Goal: Information Seeking & Learning: Check status

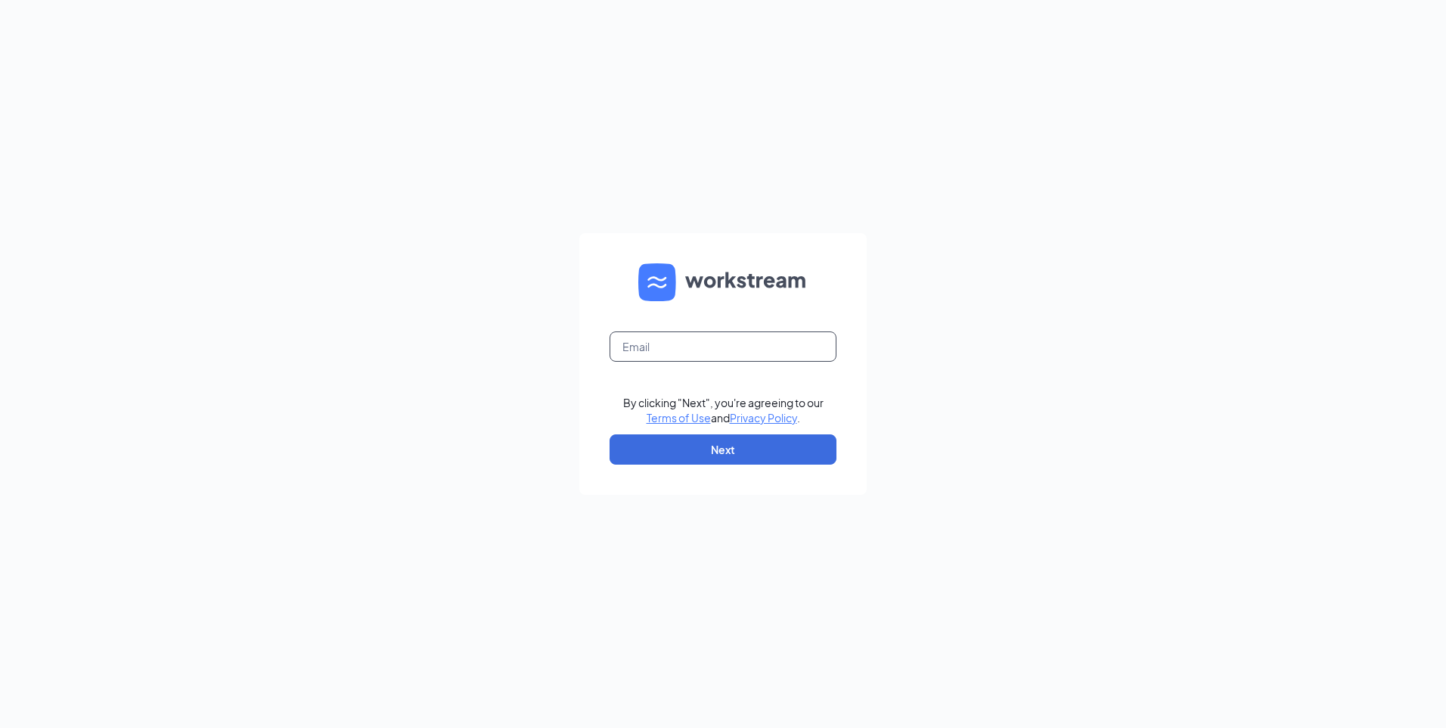
click at [712, 359] on input "text" at bounding box center [723, 346] width 227 height 30
type input "[EMAIL_ADDRESS][DOMAIN_NAME]"
drag, startPoint x: 699, startPoint y: 449, endPoint x: 710, endPoint y: 439, distance: 15.0
click at [701, 447] on button "Next" at bounding box center [723, 449] width 227 height 30
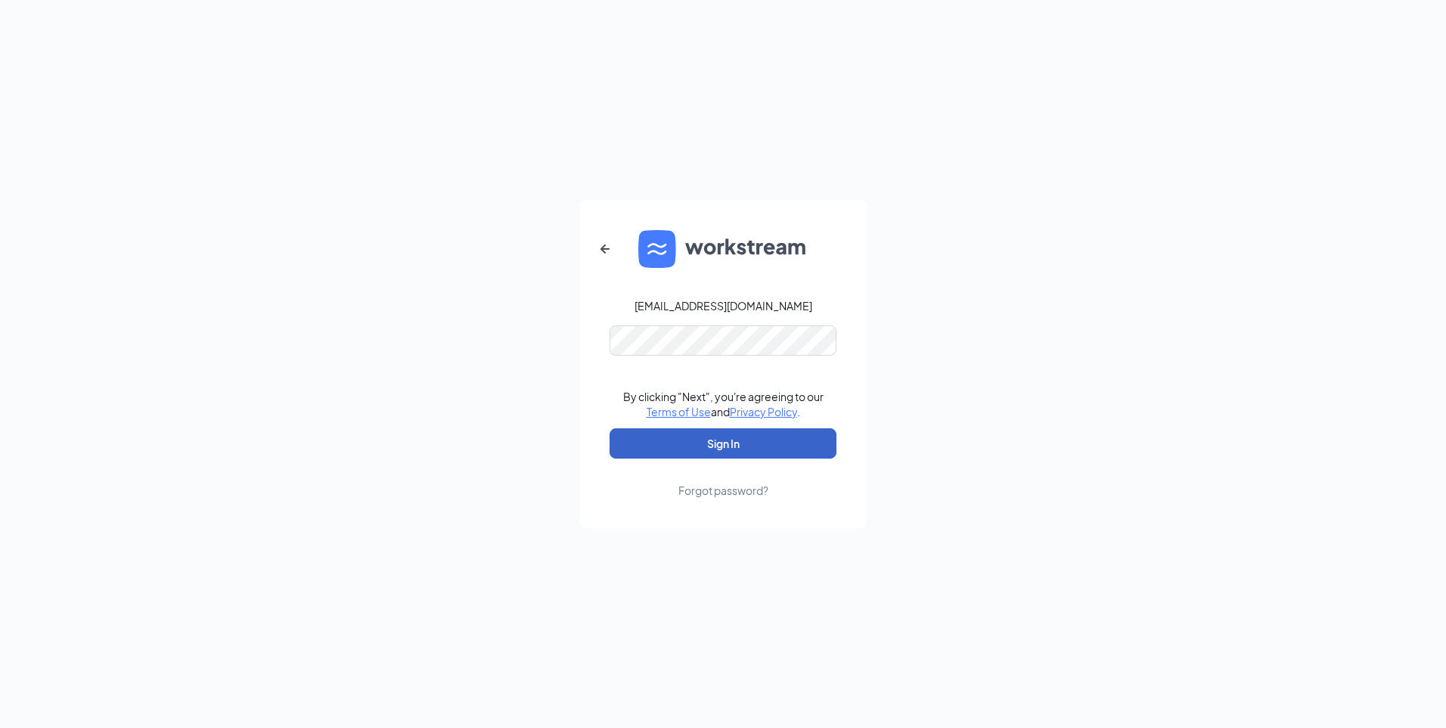
drag, startPoint x: 694, startPoint y: 442, endPoint x: 702, endPoint y: 440, distance: 8.6
click at [694, 442] on button "Sign In" at bounding box center [723, 443] width 227 height 30
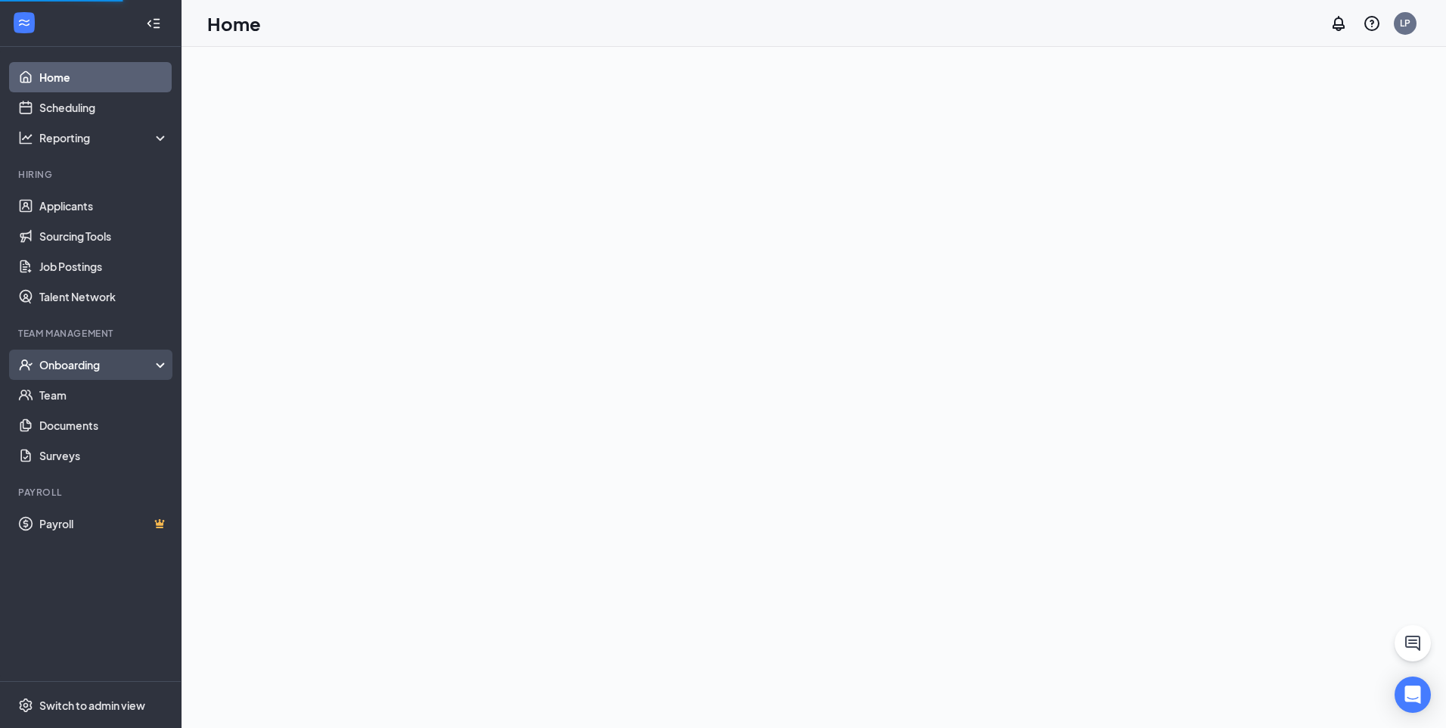
click at [73, 368] on div "Onboarding" at bounding box center [97, 364] width 116 height 15
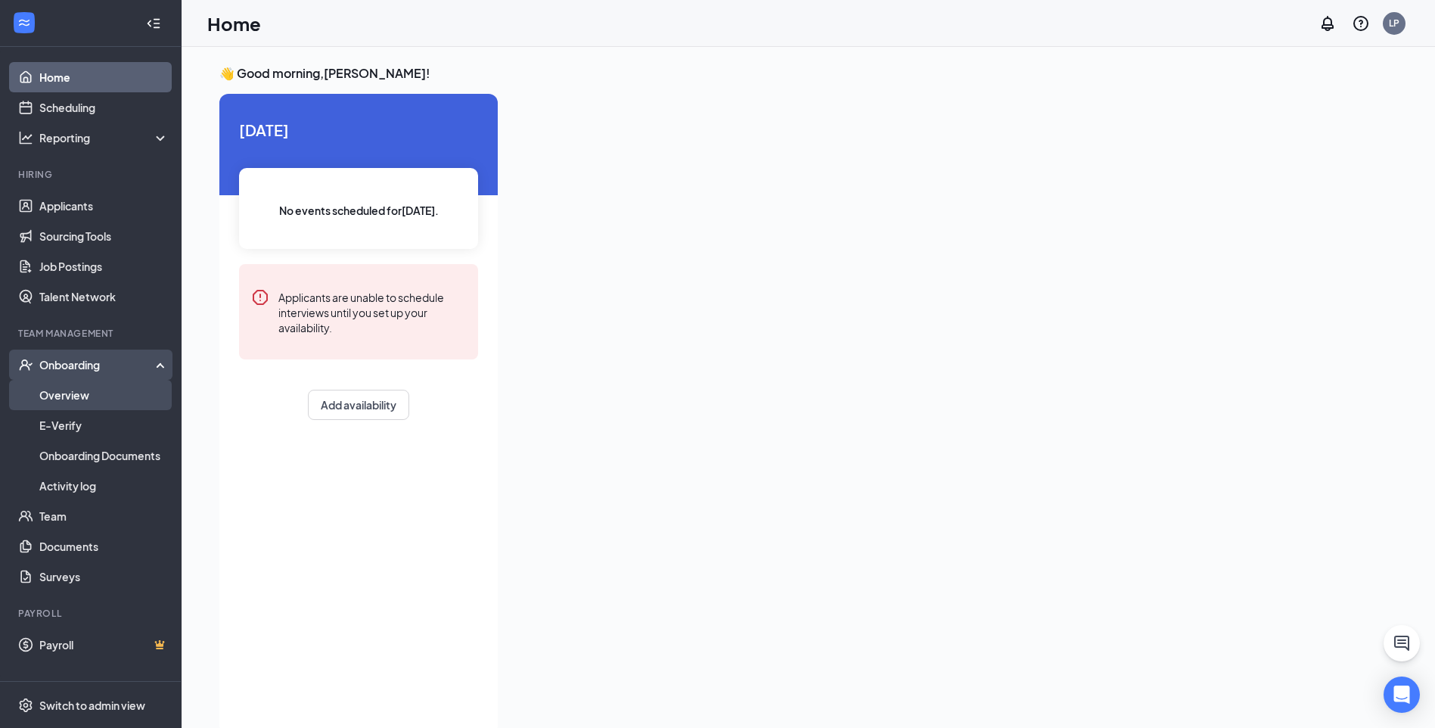
click at [101, 399] on link "Overview" at bounding box center [103, 395] width 129 height 30
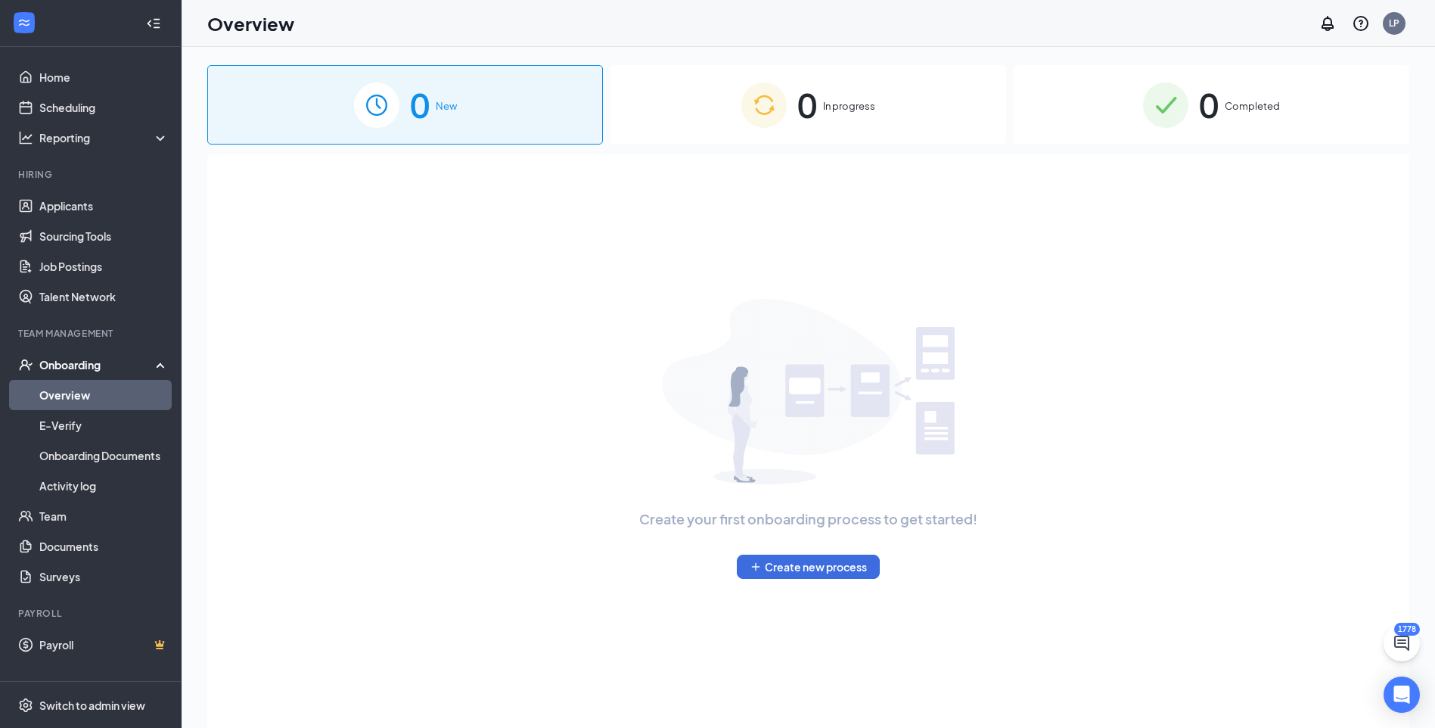
click at [1215, 113] on span "0" at bounding box center [1209, 105] width 20 height 52
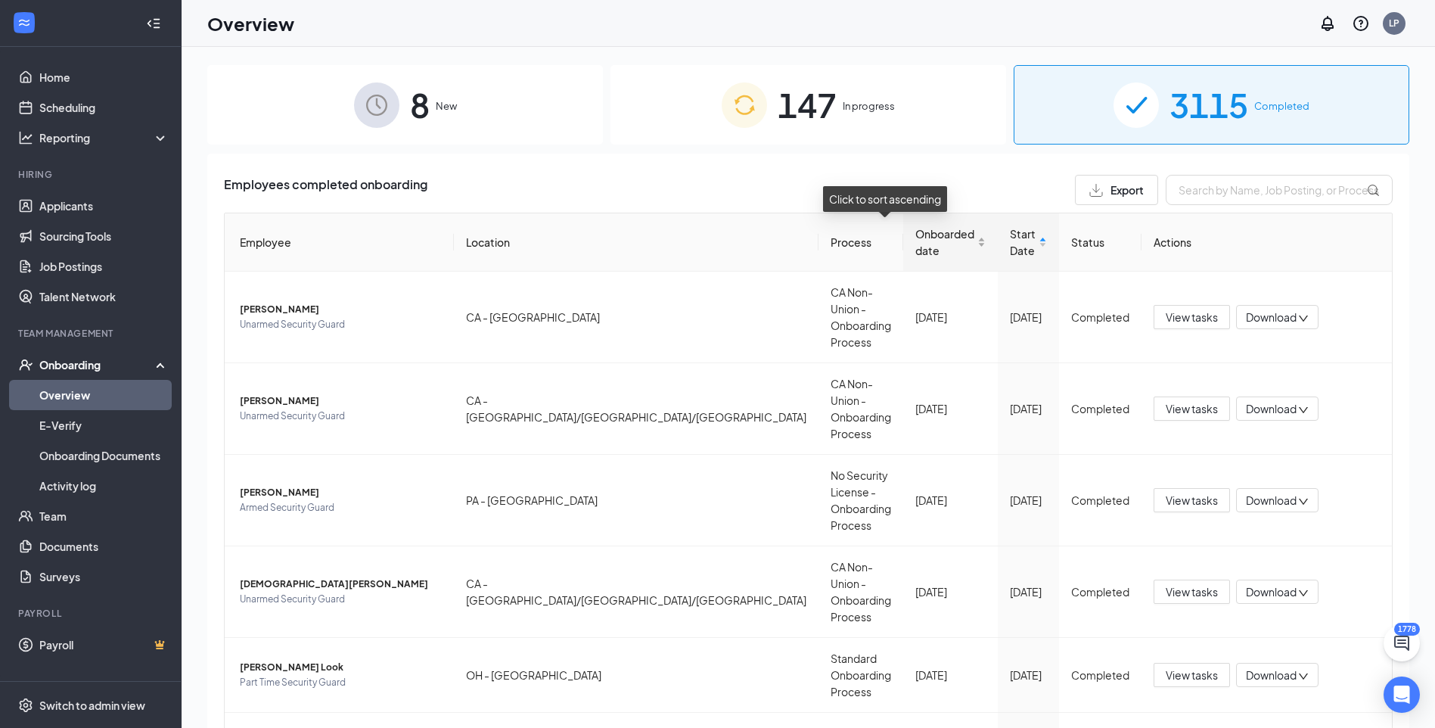
click at [918, 247] on div "Onboarded date" at bounding box center [950, 241] width 70 height 33
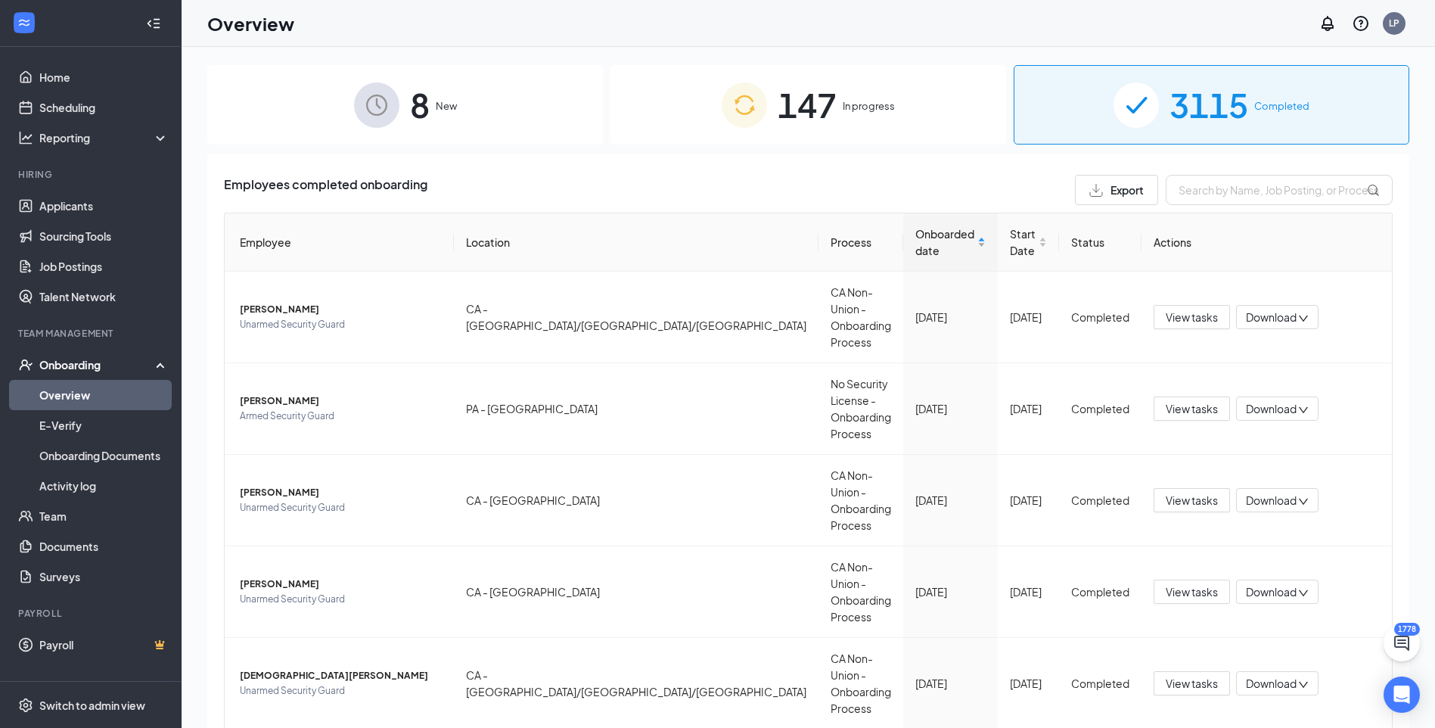
click at [920, 252] on div "Onboarded date" at bounding box center [950, 241] width 70 height 33
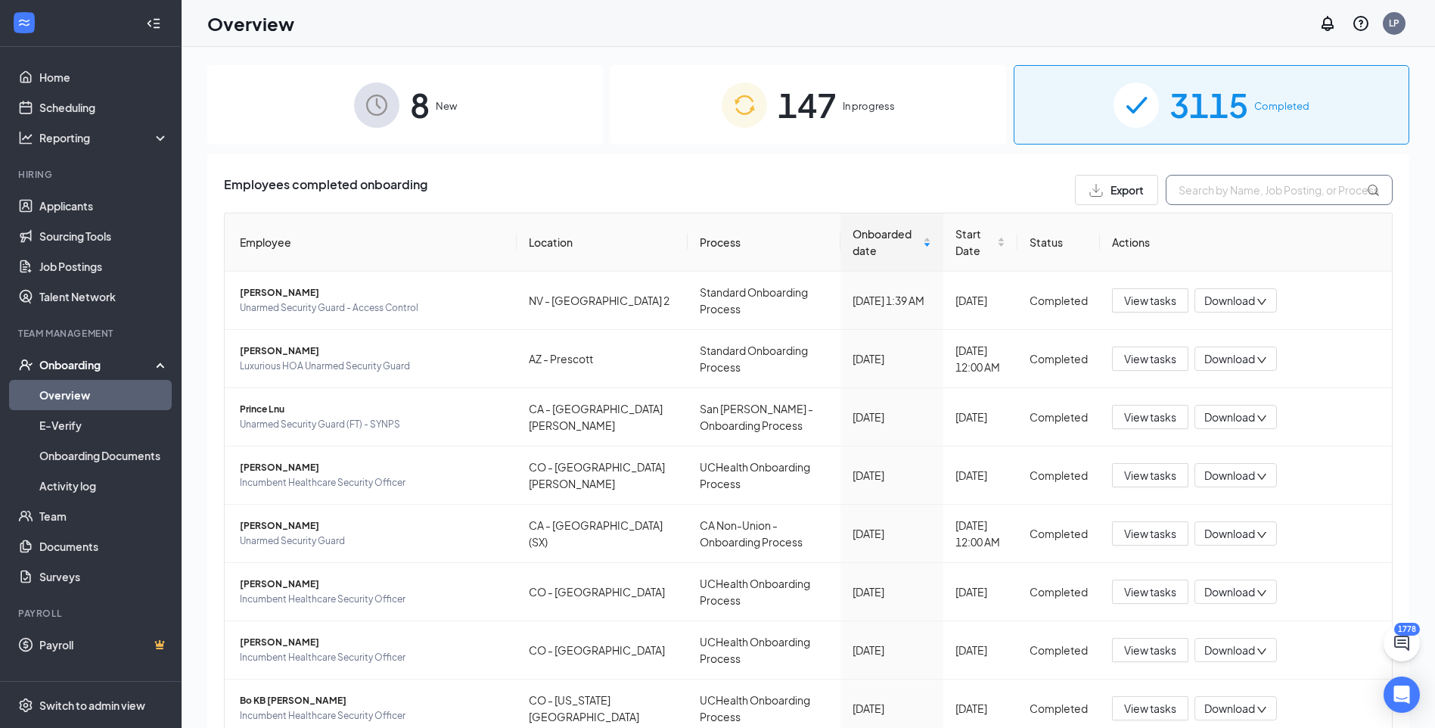
click at [1202, 193] on input "text" at bounding box center [1279, 190] width 227 height 30
paste input "[PERSON_NAME]"
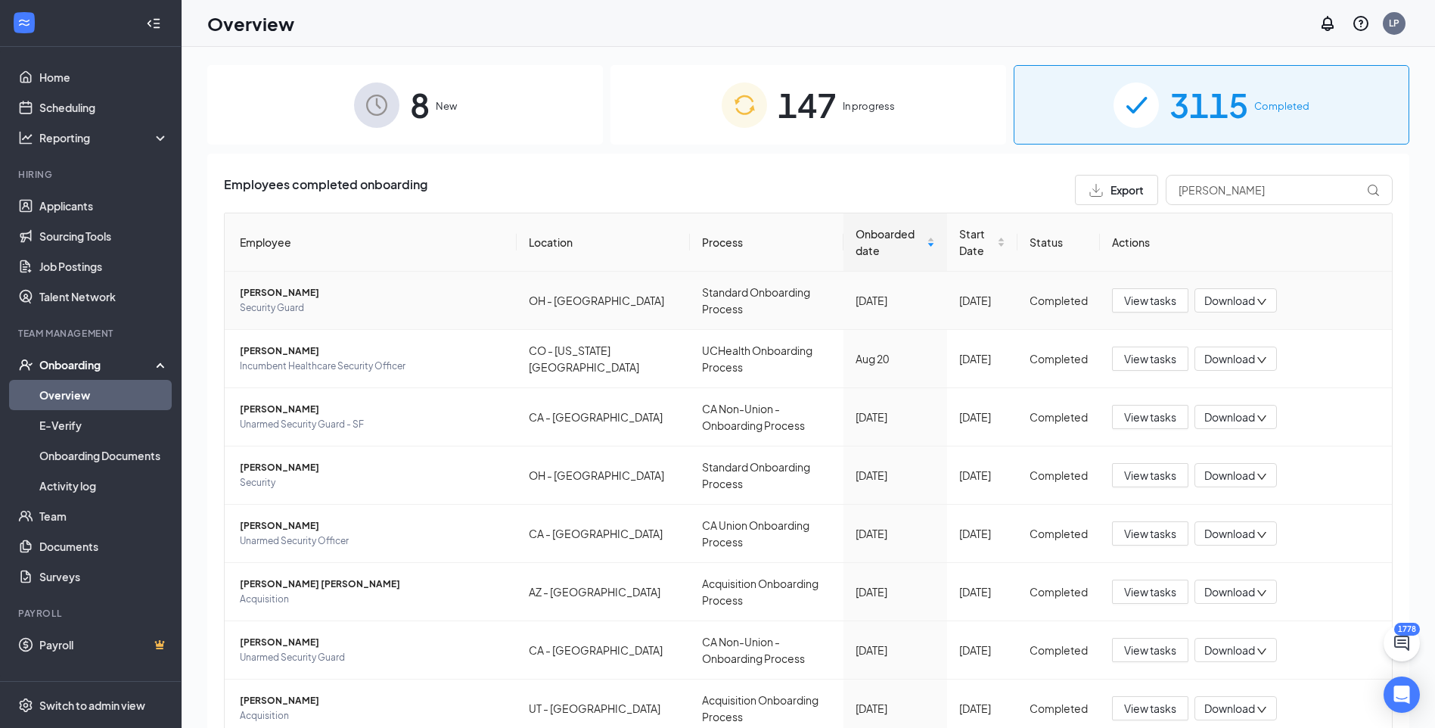
click at [281, 293] on span "[PERSON_NAME]" at bounding box center [372, 292] width 265 height 15
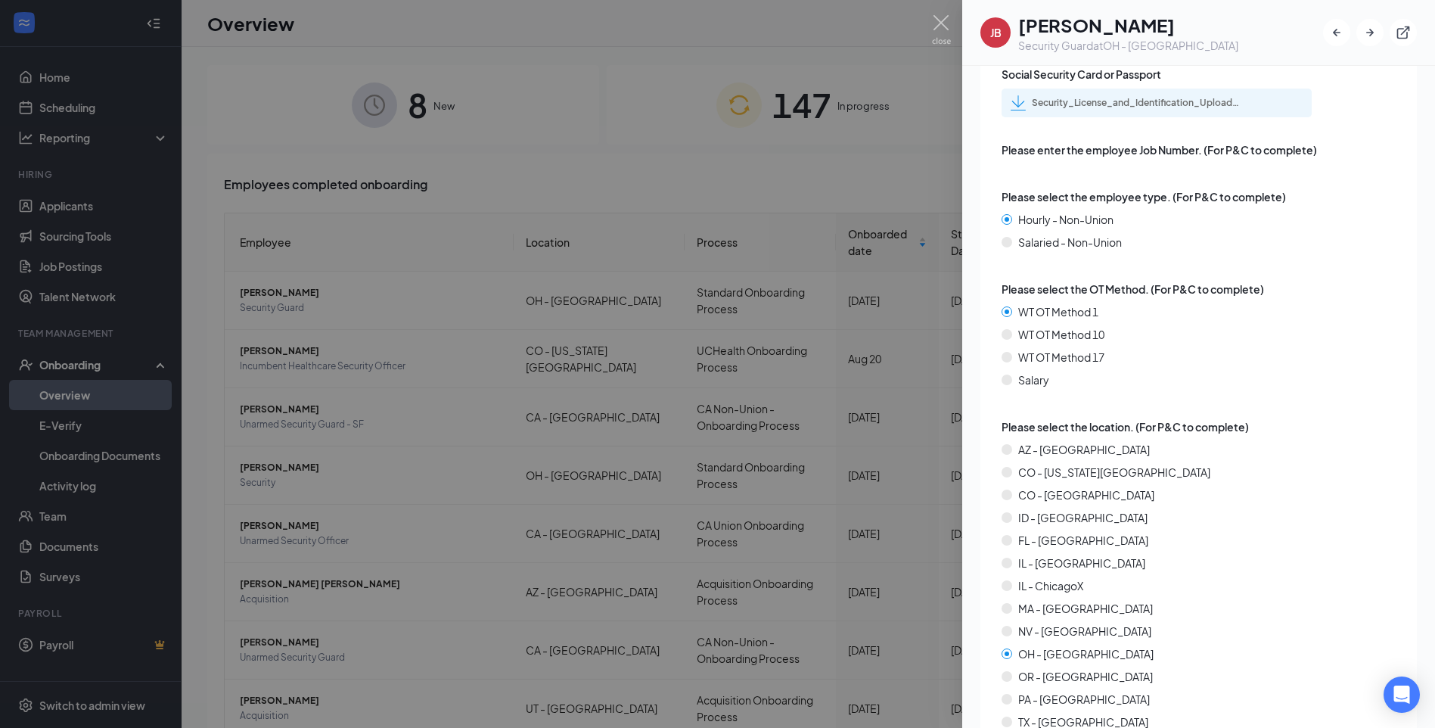
scroll to position [2496, 0]
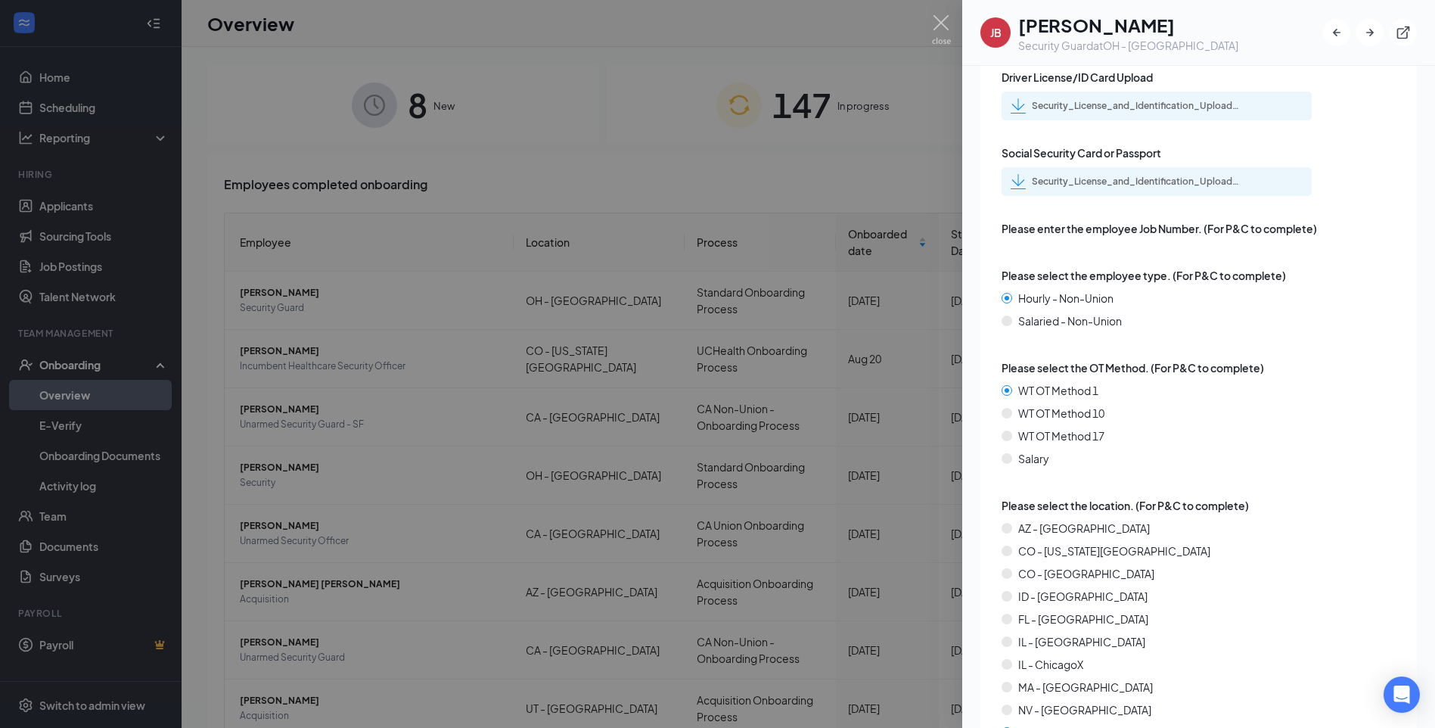
click at [1100, 177] on div "Security_License_and_Identification_Upload_Jennae_B_Taylor_uploadedfile_2025082…" at bounding box center [1138, 181] width 212 height 12
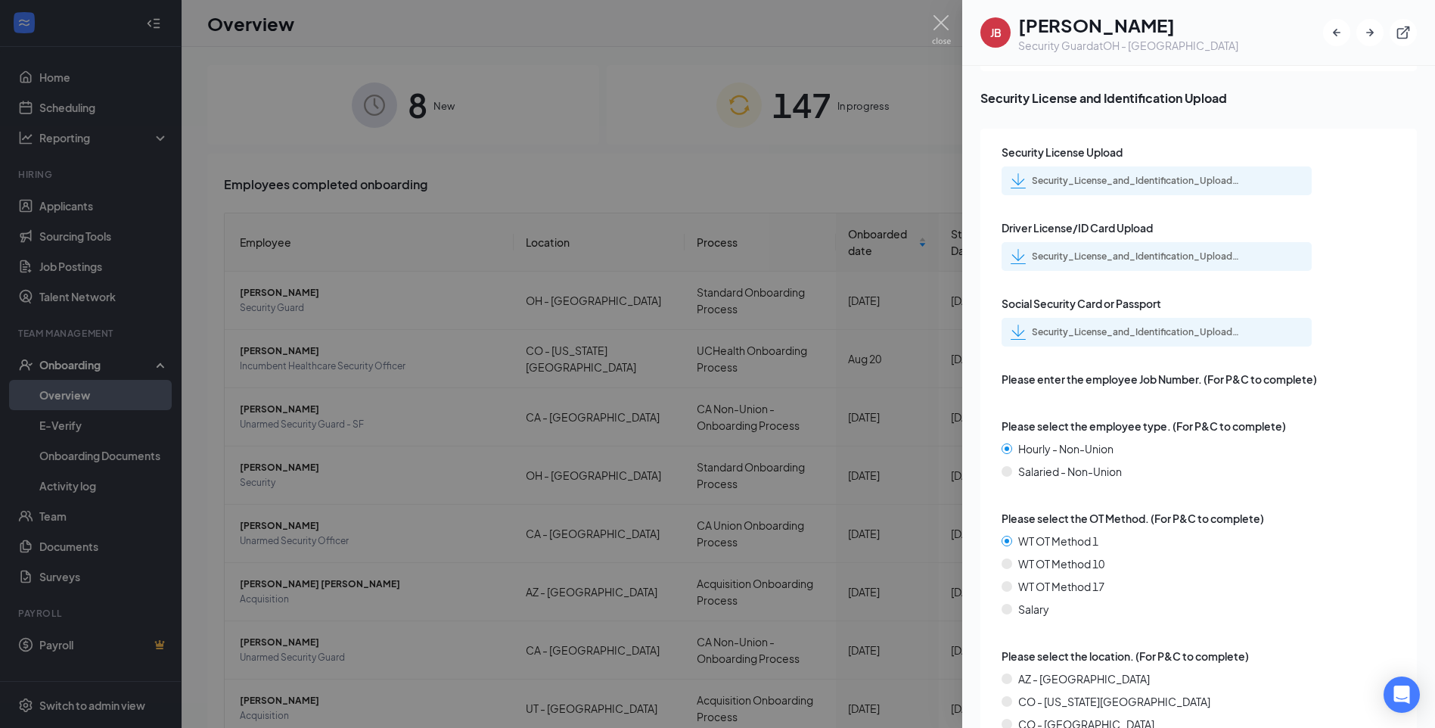
scroll to position [2345, 0]
click at [1174, 243] on div "Security_License_and_Identification_Upload_Jennae_B_Taylor_uploadedfile_2025082…" at bounding box center [1156, 257] width 310 height 29
drag, startPoint x: 1174, startPoint y: 241, endPoint x: 1171, endPoint y: 250, distance: 9.6
click at [1171, 251] on div "Security_License_and_Identification_Upload_Jennae_B_Taylor_uploadedfile_2025082…" at bounding box center [1138, 257] width 212 height 12
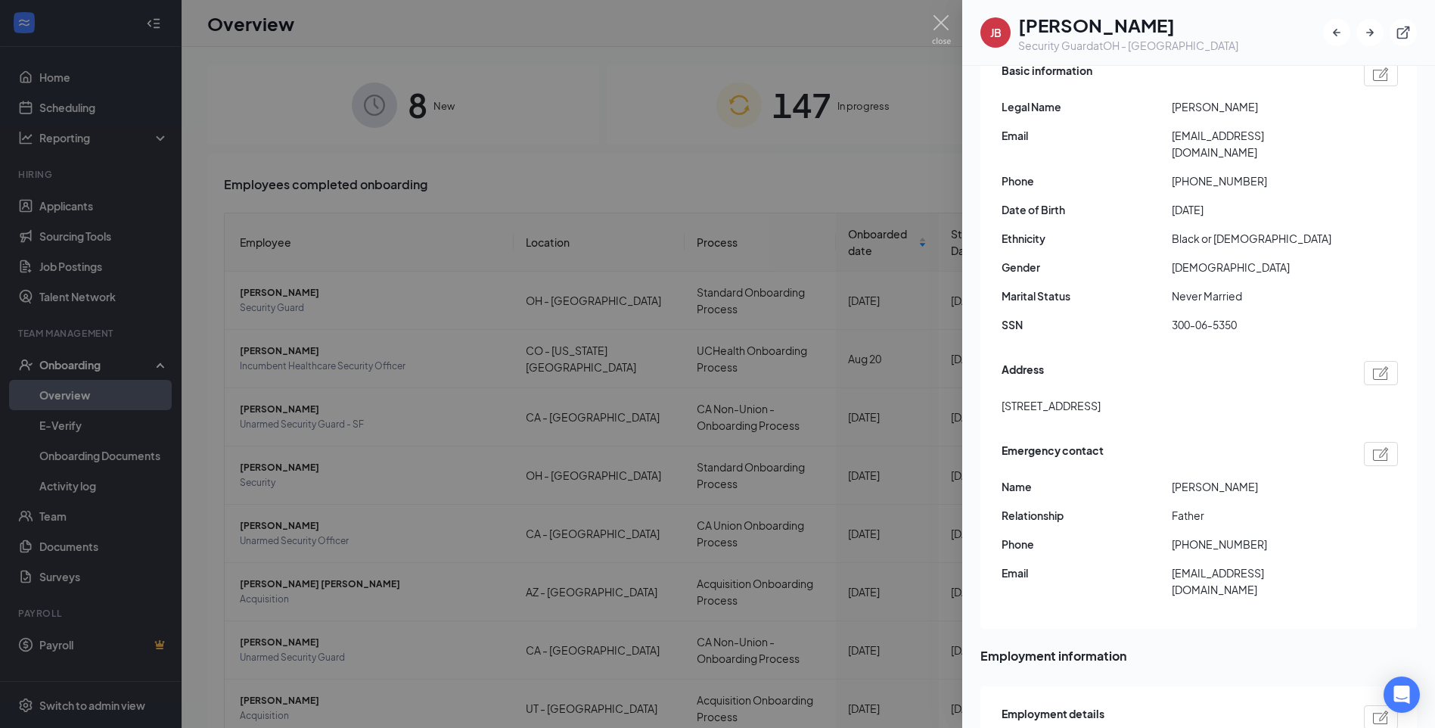
scroll to position [0, 0]
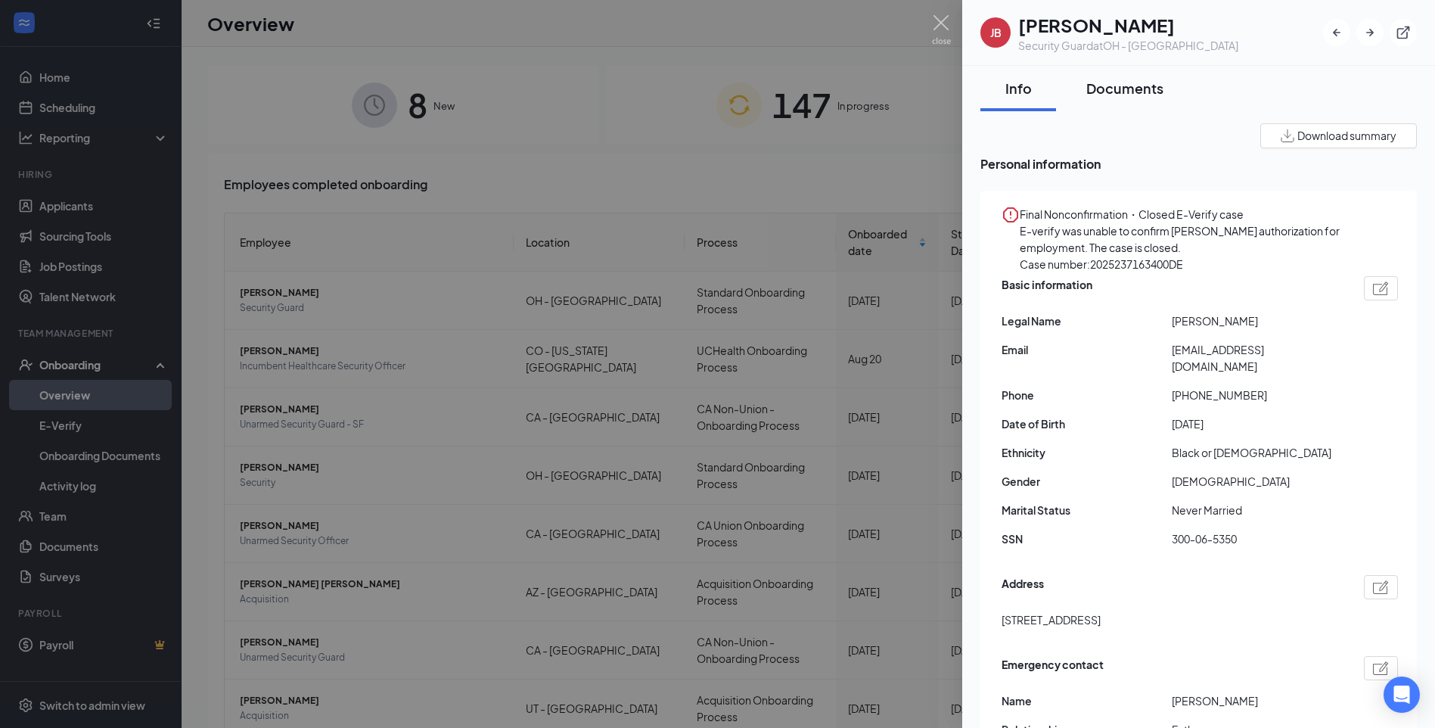
drag, startPoint x: 1119, startPoint y: 91, endPoint x: 1127, endPoint y: 67, distance: 25.6
click at [1119, 91] on div "Documents" at bounding box center [1124, 88] width 77 height 19
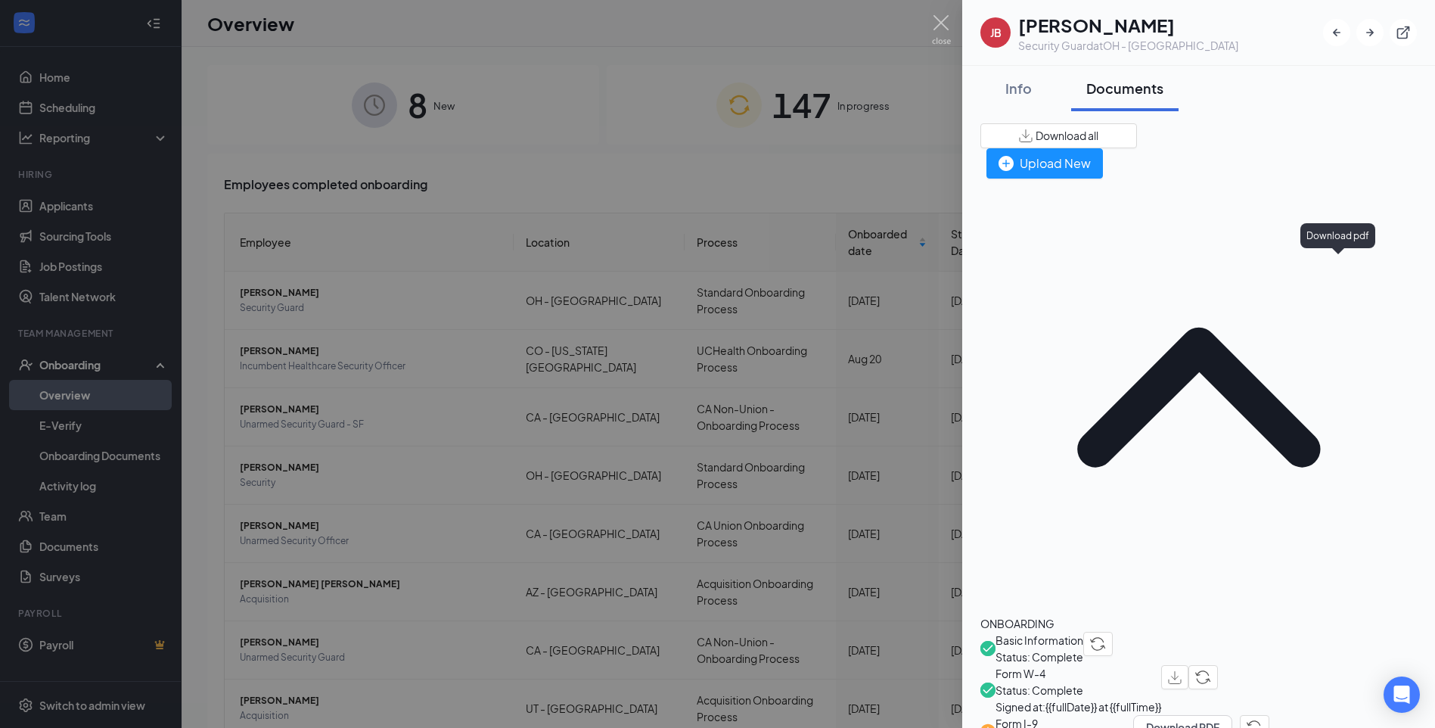
click at [1181, 671] on img "button" at bounding box center [1175, 677] width 14 height 13
drag, startPoint x: 621, startPoint y: 185, endPoint x: 1146, endPoint y: 239, distance: 527.6
click at [630, 185] on div at bounding box center [717, 364] width 1435 height 728
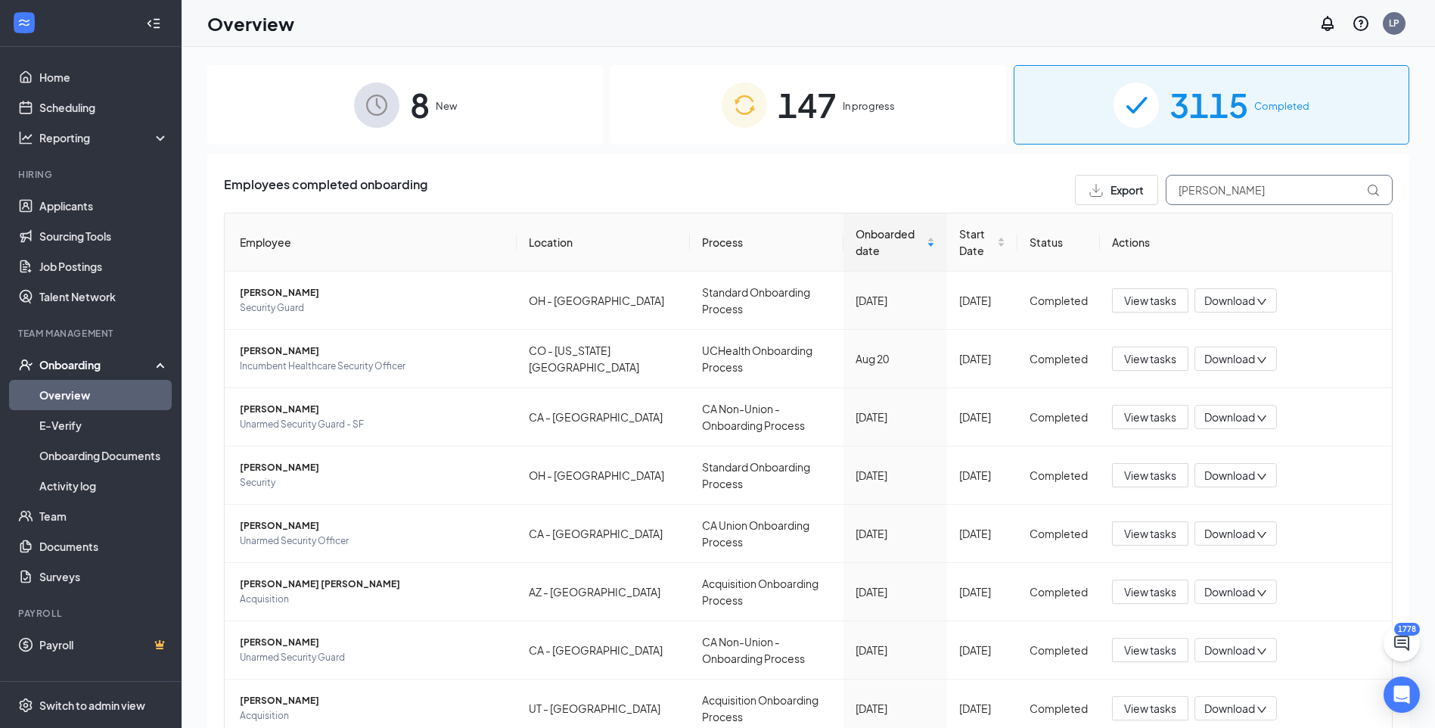
drag, startPoint x: 1209, startPoint y: 200, endPoint x: 1165, endPoint y: 192, distance: 45.4
click at [1153, 191] on div "Export [PERSON_NAME]" at bounding box center [1234, 190] width 318 height 30
paste input "[PERSON_NAME]"
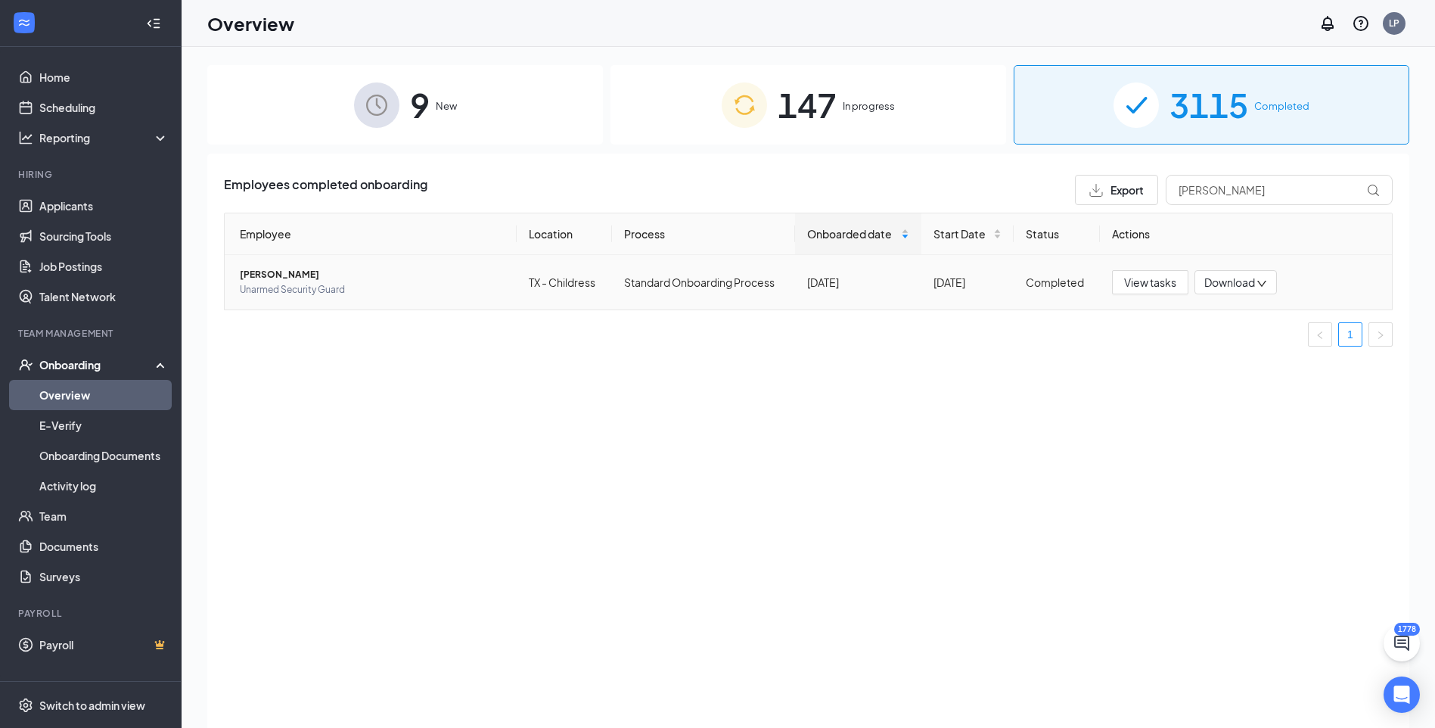
click at [250, 277] on span "[PERSON_NAME]" at bounding box center [372, 274] width 265 height 15
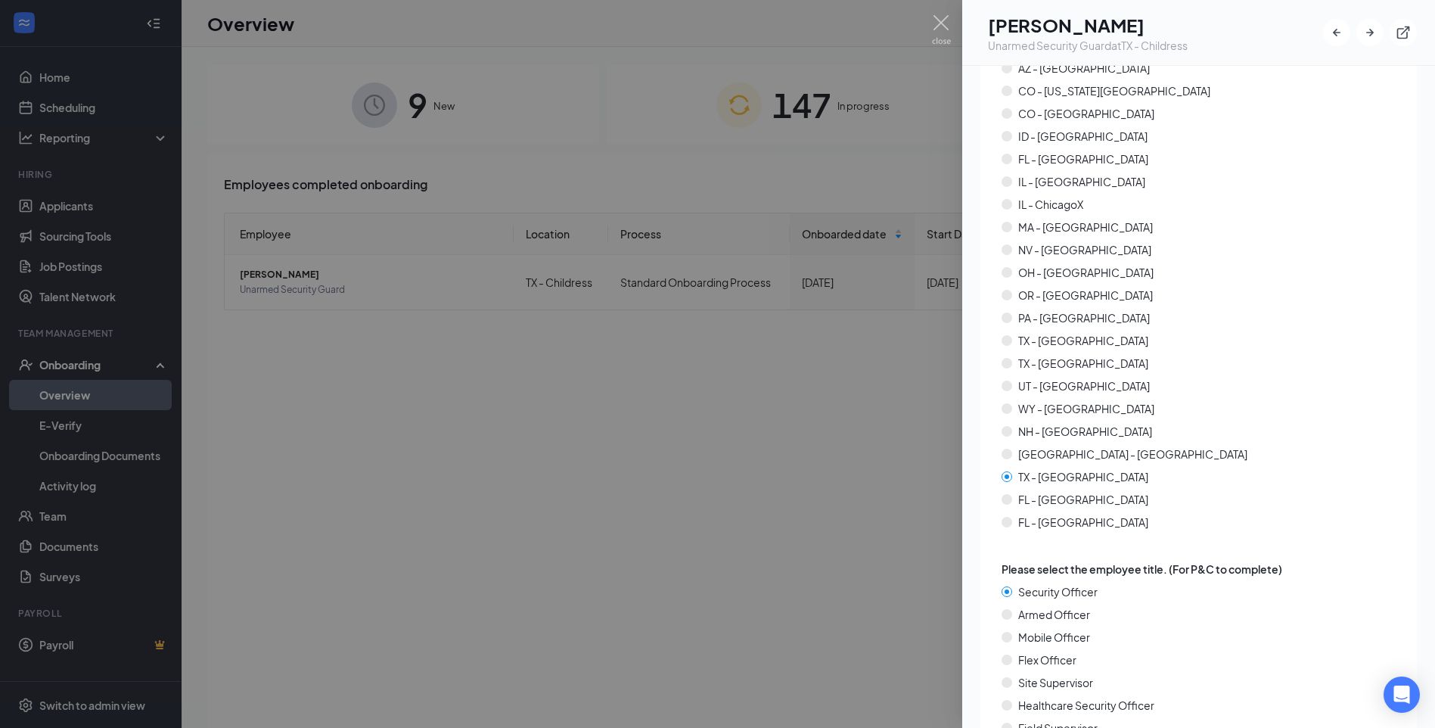
scroll to position [2496, 0]
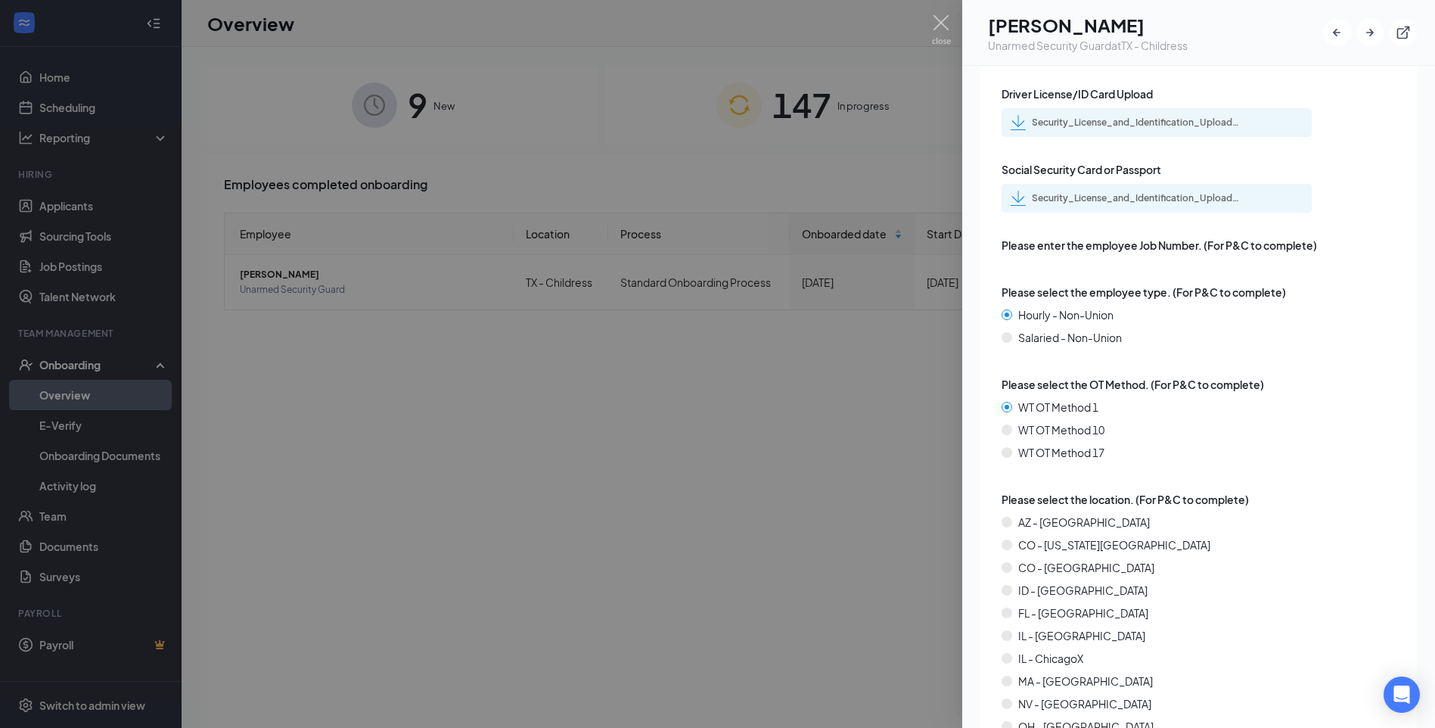
click at [1112, 192] on div "Security_License_and_Identification_Upload_Jolyet_Antillon_uploadedfile_2025073…" at bounding box center [1138, 198] width 212 height 12
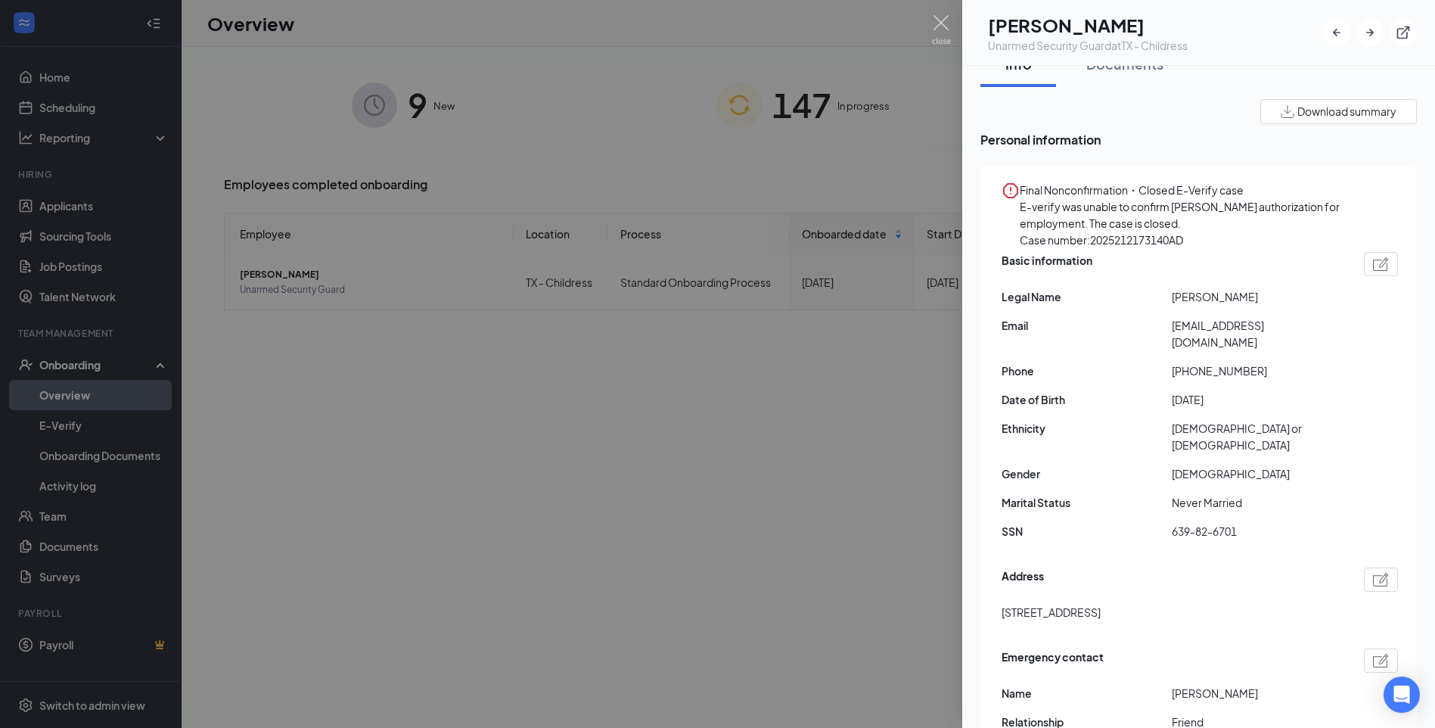
scroll to position [0, 0]
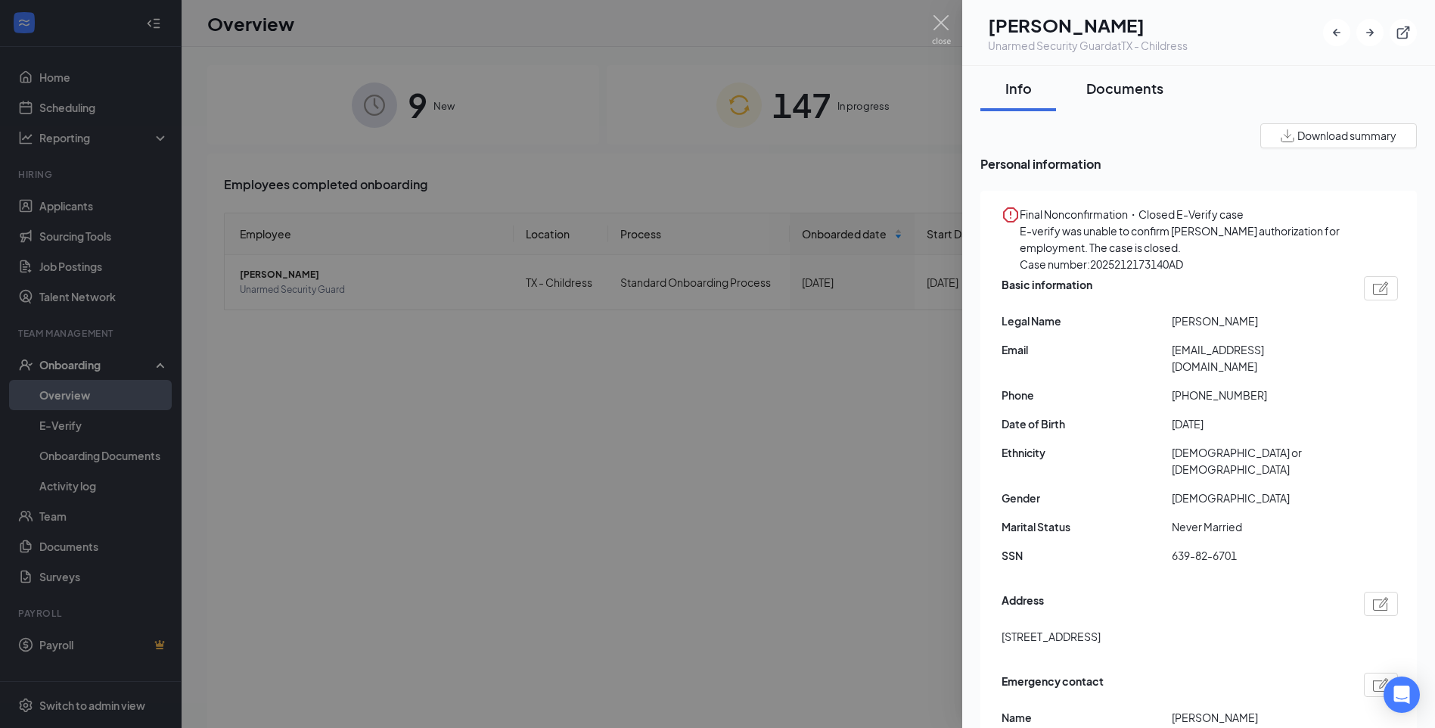
click at [1122, 86] on div "Documents" at bounding box center [1124, 88] width 77 height 19
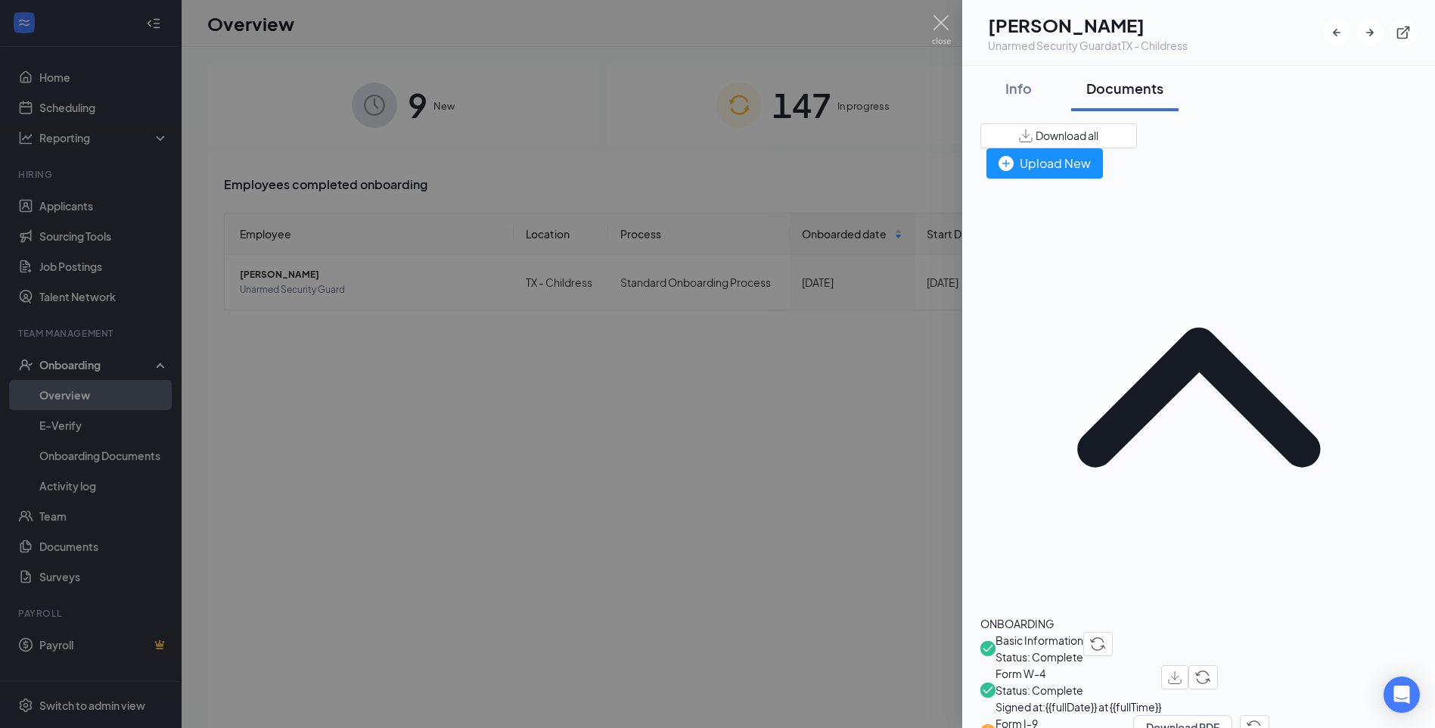
click at [1188, 665] on button "button" at bounding box center [1174, 677] width 27 height 24
click at [554, 467] on div at bounding box center [717, 364] width 1435 height 728
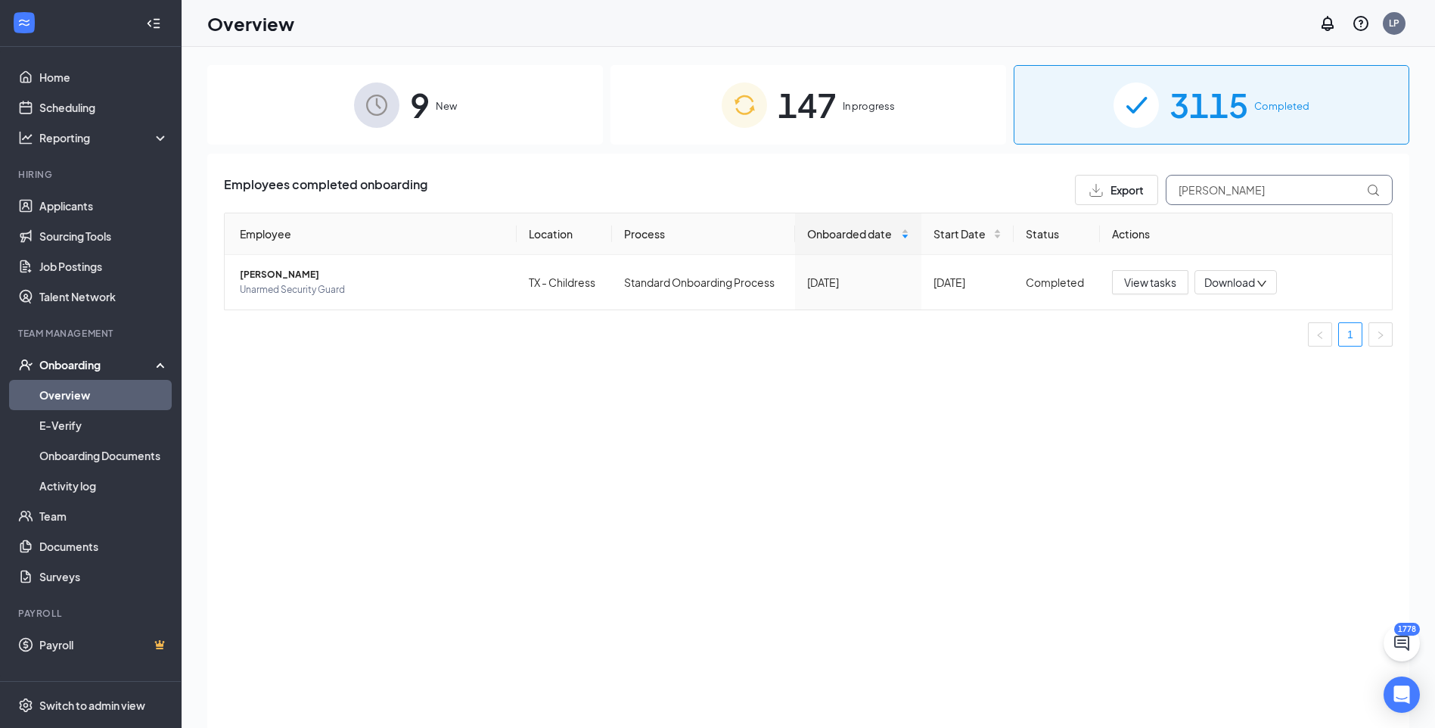
drag, startPoint x: 1196, startPoint y: 191, endPoint x: 1169, endPoint y: 188, distance: 27.4
click at [1169, 188] on input "[PERSON_NAME]" at bounding box center [1279, 190] width 227 height 30
paste input "[PERSON_NAME]"
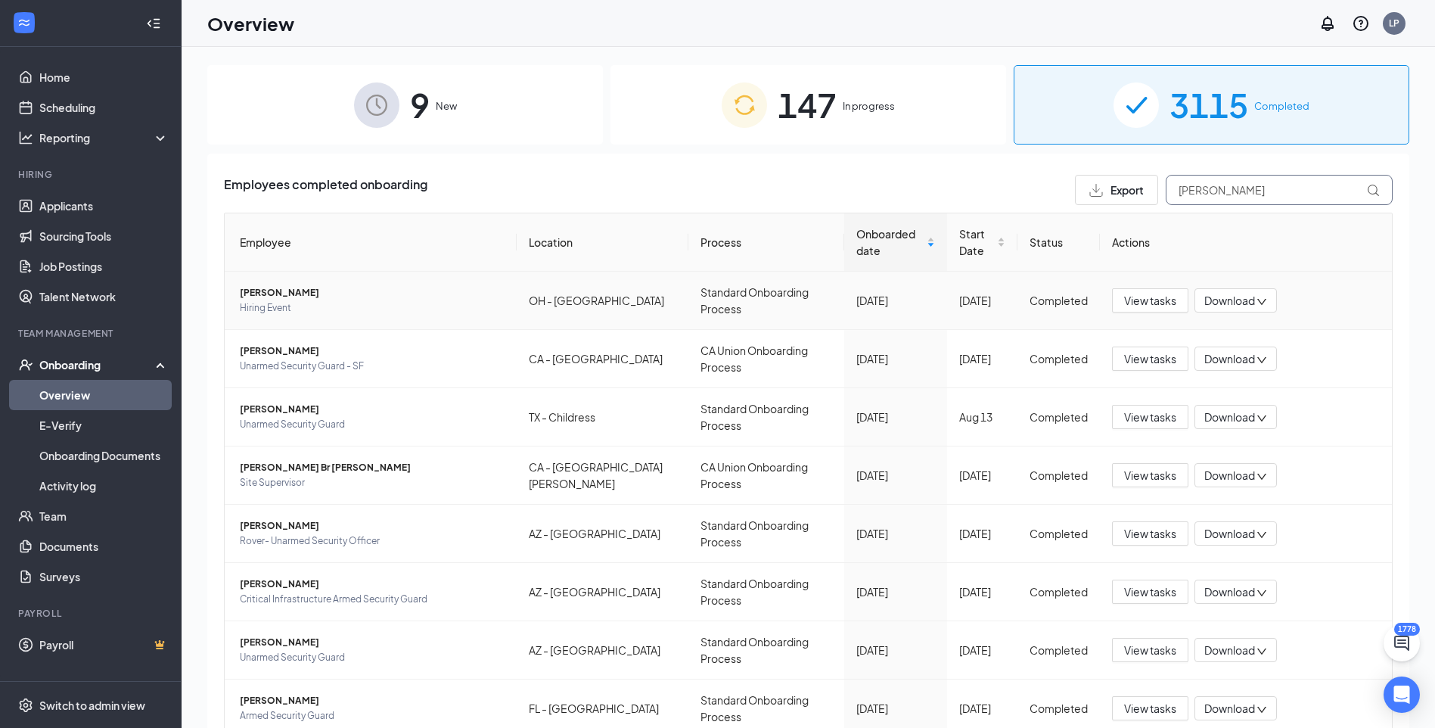
type input "[PERSON_NAME]"
click at [281, 293] on span "[PERSON_NAME]" at bounding box center [372, 292] width 265 height 15
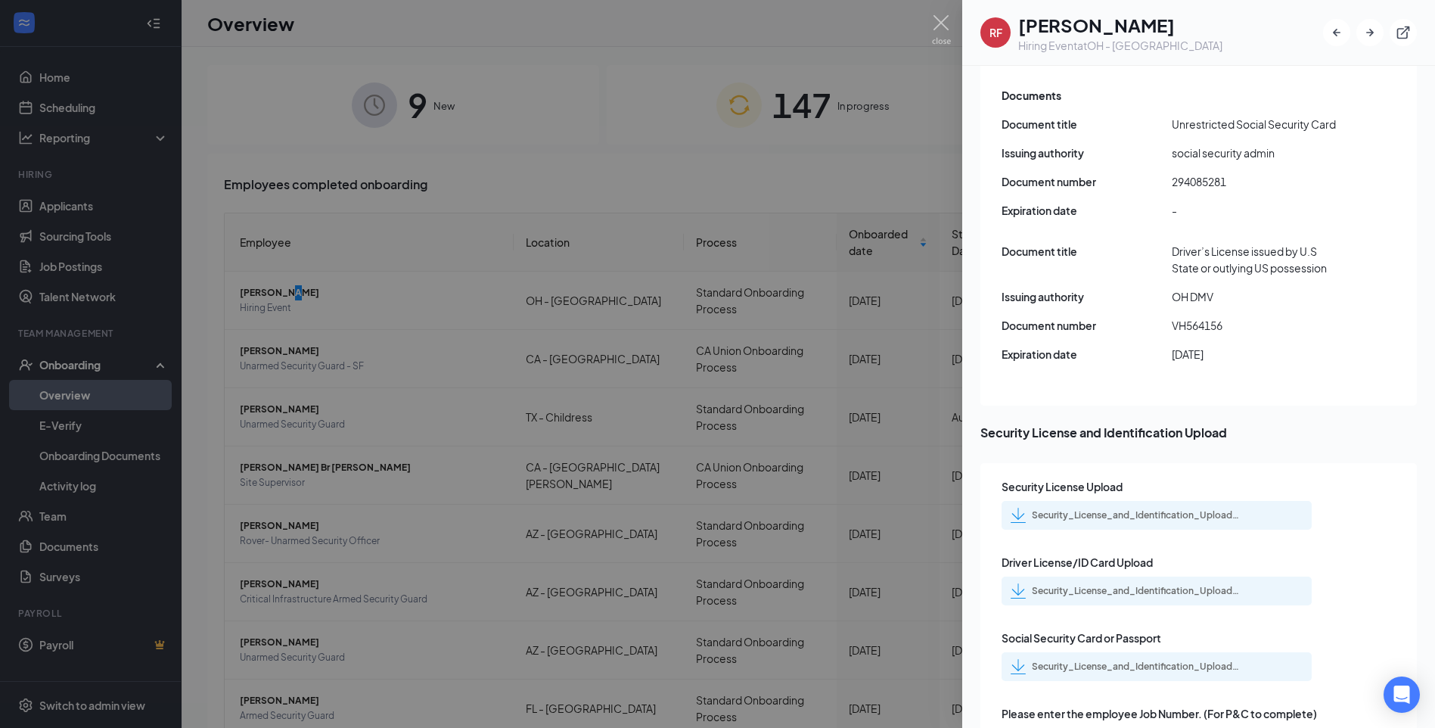
scroll to position [2118, 0]
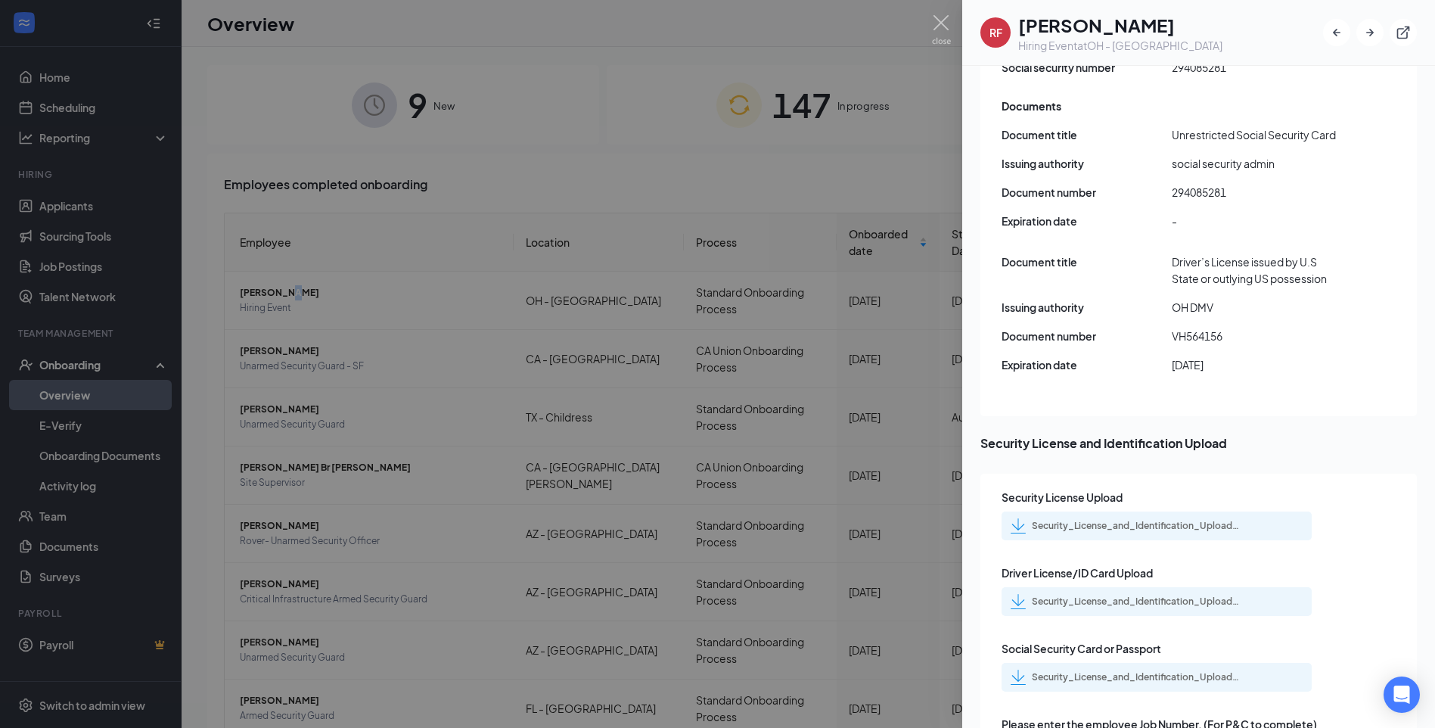
click at [1072, 671] on div "Security_License_and_Identification_Upload_Rico_F_James_uploadedfile_20250823.p…" at bounding box center [1138, 677] width 212 height 12
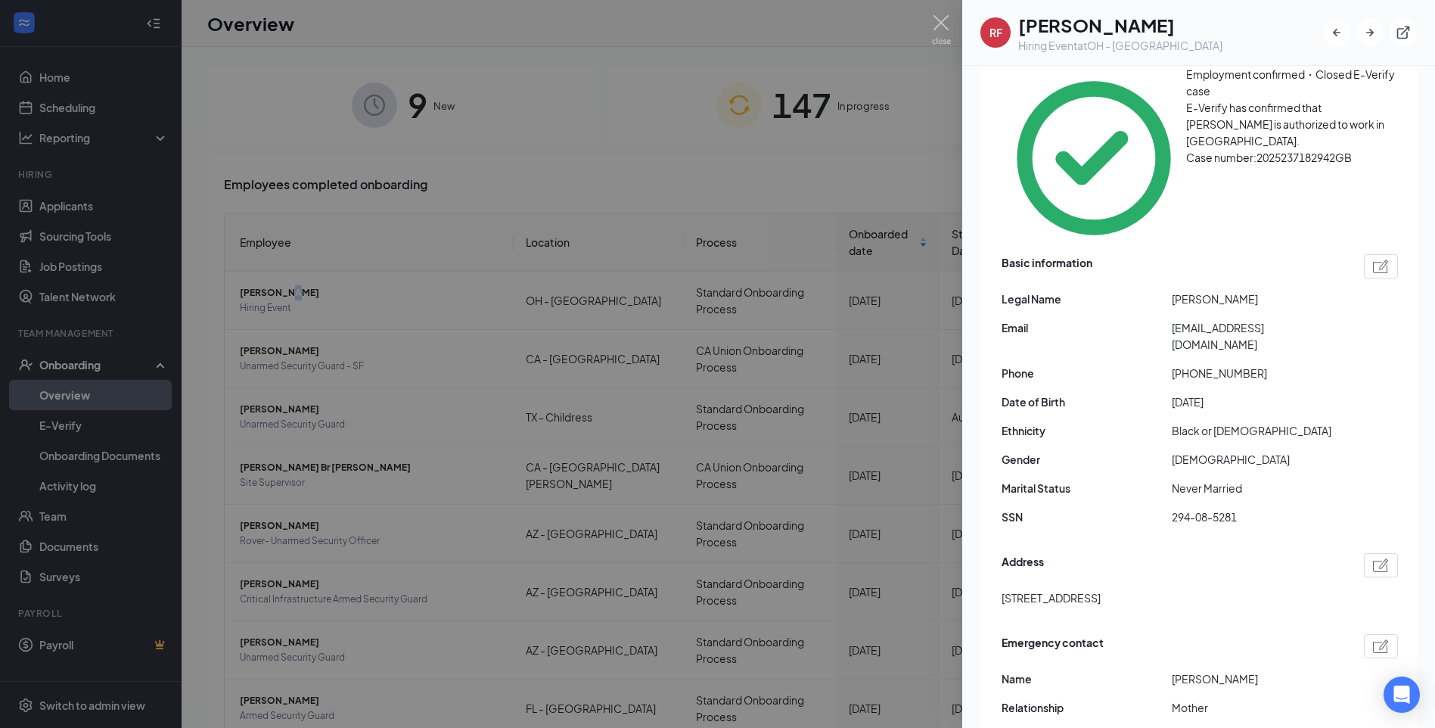
scroll to position [0, 0]
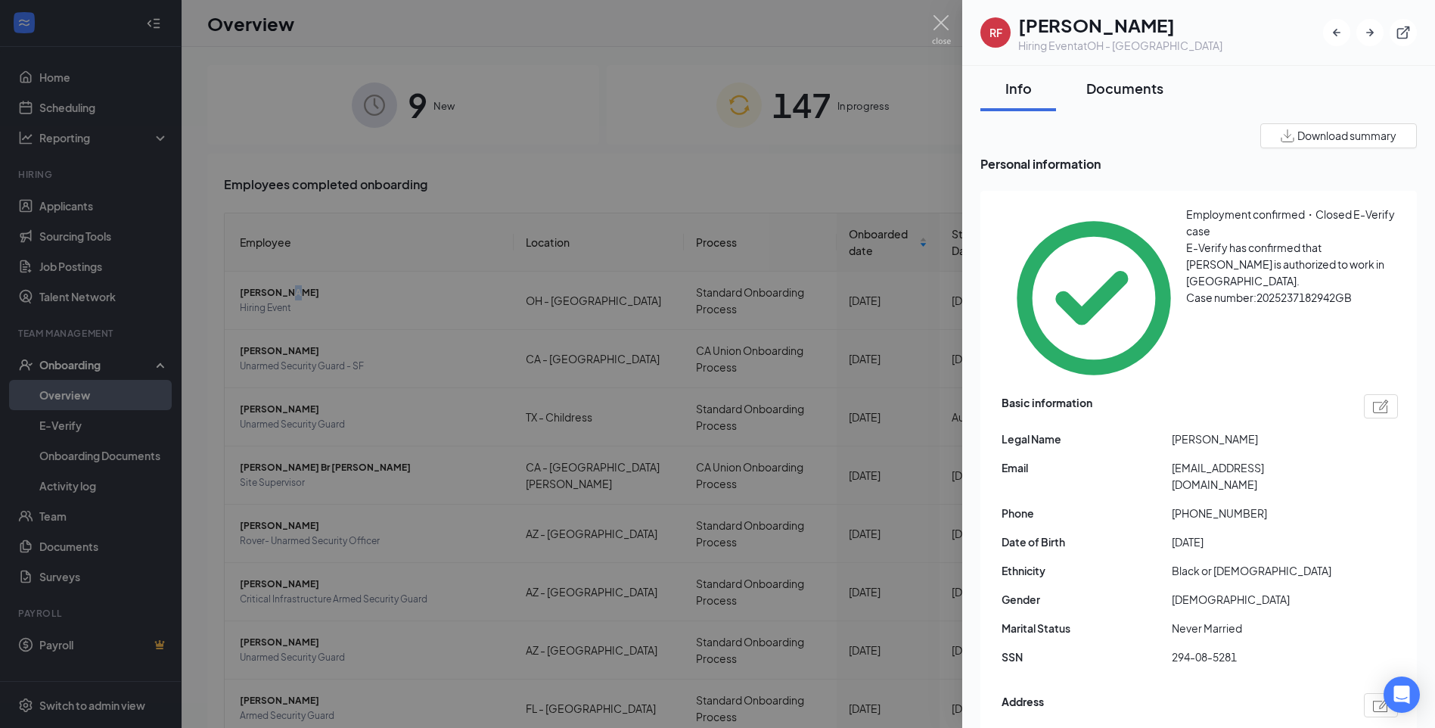
click at [1156, 97] on button "Documents" at bounding box center [1124, 88] width 107 height 45
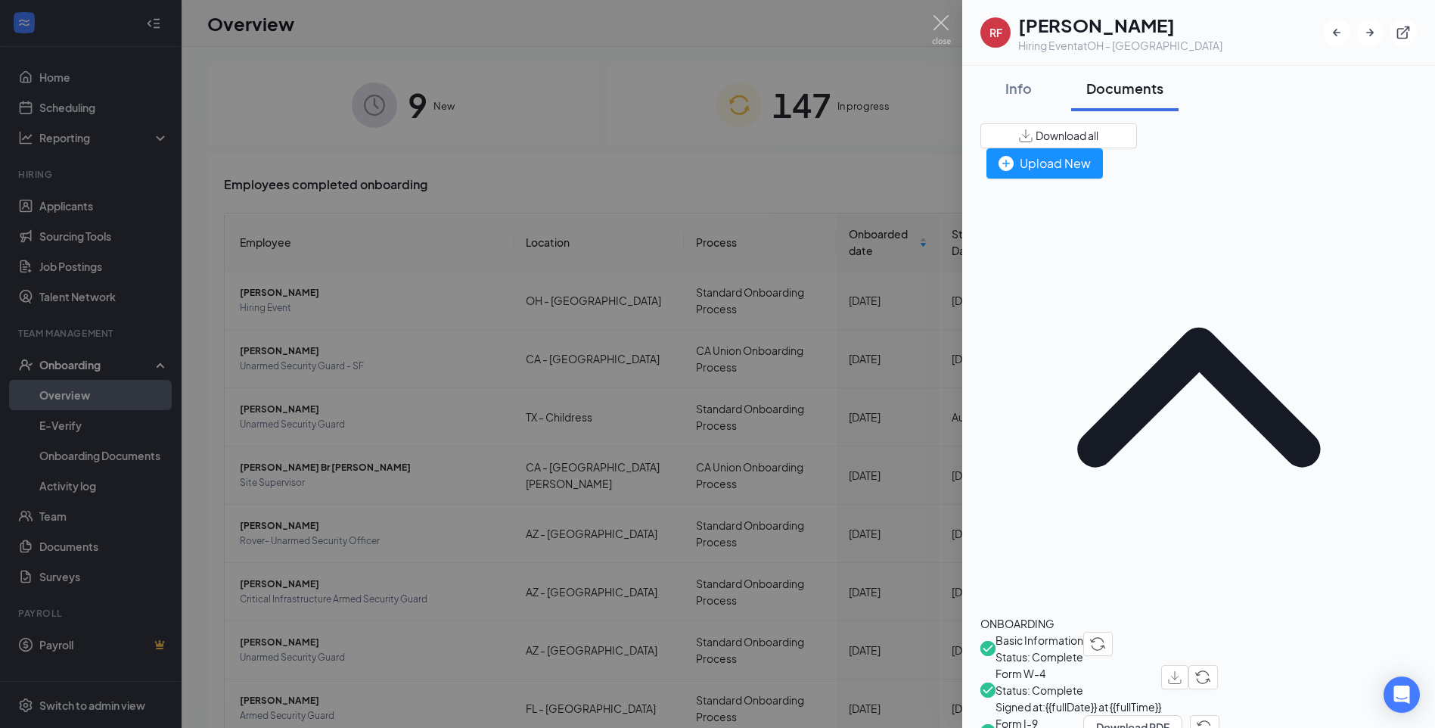
click at [1076, 665] on span "Form W-4" at bounding box center [1078, 673] width 166 height 17
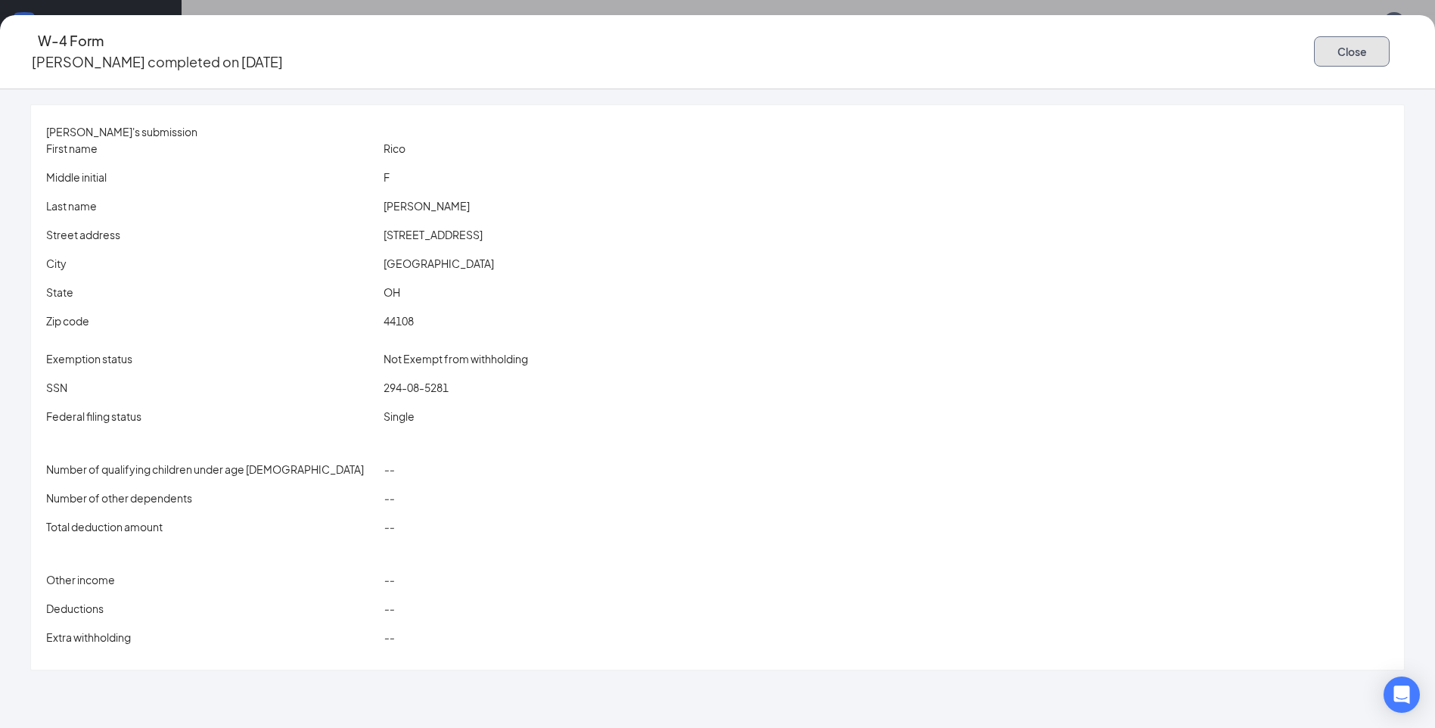
click at [1314, 45] on button "Close" at bounding box center [1352, 51] width 76 height 30
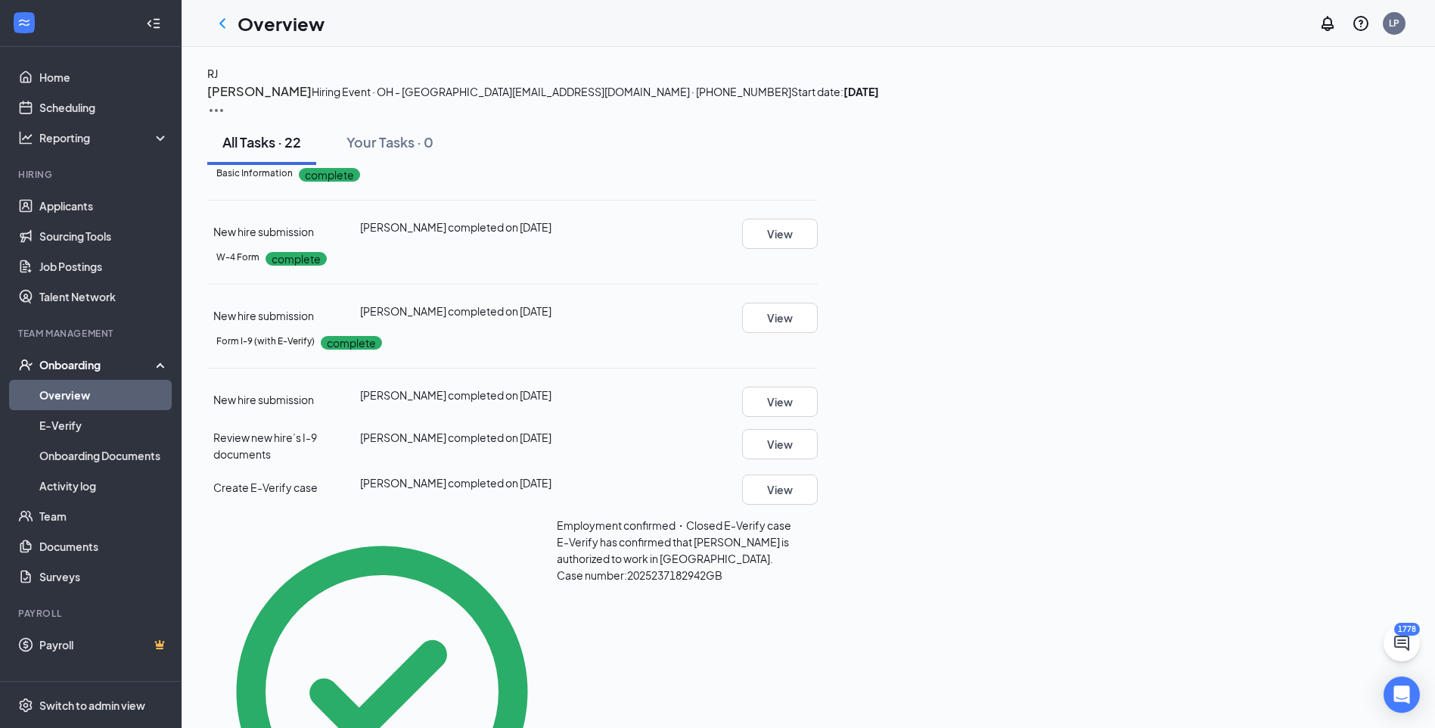
click at [312, 101] on h3 "[PERSON_NAME]" at bounding box center [259, 92] width 104 height 20
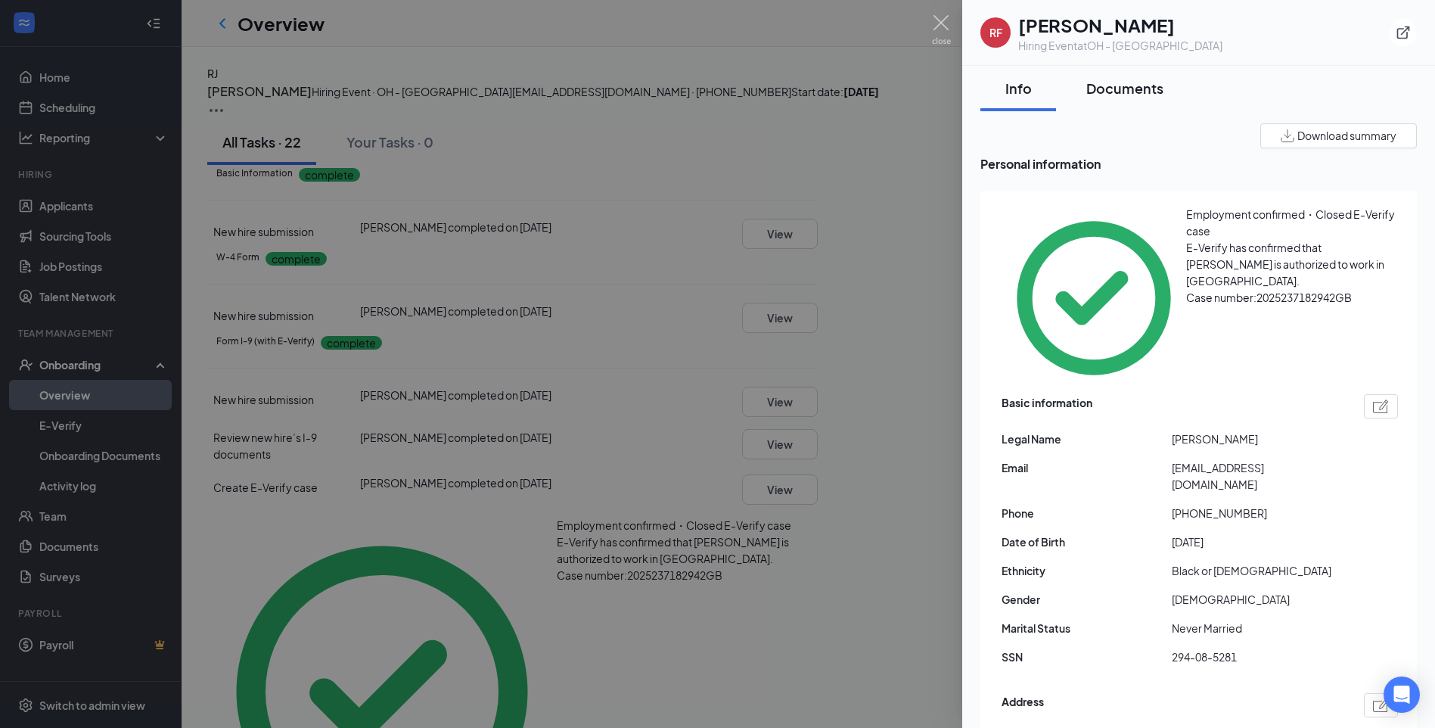
click at [1100, 85] on div "Documents" at bounding box center [1124, 88] width 77 height 19
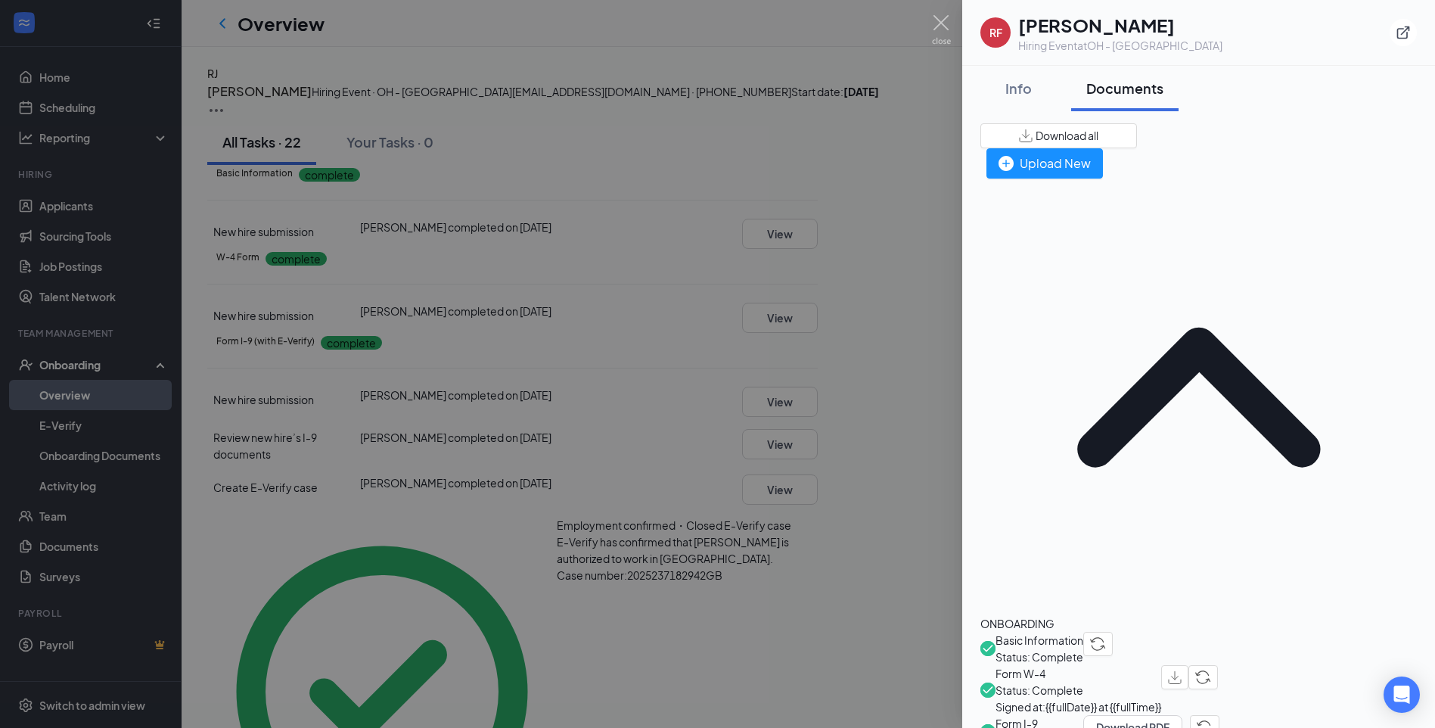
click at [1181, 671] on img "button" at bounding box center [1175, 677] width 14 height 13
click at [627, 250] on div at bounding box center [717, 364] width 1435 height 728
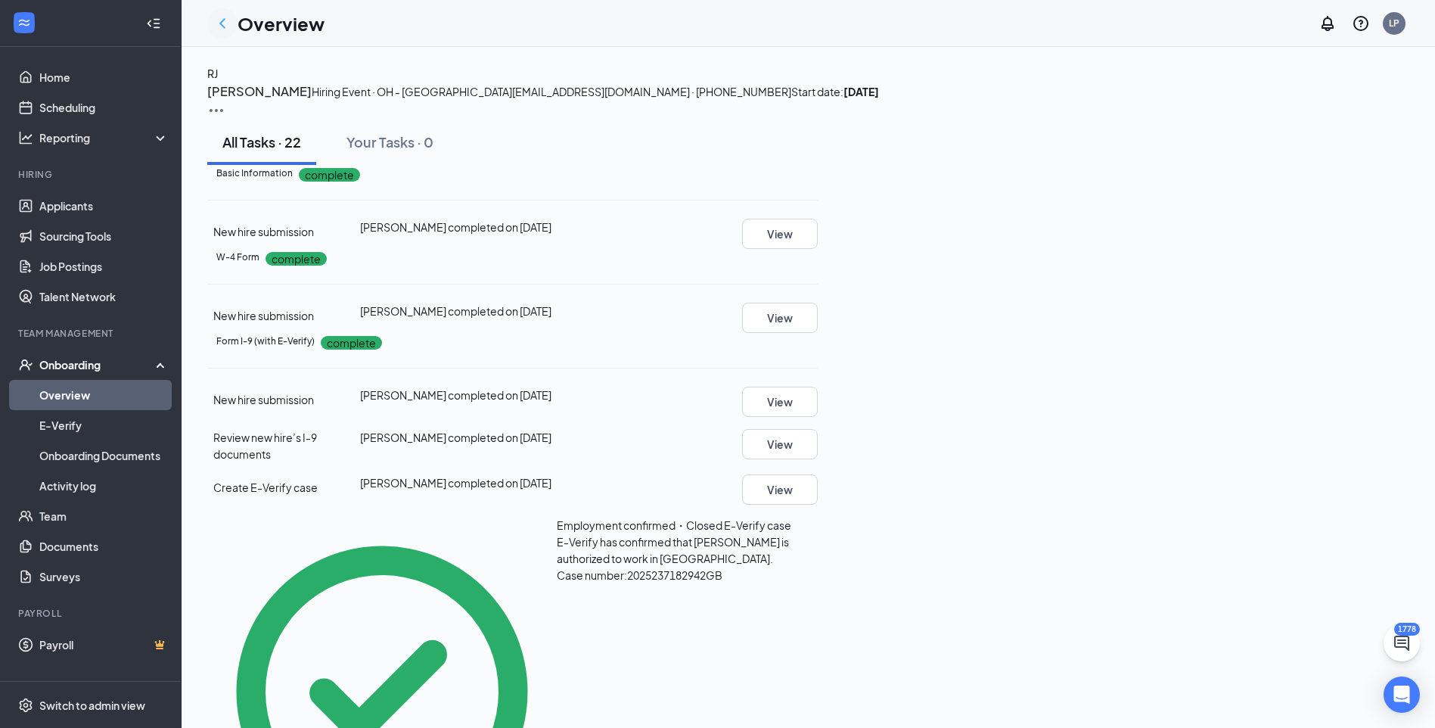
click at [222, 25] on icon "ChevronLeft" at bounding box center [222, 23] width 6 height 10
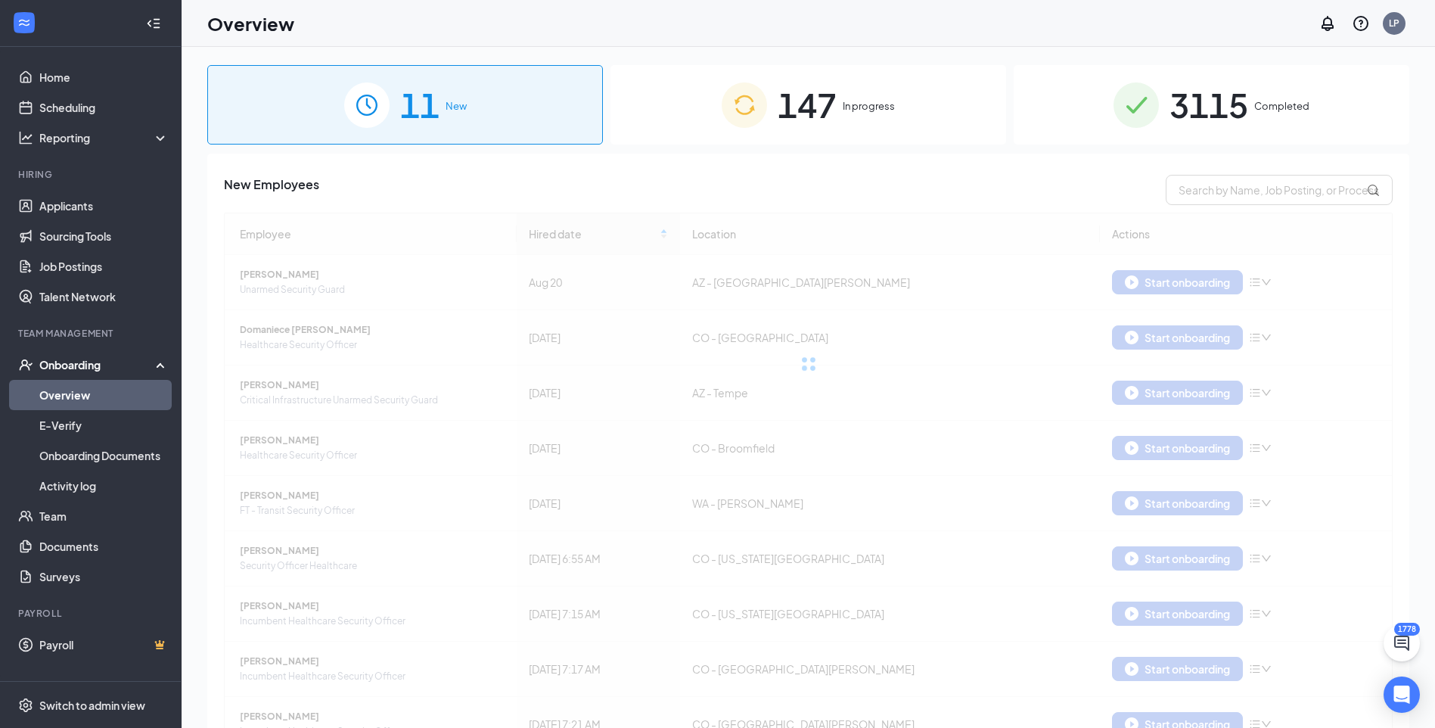
click at [1232, 117] on span "3115" at bounding box center [1208, 105] width 79 height 52
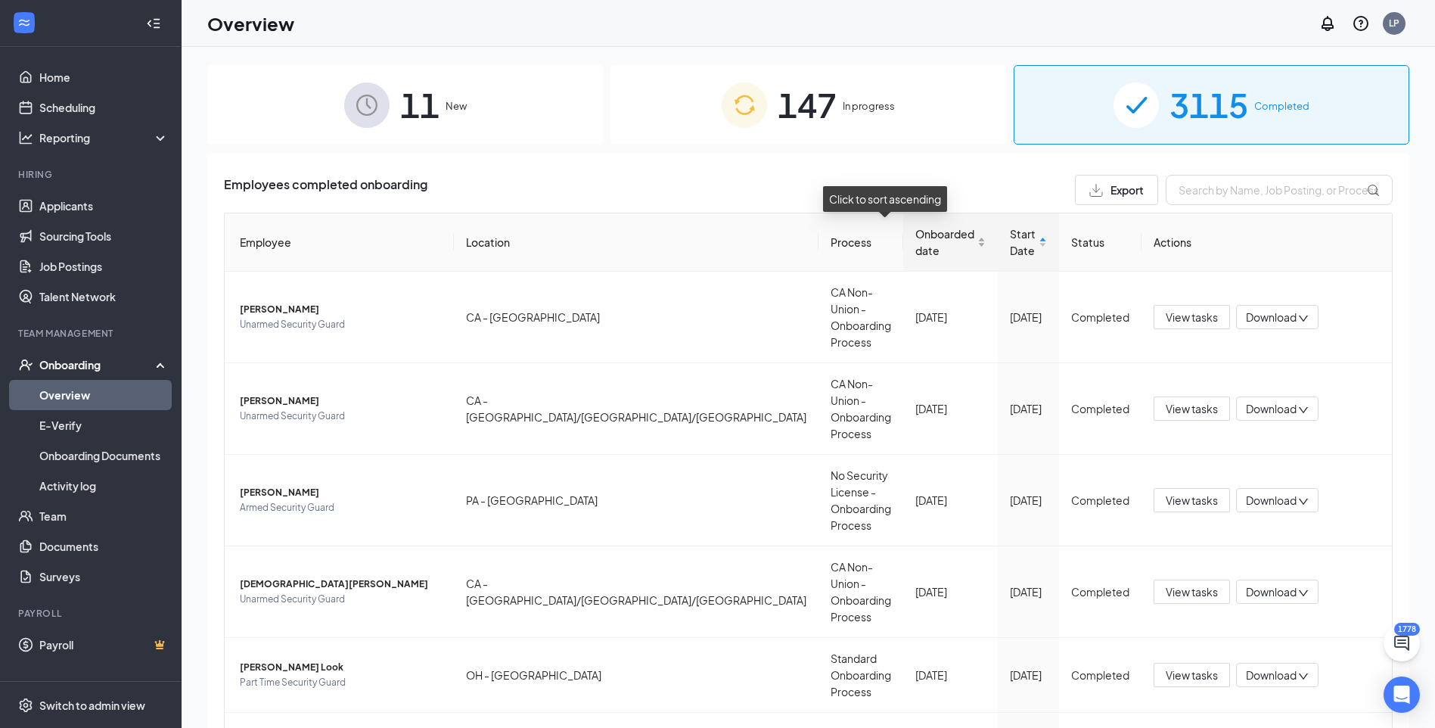
drag, startPoint x: 919, startPoint y: 245, endPoint x: 933, endPoint y: 251, distance: 14.9
click at [920, 246] on div "Onboarded date" at bounding box center [950, 241] width 70 height 33
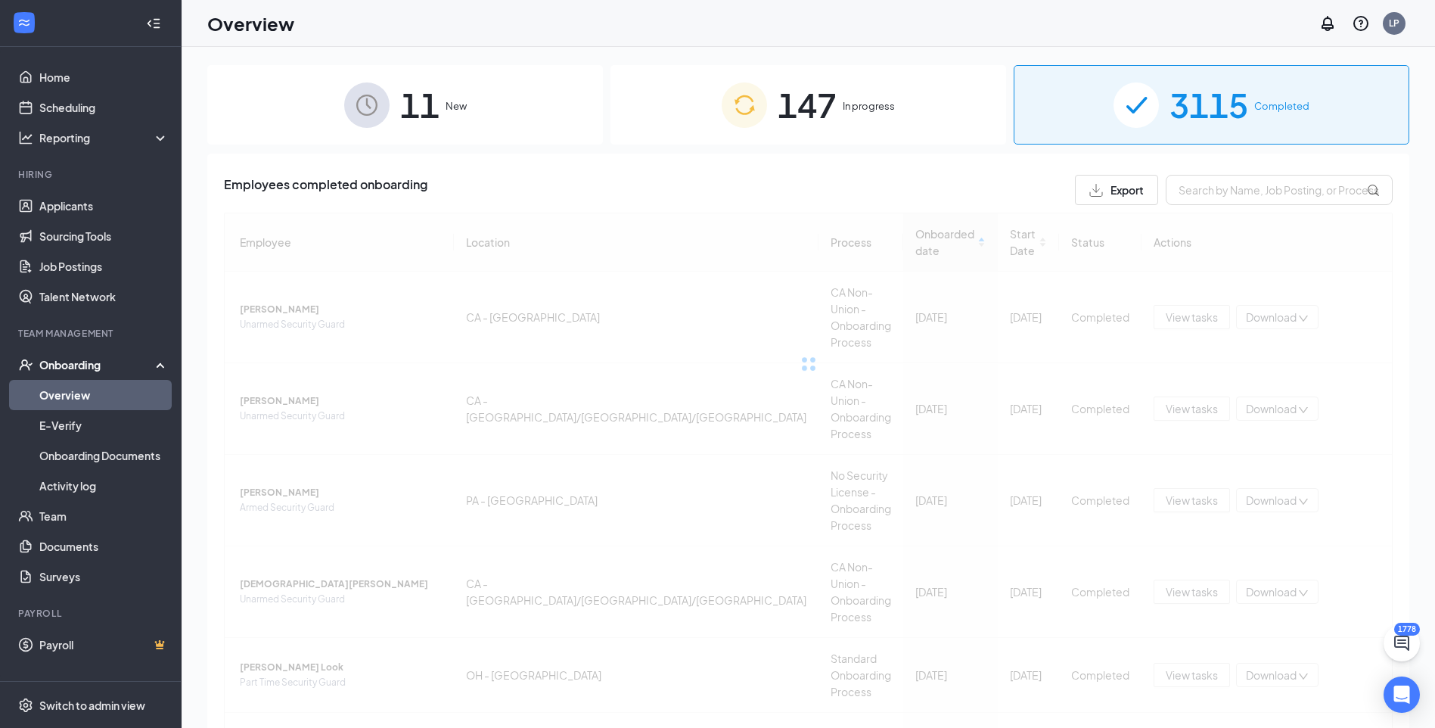
click at [922, 249] on div at bounding box center [808, 364] width 1169 height 303
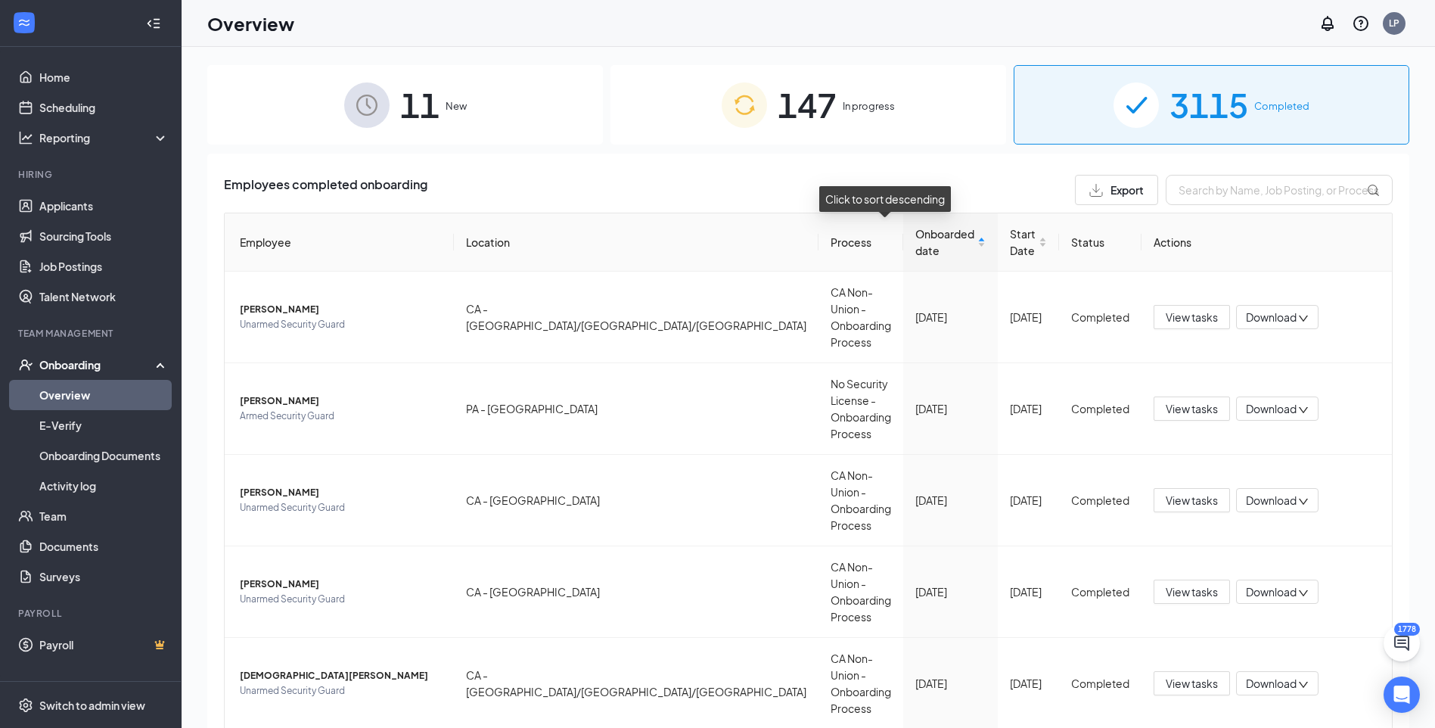
click at [922, 248] on div "Onboarded date" at bounding box center [950, 241] width 70 height 33
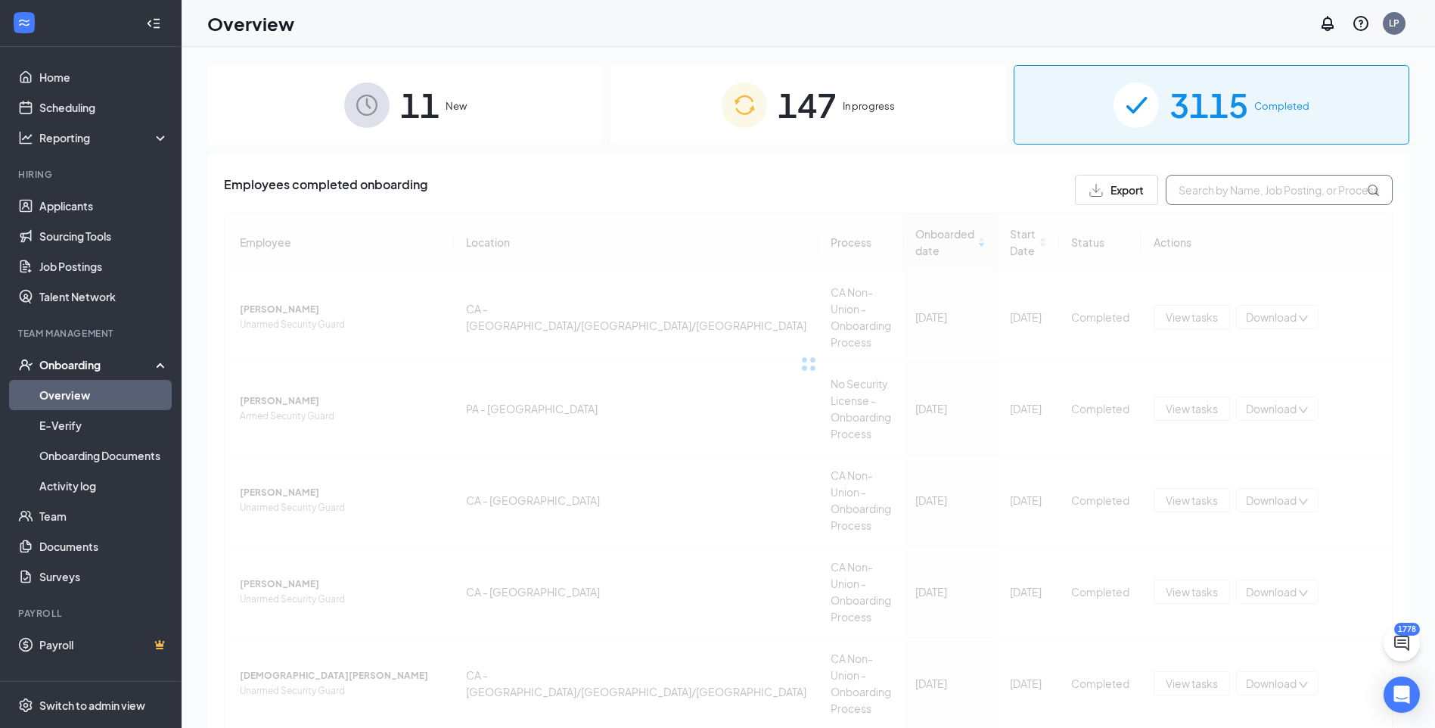
click at [1187, 178] on input "text" at bounding box center [1279, 190] width 227 height 30
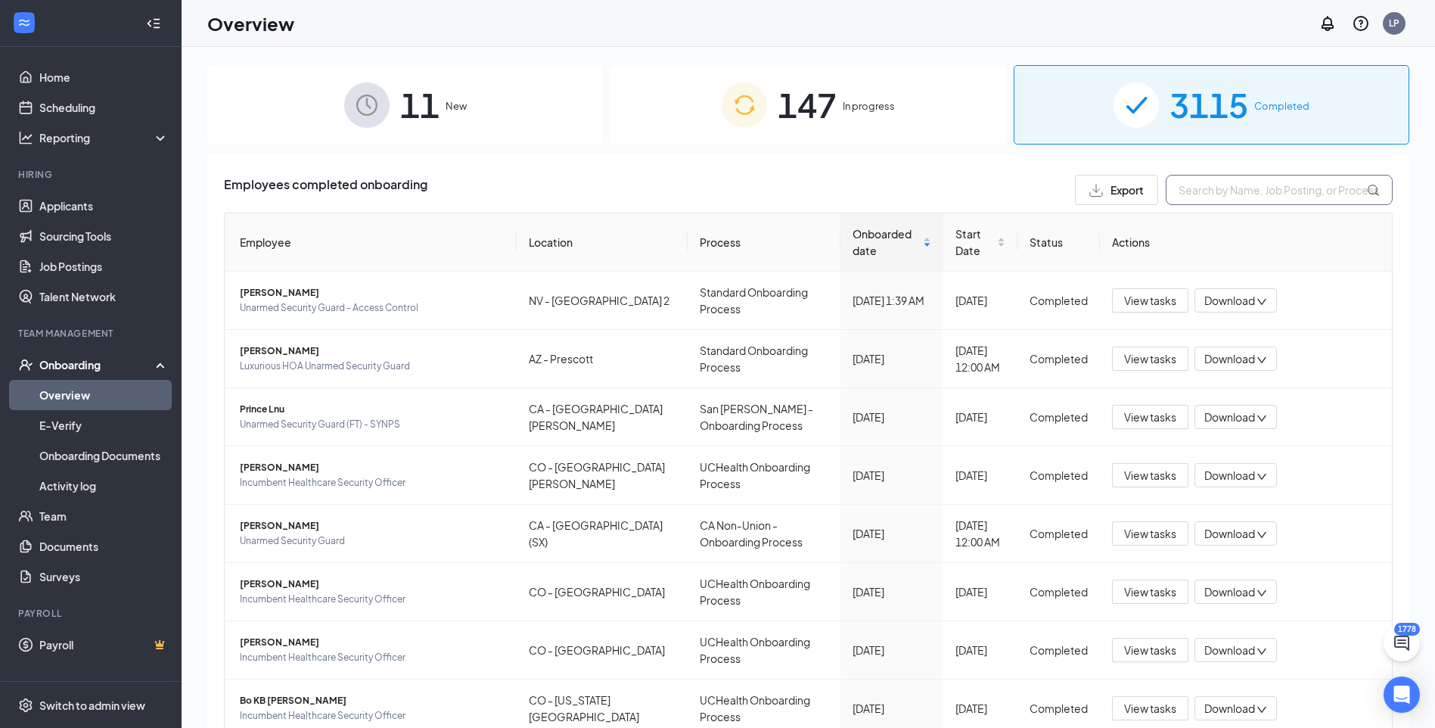
paste input "[PERSON_NAME]"
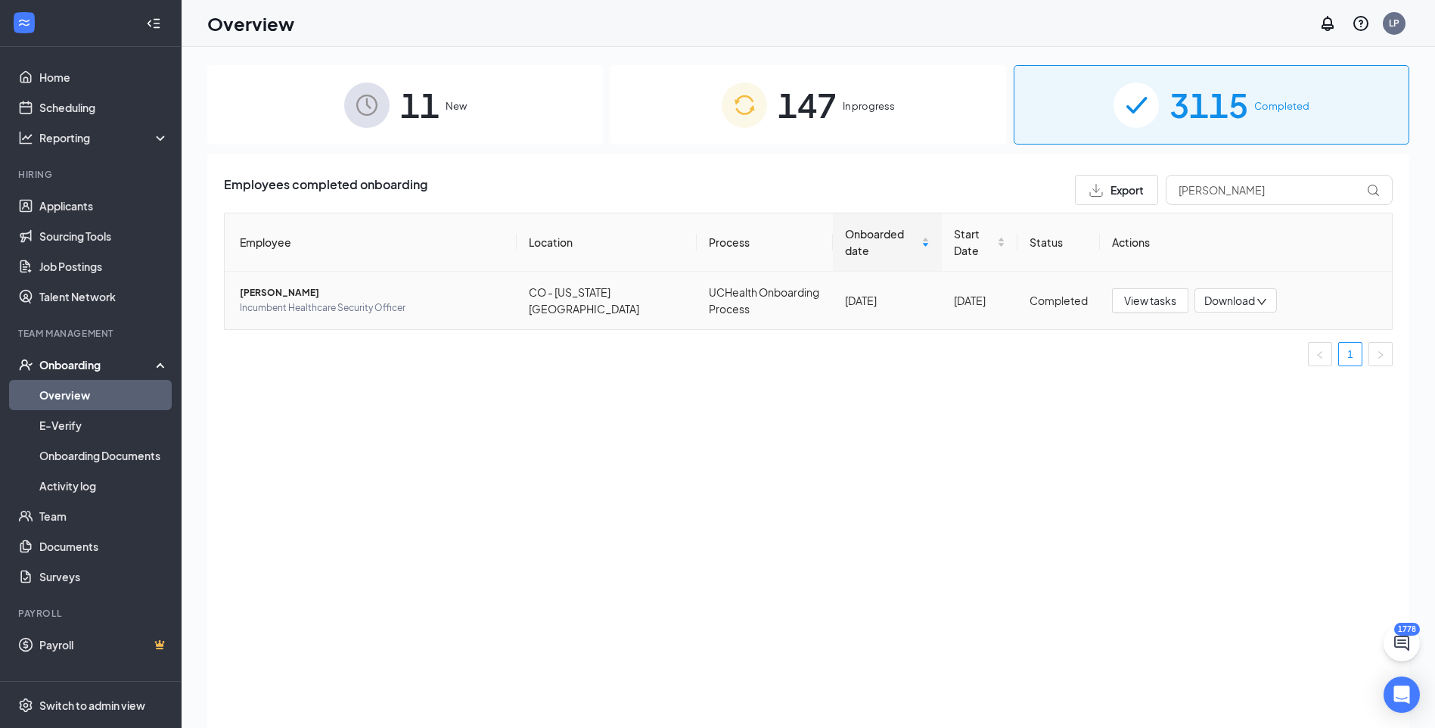
click at [299, 285] on span "[PERSON_NAME]" at bounding box center [372, 292] width 265 height 15
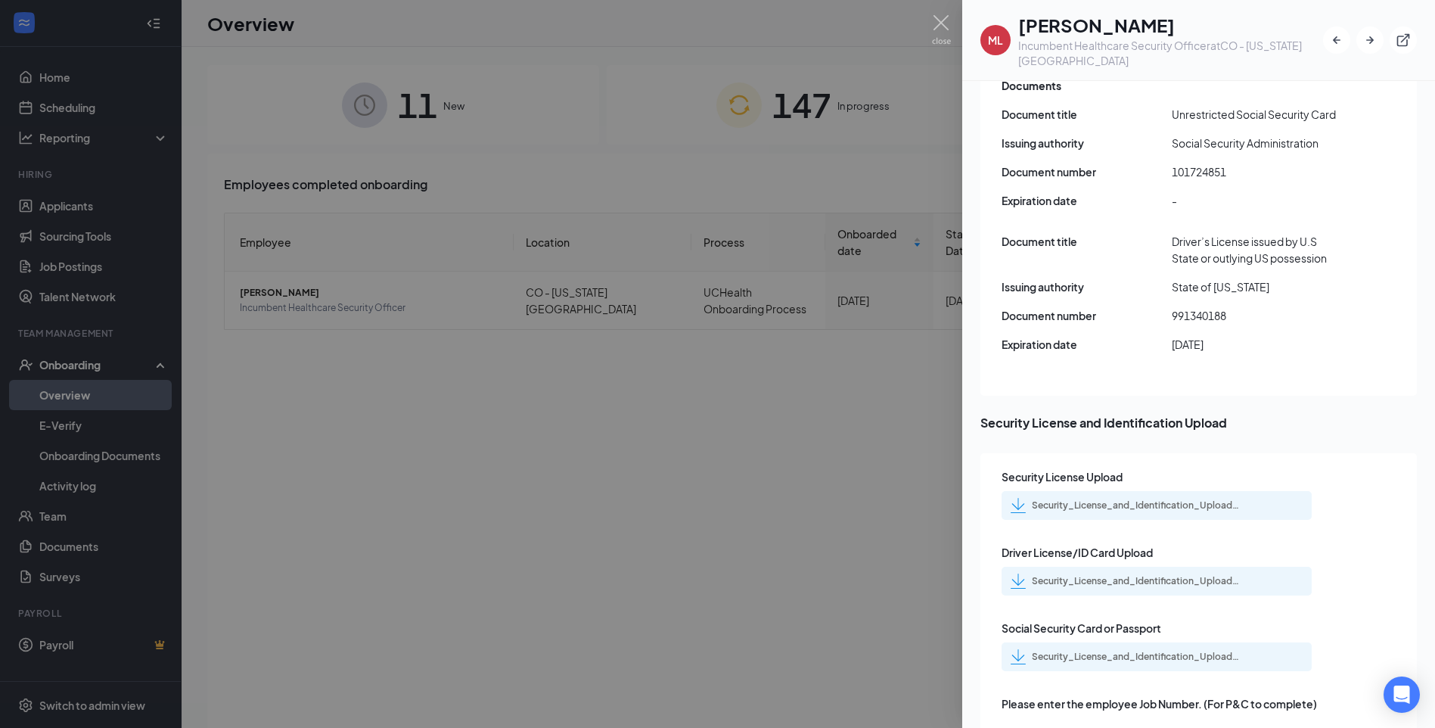
scroll to position [2193, 0]
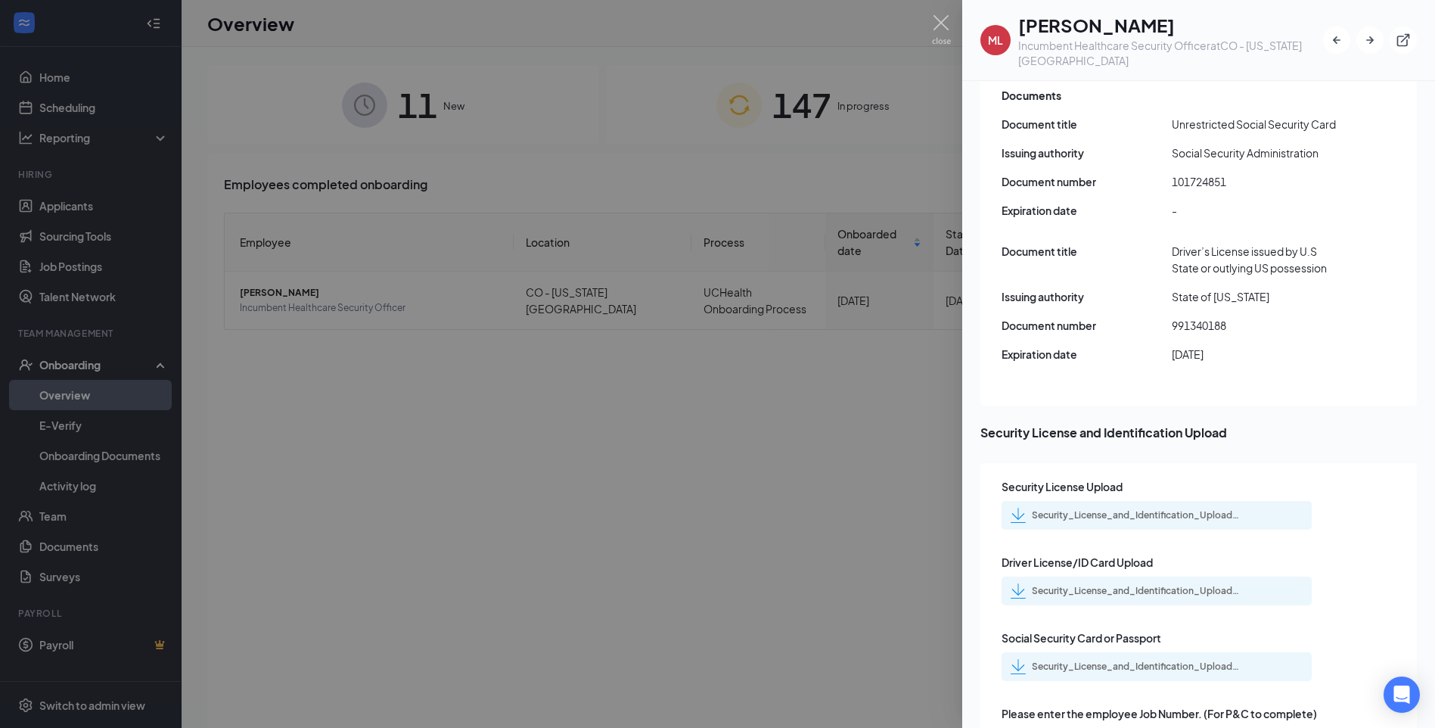
click at [1142, 660] on div "Security_License_and_Identification_Upload_Michael_Lemuel_uploadedfile_20250825…" at bounding box center [1138, 666] width 212 height 12
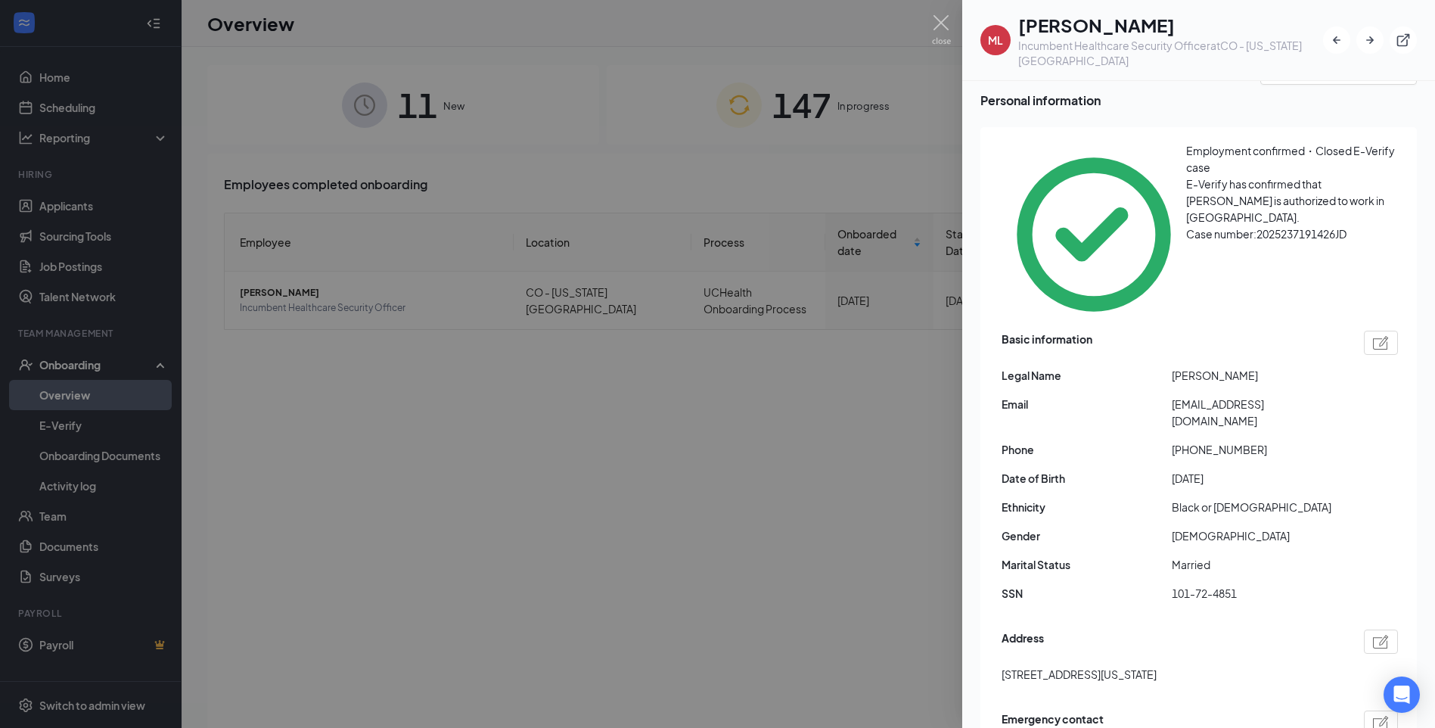
scroll to position [0, 0]
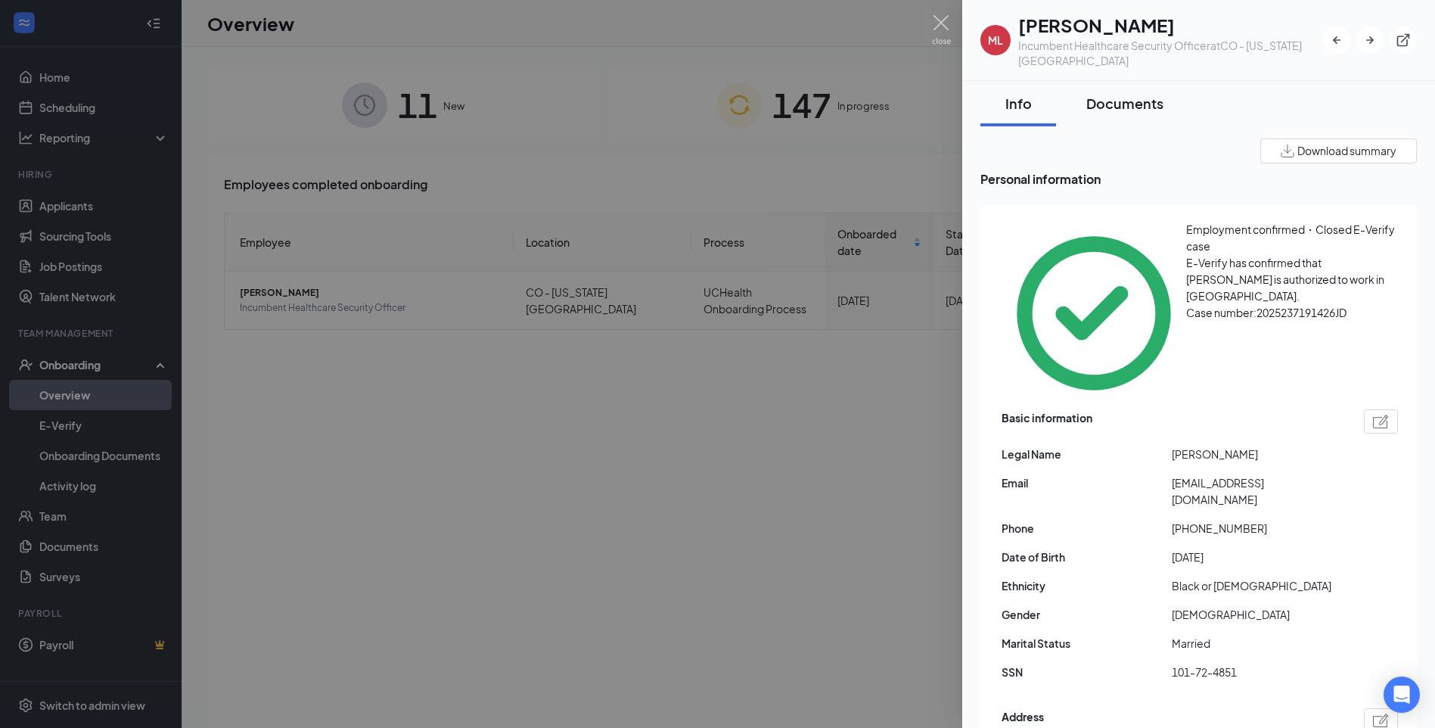
click at [1122, 101] on div "Documents" at bounding box center [1124, 103] width 77 height 19
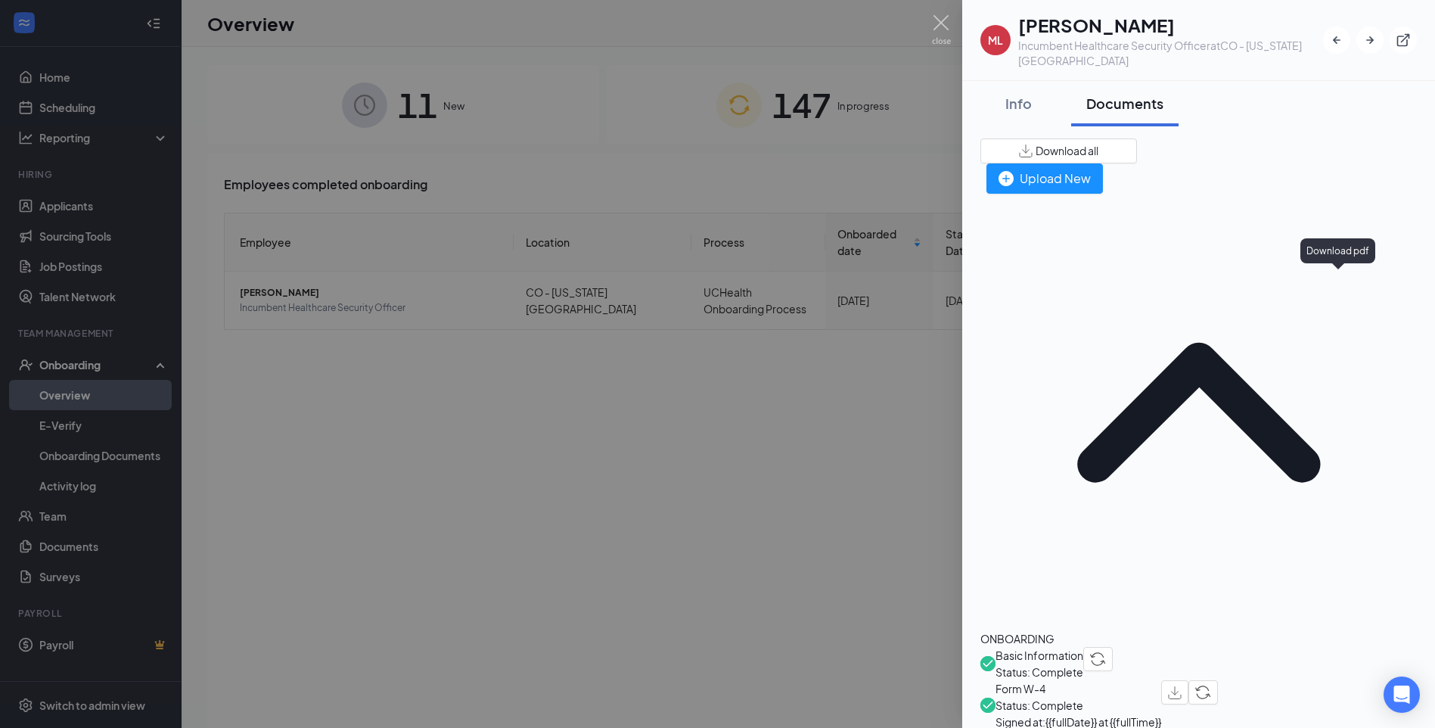
click at [1181, 686] on img "button" at bounding box center [1175, 692] width 14 height 13
drag, startPoint x: 833, startPoint y: 371, endPoint x: 930, endPoint y: 349, distance: 99.1
click at [840, 367] on div at bounding box center [717, 364] width 1435 height 728
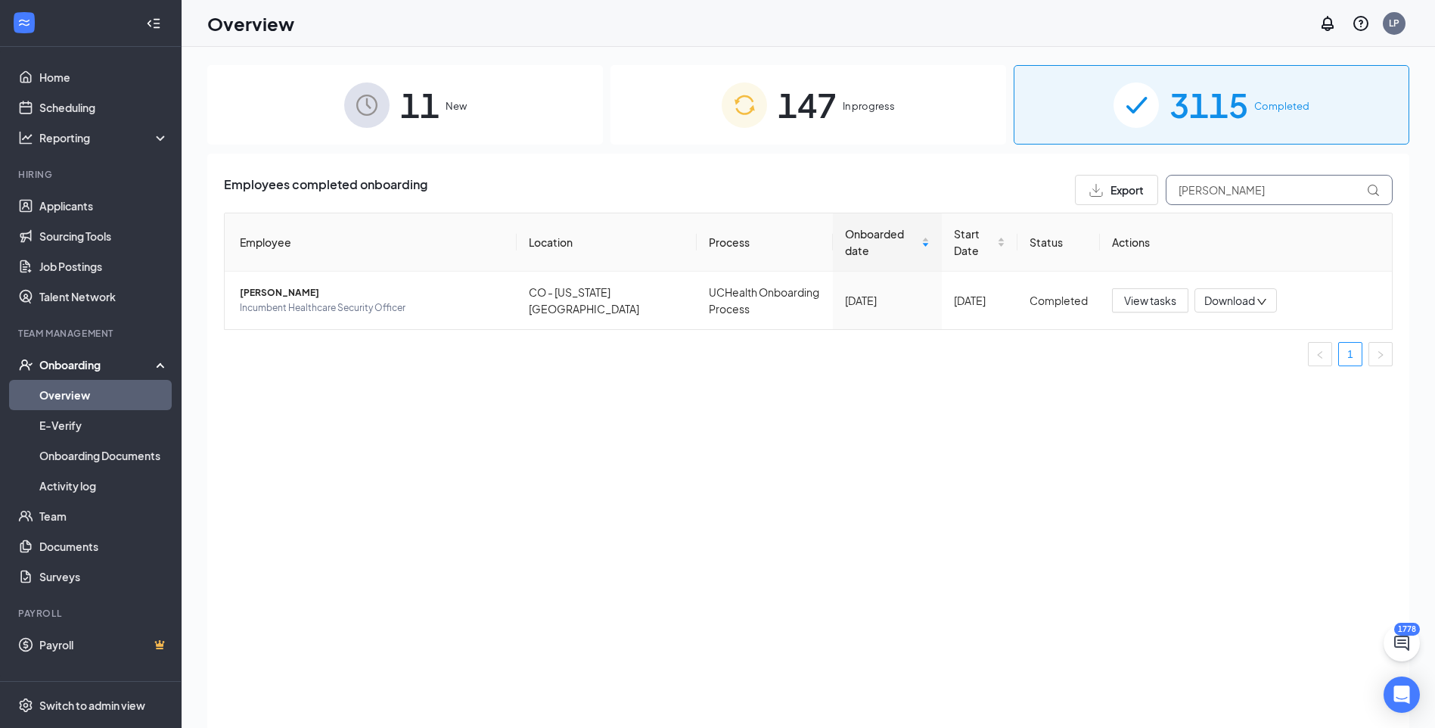
drag, startPoint x: 1231, startPoint y: 188, endPoint x: 1147, endPoint y: 198, distance: 84.6
click at [1142, 198] on div "Export [PERSON_NAME]" at bounding box center [1234, 190] width 318 height 30
paste input "[PERSON_NAME]"
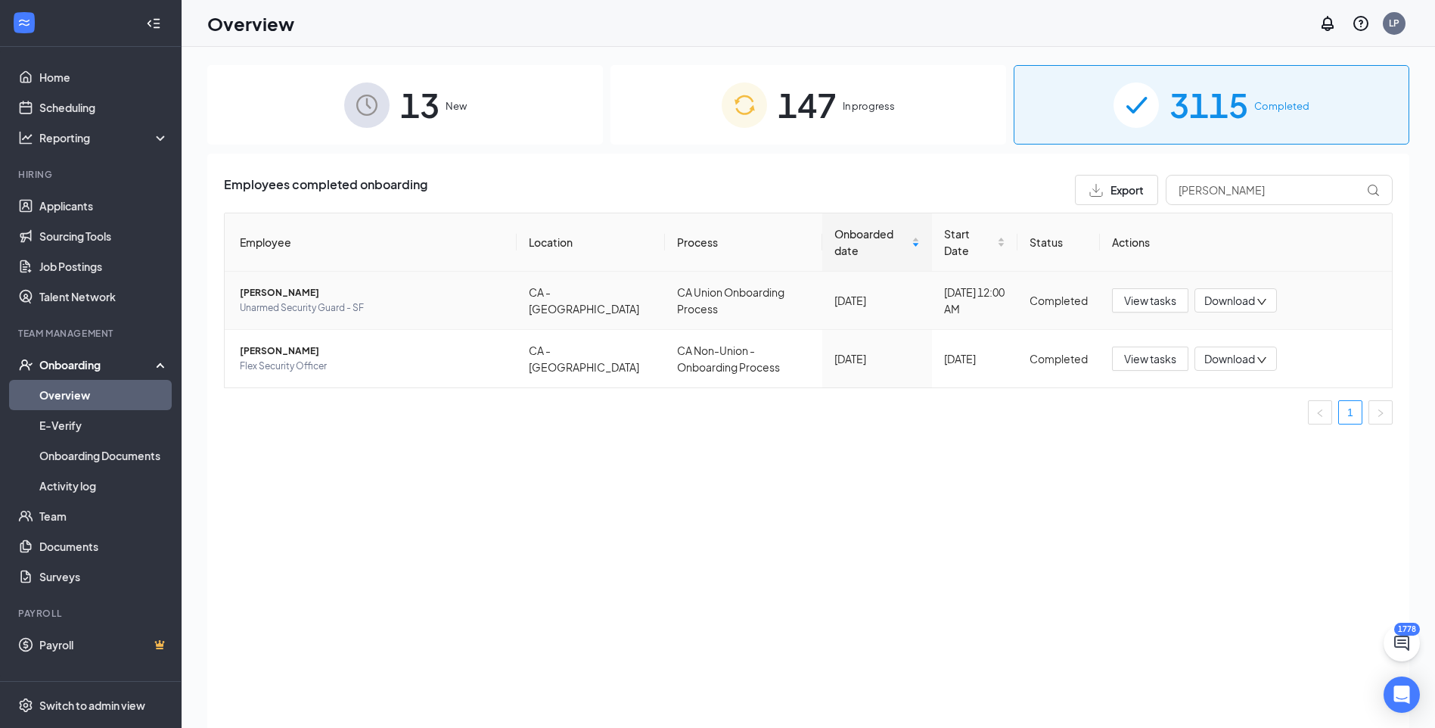
click at [306, 291] on span "[PERSON_NAME]" at bounding box center [372, 292] width 265 height 15
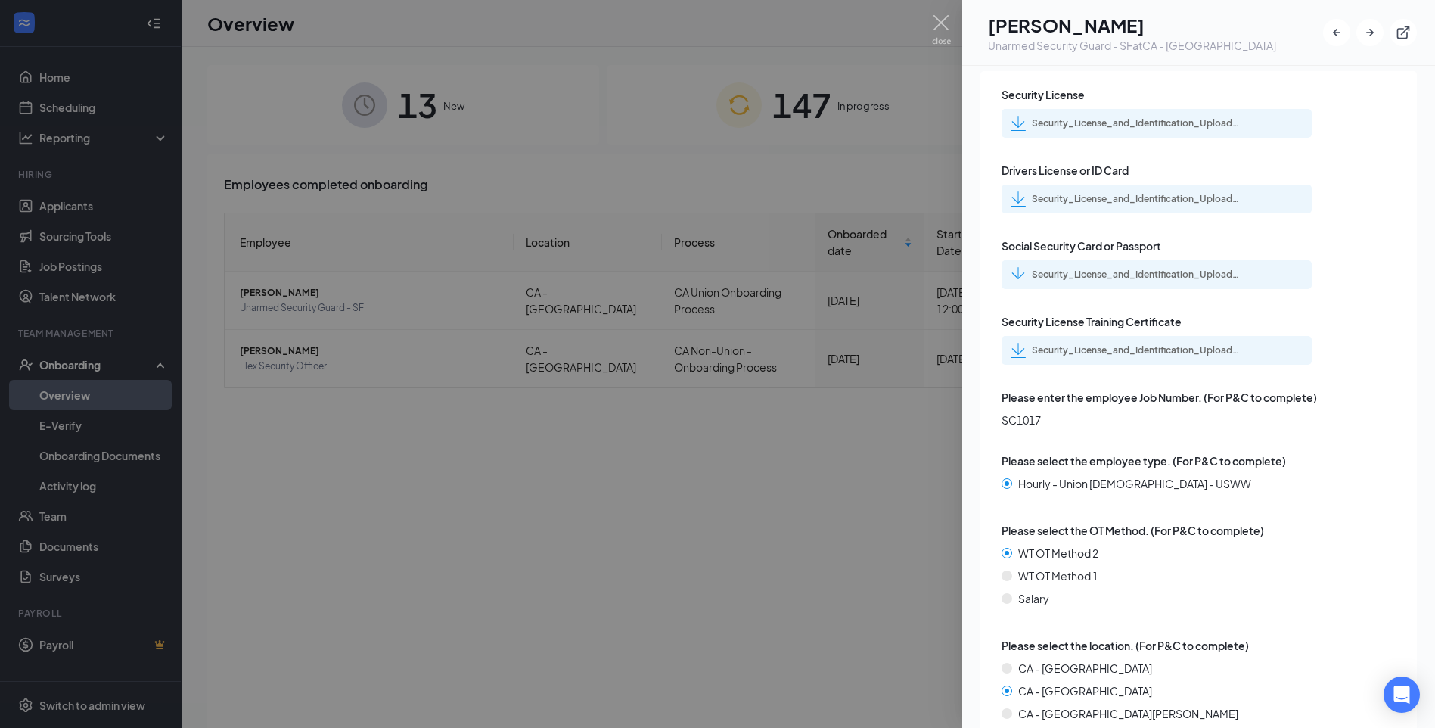
scroll to position [2461, 0]
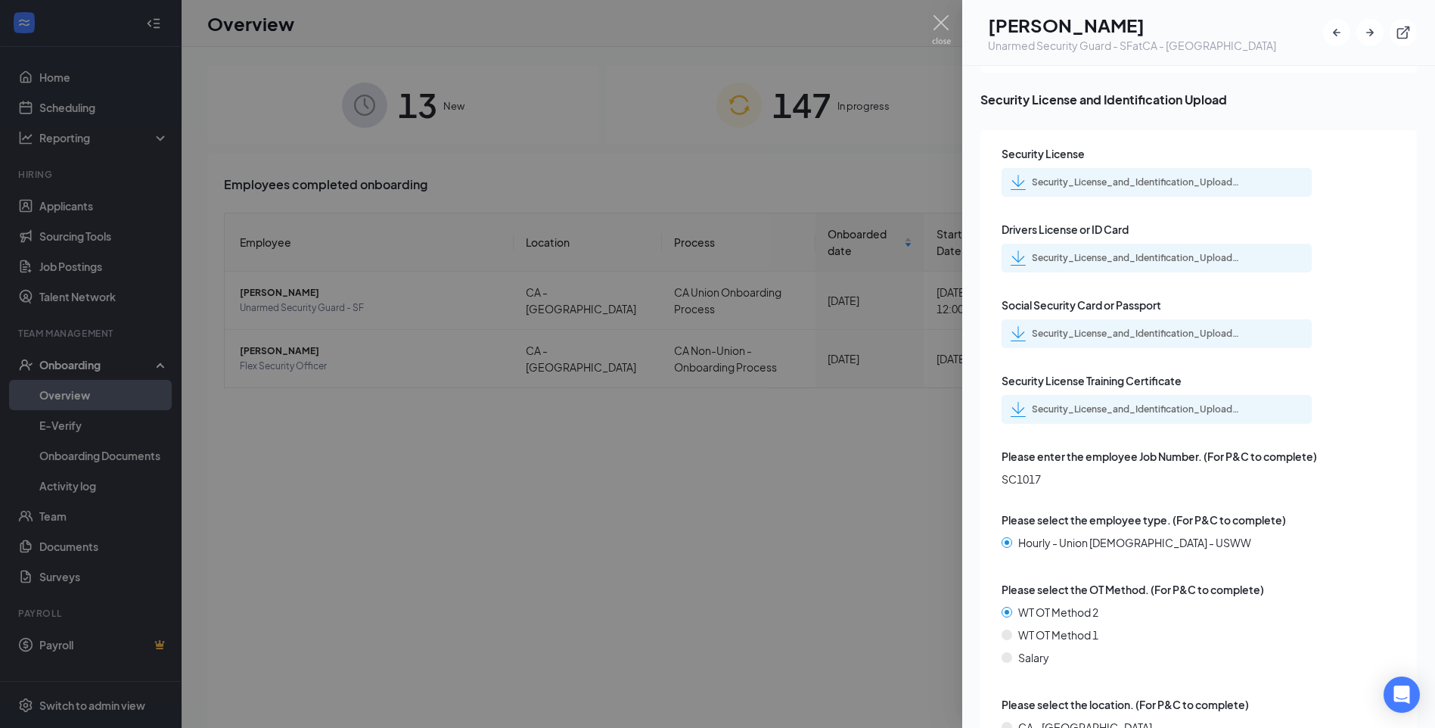
click at [1094, 403] on div "Security_License_and_Identification_Upload_Erielle_D_Hammonds_uploadedfile_2025…" at bounding box center [1138, 409] width 212 height 12
click at [1082, 327] on div "Security_License_and_Identification_Upload_Erielle_D_Hammonds_uploadedfile_2025…" at bounding box center [1138, 333] width 212 height 12
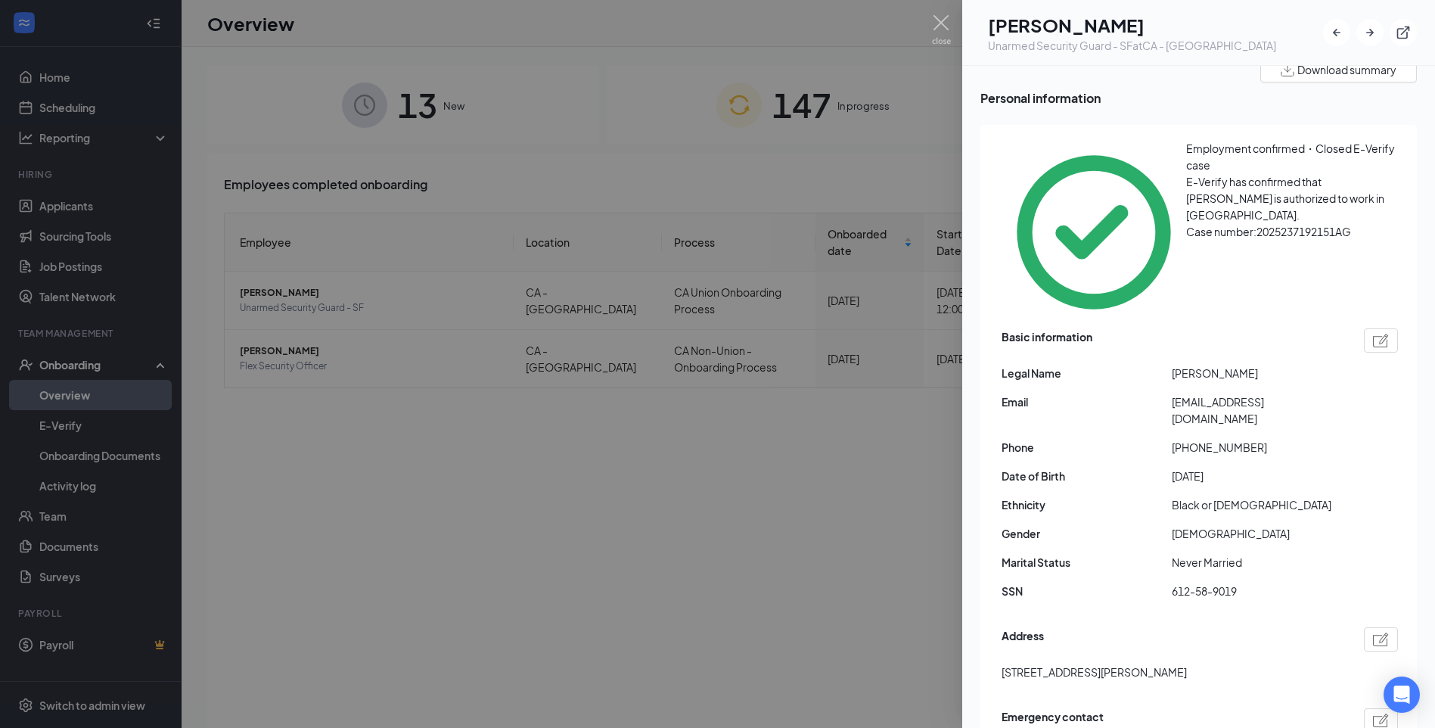
scroll to position [0, 0]
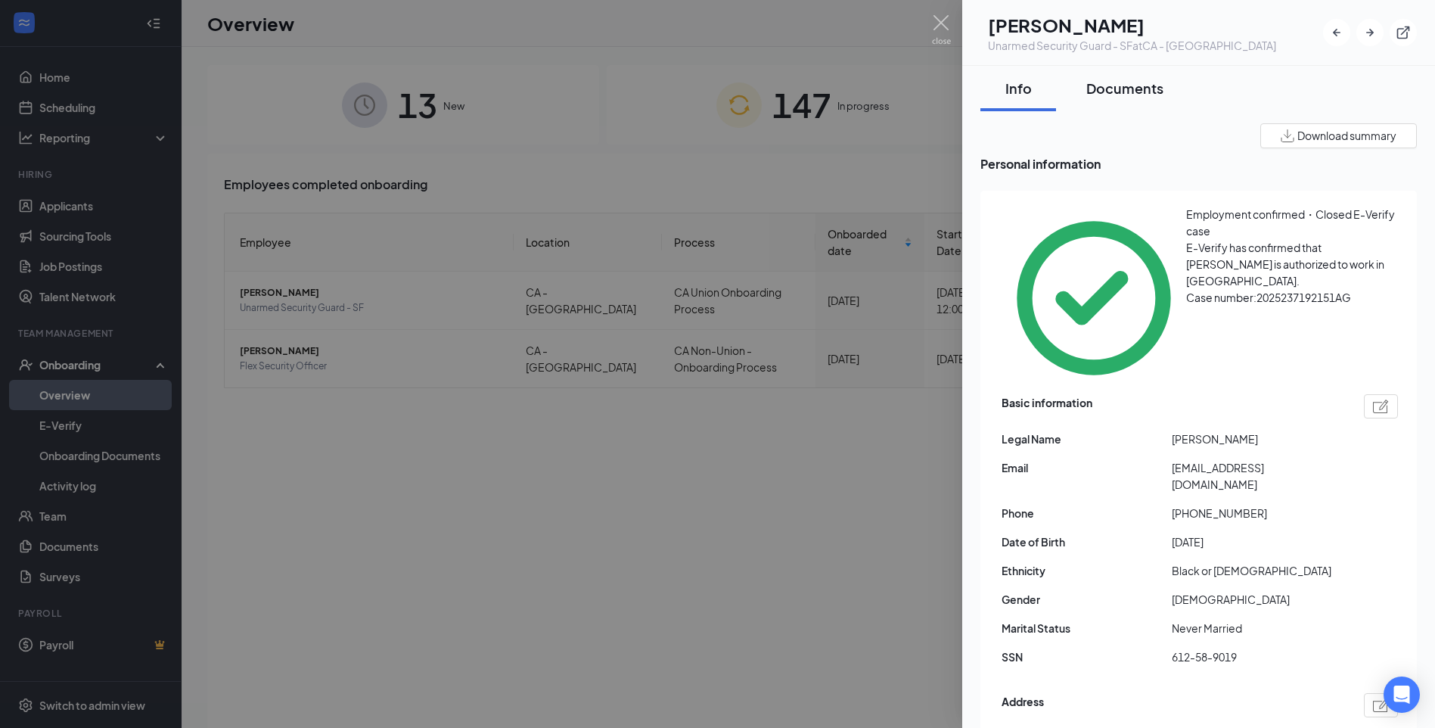
click at [1151, 88] on div "Documents" at bounding box center [1124, 88] width 77 height 19
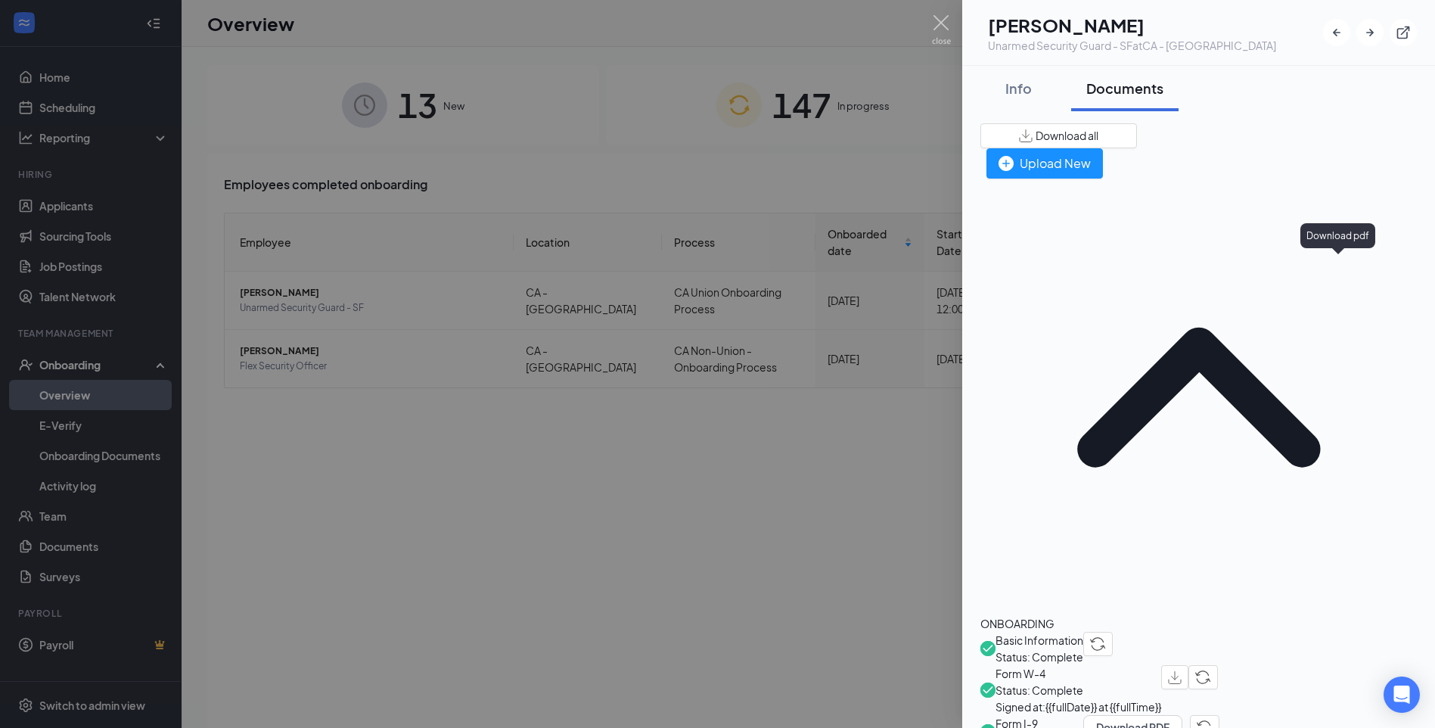
click at [1181, 671] on img "button" at bounding box center [1175, 677] width 14 height 13
click at [1017, 88] on div "Info" at bounding box center [1017, 88] width 45 height 19
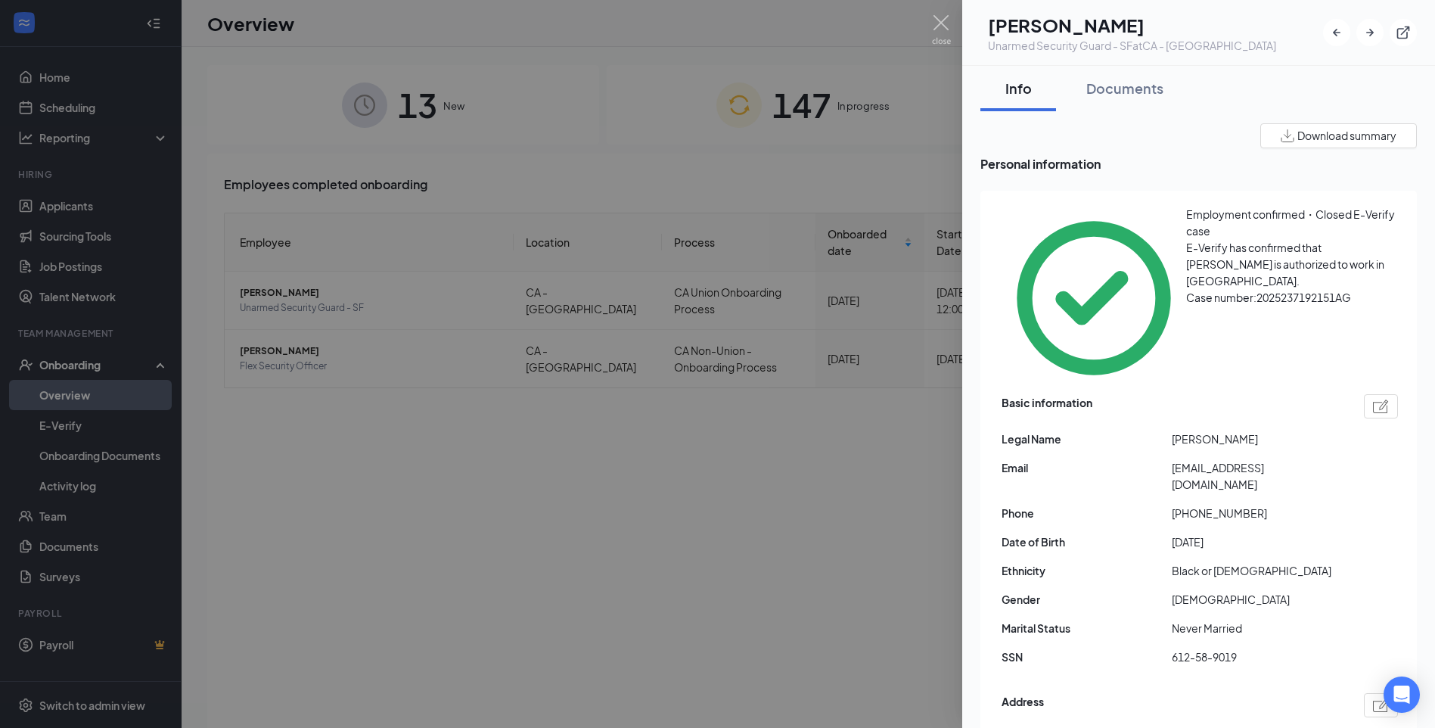
drag, startPoint x: 331, startPoint y: 528, endPoint x: 390, endPoint y: 418, distance: 124.9
click at [361, 520] on div at bounding box center [717, 364] width 1435 height 728
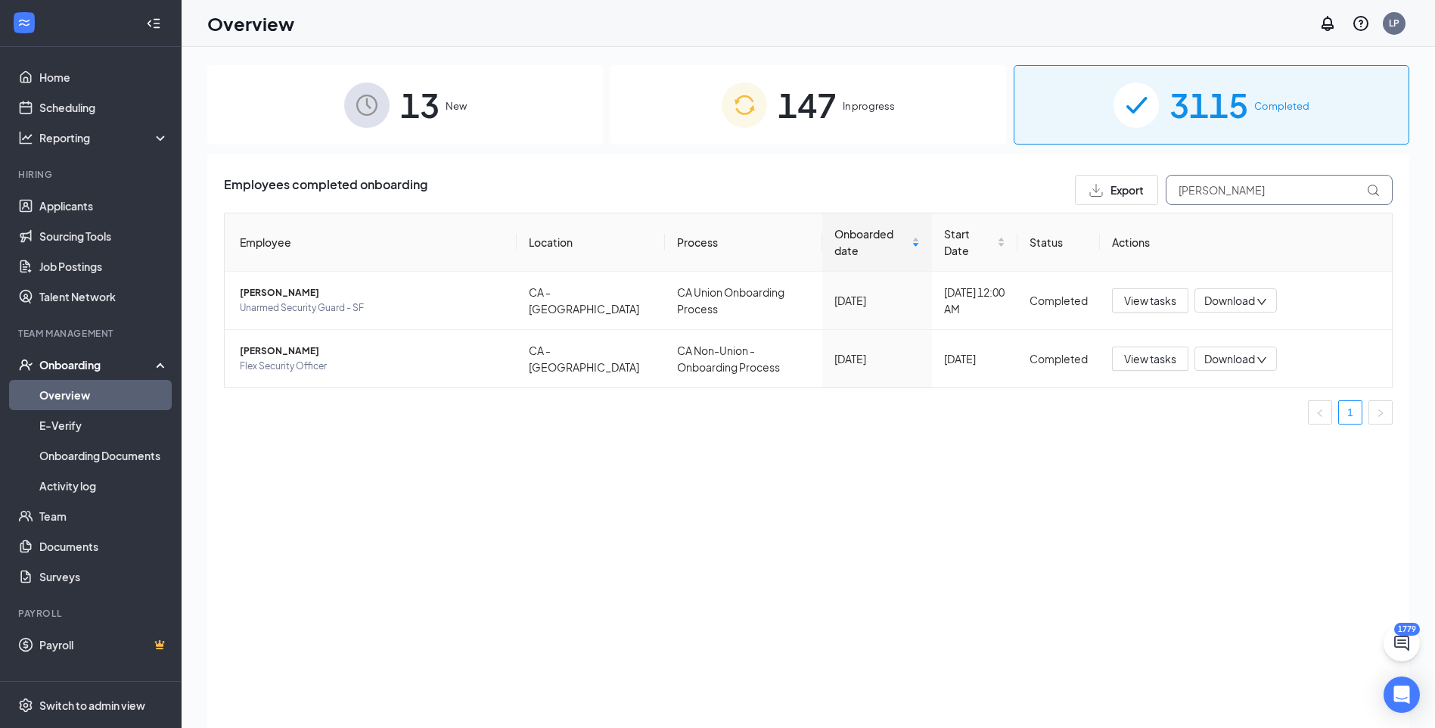
drag, startPoint x: 1249, startPoint y: 197, endPoint x: 1155, endPoint y: 191, distance: 94.7
click at [1133, 199] on div "Export [PERSON_NAME]" at bounding box center [1234, 190] width 318 height 30
paste input "Cephu"
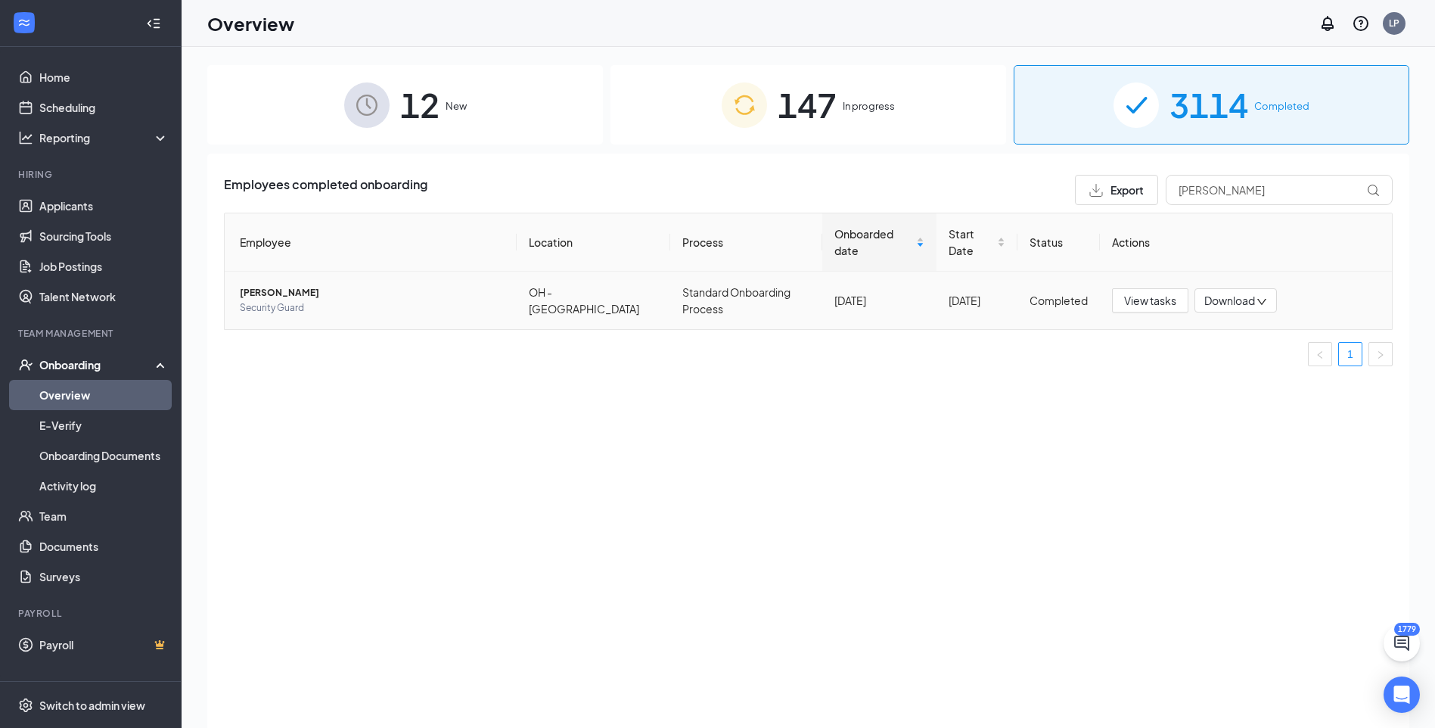
click at [277, 285] on span "[PERSON_NAME]" at bounding box center [372, 292] width 265 height 15
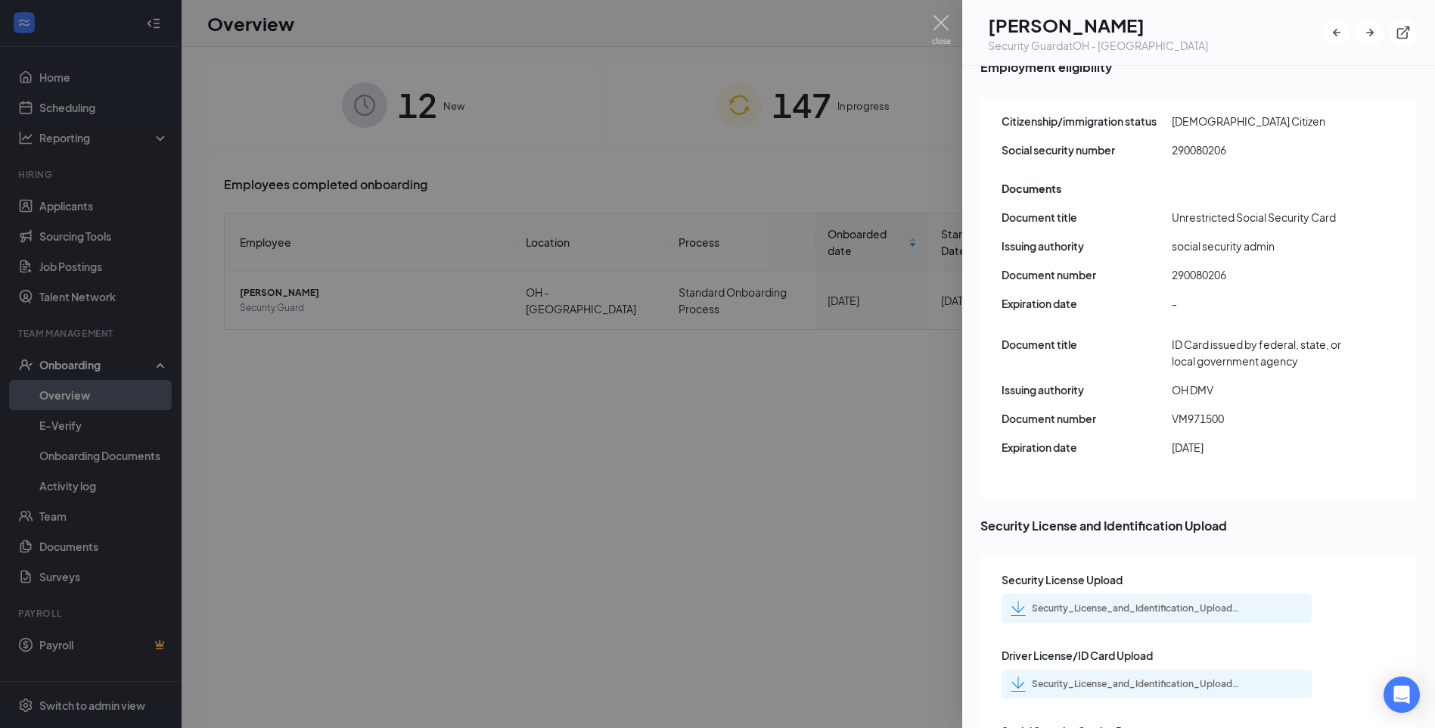
scroll to position [2193, 0]
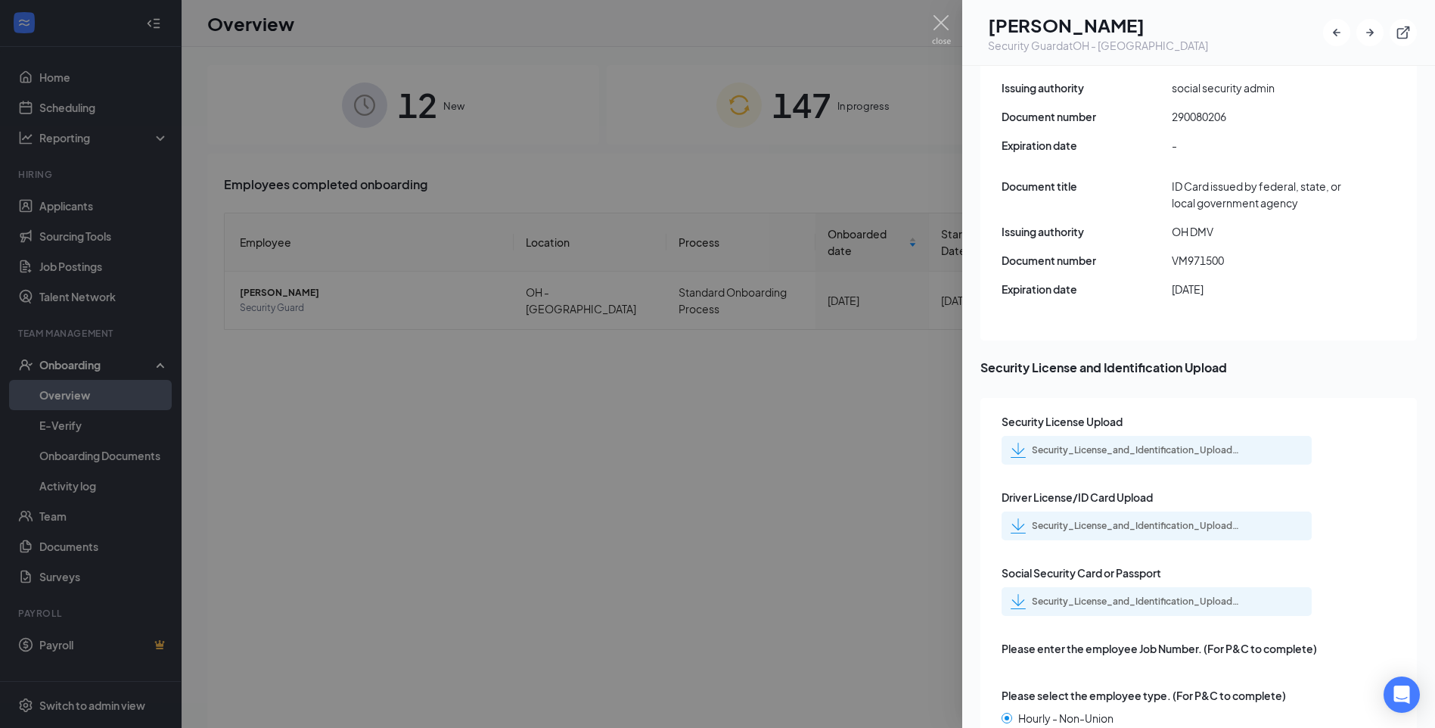
click at [1128, 595] on div "Security_License_and_Identification_Upload_aniyah_cephus_uploadedfile_20250822.…" at bounding box center [1138, 601] width 212 height 12
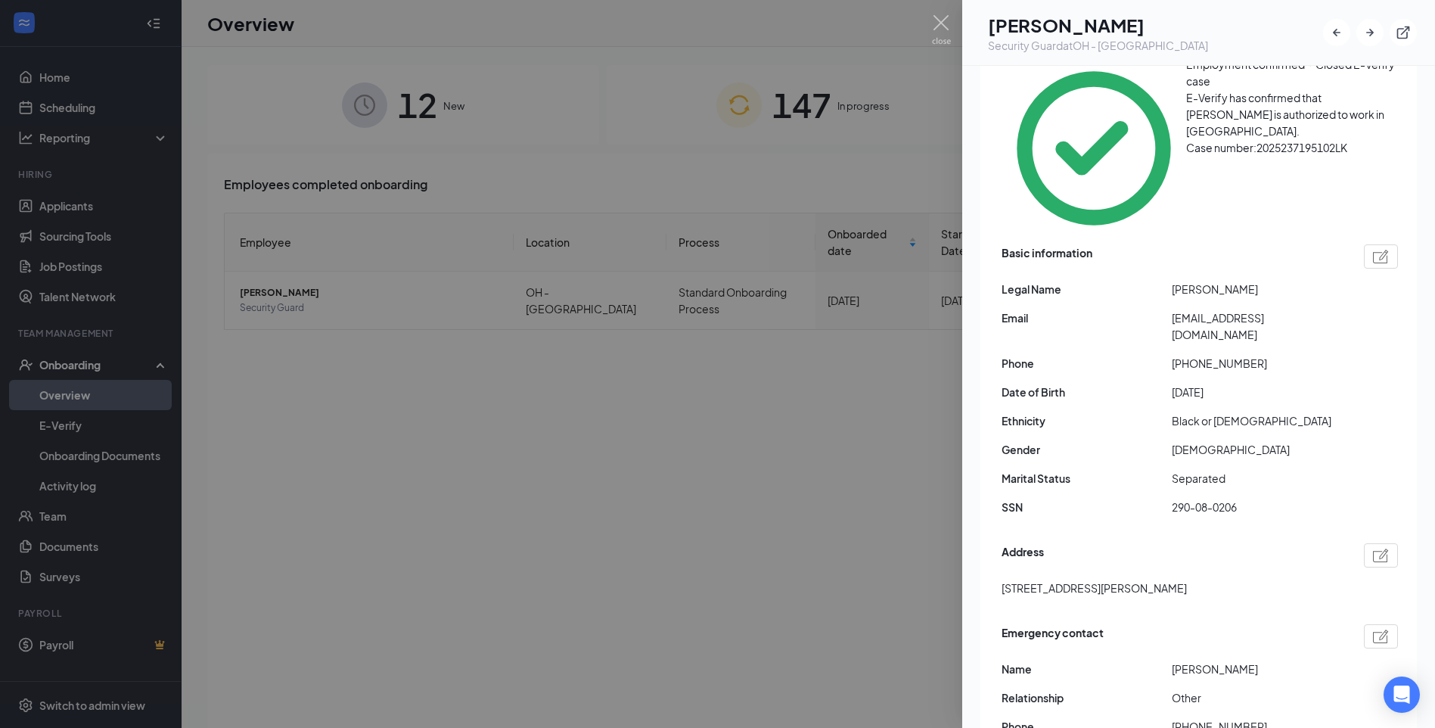
scroll to position [0, 0]
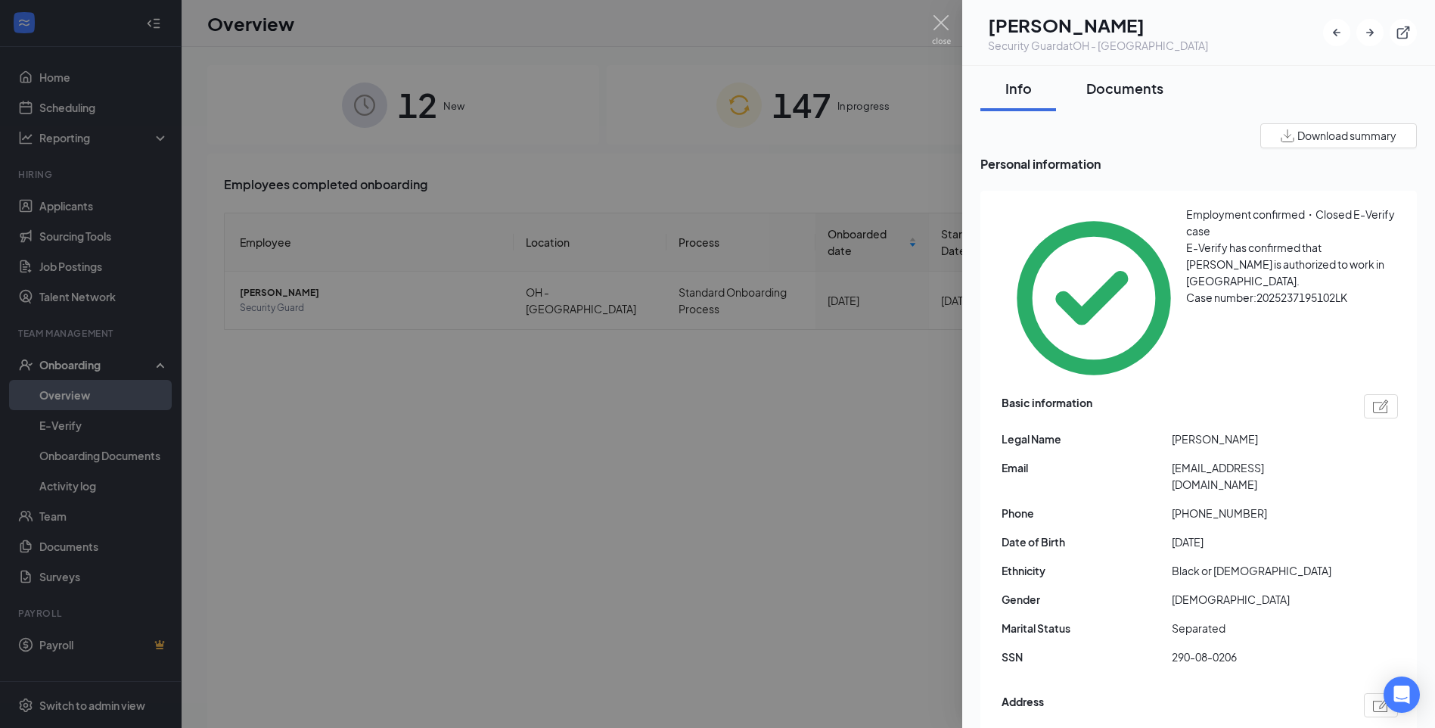
drag, startPoint x: 1109, startPoint y: 75, endPoint x: 1129, endPoint y: 84, distance: 22.3
click at [1117, 75] on button "Documents" at bounding box center [1124, 88] width 107 height 45
click at [1126, 83] on div "Documents" at bounding box center [1124, 88] width 77 height 19
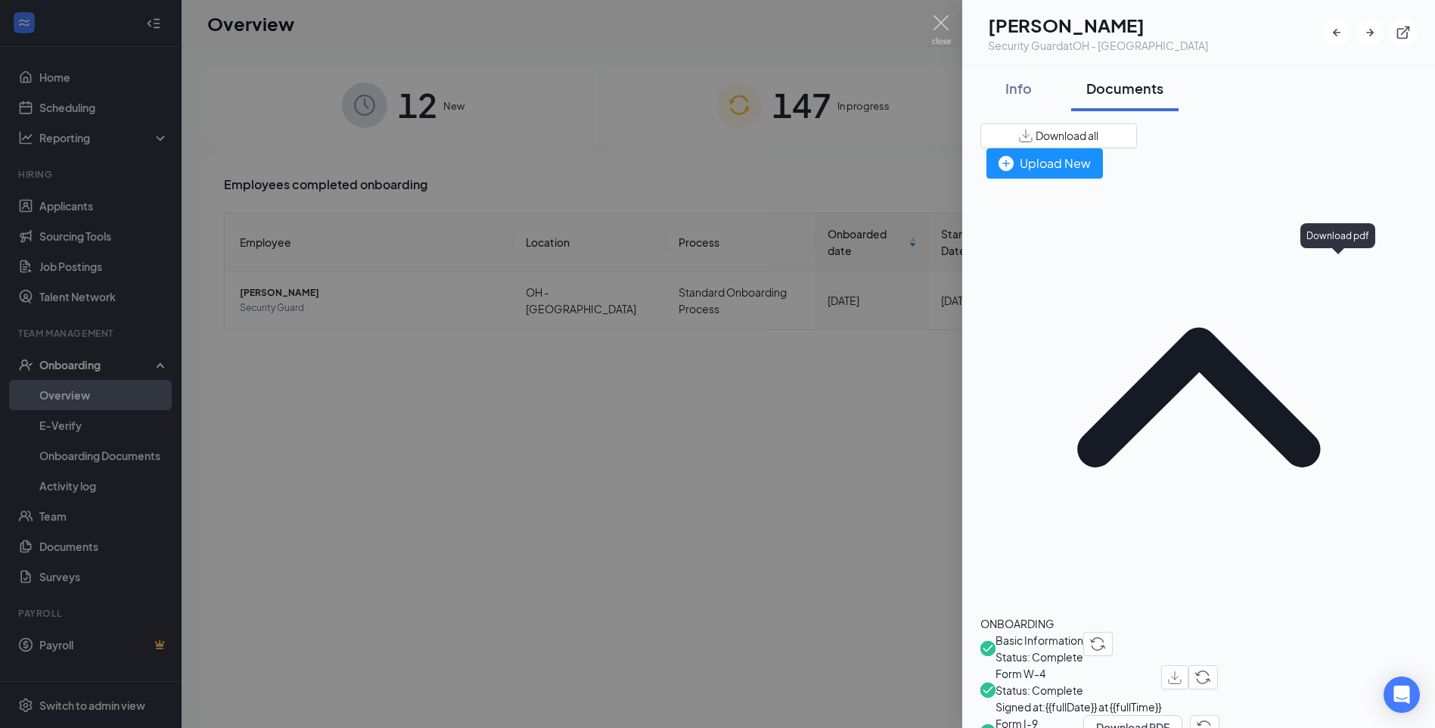
click at [1181, 671] on img "button" at bounding box center [1175, 677] width 14 height 13
click at [1027, 85] on div "Info" at bounding box center [1017, 88] width 45 height 19
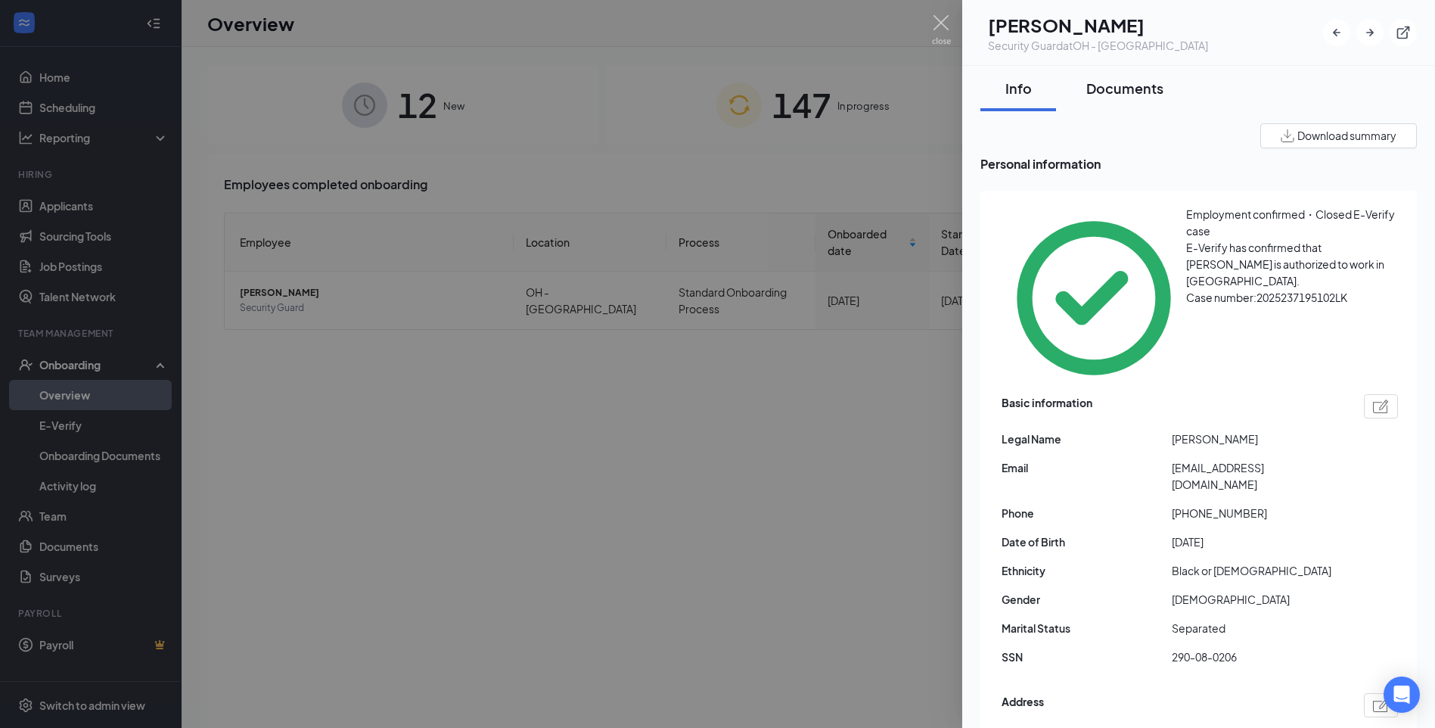
click at [1132, 76] on button "Documents" at bounding box center [1124, 88] width 107 height 45
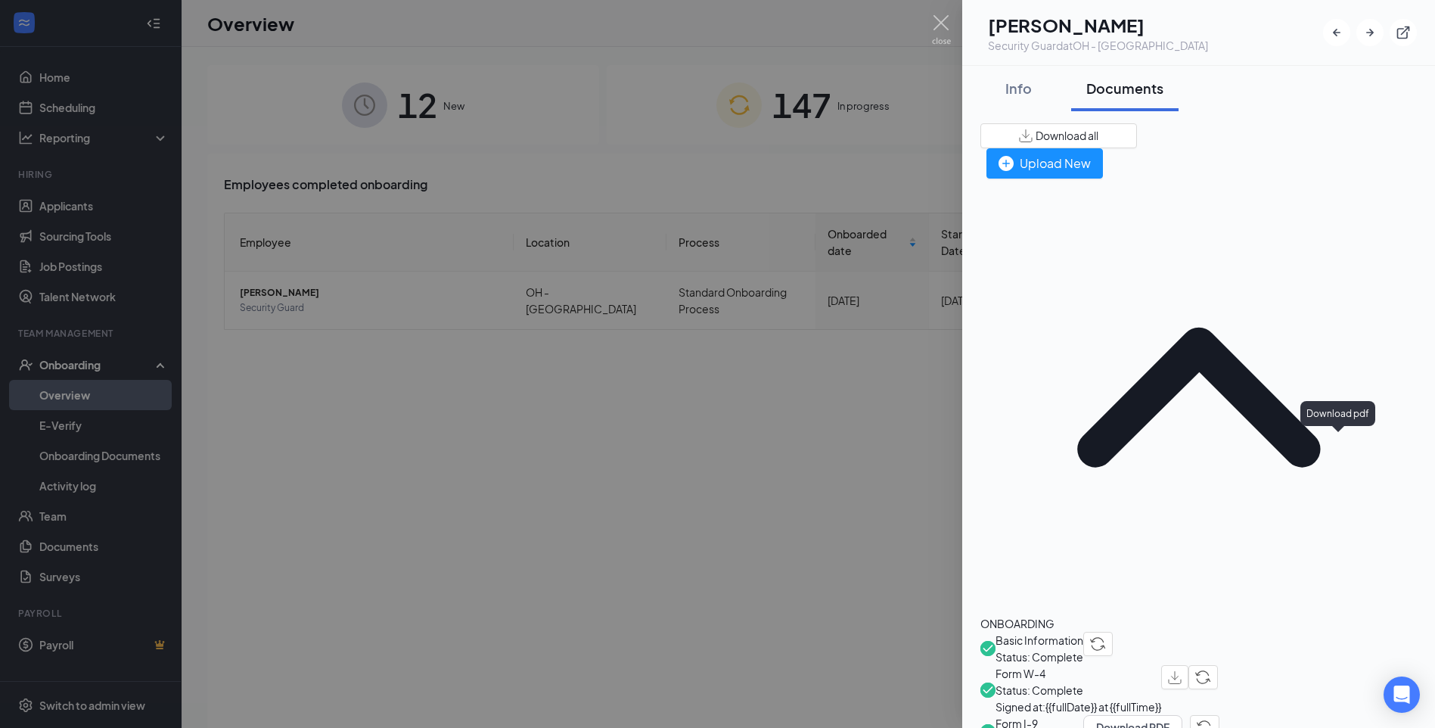
drag, startPoint x: 438, startPoint y: 412, endPoint x: 1309, endPoint y: 226, distance: 891.0
click at [571, 390] on div at bounding box center [717, 364] width 1435 height 728
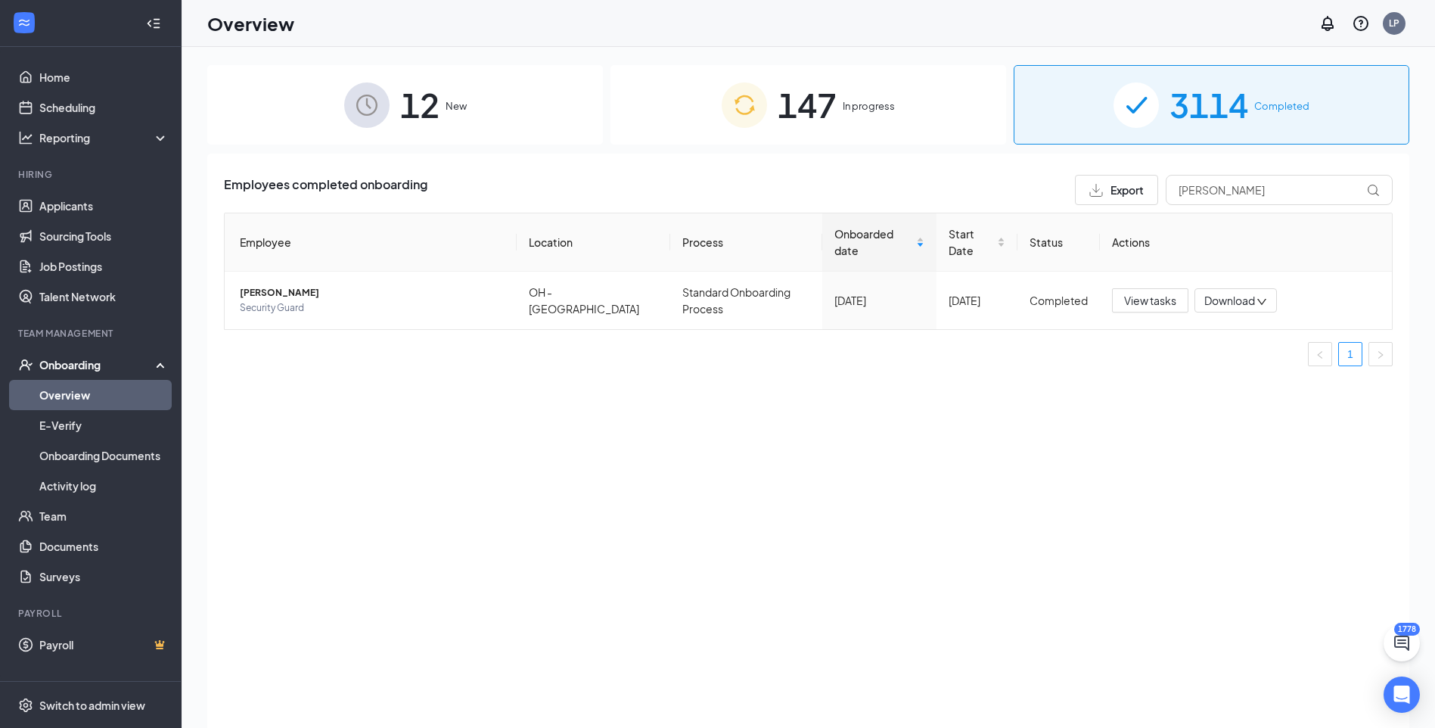
click at [1150, 188] on div "Employees completed onboarding Export [PERSON_NAME] Employee Location Process O…" at bounding box center [808, 276] width 1169 height 203
click at [1225, 191] on input "[PERSON_NAME]" at bounding box center [1279, 190] width 227 height 30
click at [1245, 203] on input "[PERSON_NAME]" at bounding box center [1279, 190] width 227 height 30
click at [1237, 191] on input "[PERSON_NAME]" at bounding box center [1279, 190] width 227 height 30
type input "C"
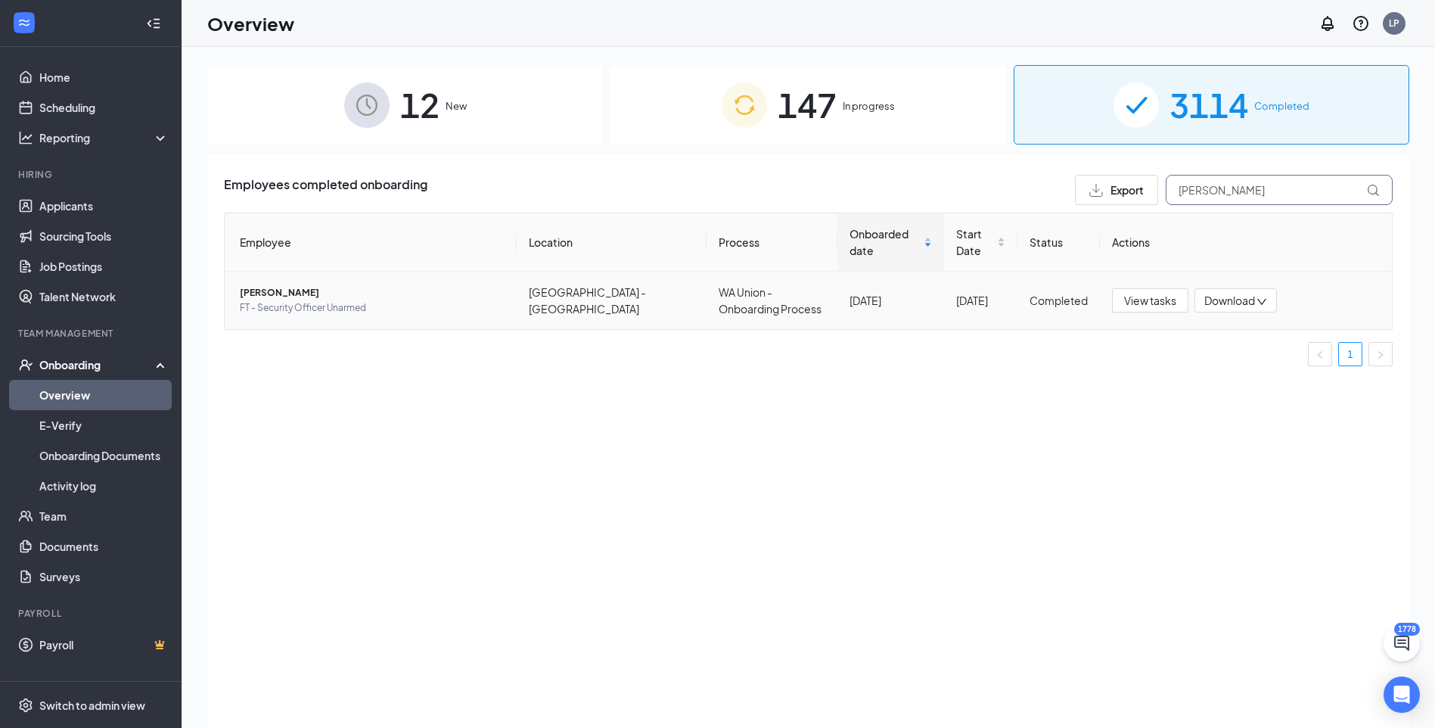
type input "[PERSON_NAME]"
click at [309, 285] on span "[PERSON_NAME]" at bounding box center [372, 292] width 265 height 15
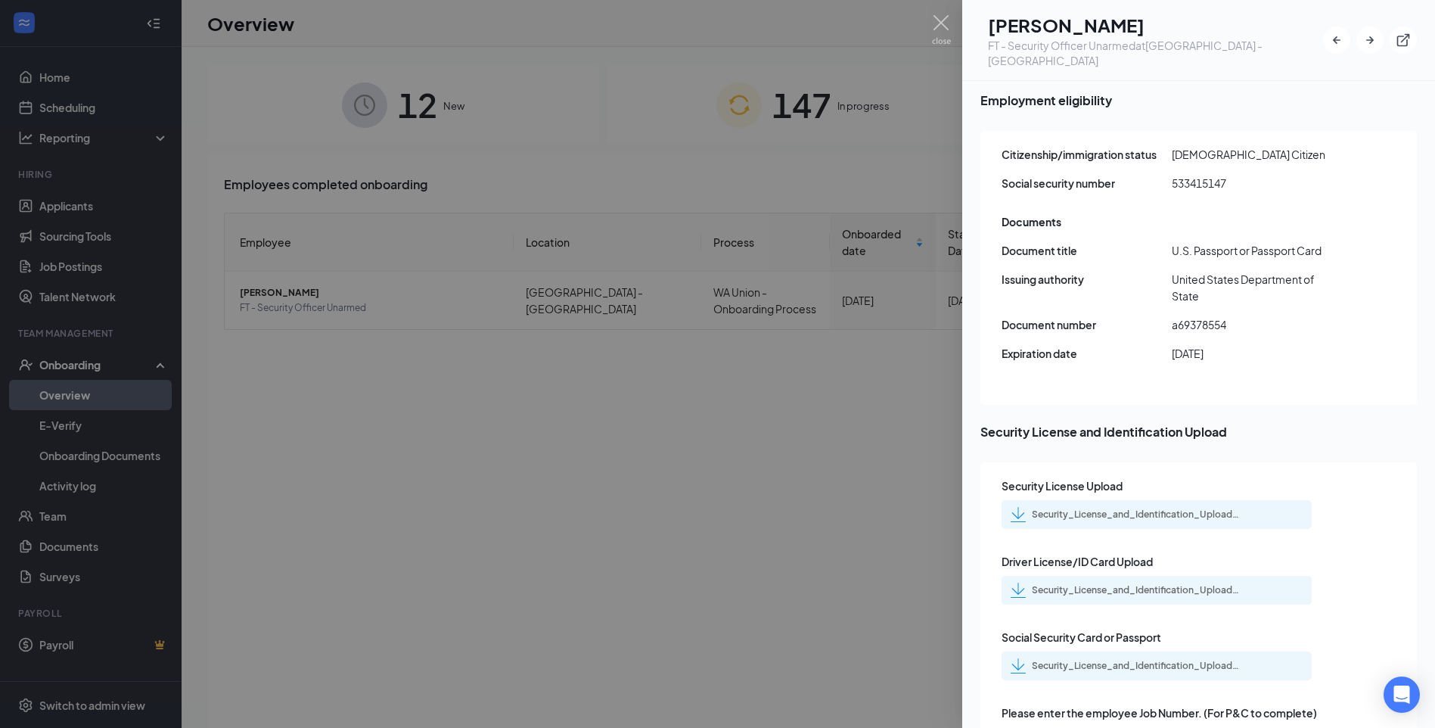
scroll to position [2022, 0]
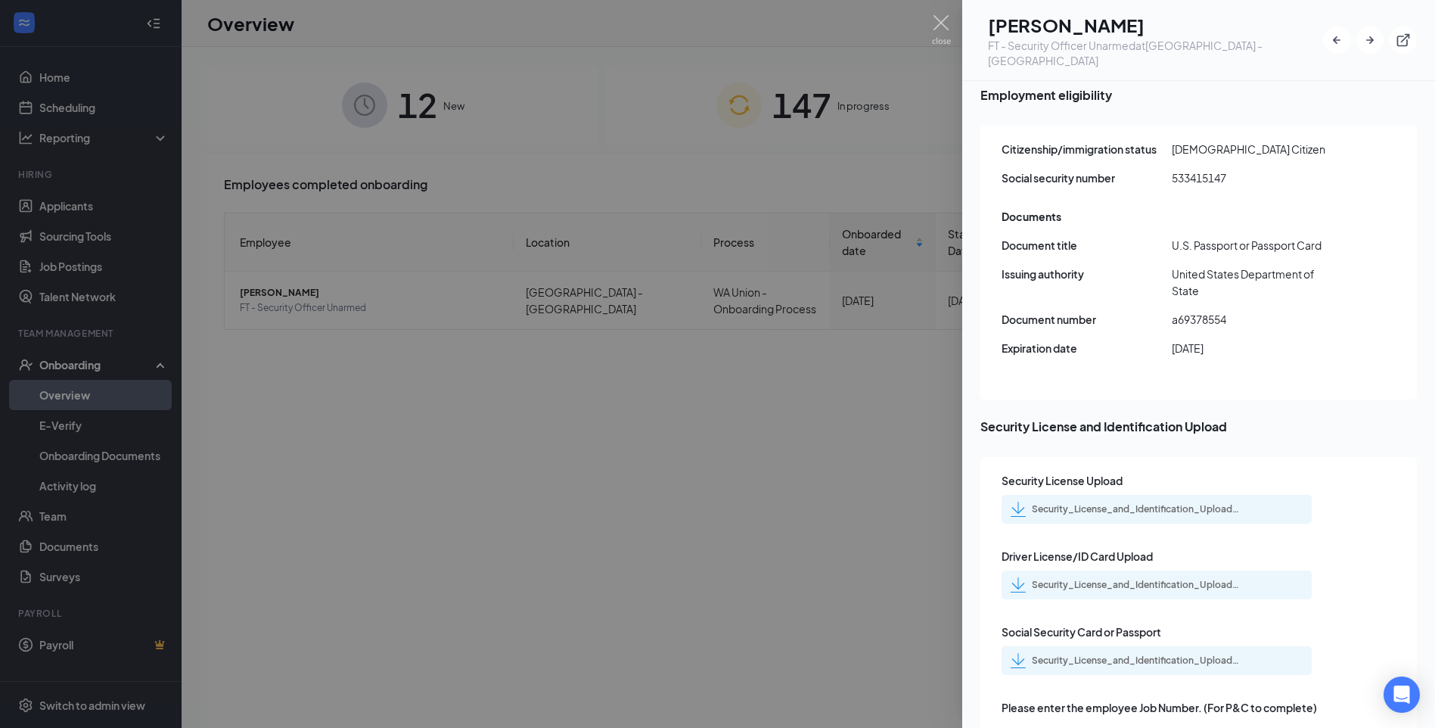
click at [1117, 654] on div "Security_License_and_Identification_Upload_Timeko_D_Williams_jr._uploadedfile_2…" at bounding box center [1138, 660] width 212 height 12
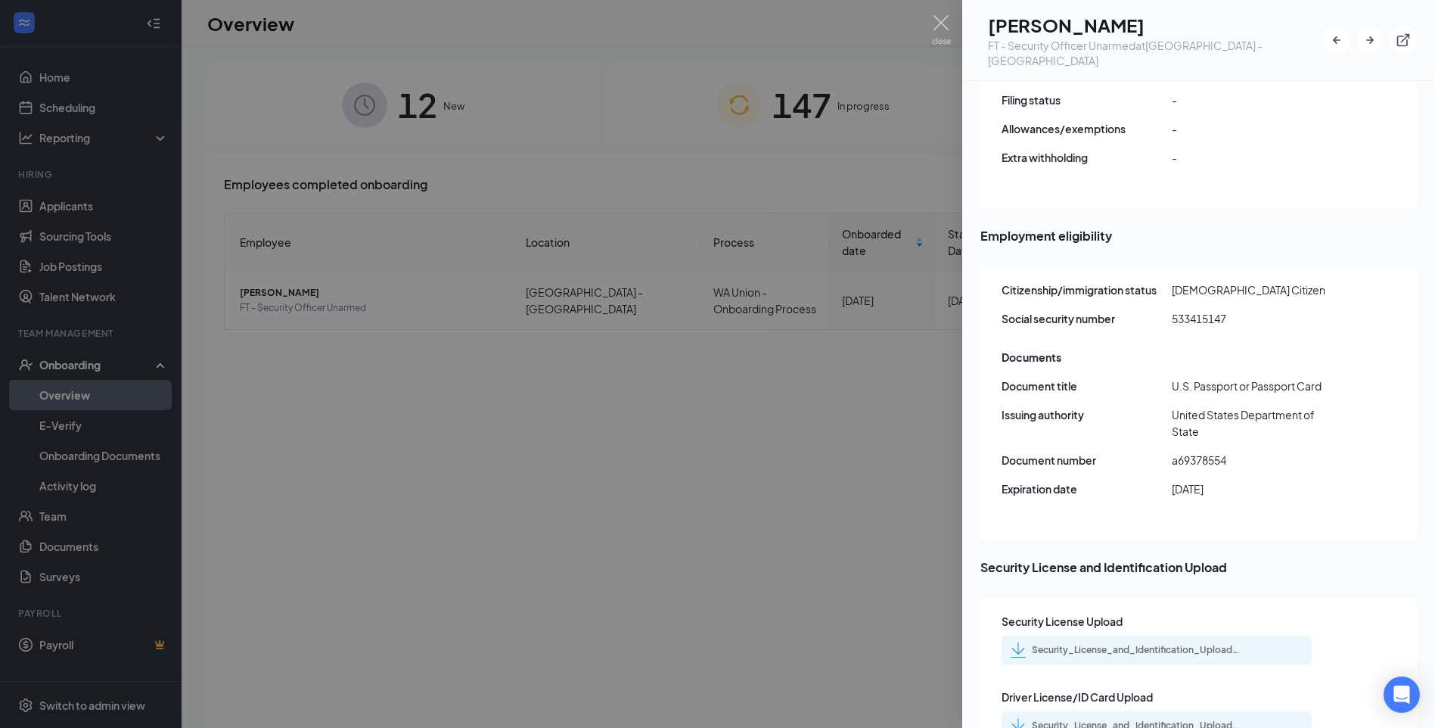
scroll to position [2042, 0]
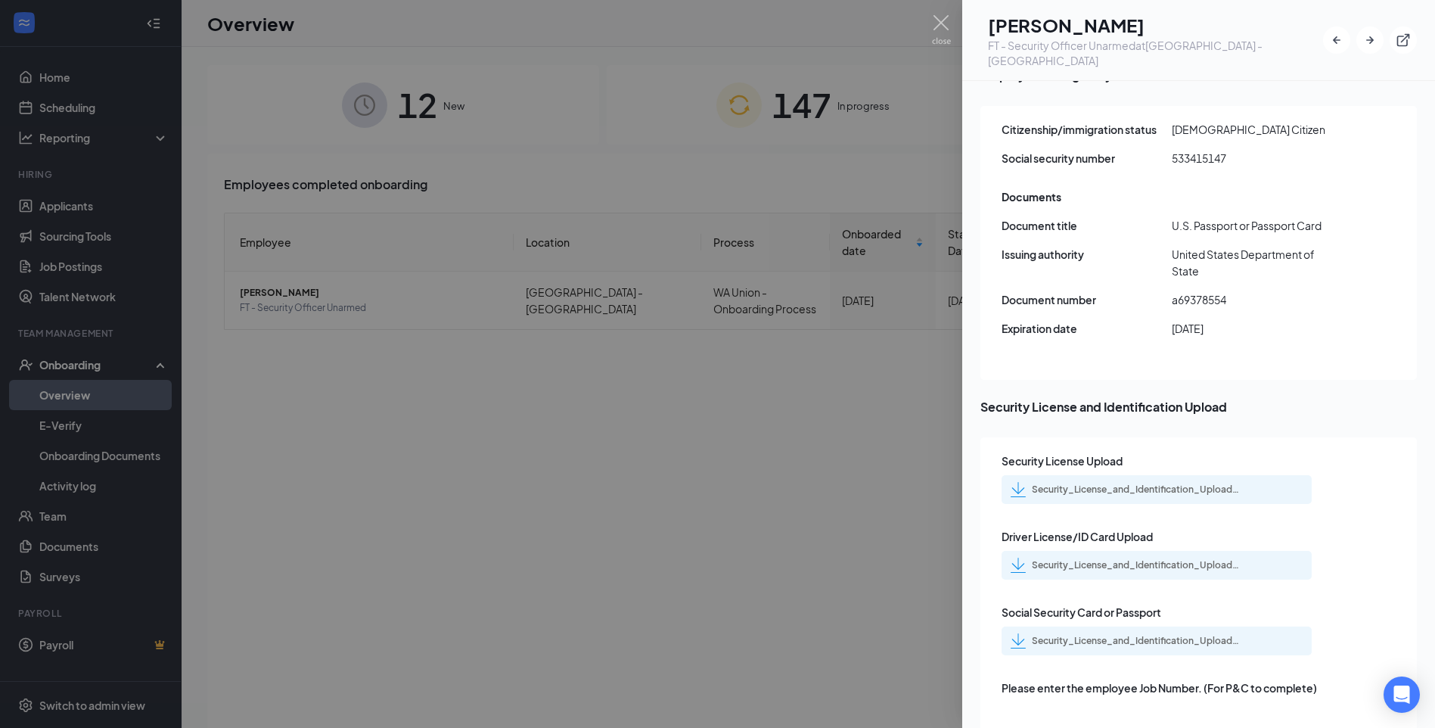
click at [1100, 559] on div "Security_License_and_Identification_Upload_Timeko_D_Williams_jr._uploadedfile_2…" at bounding box center [1138, 565] width 212 height 12
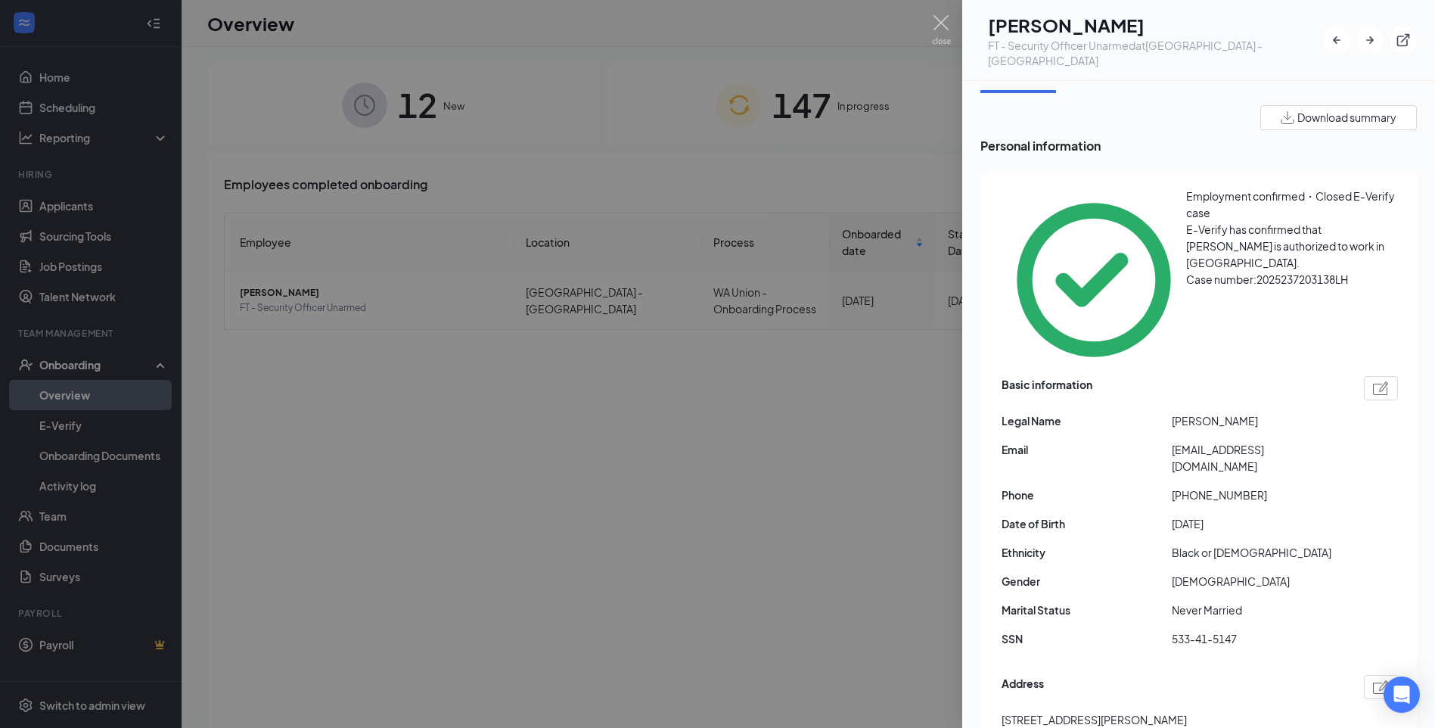
scroll to position [0, 0]
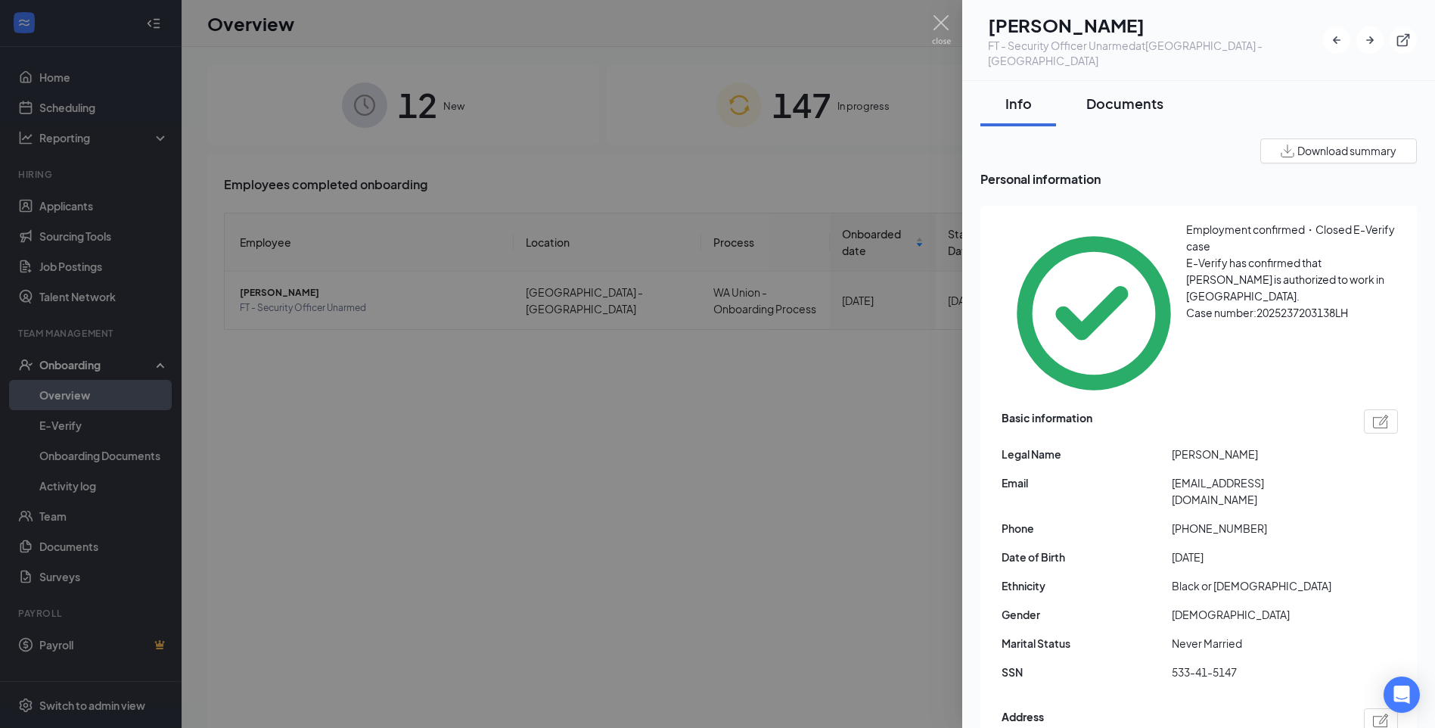
click at [1108, 94] on div "Documents" at bounding box center [1124, 103] width 77 height 19
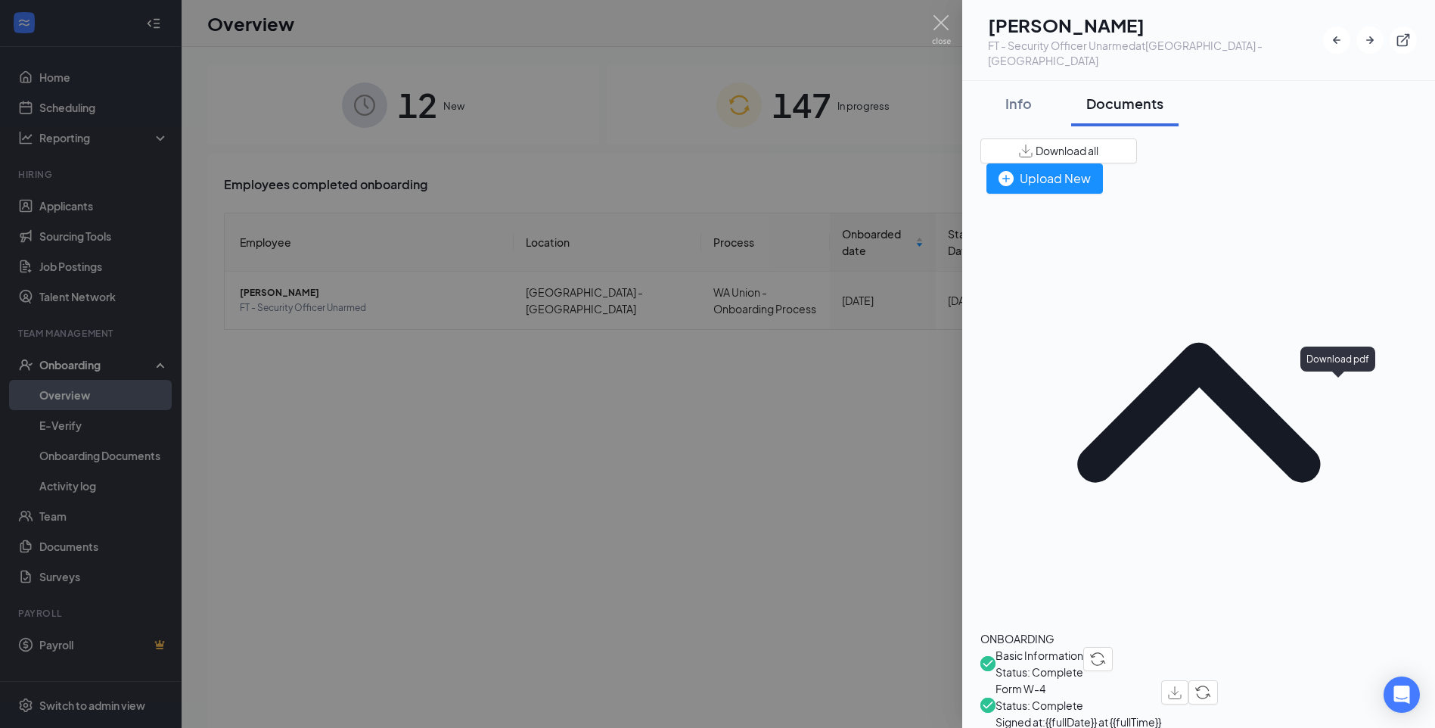
click at [888, 527] on div at bounding box center [717, 364] width 1435 height 728
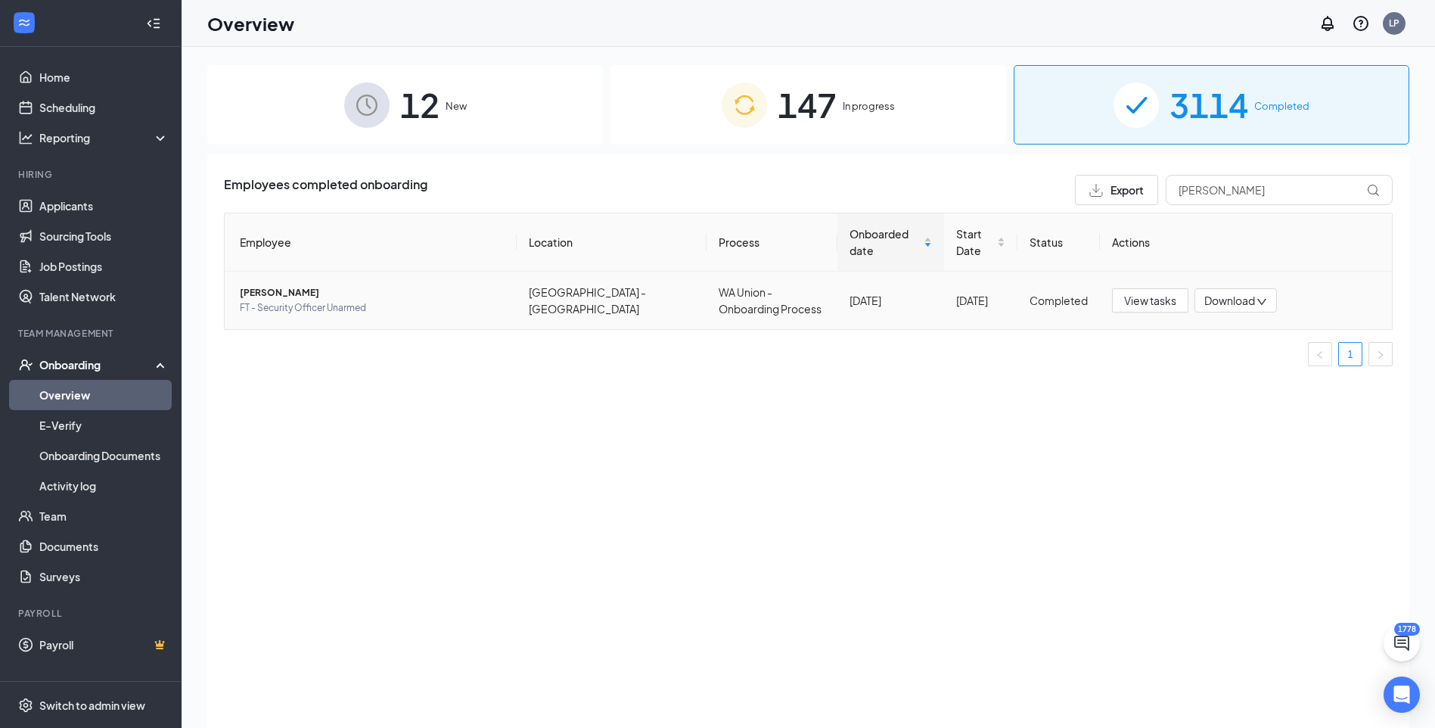
click at [303, 285] on span "[PERSON_NAME]" at bounding box center [372, 292] width 265 height 15
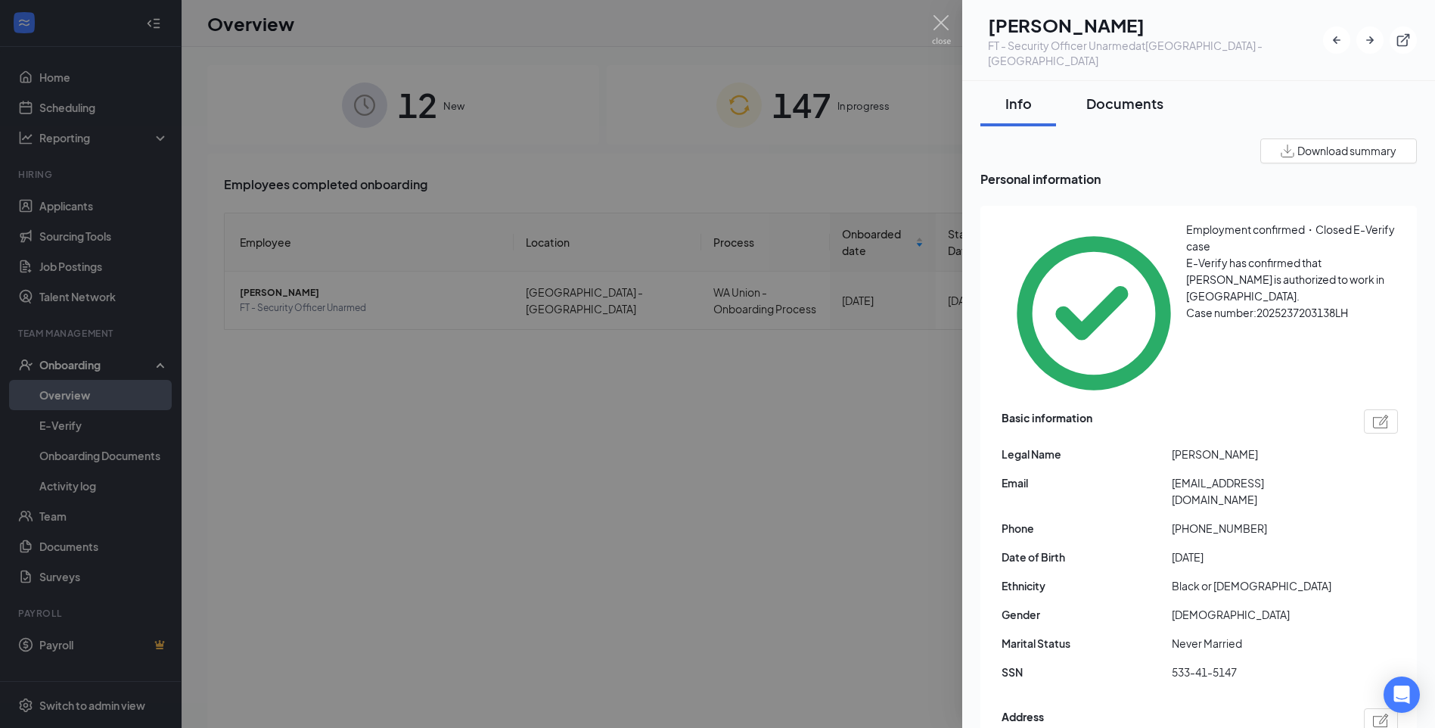
click at [1139, 94] on div "Documents" at bounding box center [1124, 103] width 77 height 19
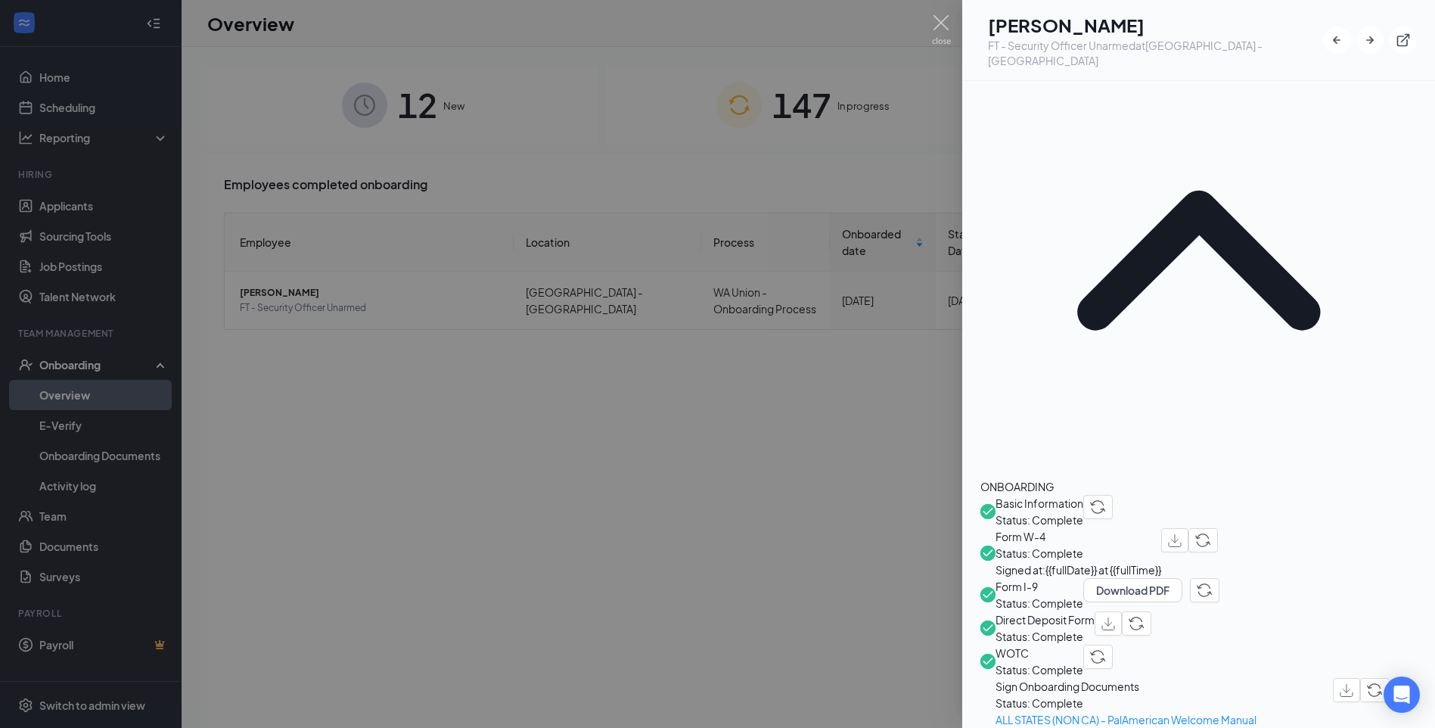
scroll to position [151, 0]
click at [1144, 617] on img "button" at bounding box center [1136, 624] width 16 height 14
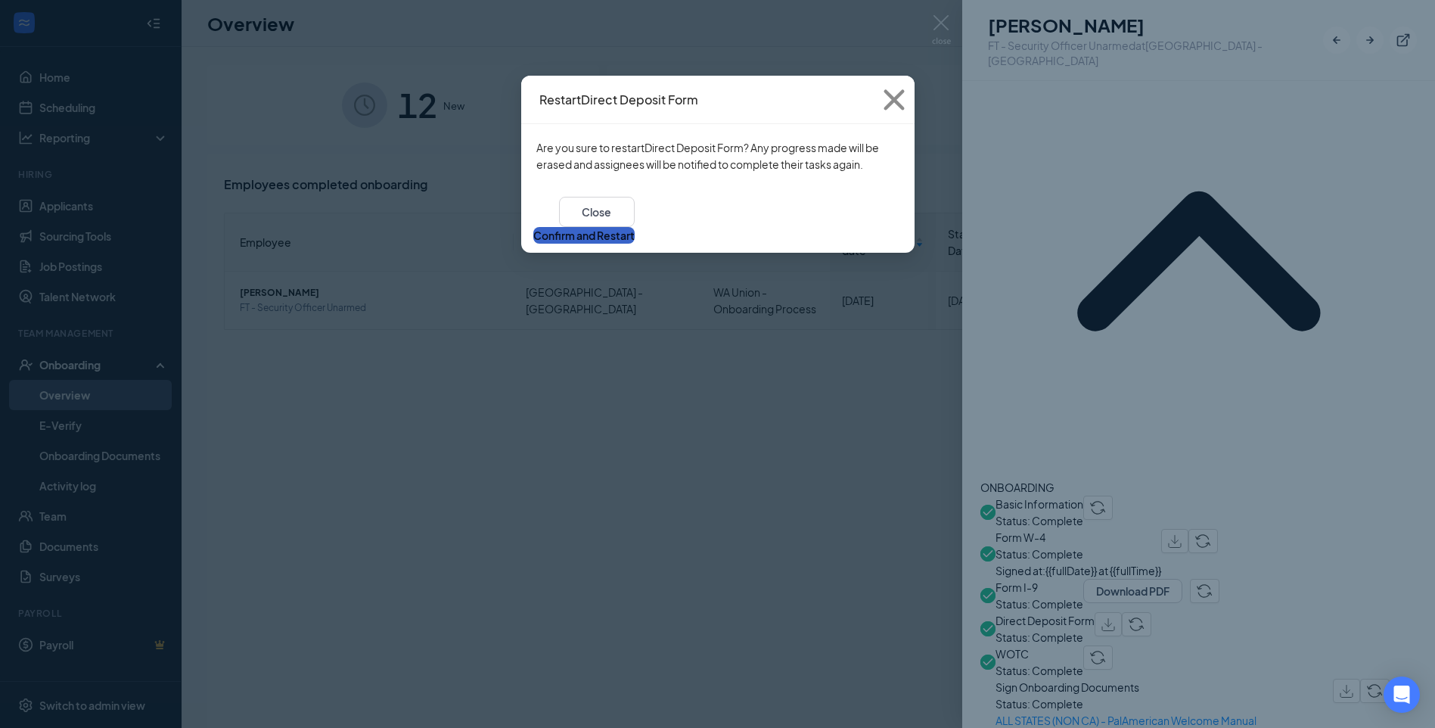
click at [635, 227] on button "Confirm and Restart" at bounding box center [583, 235] width 101 height 17
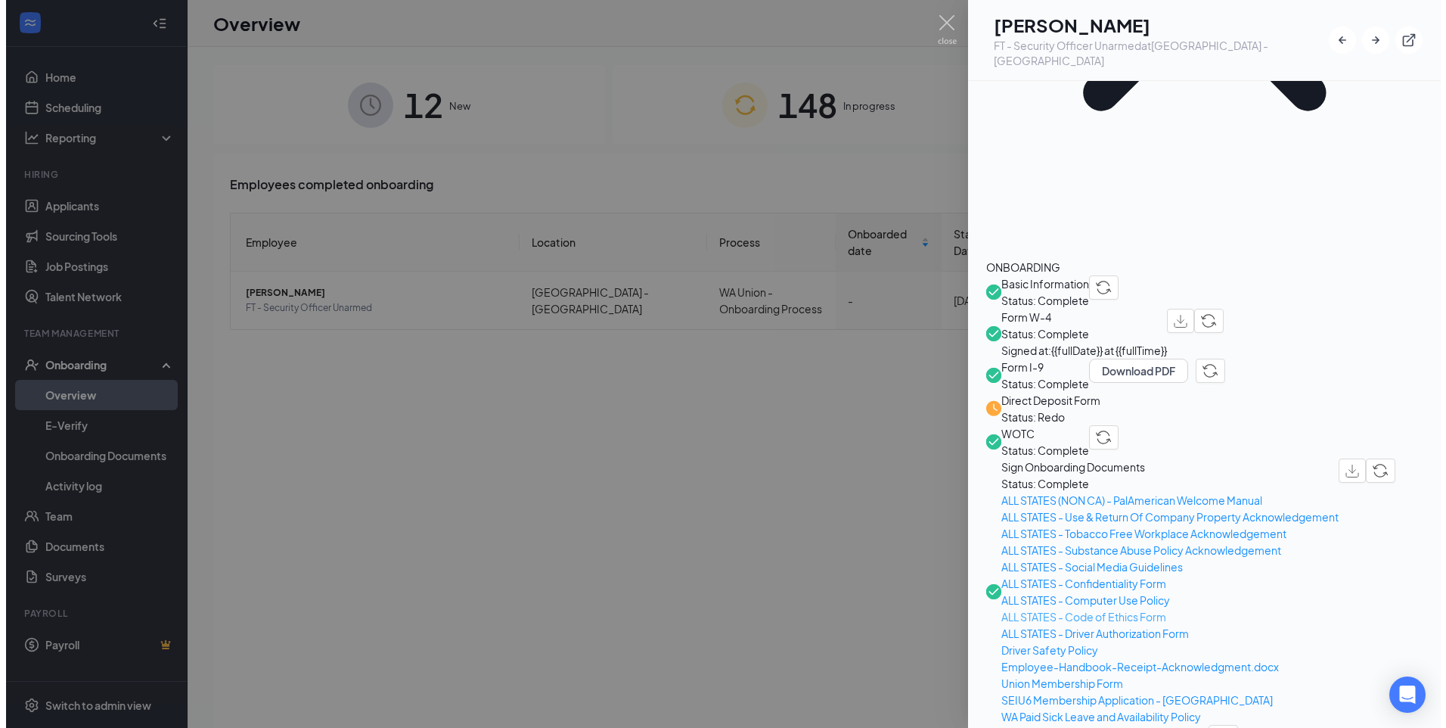
scroll to position [378, 0]
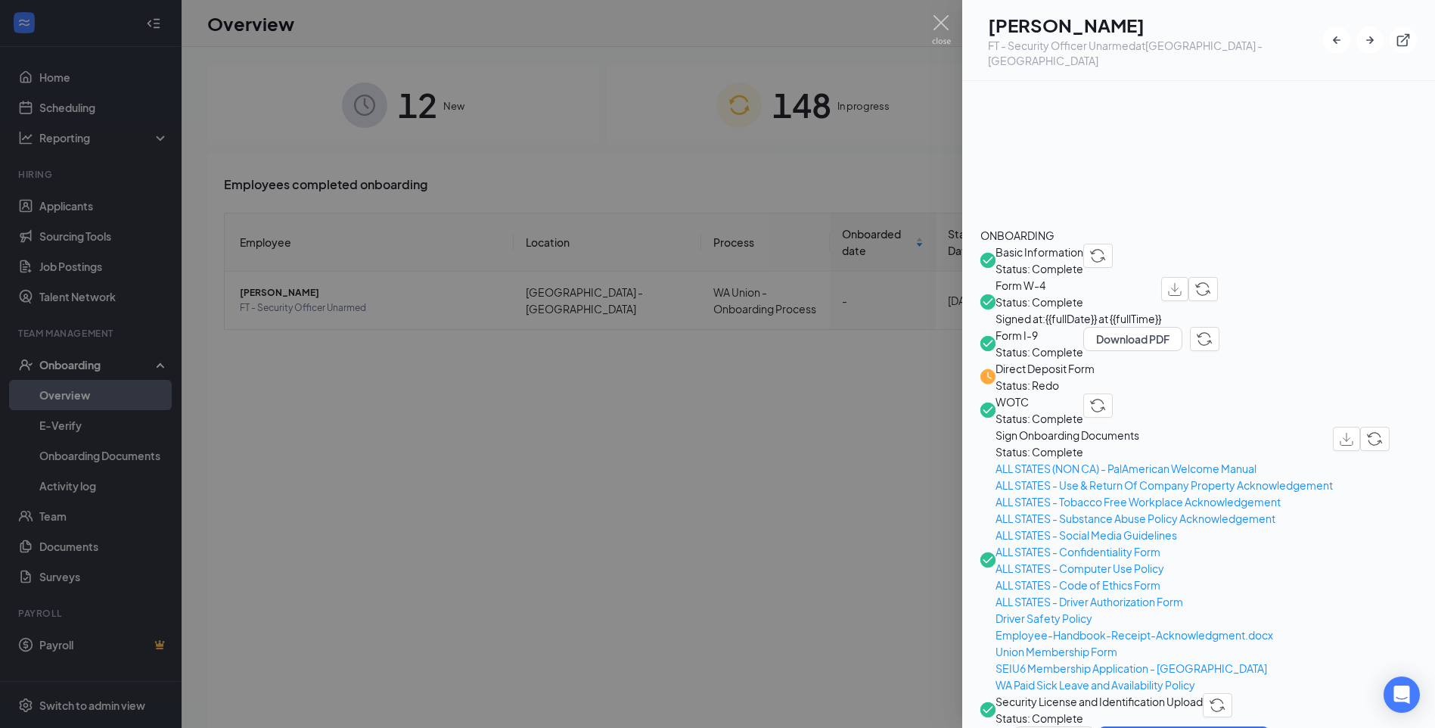
click at [1203, 693] on span "Security License and Identification Upload" at bounding box center [1098, 701] width 207 height 17
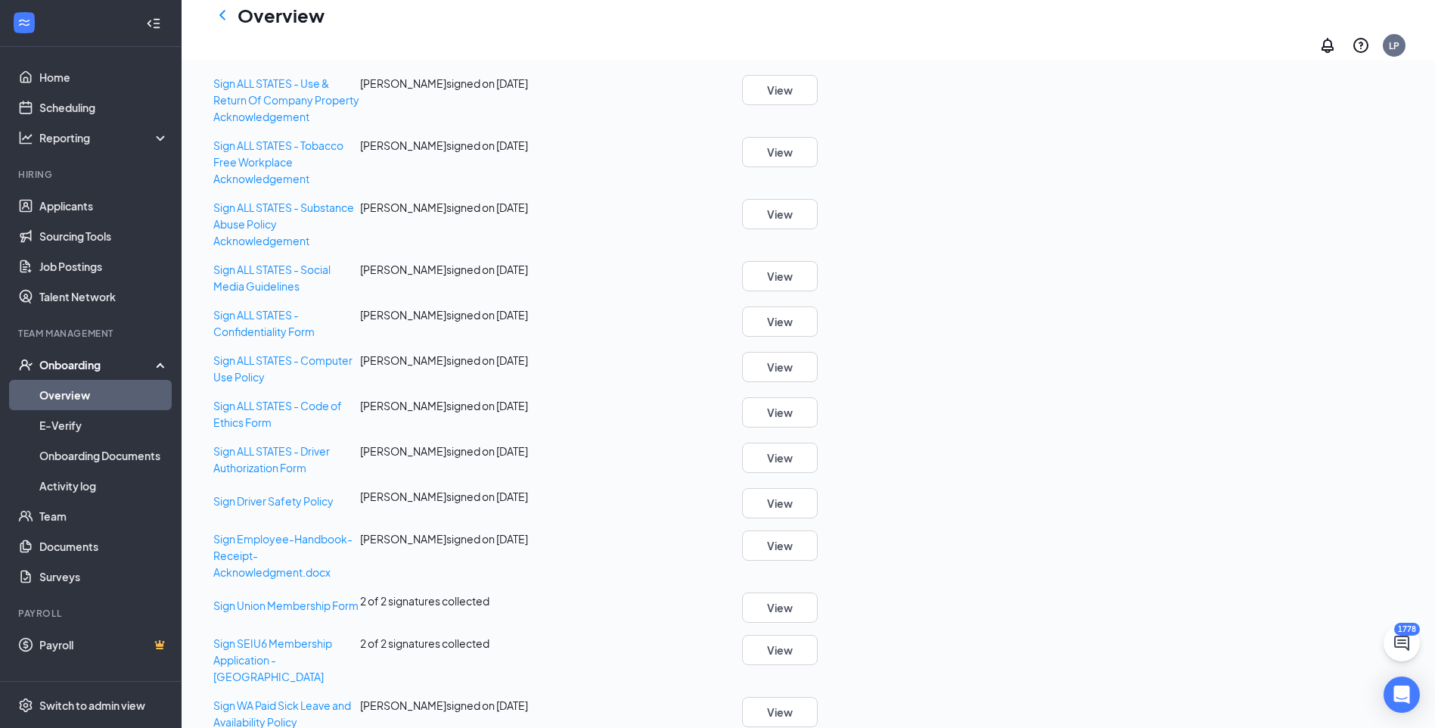
scroll to position [1141, 0]
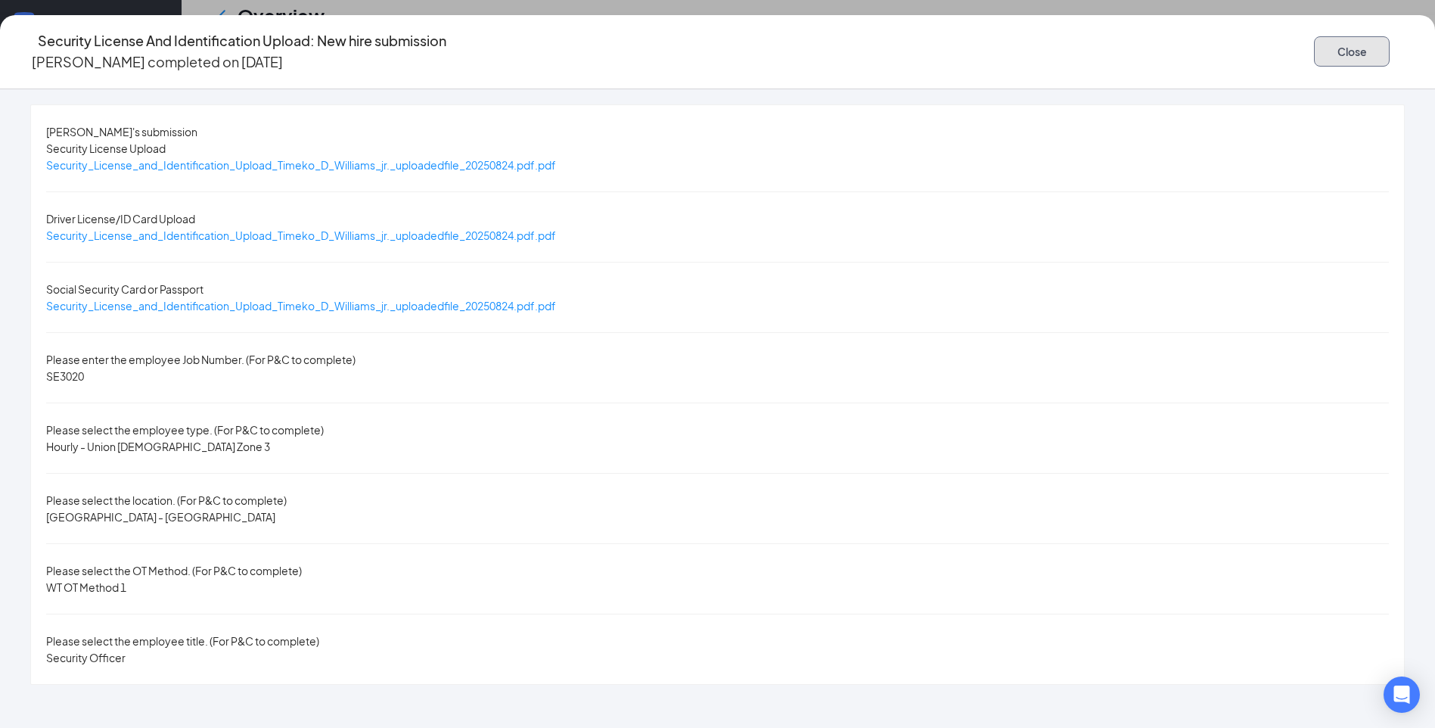
click at [1314, 49] on button "Close" at bounding box center [1352, 51] width 76 height 30
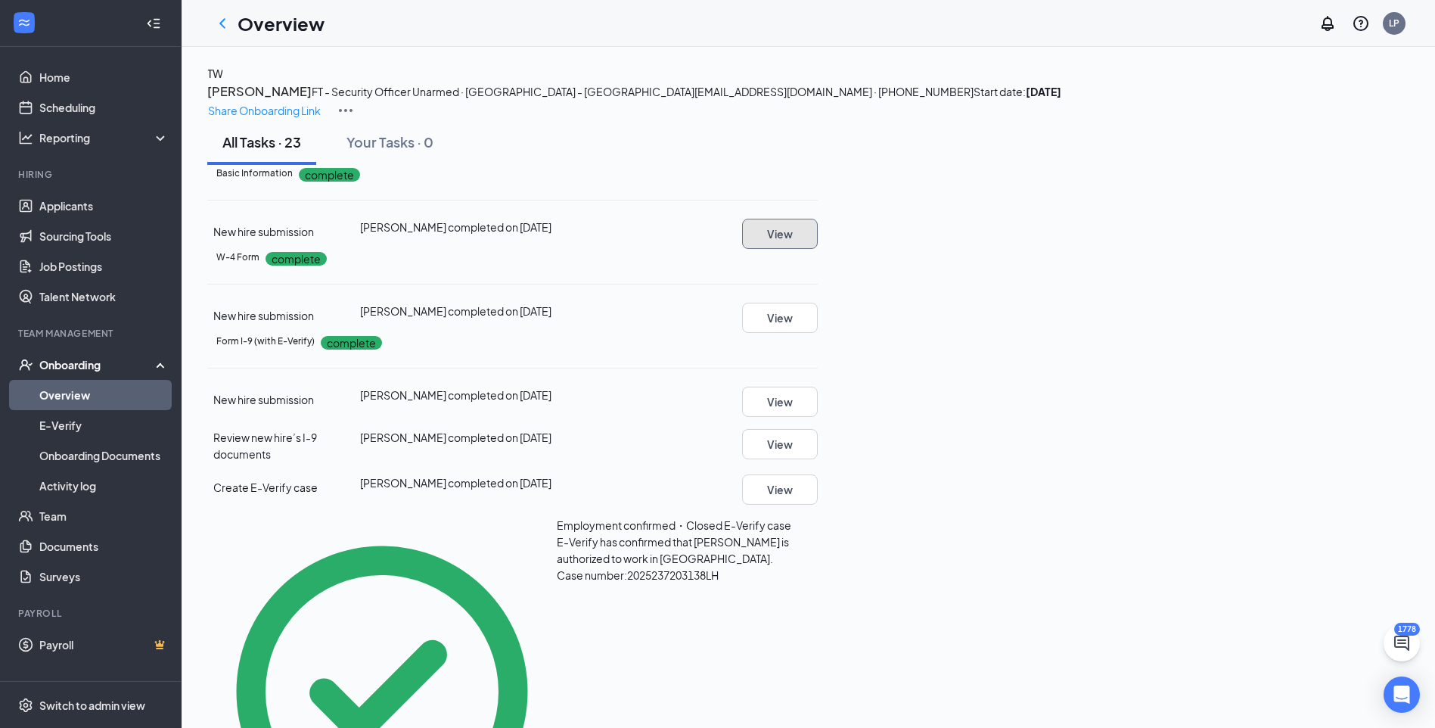
click at [818, 249] on button "View" at bounding box center [780, 234] width 76 height 30
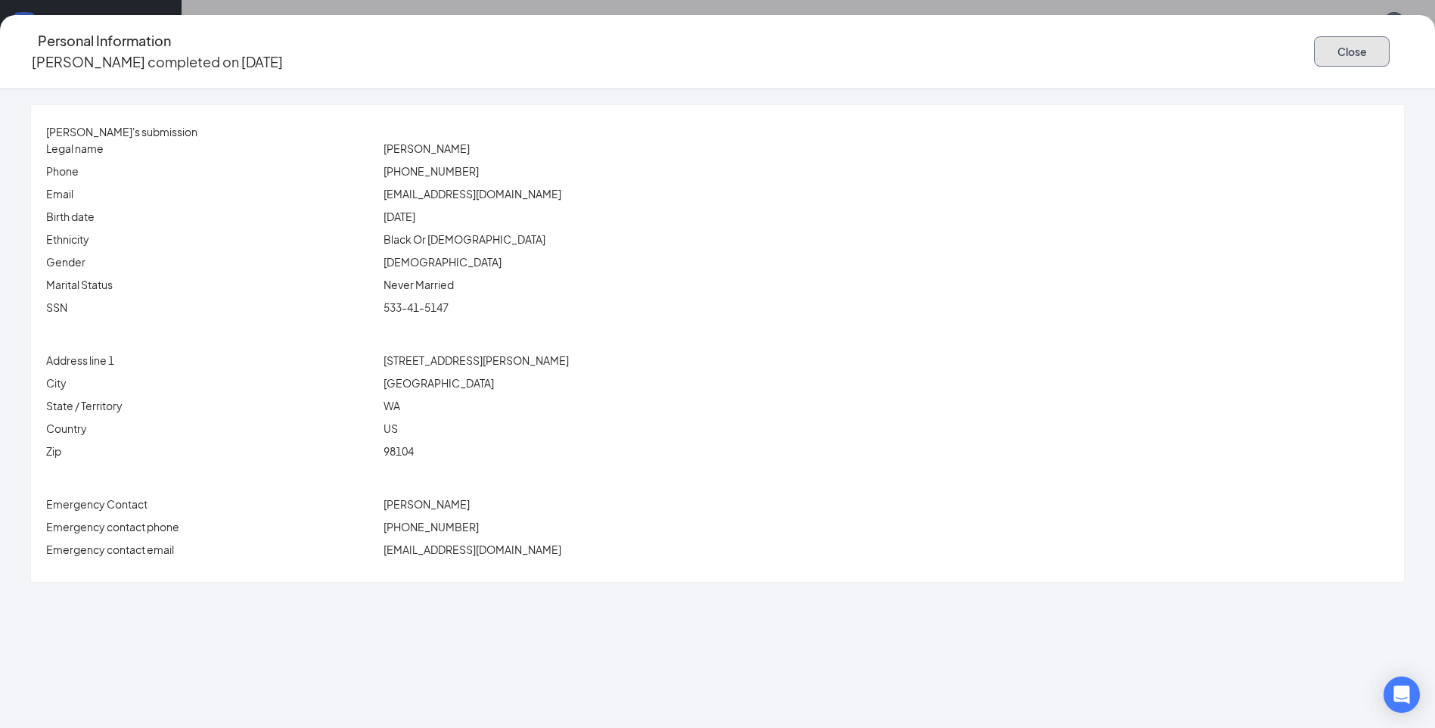
click at [1314, 56] on button "Close" at bounding box center [1352, 51] width 76 height 30
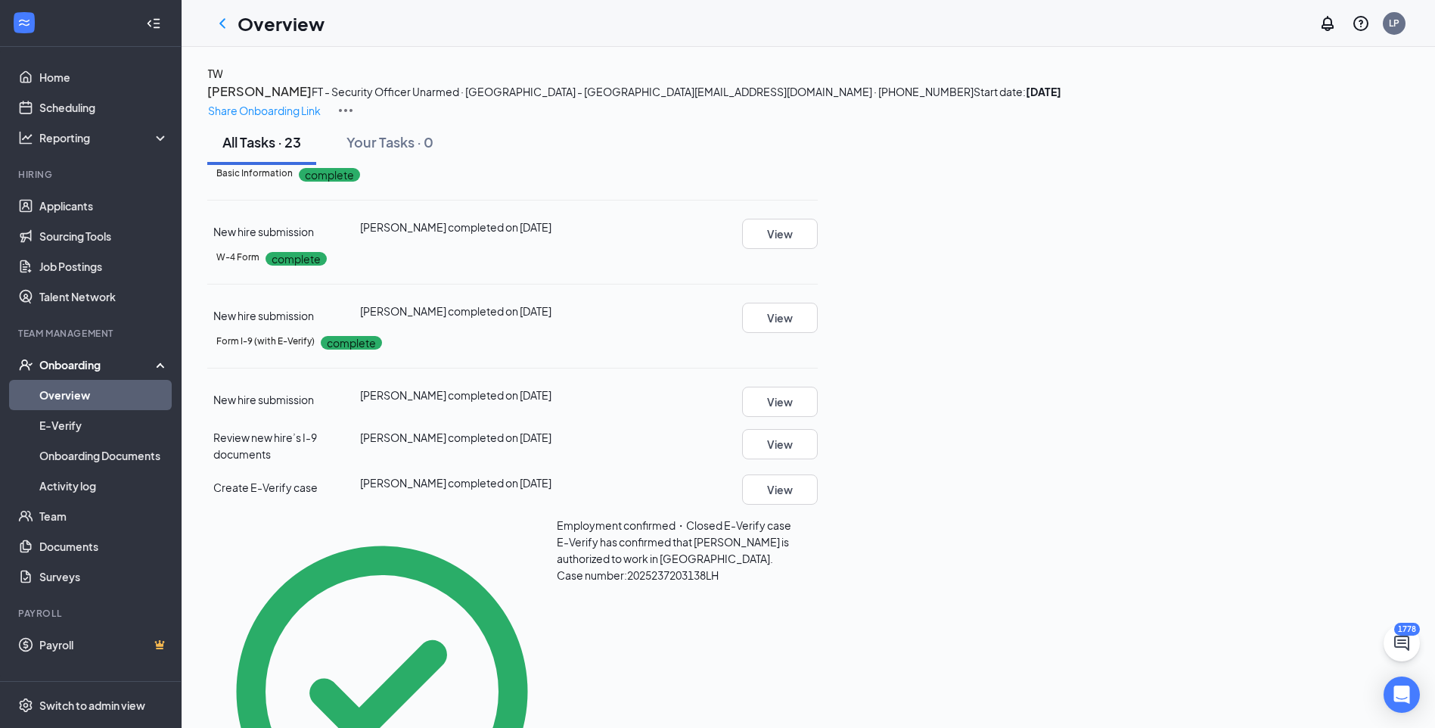
drag, startPoint x: 217, startPoint y: 24, endPoint x: 225, endPoint y: 28, distance: 8.5
click at [217, 24] on icon "ChevronLeft" at bounding box center [222, 23] width 18 height 18
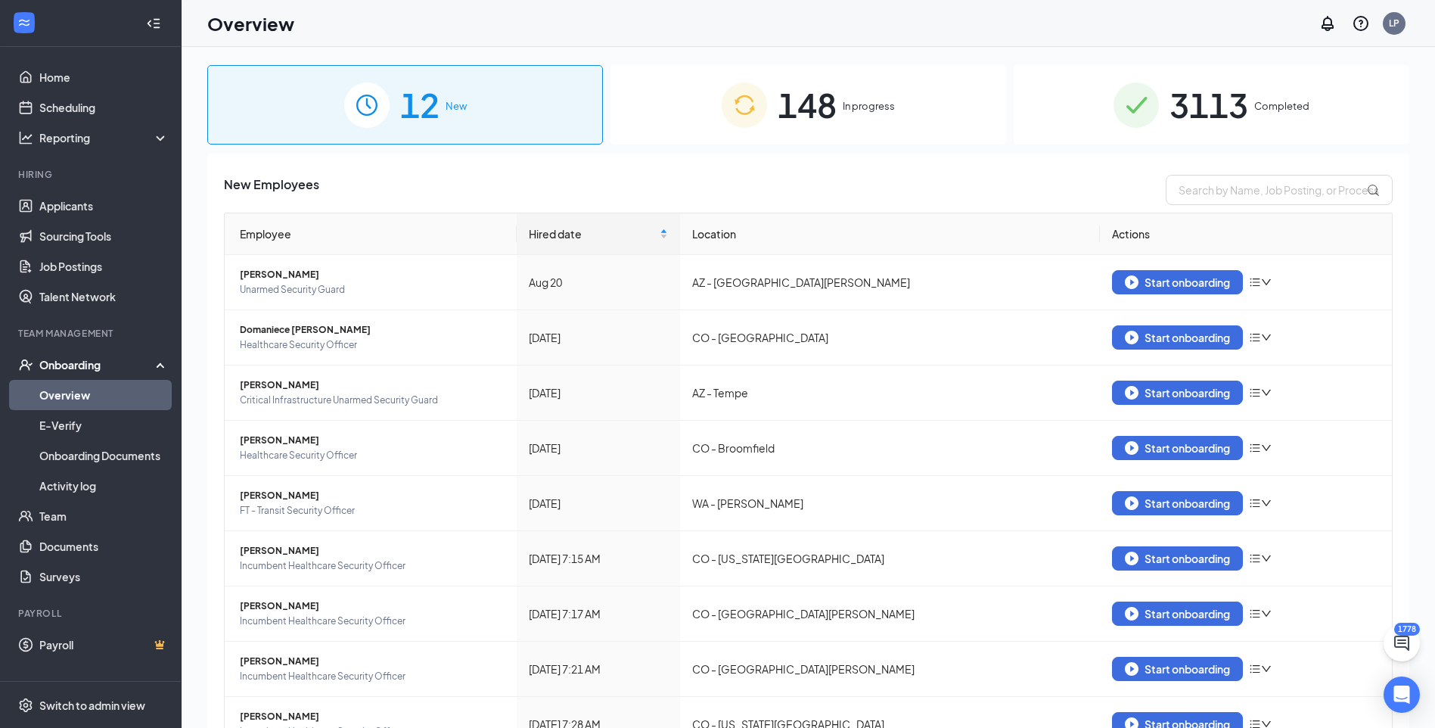
drag, startPoint x: 1216, startPoint y: 103, endPoint x: 1206, endPoint y: 107, distance: 10.8
click at [1217, 103] on span "3113" at bounding box center [1208, 105] width 79 height 52
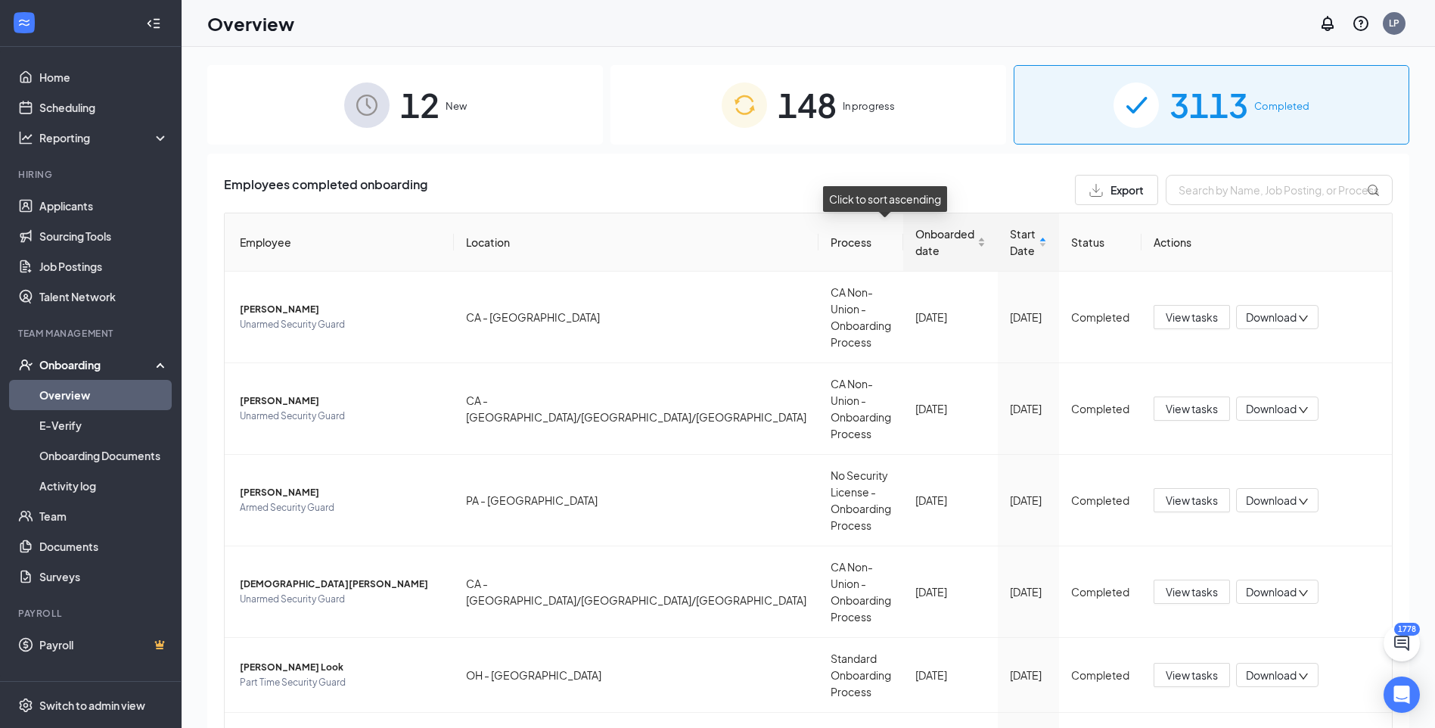
click at [929, 242] on div "Onboarded date" at bounding box center [950, 241] width 70 height 33
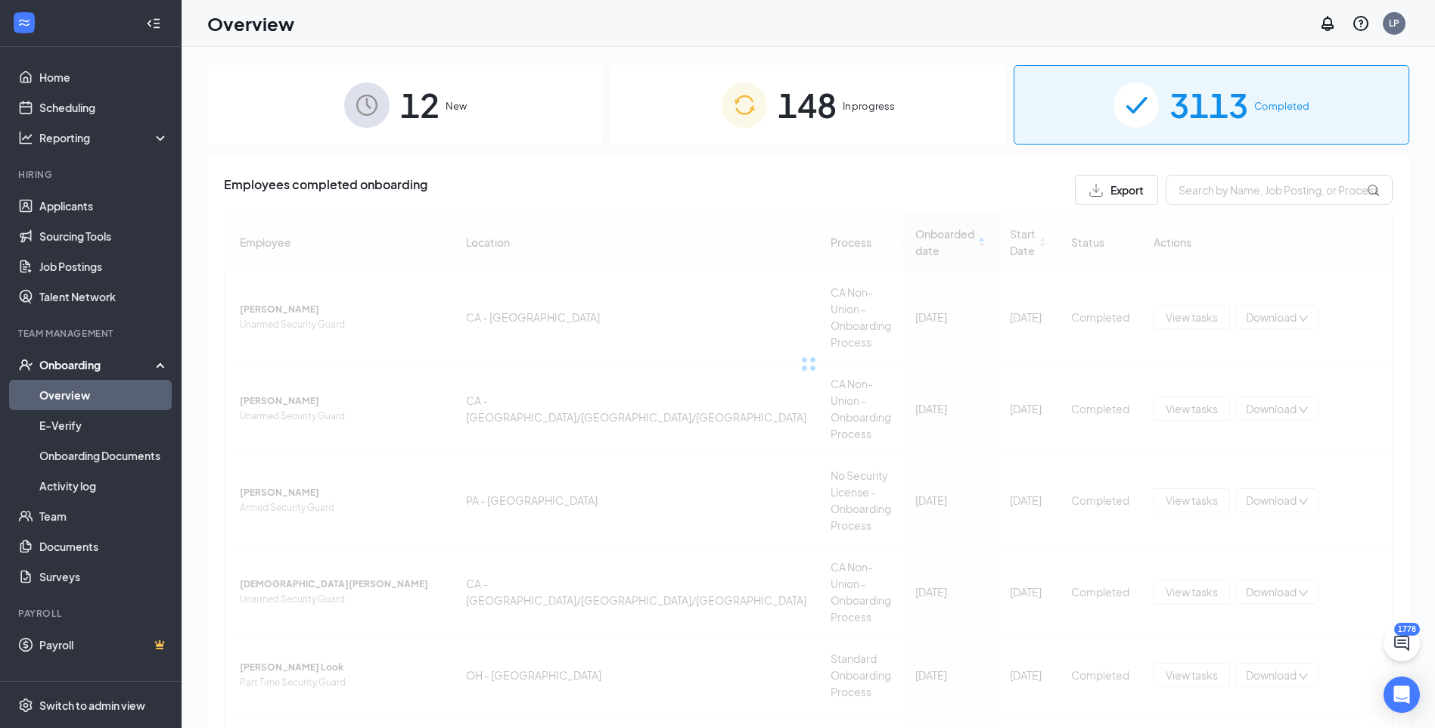
click at [919, 250] on div at bounding box center [808, 364] width 1169 height 303
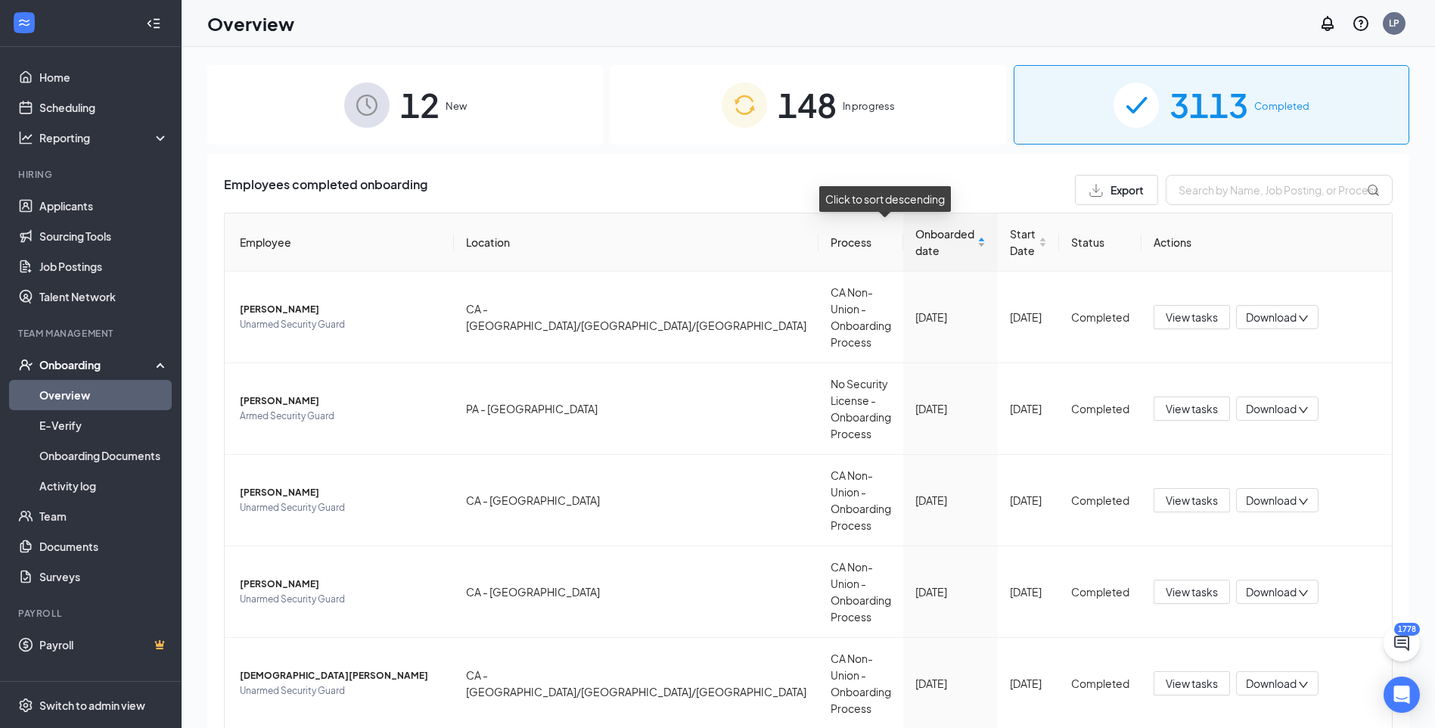
click at [919, 251] on div "Onboarded date" at bounding box center [950, 241] width 70 height 33
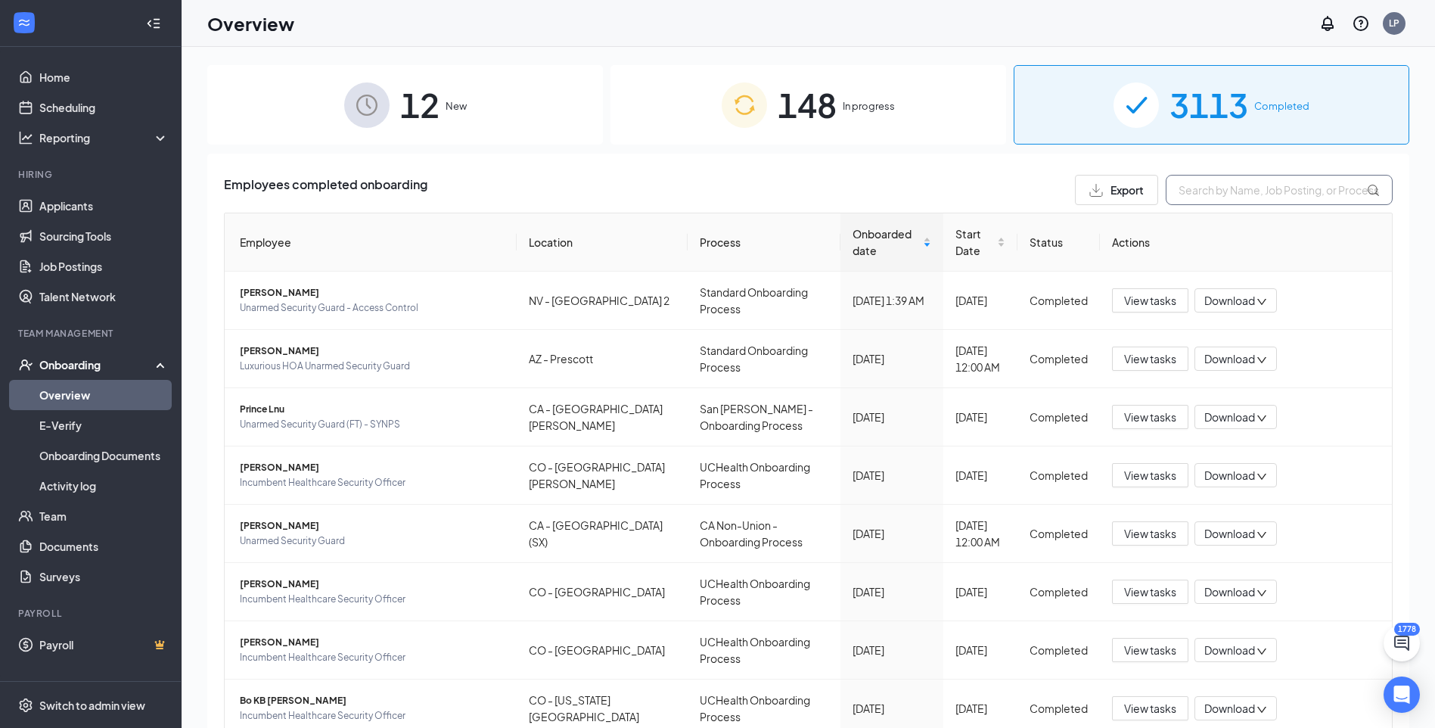
click at [1249, 185] on input "text" at bounding box center [1279, 190] width 227 height 30
click at [1213, 188] on input "text" at bounding box center [1279, 190] width 227 height 30
paste input "[PERSON_NAME]"
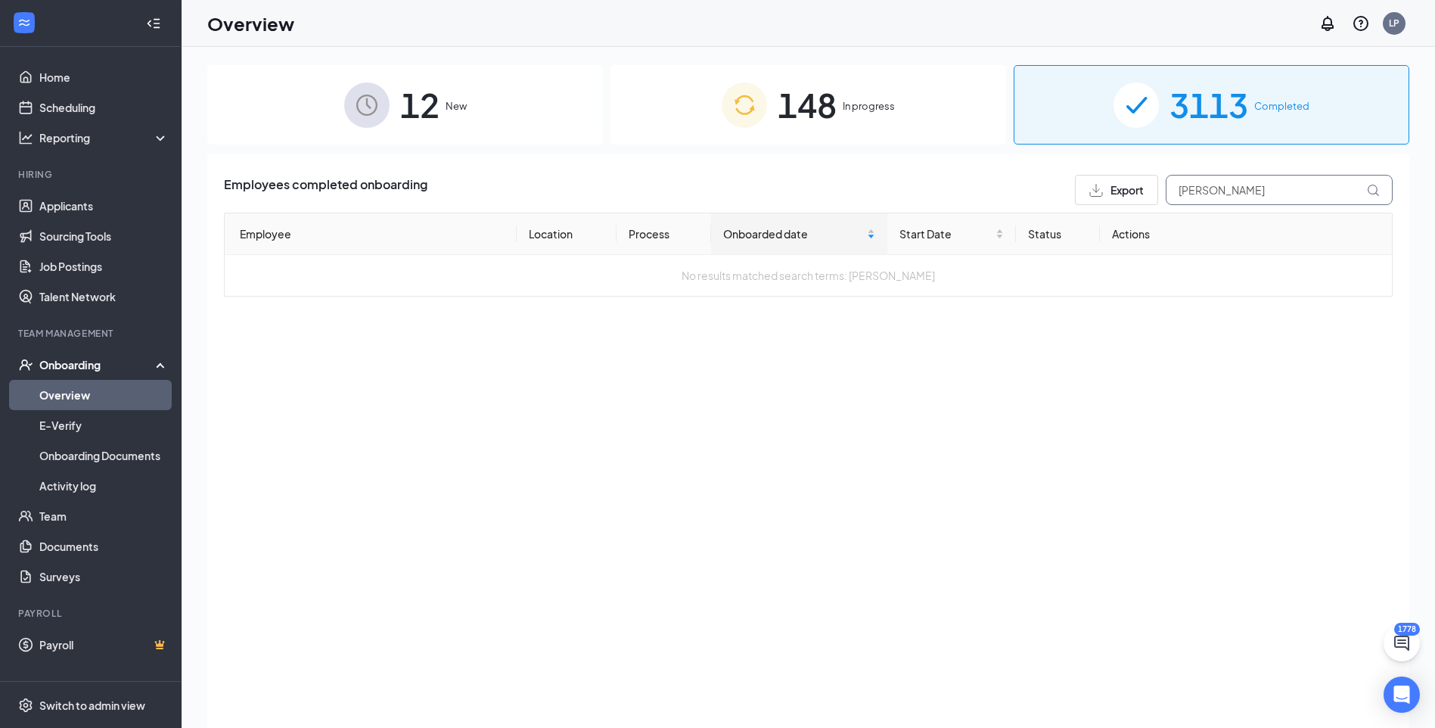
click at [1367, 197] on input "[PERSON_NAME]" at bounding box center [1279, 190] width 227 height 30
type input "[PERSON_NAME]"
click at [1376, 191] on icon at bounding box center [1373, 190] width 13 height 13
click at [1166, 129] on div "3113 Completed" at bounding box center [1212, 104] width 396 height 79
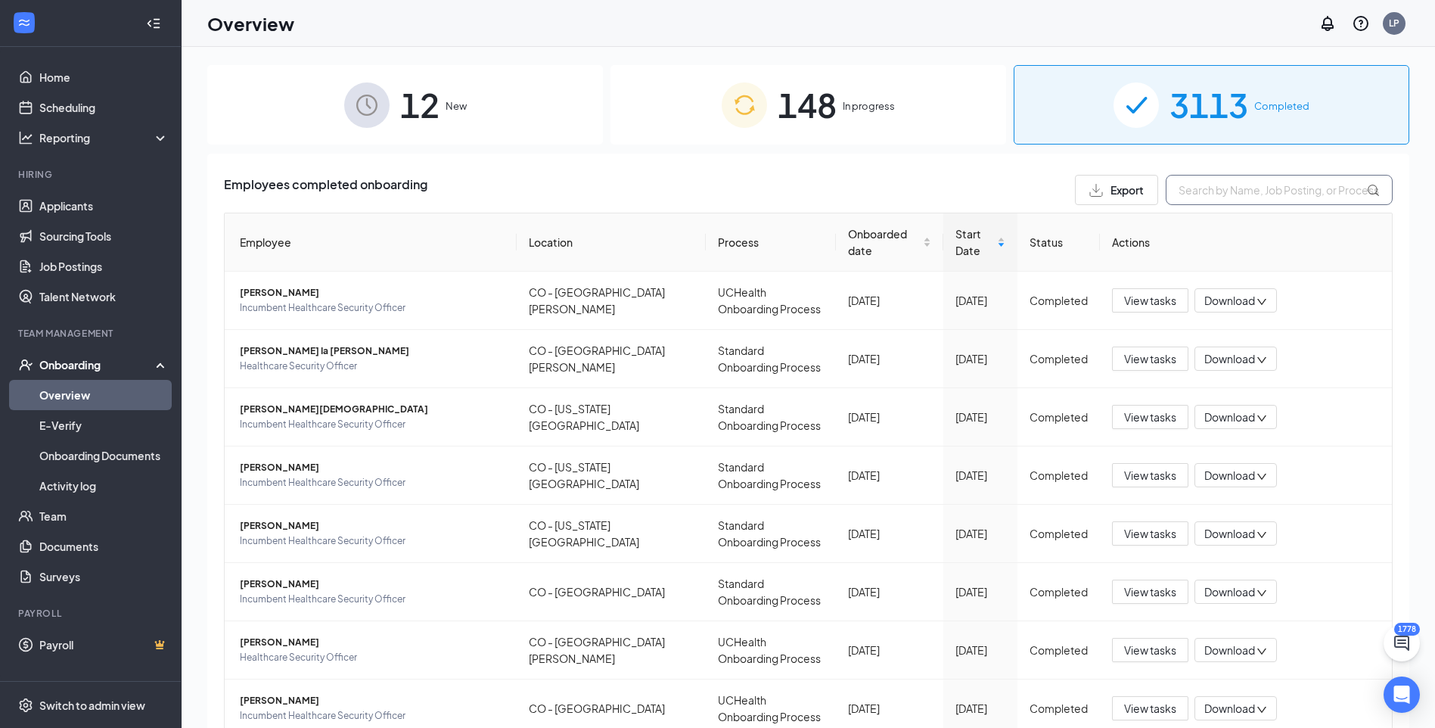
click at [1192, 195] on input "text" at bounding box center [1279, 190] width 227 height 30
paste input "[PERSON_NAME]"
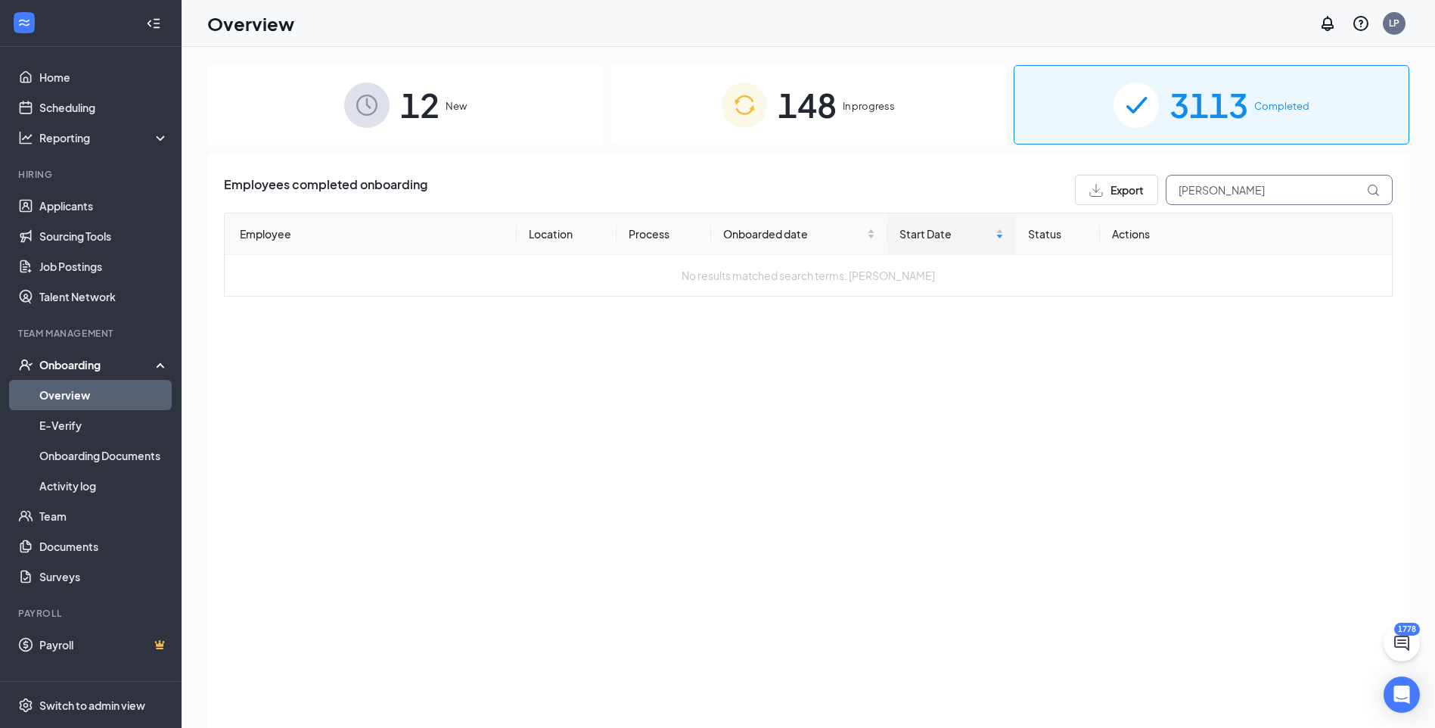
type input "[PERSON_NAME]"
click at [830, 115] on span "148" at bounding box center [807, 105] width 59 height 52
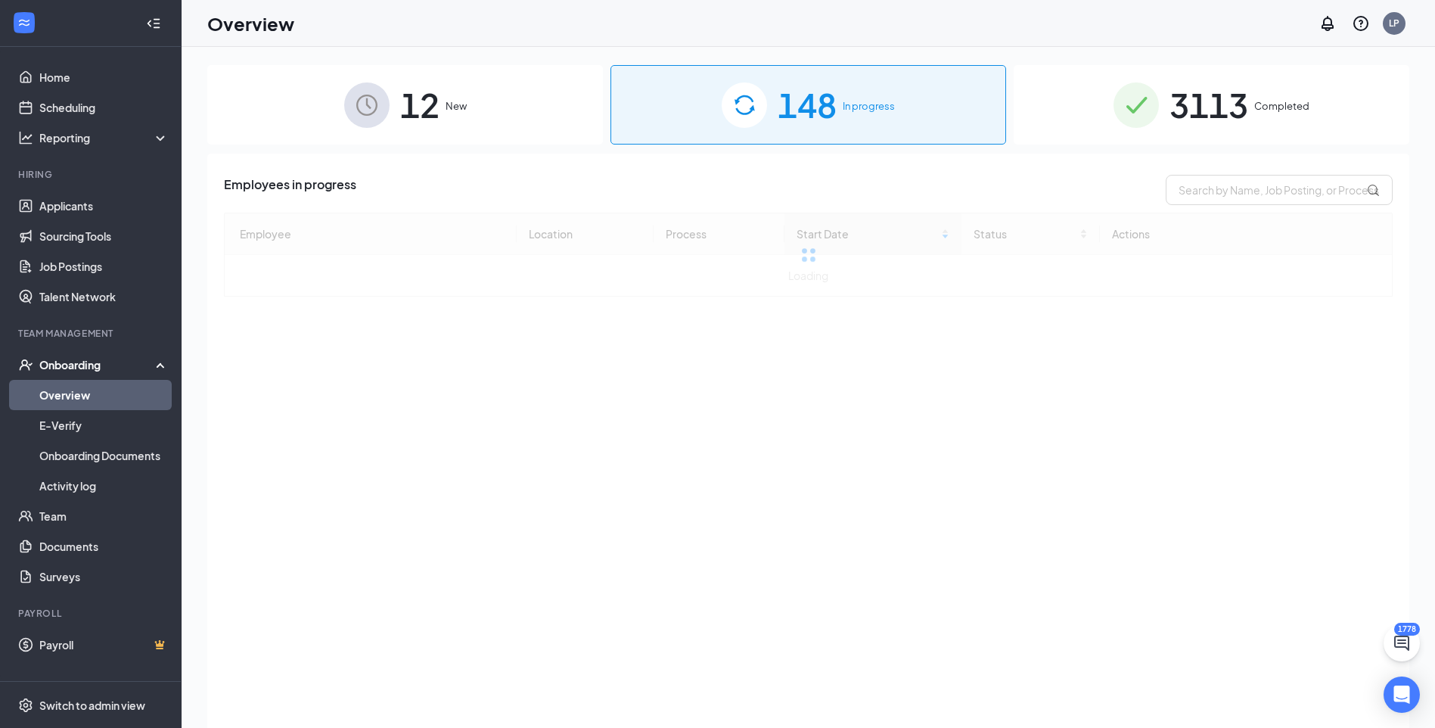
click at [1186, 118] on span "3113" at bounding box center [1208, 105] width 79 height 52
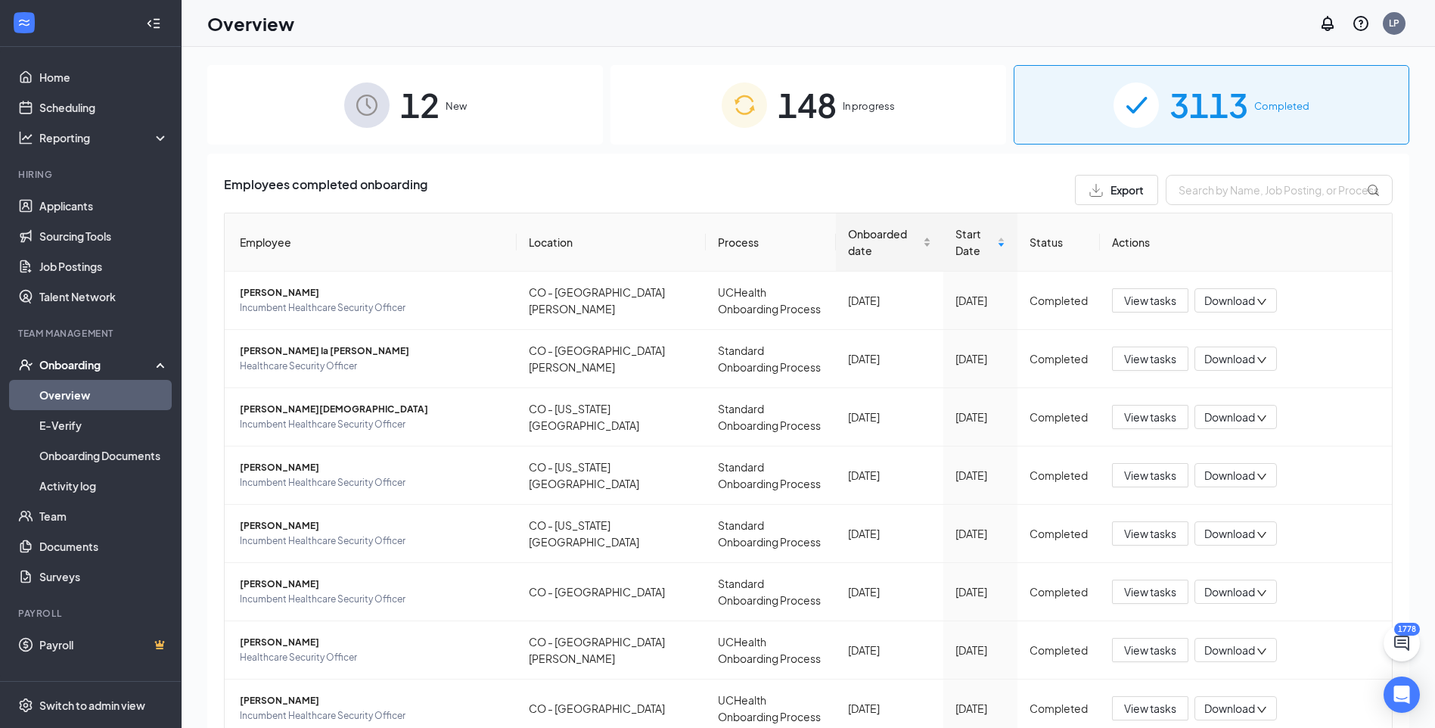
click at [905, 246] on div "Onboarded date" at bounding box center [889, 241] width 83 height 33
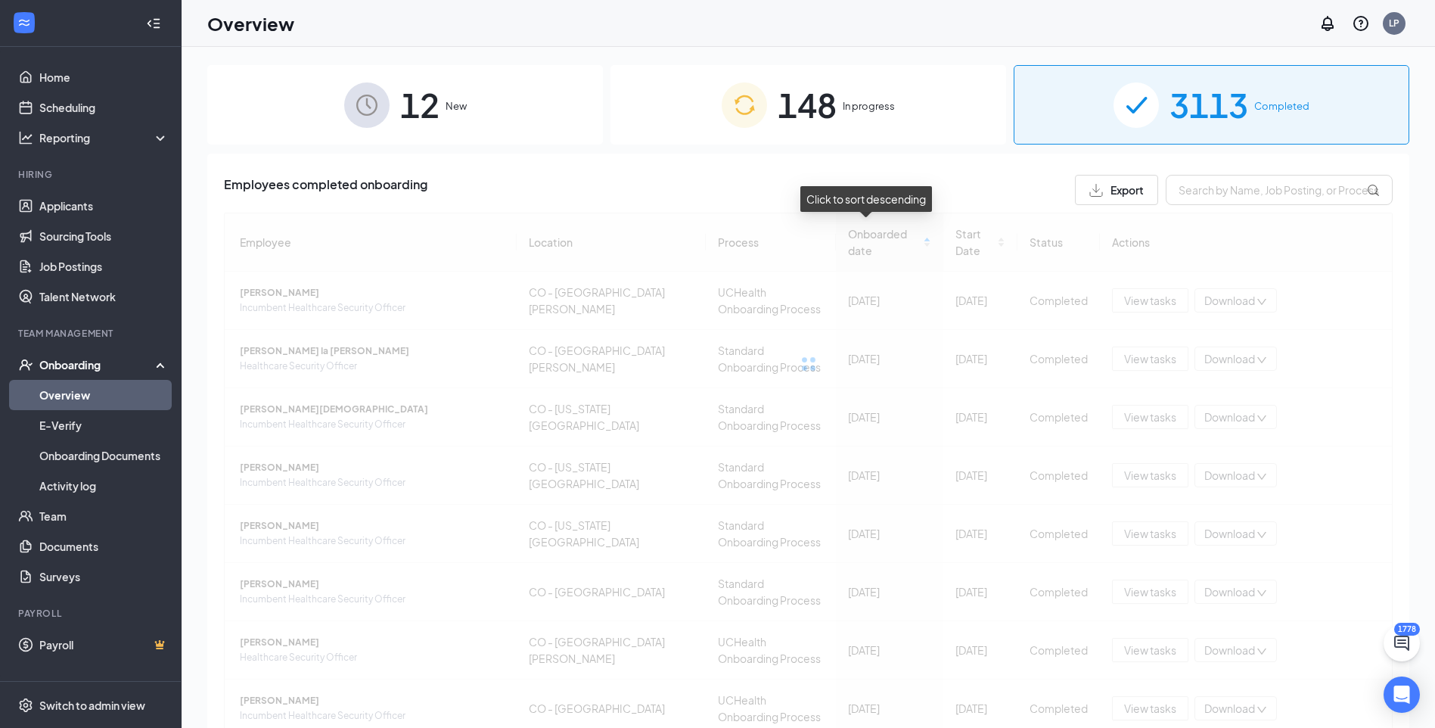
click at [908, 246] on div at bounding box center [808, 364] width 1169 height 303
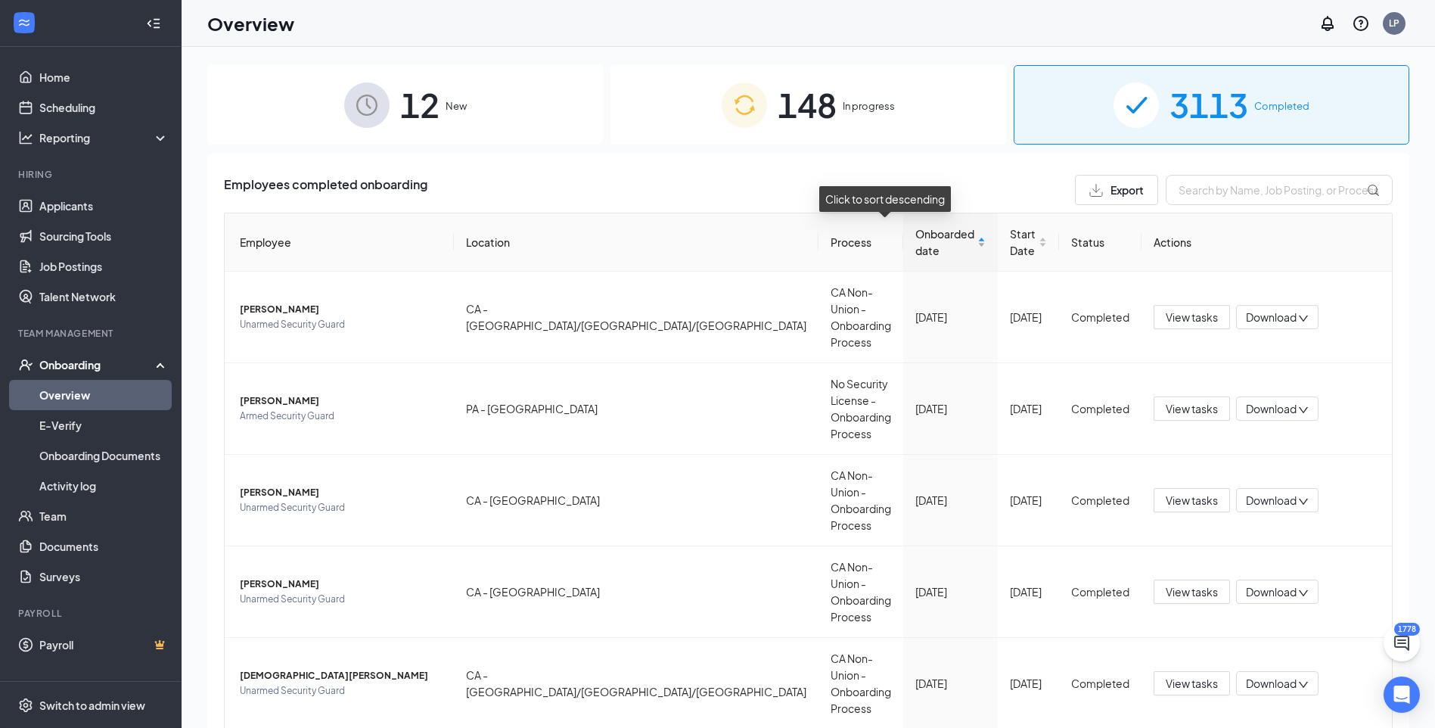
click at [920, 247] on div "Onboarded date" at bounding box center [950, 241] width 70 height 33
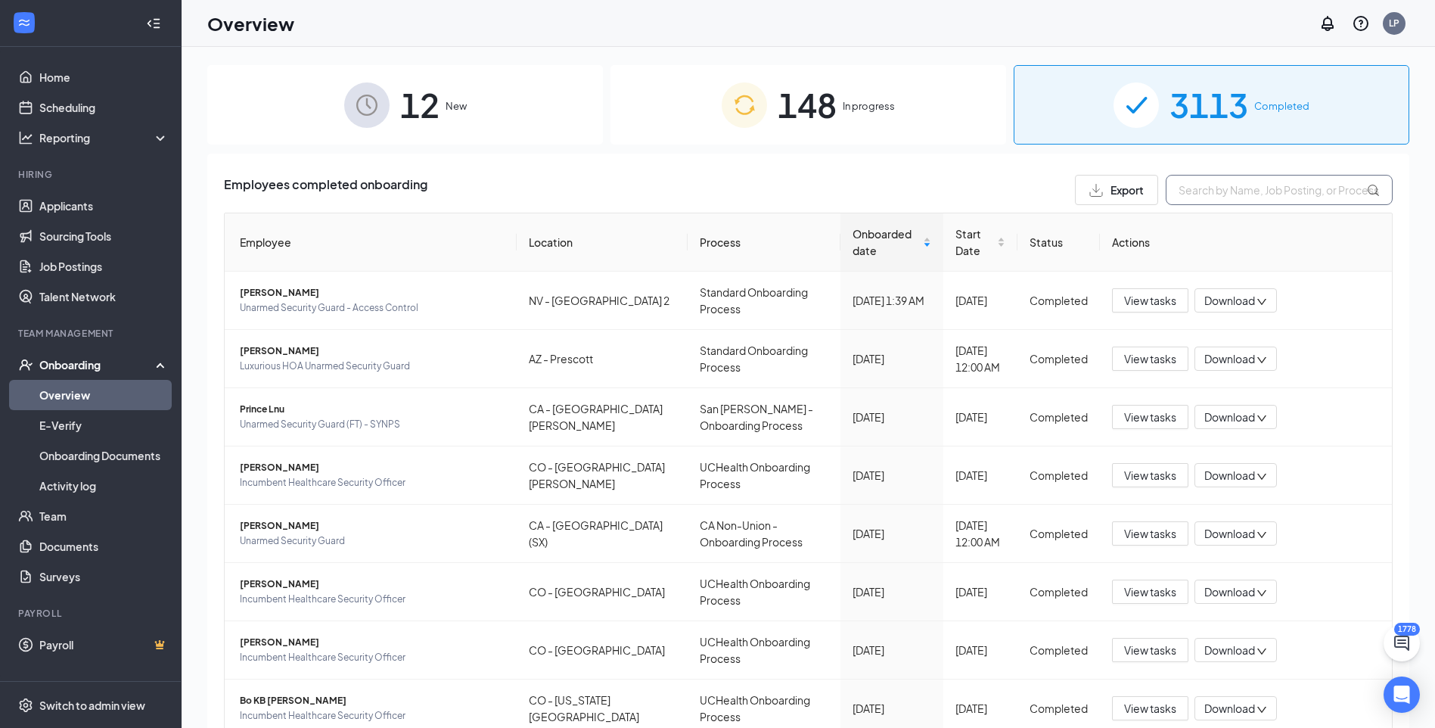
click at [1169, 188] on input "text" at bounding box center [1279, 190] width 227 height 30
paste input "[PERSON_NAME]"
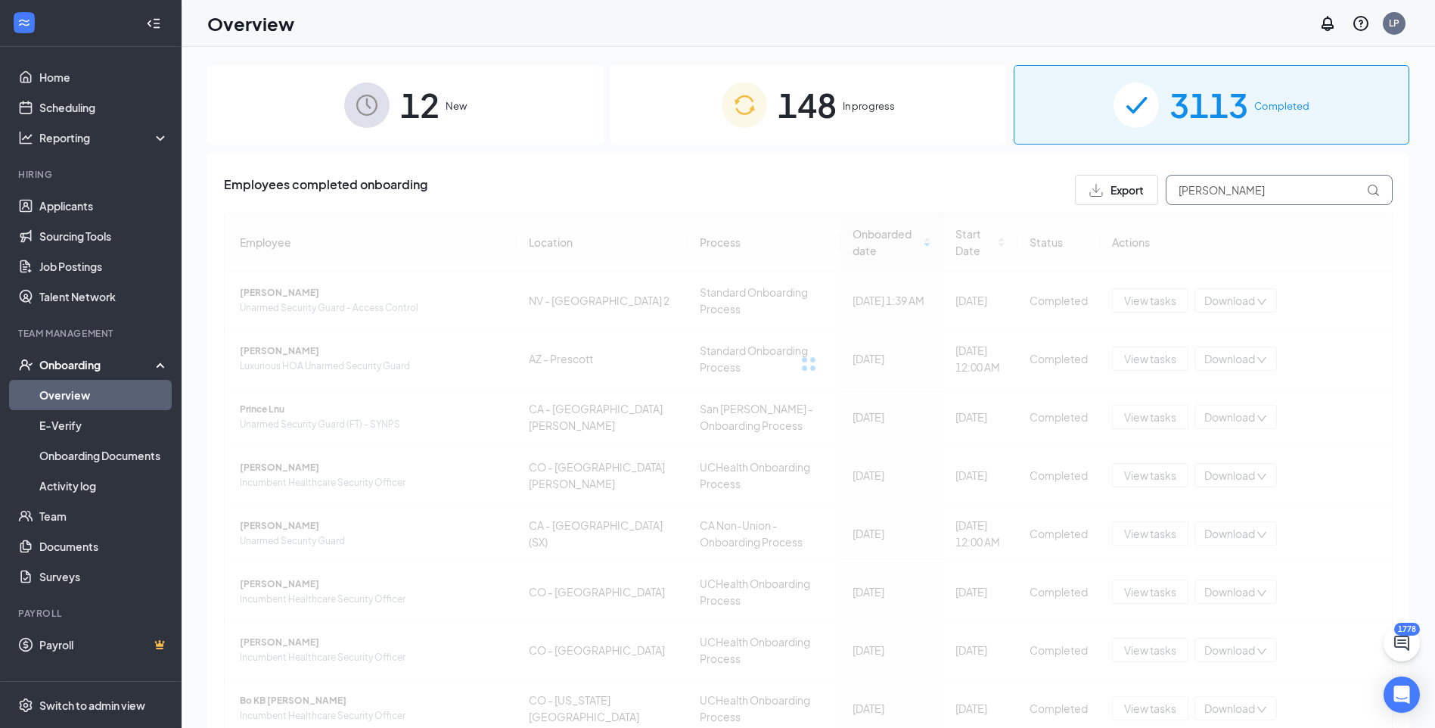
type input "[PERSON_NAME]"
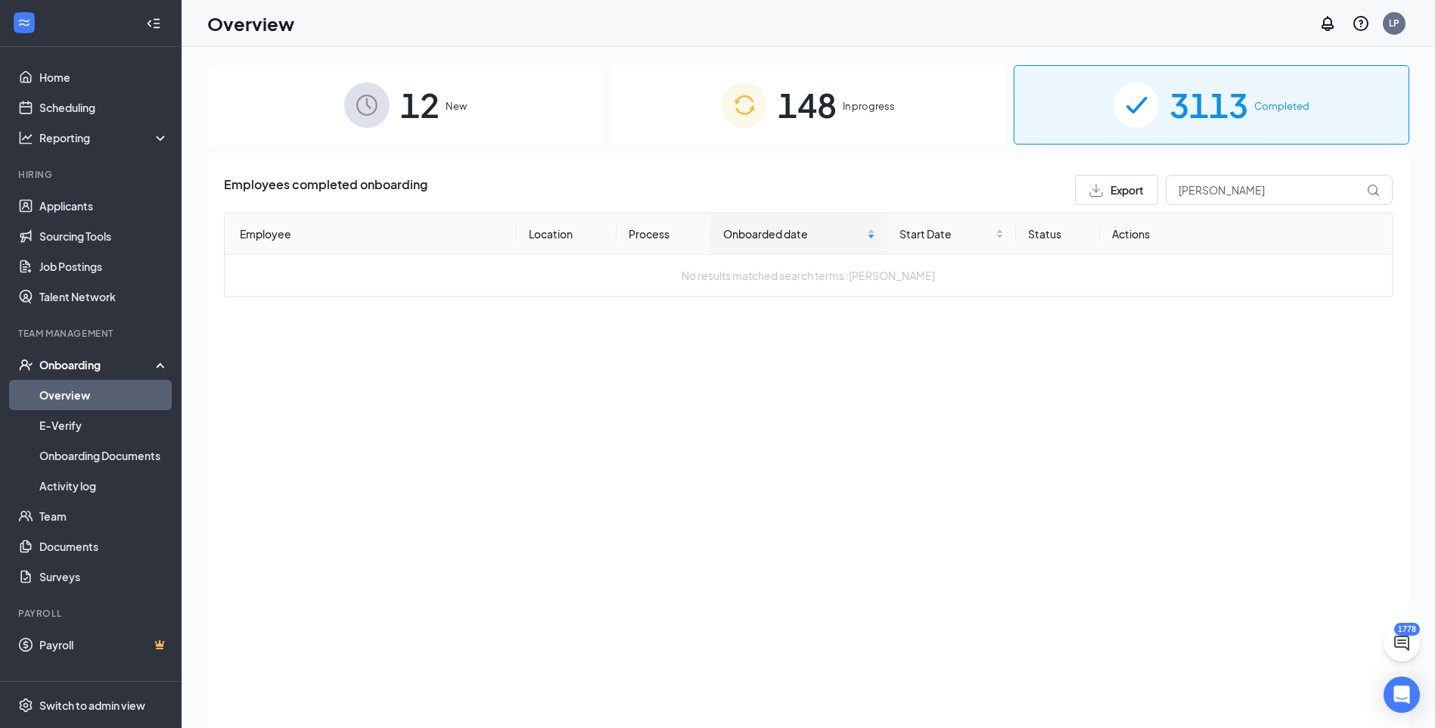
click at [93, 360] on div "Onboarding" at bounding box center [97, 364] width 116 height 15
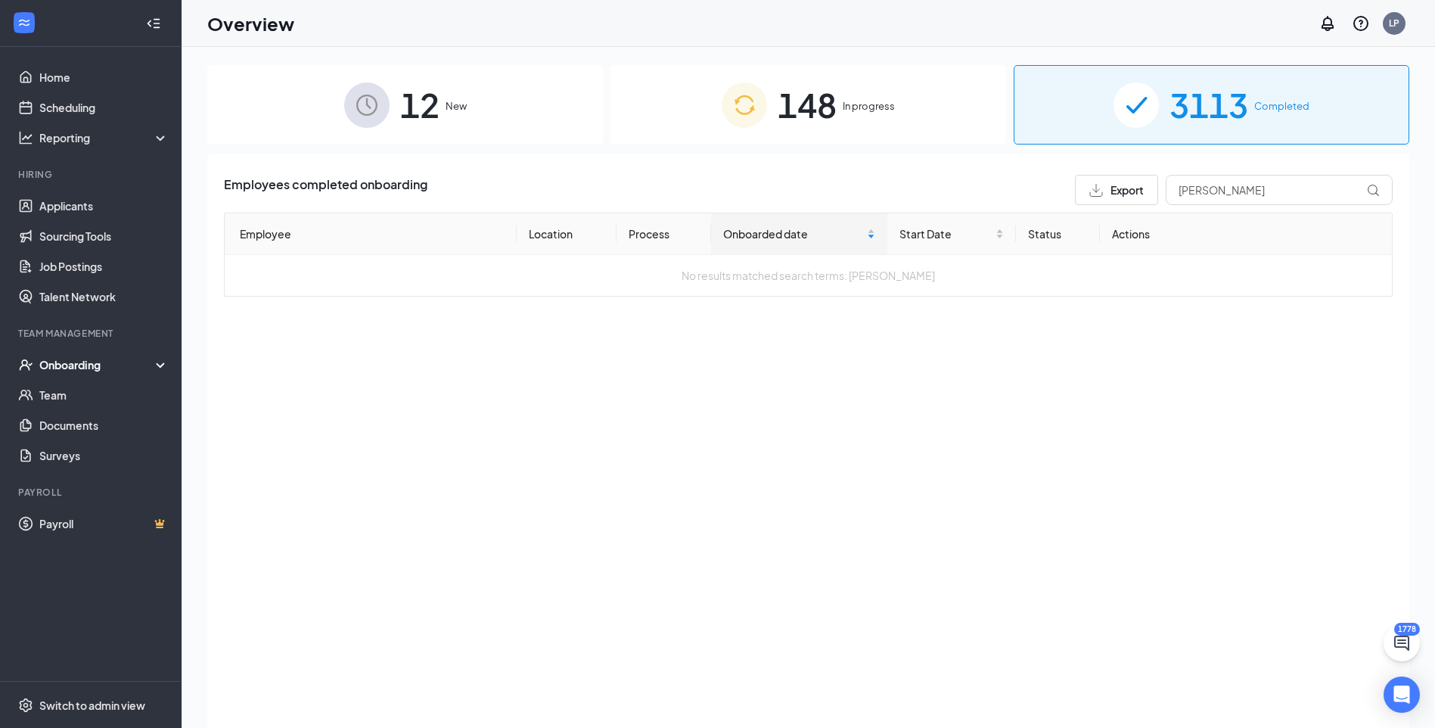
drag, startPoint x: 94, startPoint y: 360, endPoint x: 84, endPoint y: 365, distance: 11.2
click at [82, 362] on div "Onboarding" at bounding box center [97, 364] width 116 height 15
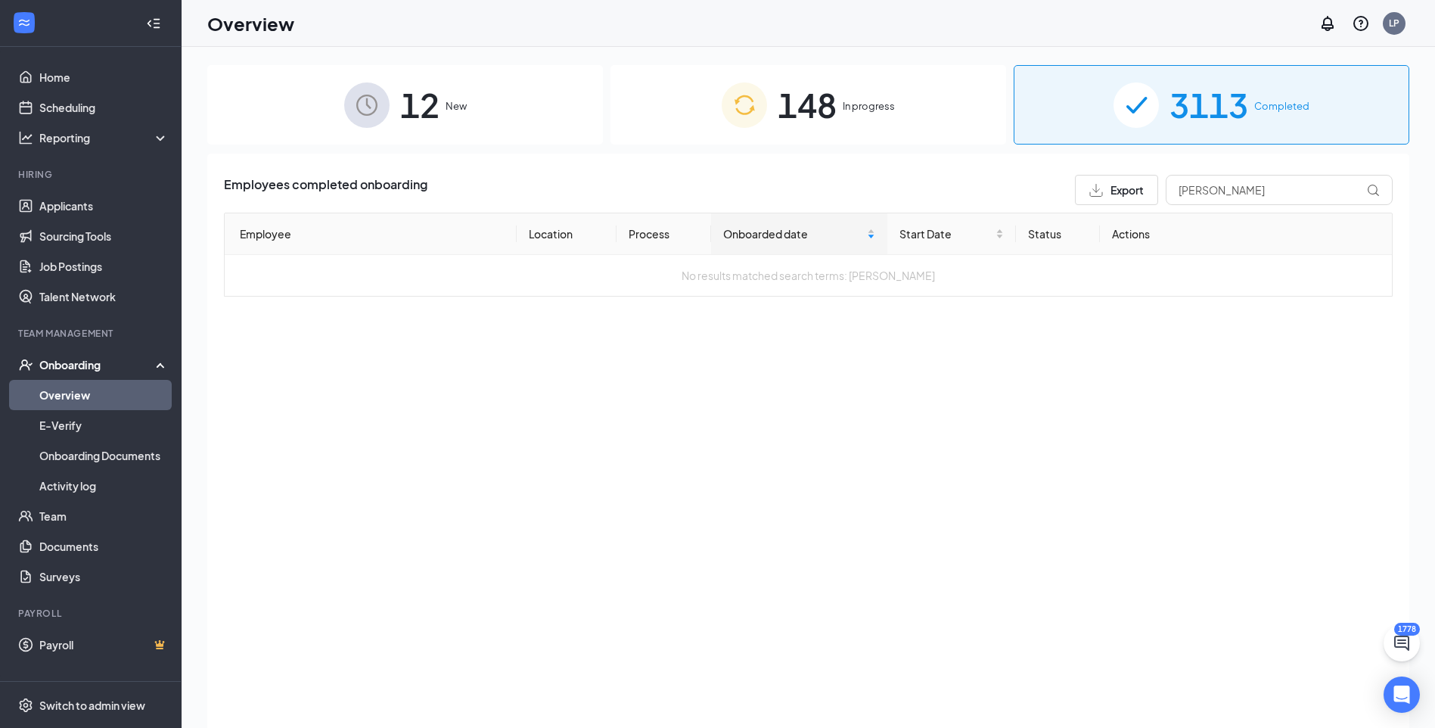
click at [83, 387] on link "Overview" at bounding box center [103, 395] width 129 height 30
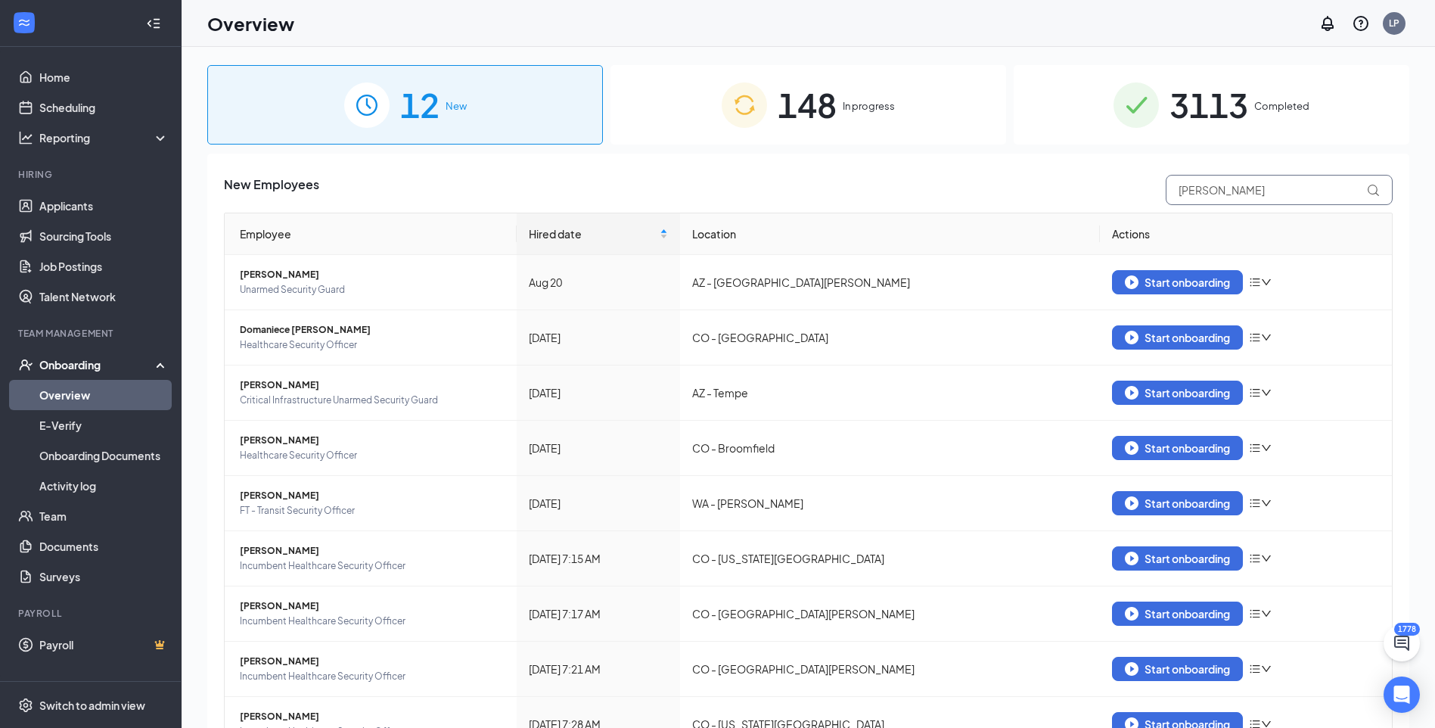
click at [1216, 187] on input "[PERSON_NAME]" at bounding box center [1279, 190] width 227 height 30
type input "T"
click at [1226, 103] on span "3113" at bounding box center [1208, 105] width 79 height 52
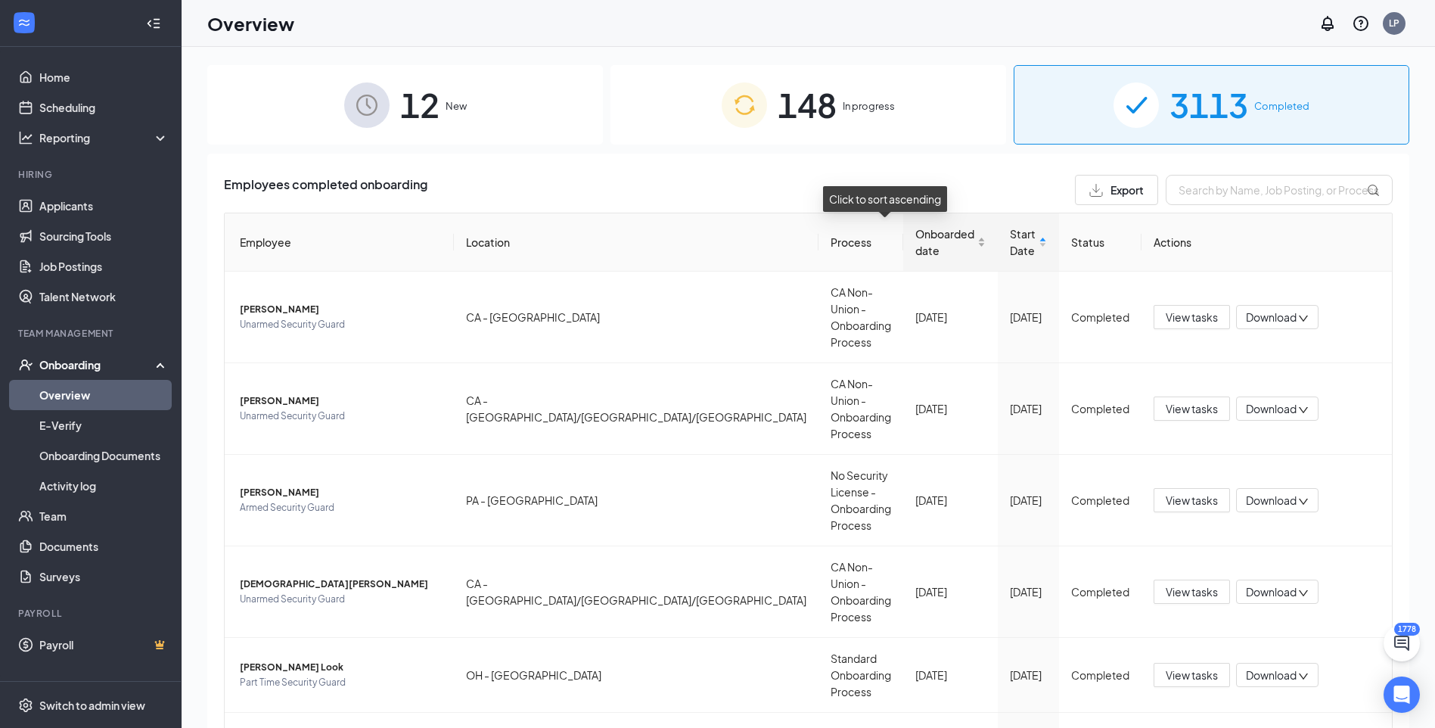
click at [923, 247] on div "Onboarded date" at bounding box center [950, 241] width 70 height 33
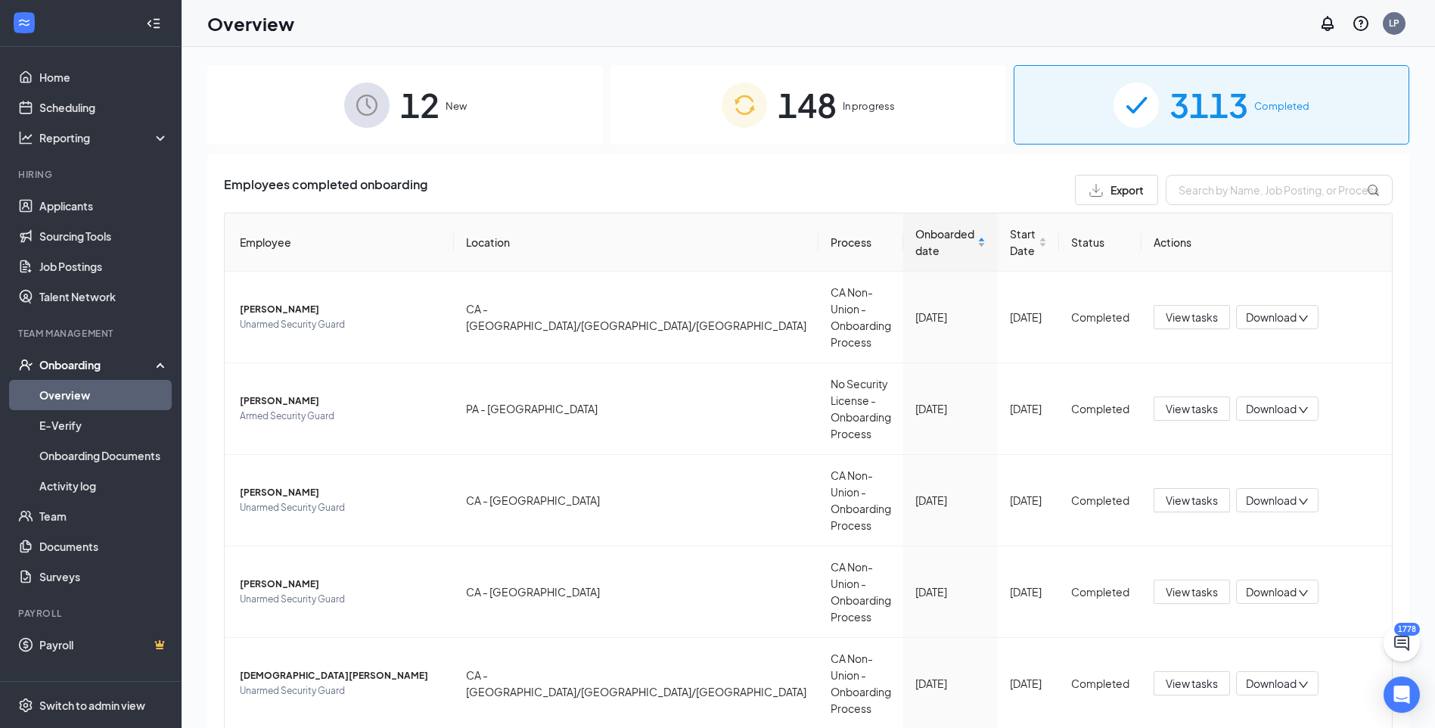
click at [920, 247] on div "Onboarded date" at bounding box center [950, 241] width 70 height 33
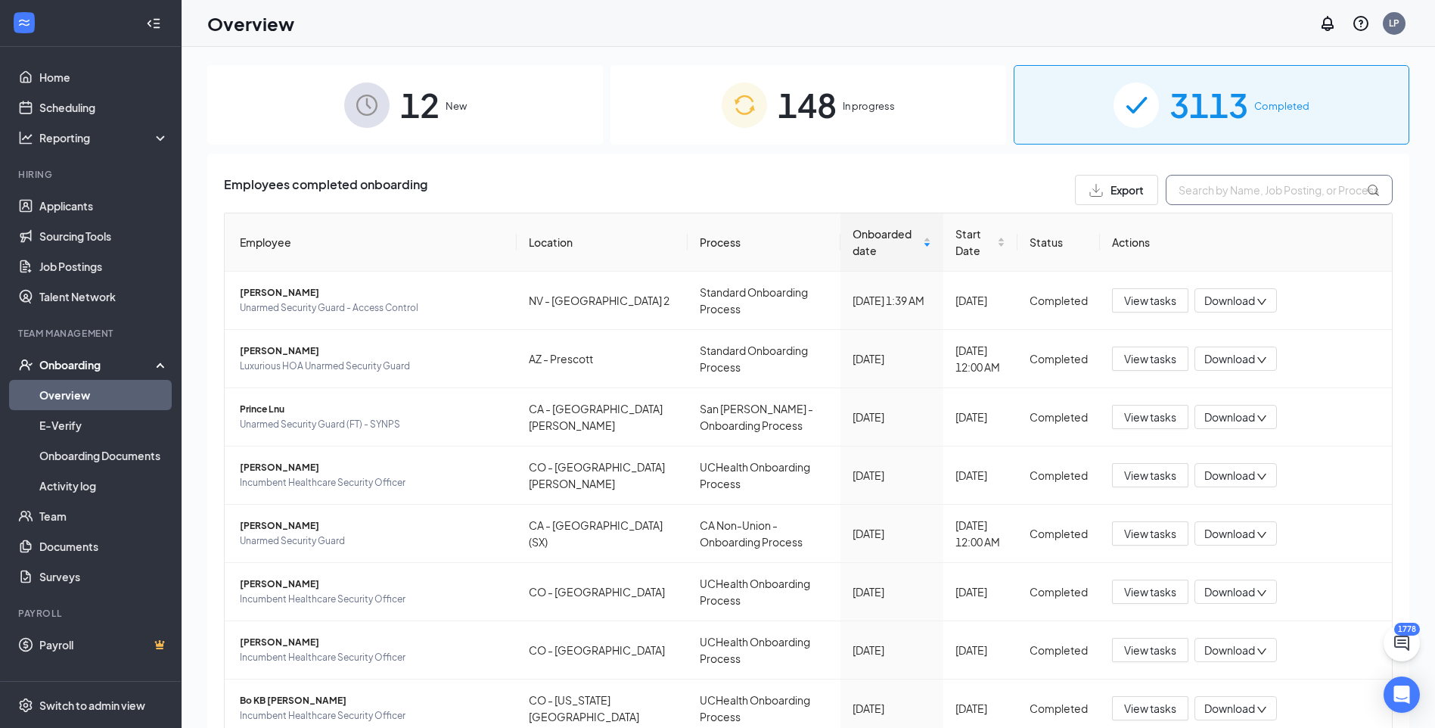
click at [1212, 199] on input "text" at bounding box center [1279, 190] width 227 height 30
type input "[PERSON_NAME]"
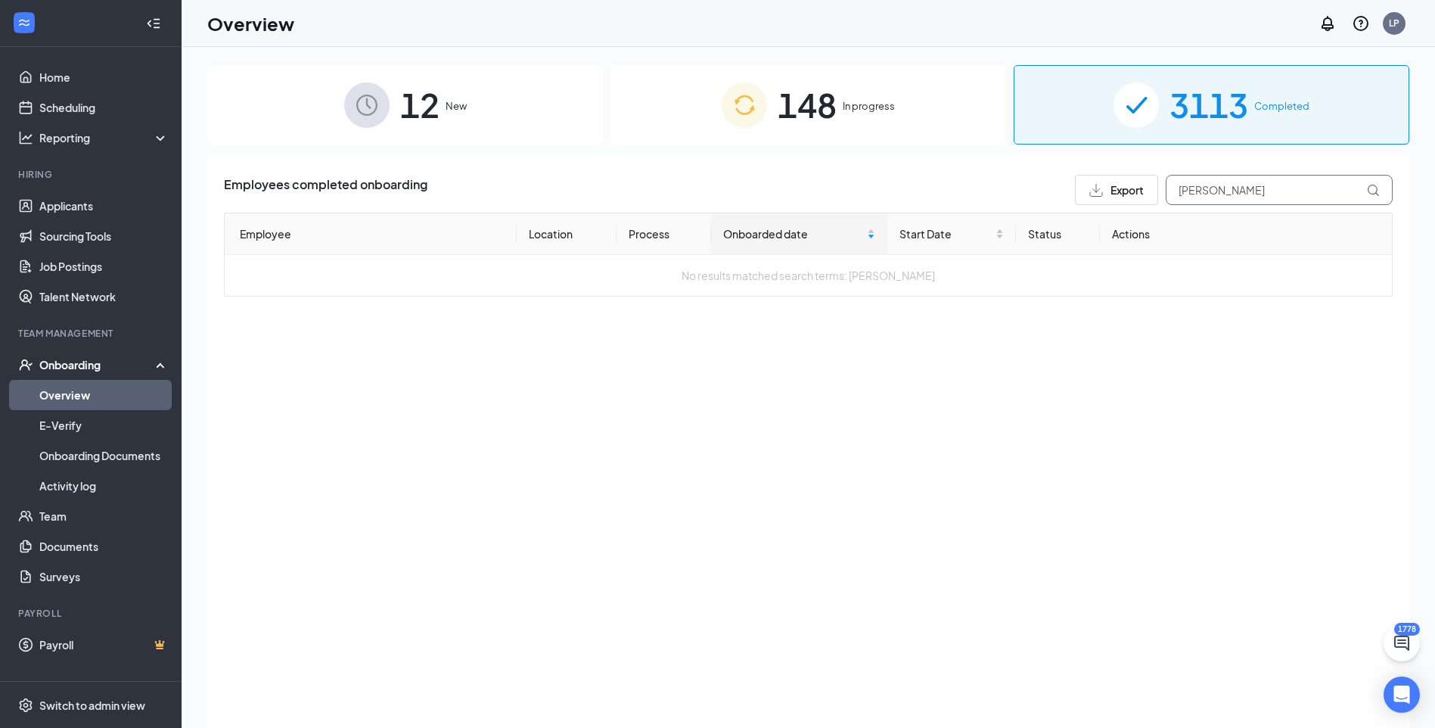
drag, startPoint x: 1241, startPoint y: 189, endPoint x: 1168, endPoint y: 210, distance: 76.4
click at [1168, 210] on div "Employees completed onboarding Export [PERSON_NAME] Employee Location Process O…" at bounding box center [808, 236] width 1169 height 122
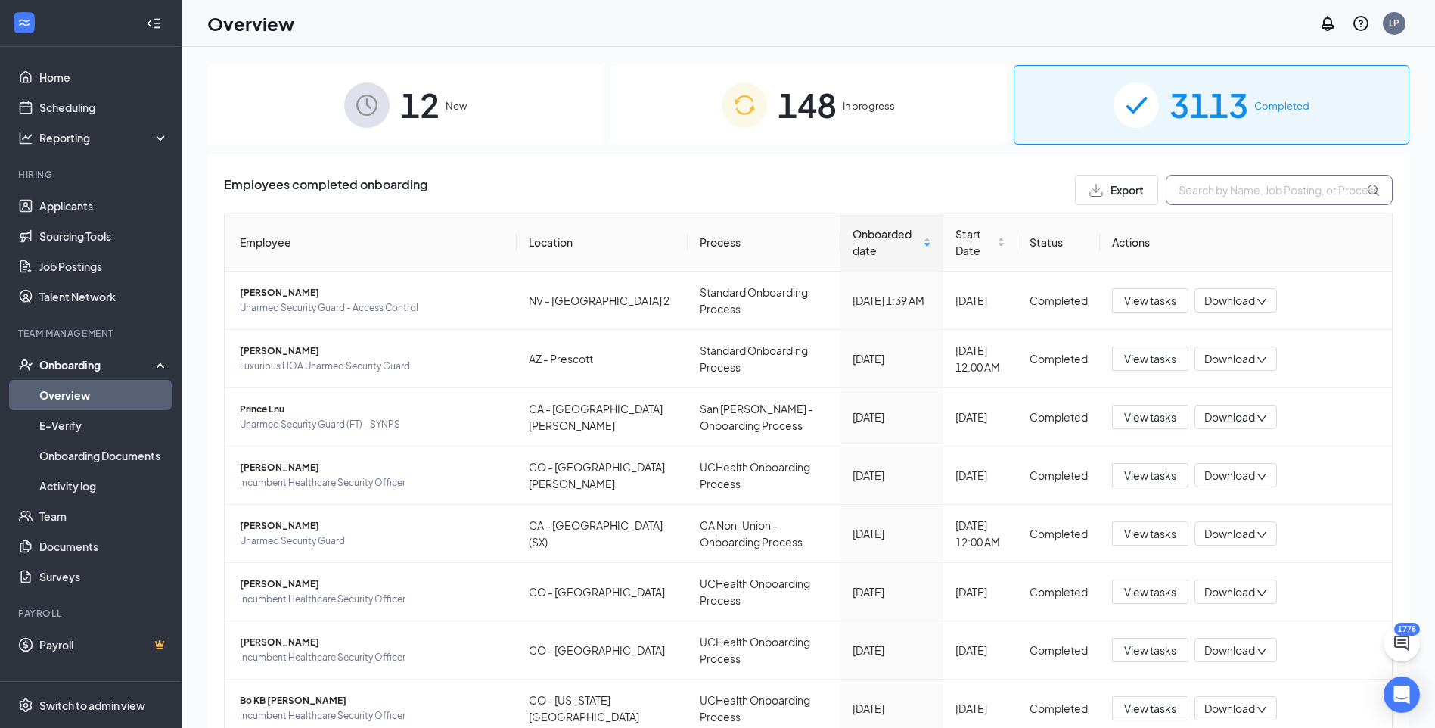
click at [1220, 197] on input "text" at bounding box center [1279, 190] width 227 height 30
type input "[PERSON_NAME]"
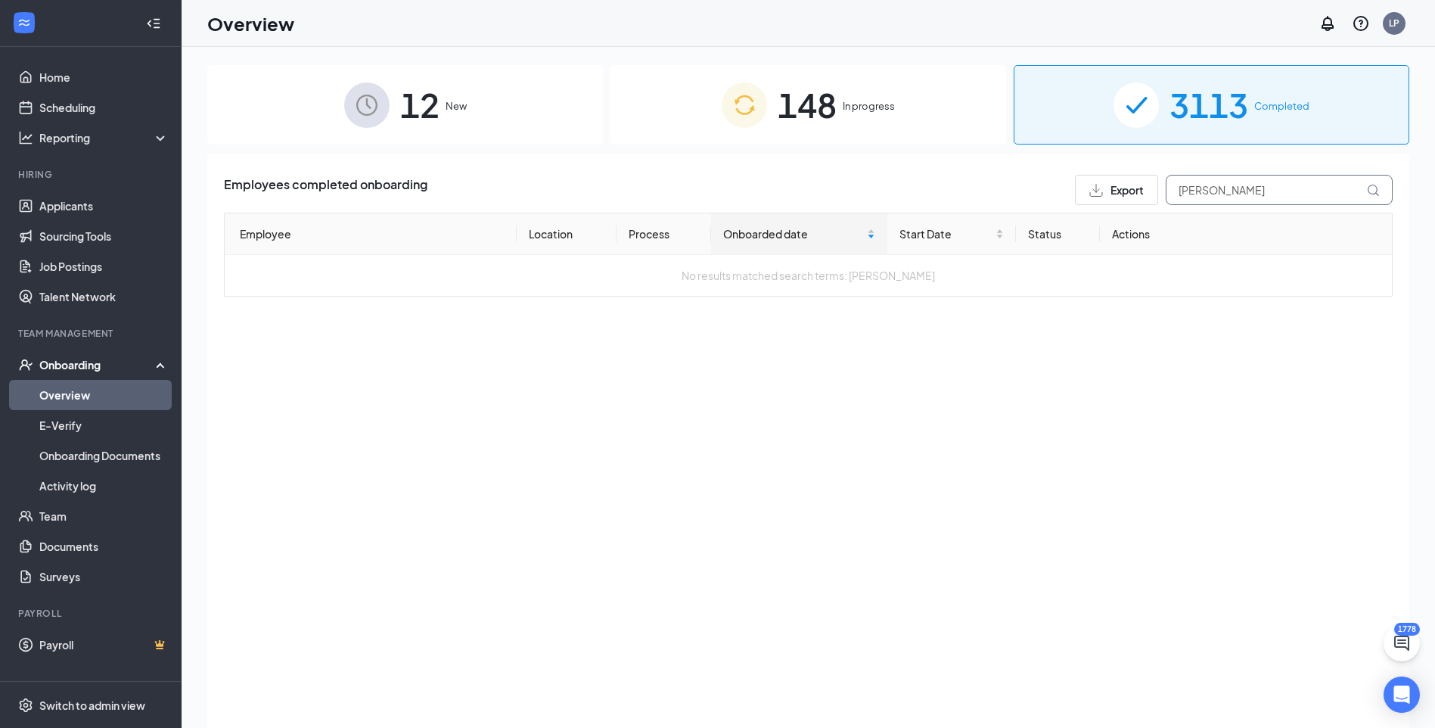
click at [1377, 188] on icon at bounding box center [1373, 190] width 13 height 13
drag, startPoint x: 1249, startPoint y: 188, endPoint x: 1023, endPoint y: 190, distance: 226.2
click at [1023, 190] on div "Employees completed onboarding Export [PERSON_NAME]" at bounding box center [808, 190] width 1169 height 30
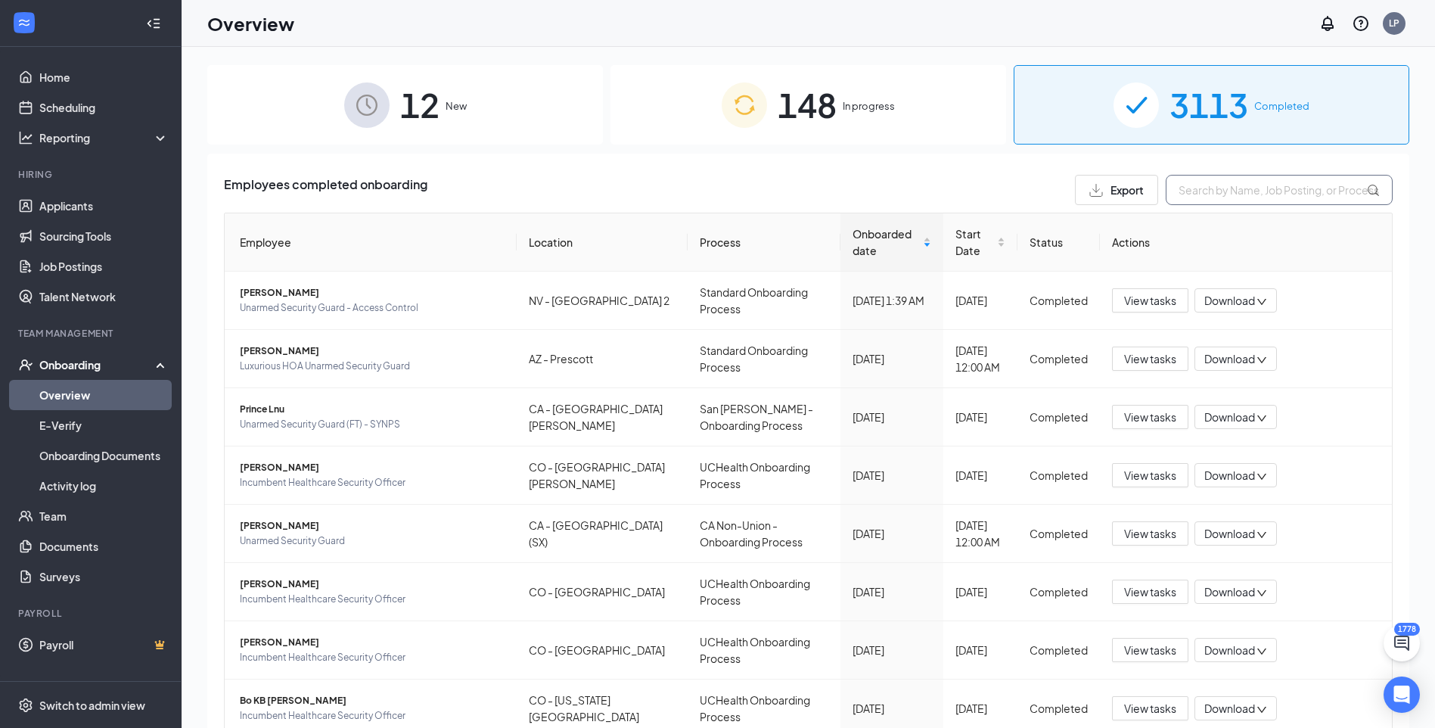
click at [1218, 193] on input "text" at bounding box center [1279, 190] width 227 height 30
paste input "[PERSON_NAME]"
type input "[PERSON_NAME]"
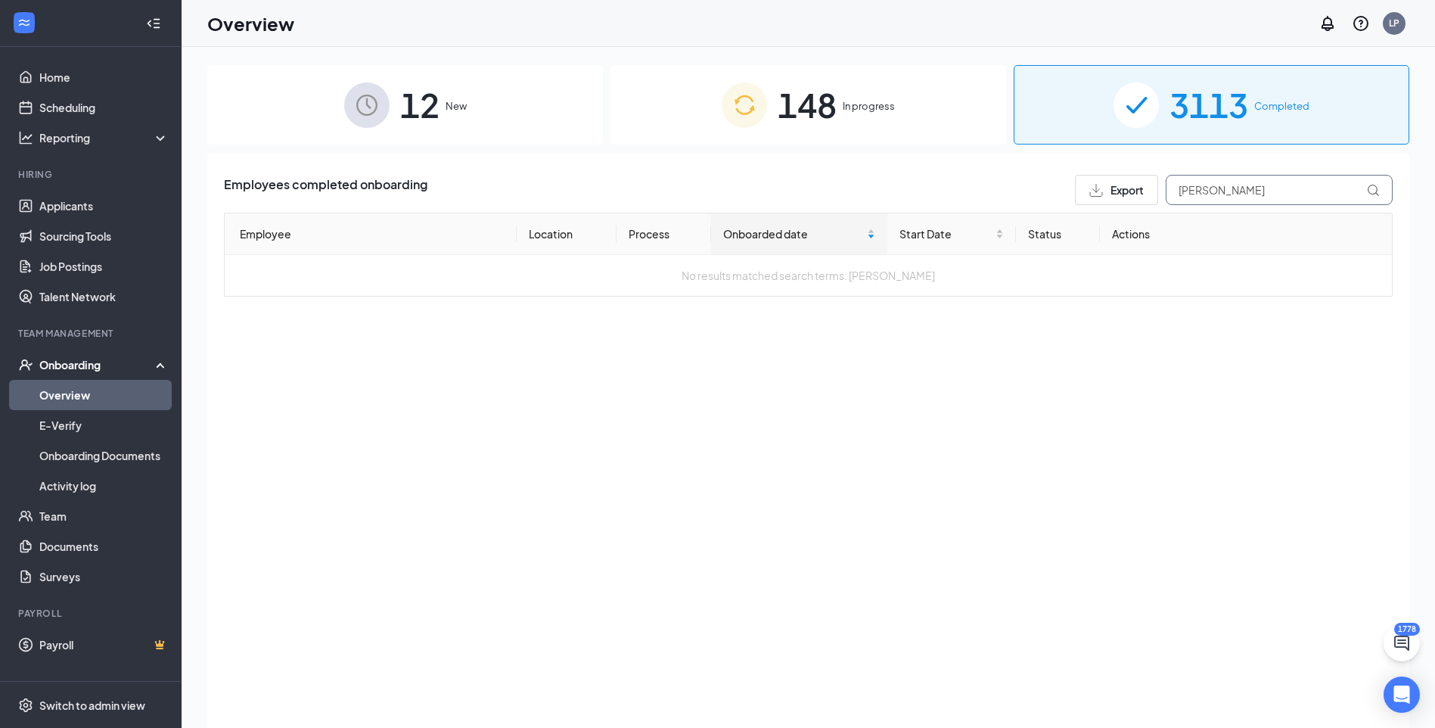
drag, startPoint x: 1248, startPoint y: 190, endPoint x: 1097, endPoint y: 195, distance: 151.4
click at [1099, 195] on div "Export [PERSON_NAME]" at bounding box center [1234, 190] width 318 height 30
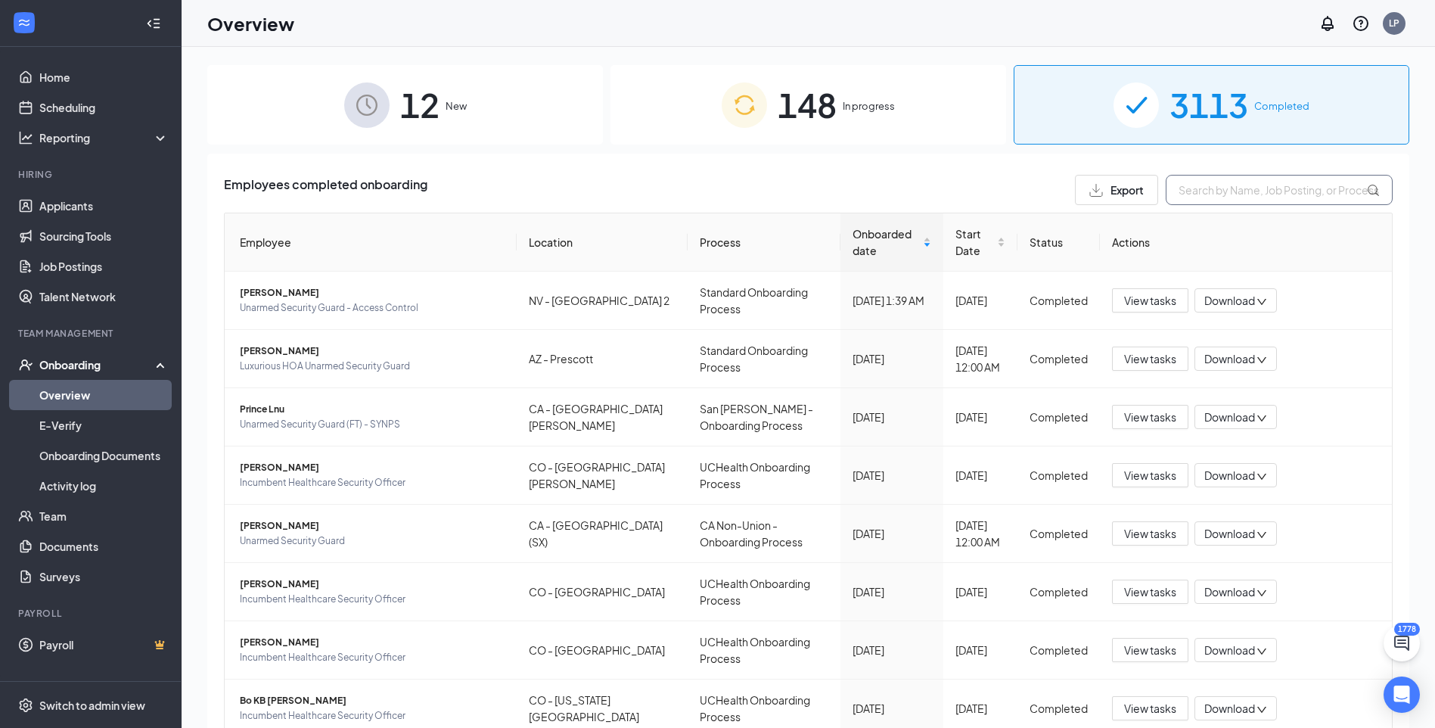
click at [1195, 190] on input "text" at bounding box center [1279, 190] width 227 height 30
paste input "[PERSON_NAME]"
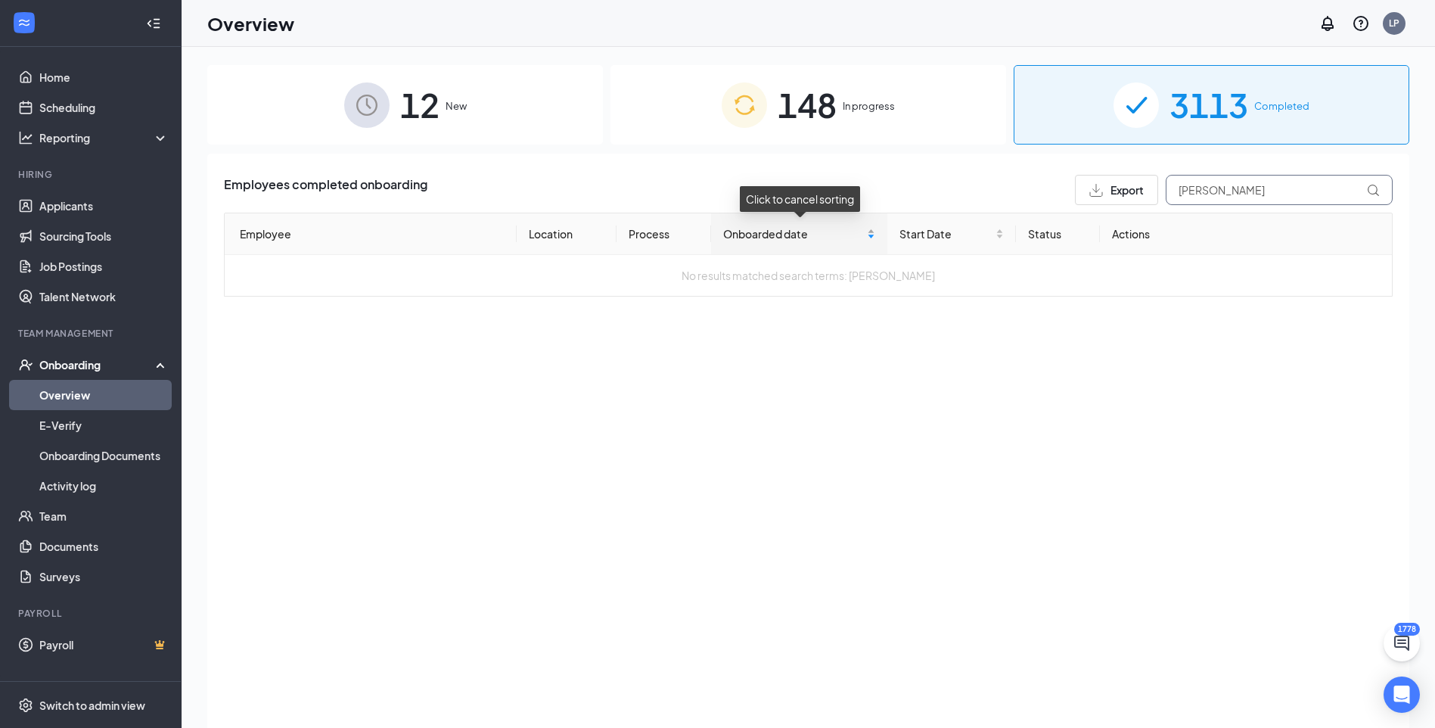
type input "[PERSON_NAME]"
click at [873, 232] on div "Onboarded date" at bounding box center [799, 233] width 152 height 17
click at [875, 231] on div "Onboarded date" at bounding box center [799, 233] width 152 height 17
click at [875, 226] on div "Onboarded date" at bounding box center [799, 233] width 152 height 17
click at [872, 225] on div "Onboarded date" at bounding box center [799, 233] width 152 height 17
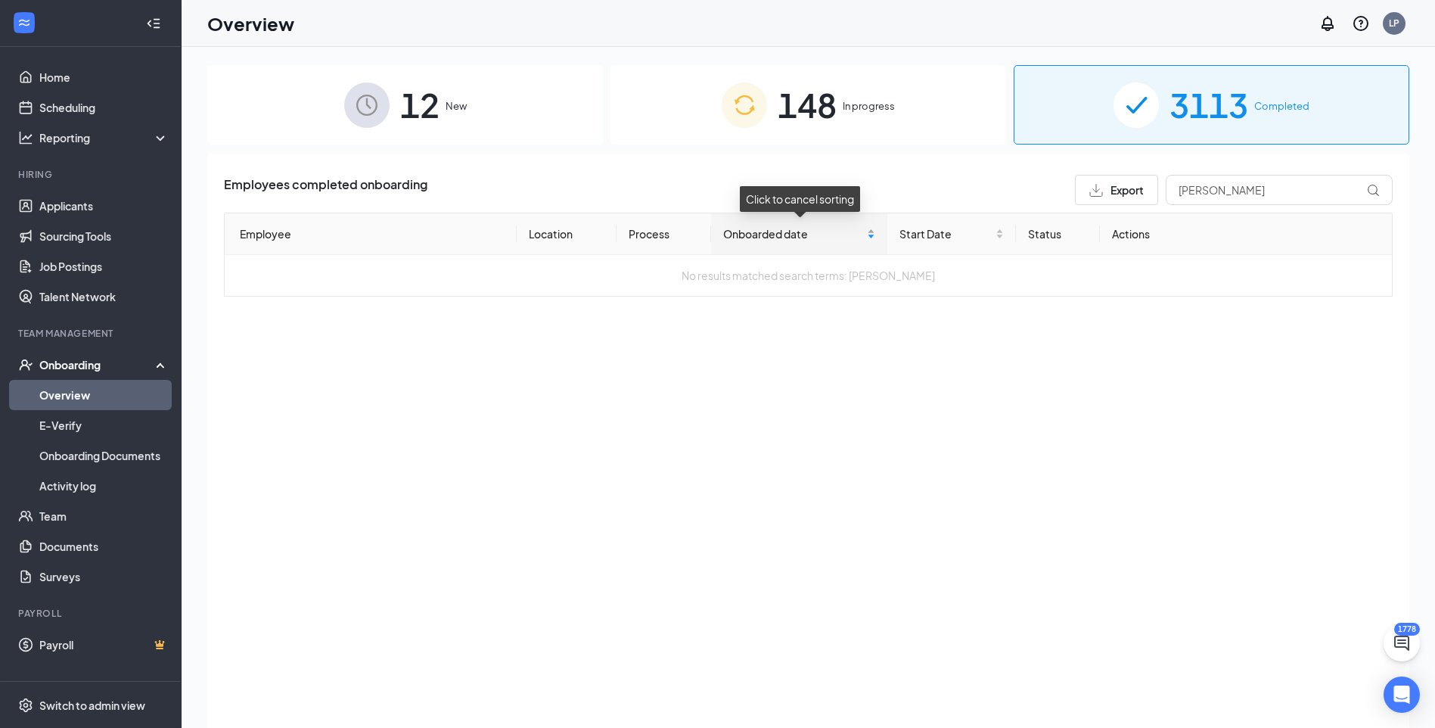
click at [872, 231] on div "Onboarded date" at bounding box center [799, 233] width 152 height 17
click at [874, 230] on div "Onboarded date" at bounding box center [799, 233] width 152 height 17
click at [871, 234] on div "Onboarded date" at bounding box center [799, 233] width 152 height 17
click at [874, 231] on div "Onboarded date" at bounding box center [799, 233] width 152 height 17
click at [875, 231] on div "Onboarded date" at bounding box center [799, 233] width 152 height 17
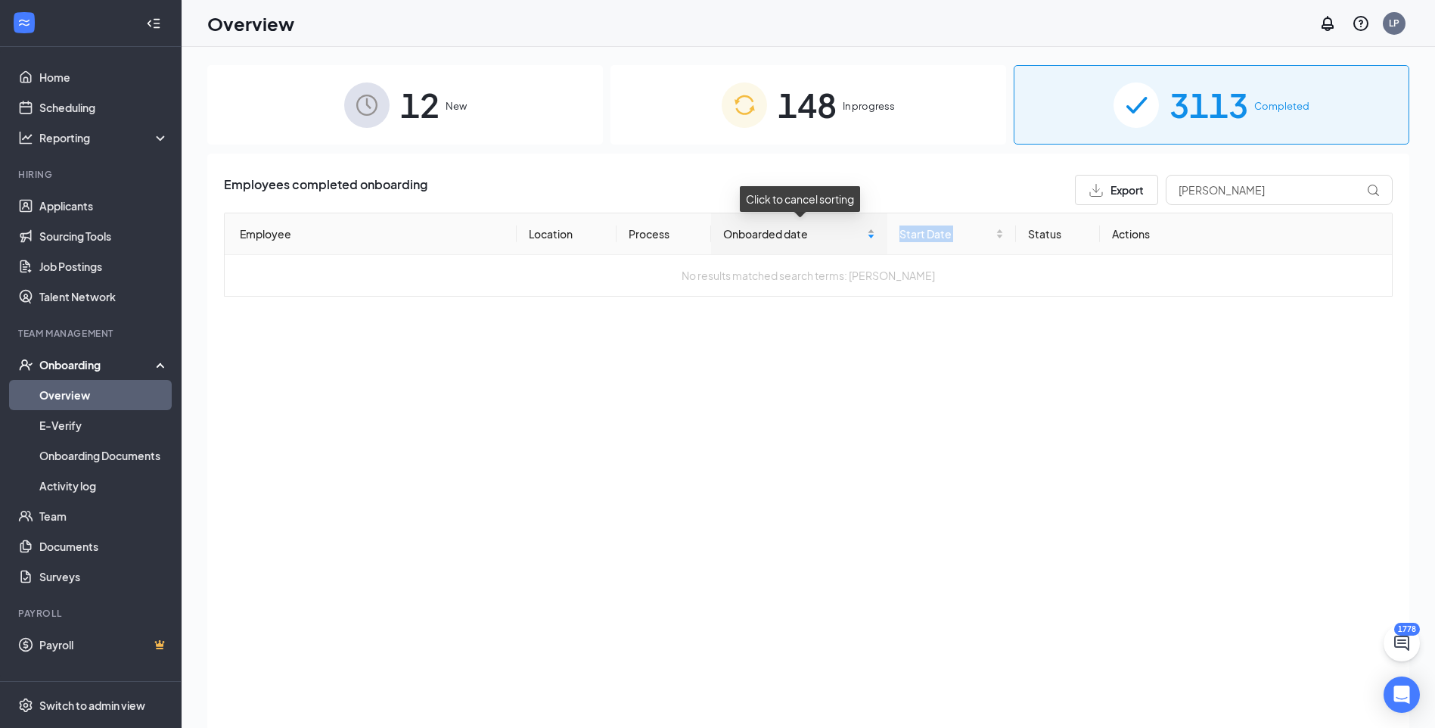
click at [875, 231] on div "Onboarded date" at bounding box center [799, 233] width 152 height 17
click at [1231, 198] on input "[PERSON_NAME]" at bounding box center [1279, 190] width 227 height 30
click at [812, 110] on span "148" at bounding box center [807, 105] width 59 height 52
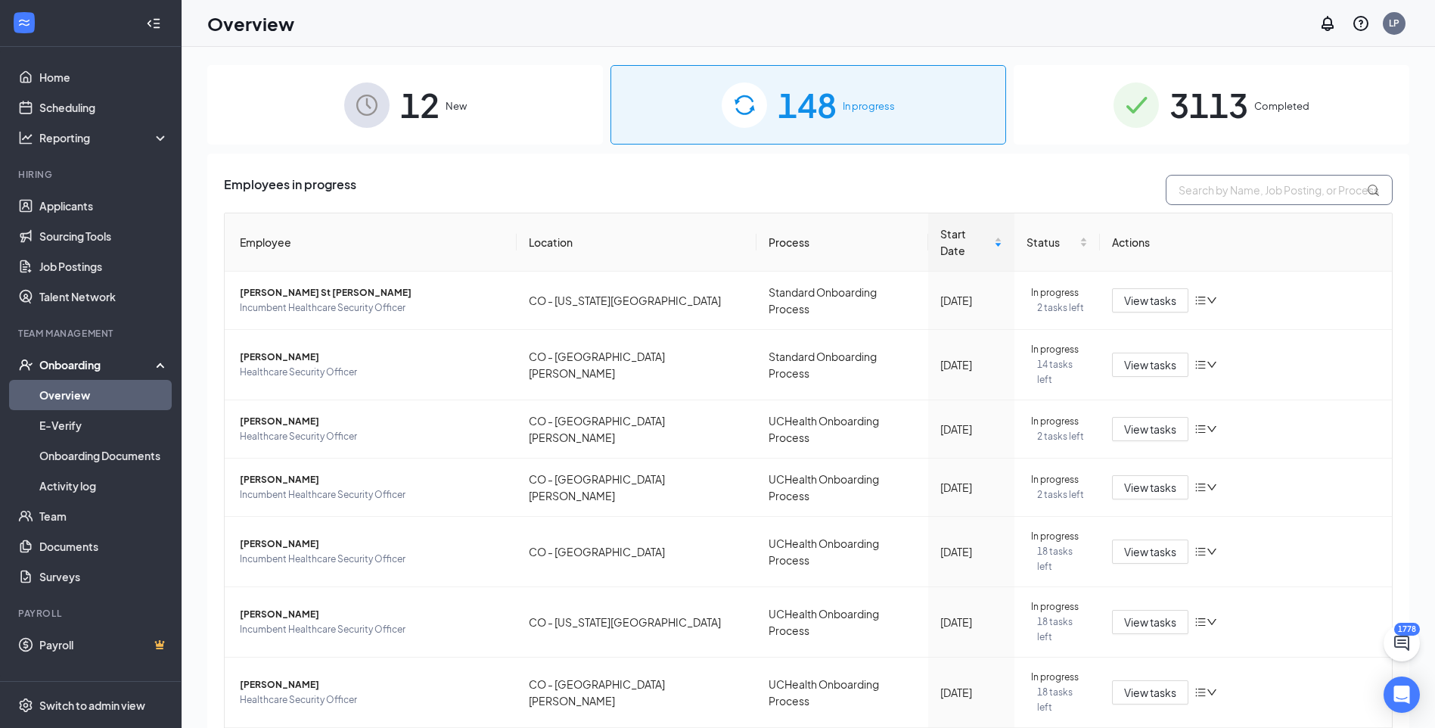
click at [1193, 191] on input "text" at bounding box center [1279, 190] width 227 height 30
type input "[PERSON_NAME]"
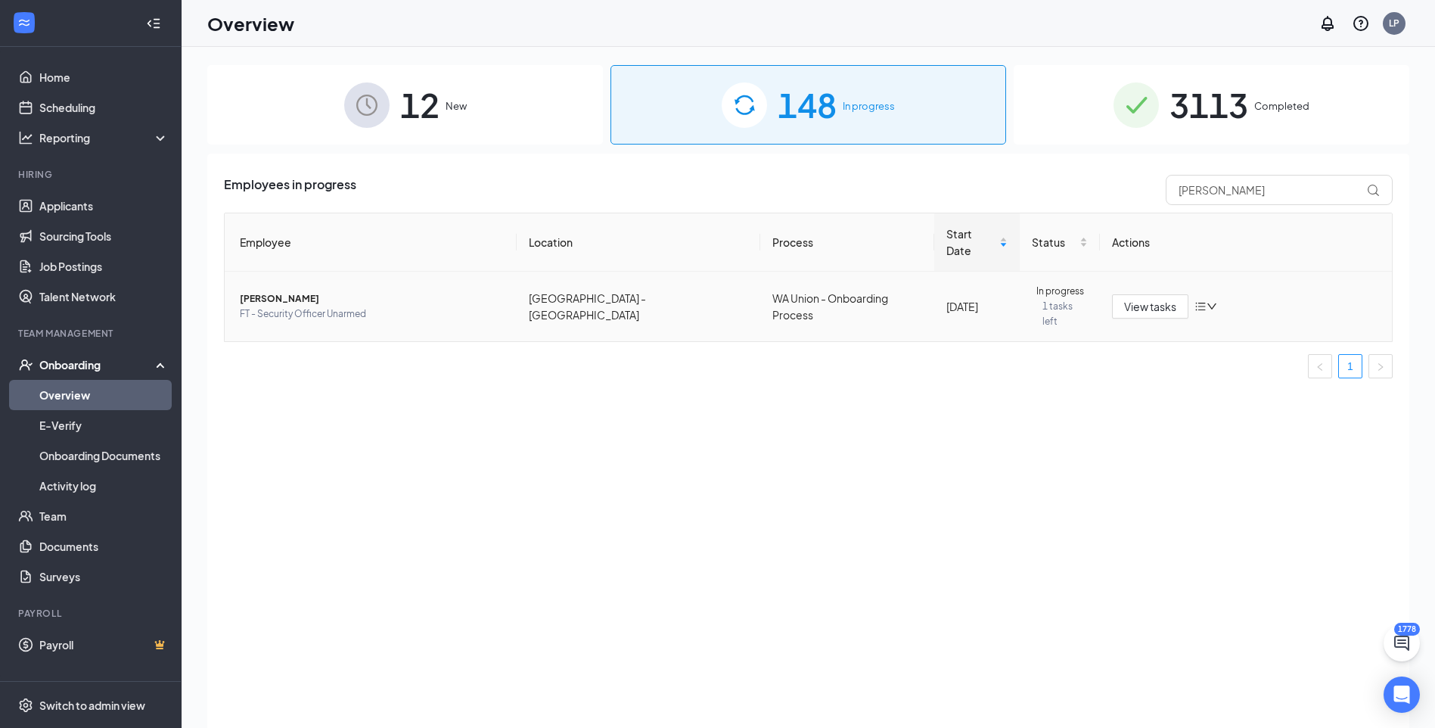
click at [321, 291] on span "[PERSON_NAME]" at bounding box center [372, 298] width 265 height 15
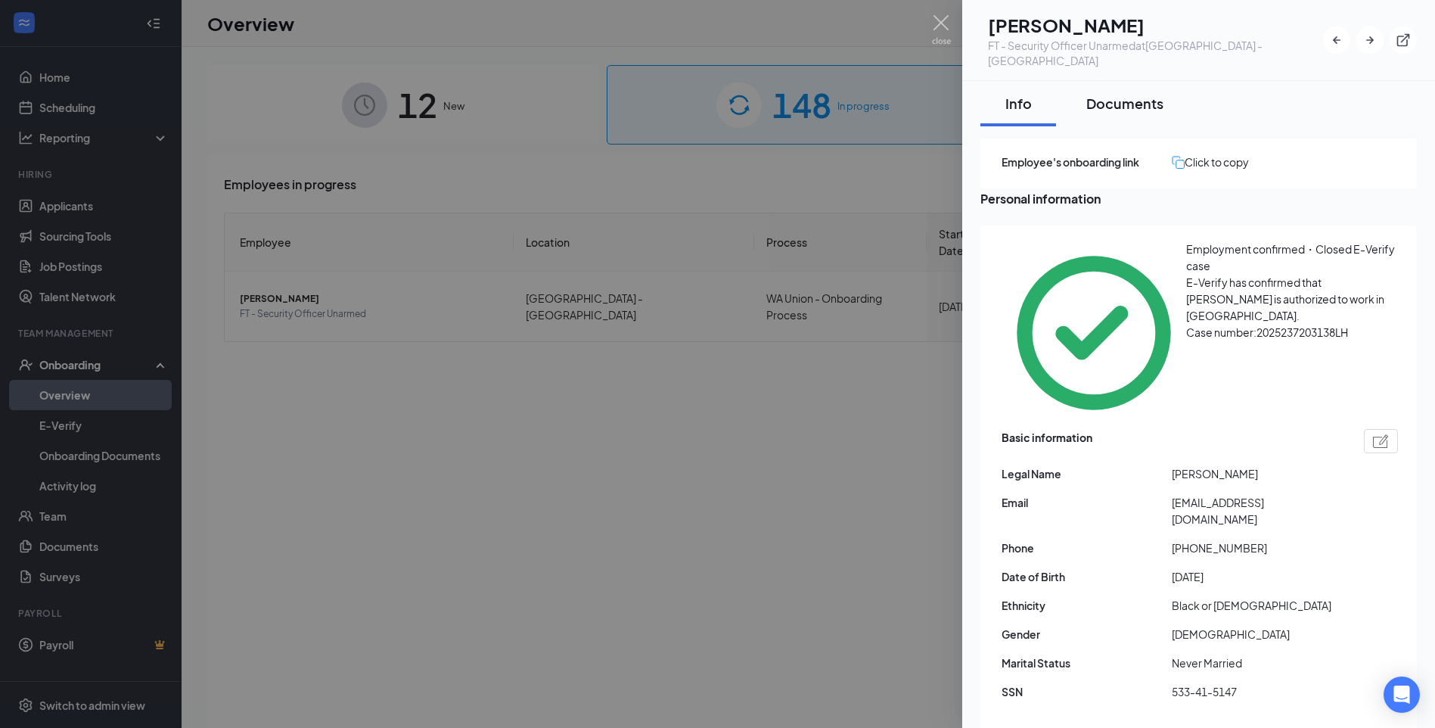
click at [1125, 94] on div "Documents" at bounding box center [1124, 103] width 77 height 19
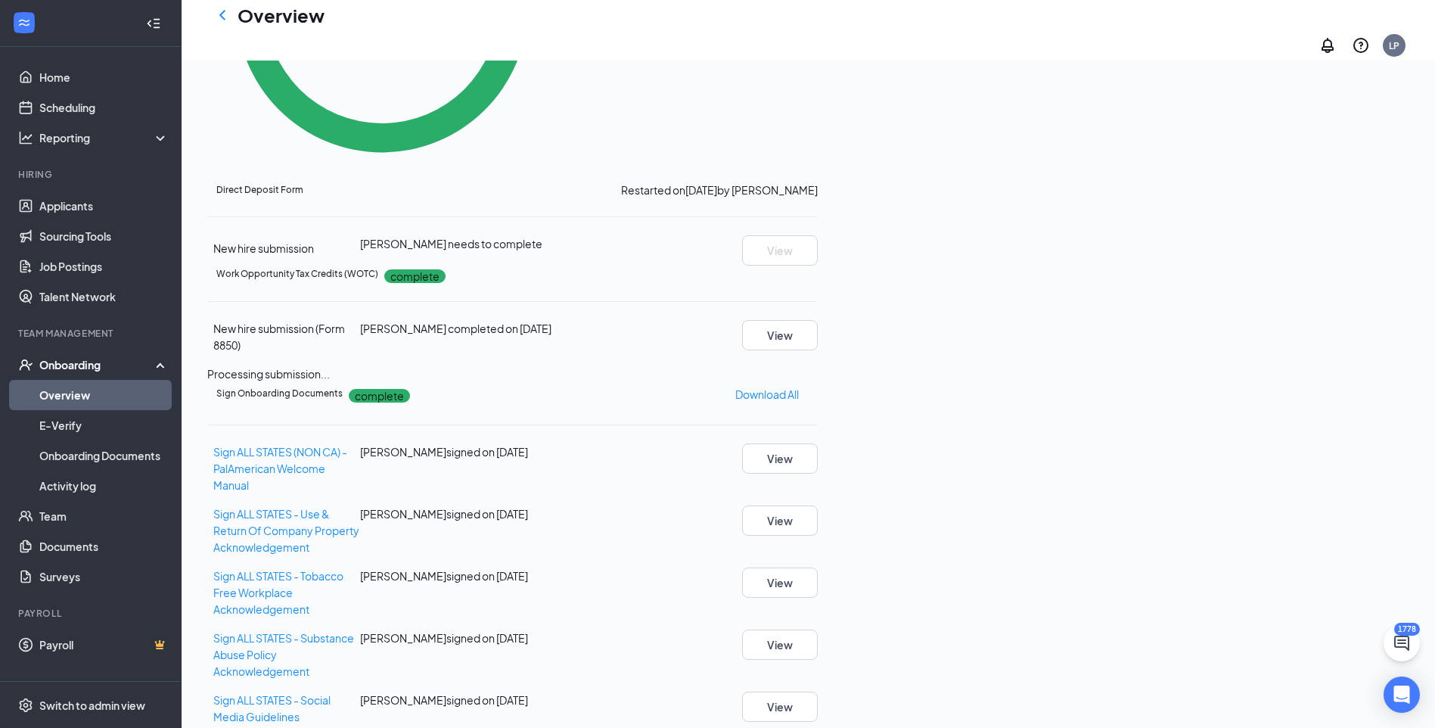
scroll to position [687, 0]
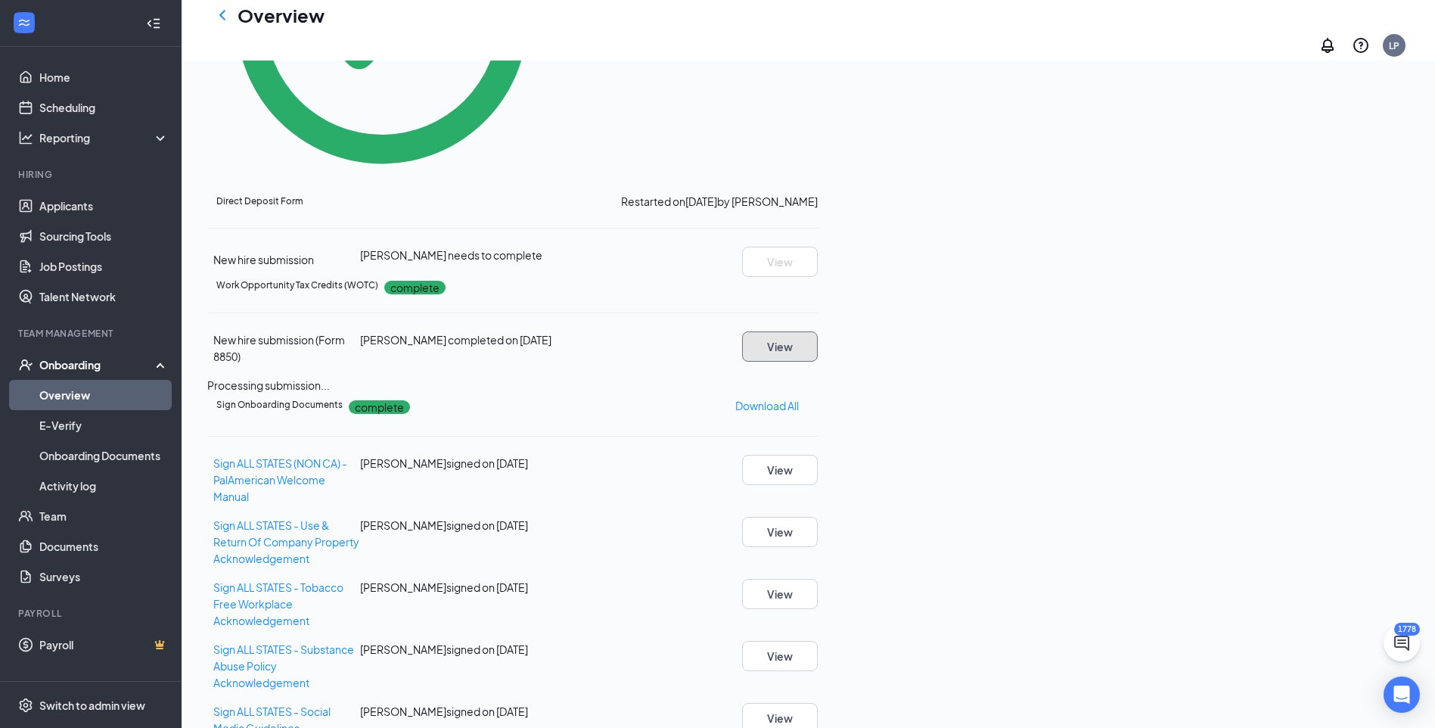
click at [818, 331] on button "View" at bounding box center [780, 346] width 76 height 30
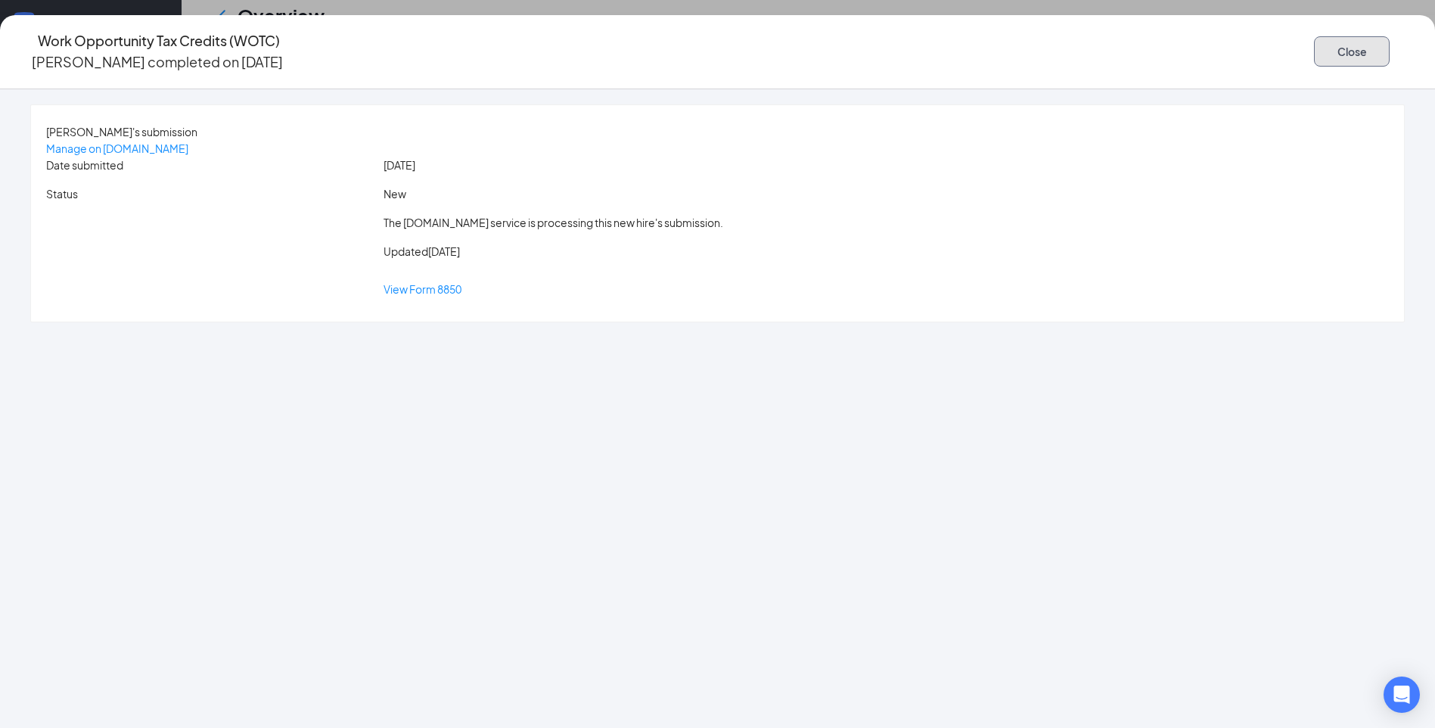
click at [1314, 54] on button "Close" at bounding box center [1352, 51] width 76 height 30
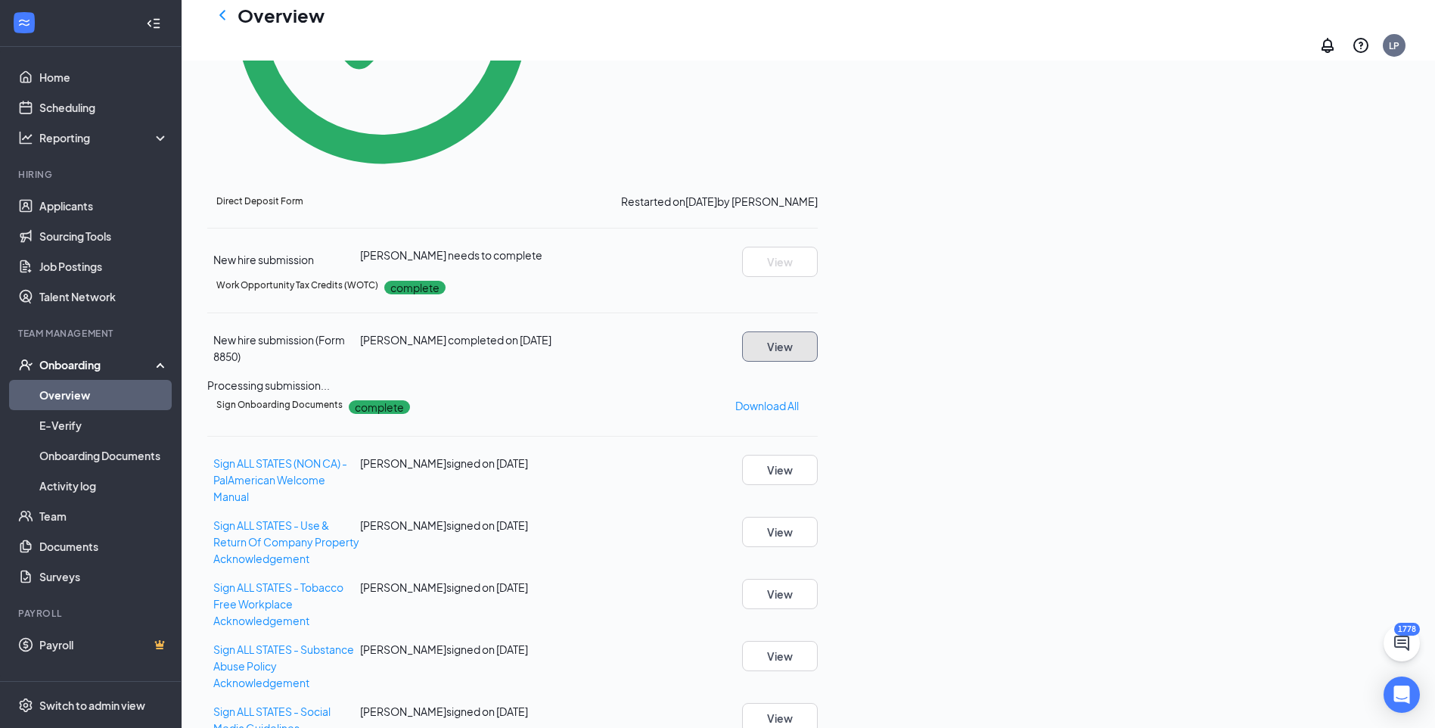
scroll to position [384, 0]
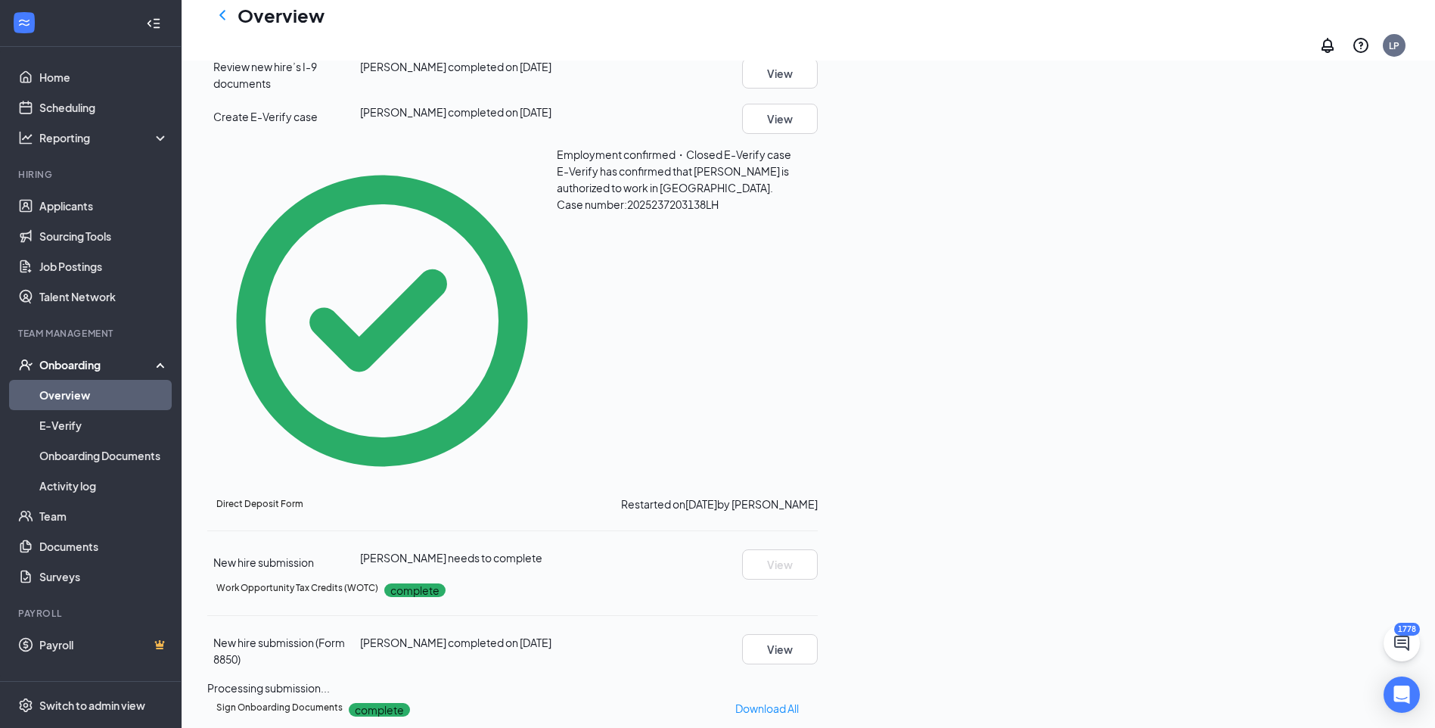
click at [346, 495] on div "Direct Deposit Form Restarted on [DATE] by [PERSON_NAME] New hire submission [P…" at bounding box center [512, 537] width 610 height 84
click at [314, 555] on span "New hire submission" at bounding box center [263, 562] width 101 height 14
click at [818, 46] on div "View" at bounding box center [779, 31] width 76 height 30
click at [818, 46] on button "View" at bounding box center [780, 31] width 76 height 30
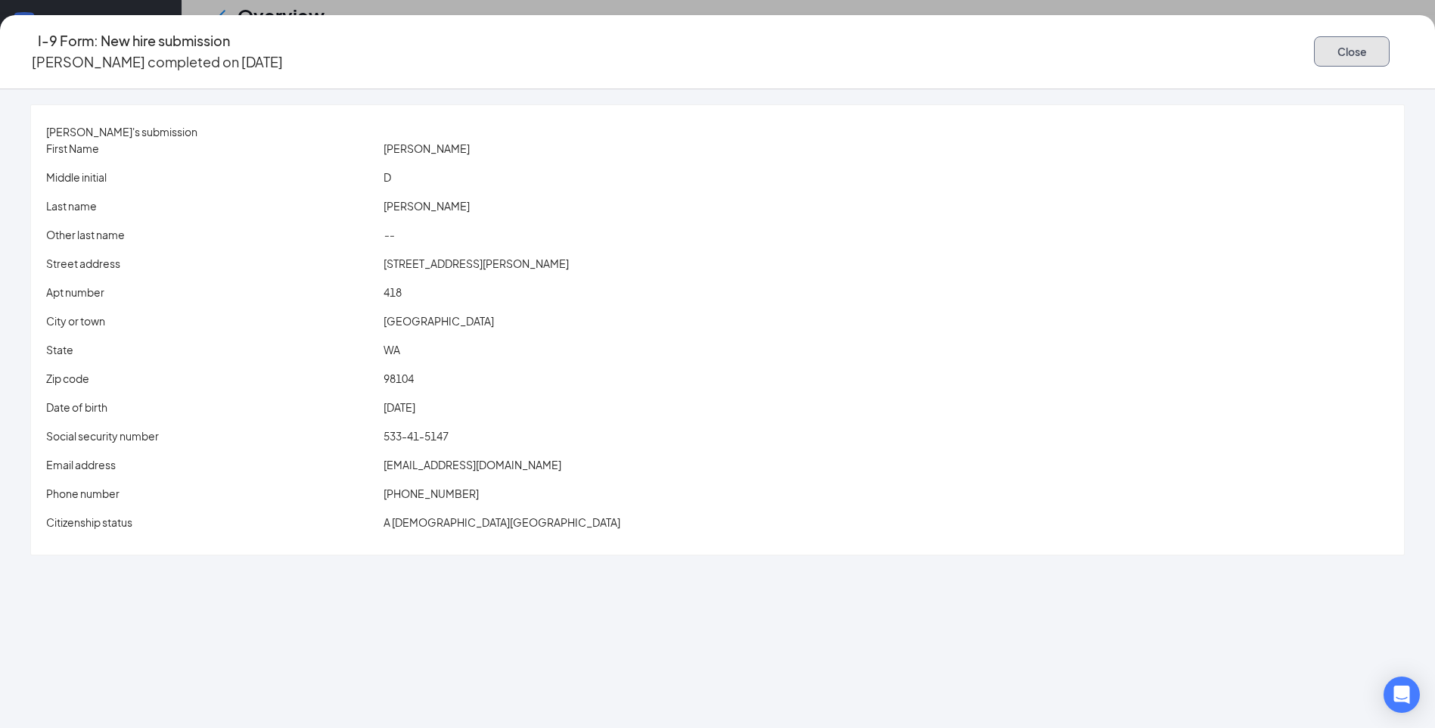
click at [1314, 49] on button "Close" at bounding box center [1352, 51] width 76 height 30
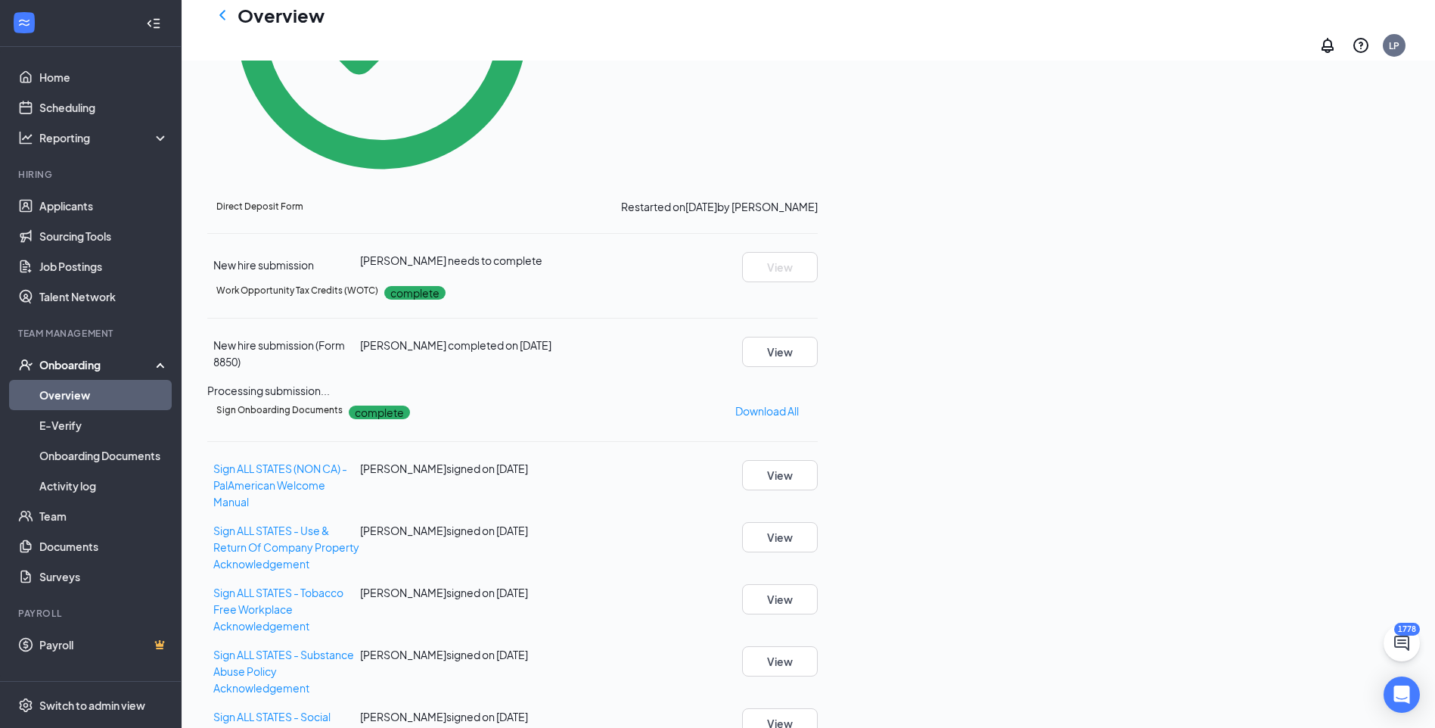
scroll to position [687, 0]
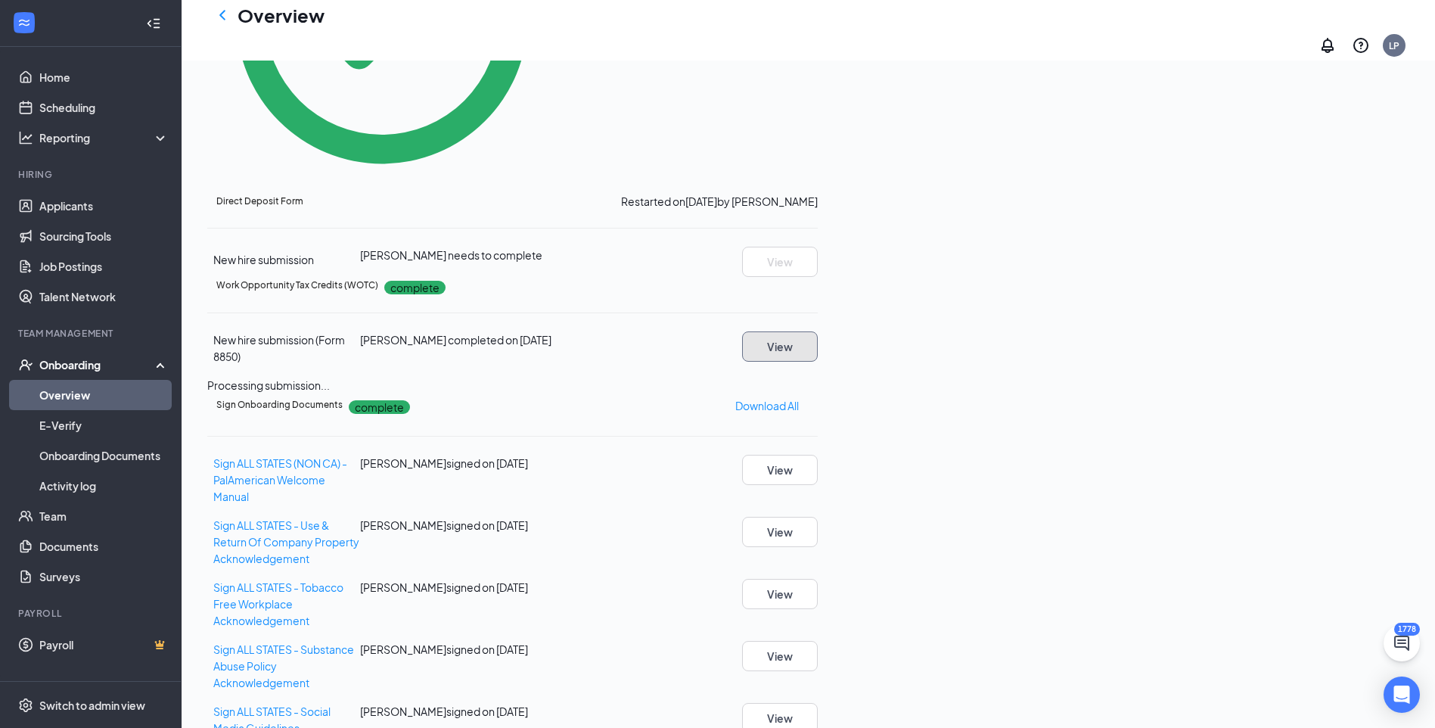
click at [818, 331] on button "View" at bounding box center [780, 346] width 76 height 30
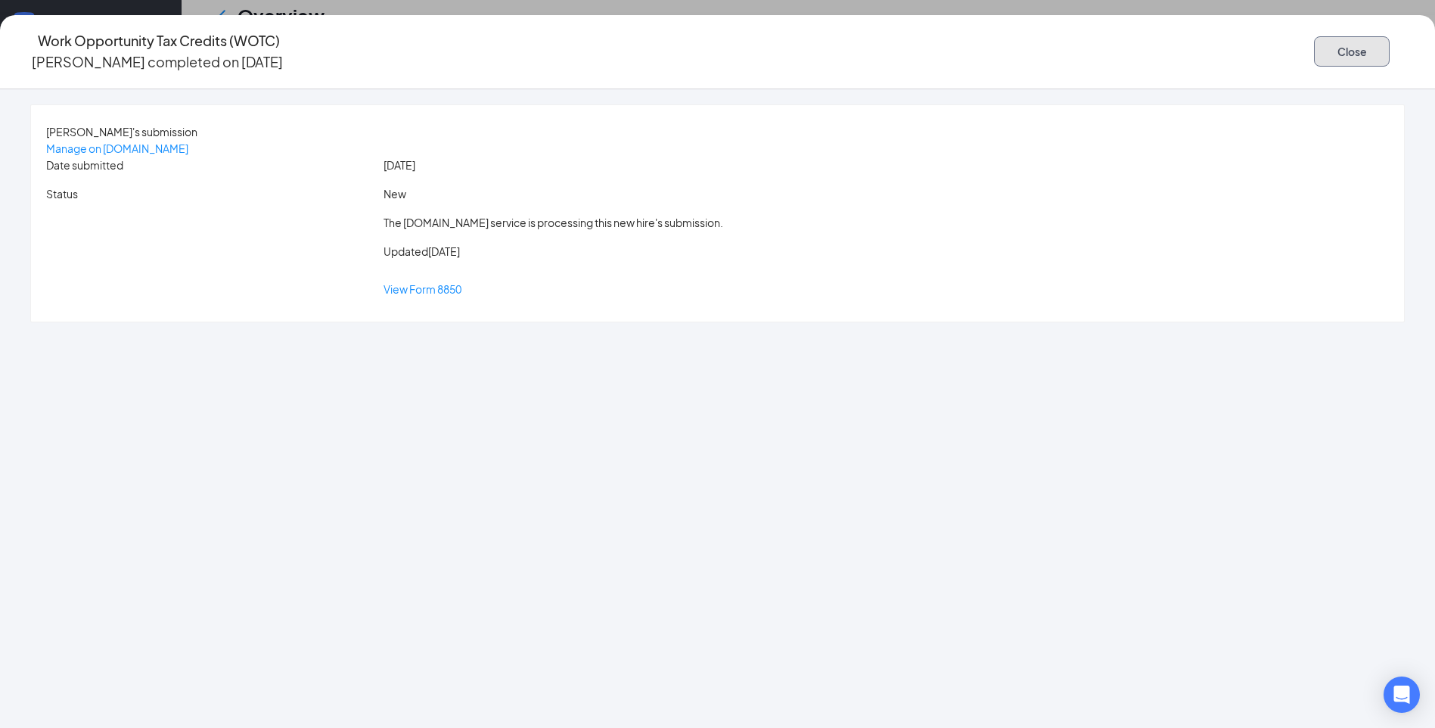
click at [1314, 55] on button "Close" at bounding box center [1352, 51] width 76 height 30
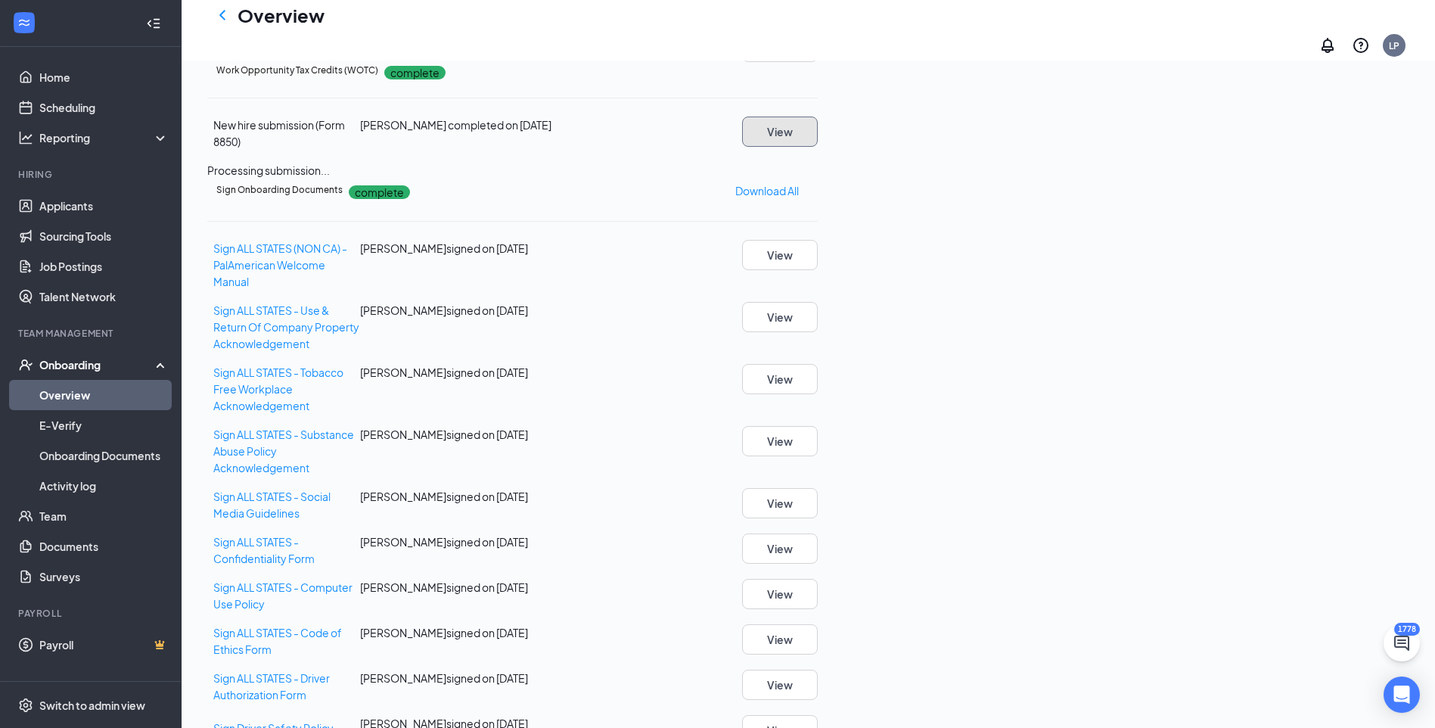
scroll to position [838, 0]
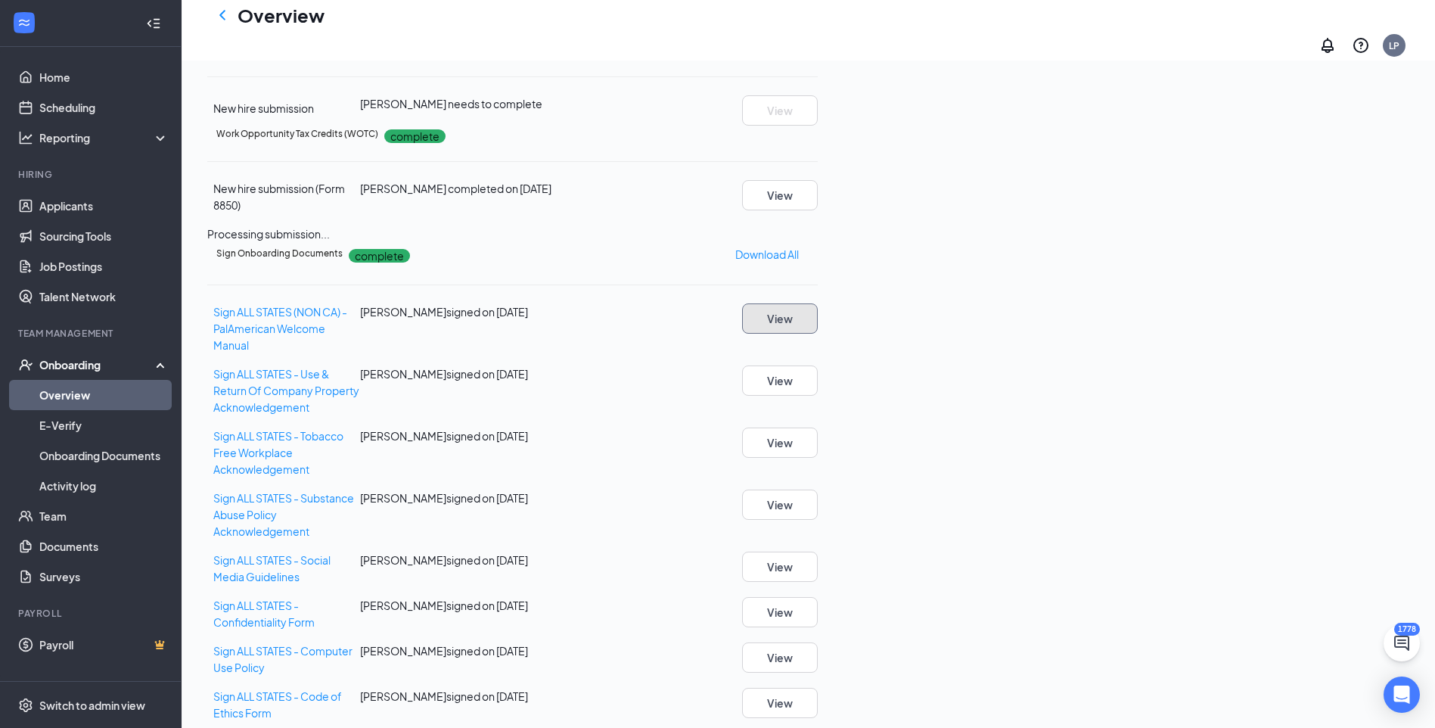
click at [818, 303] on button "View" at bounding box center [780, 318] width 76 height 30
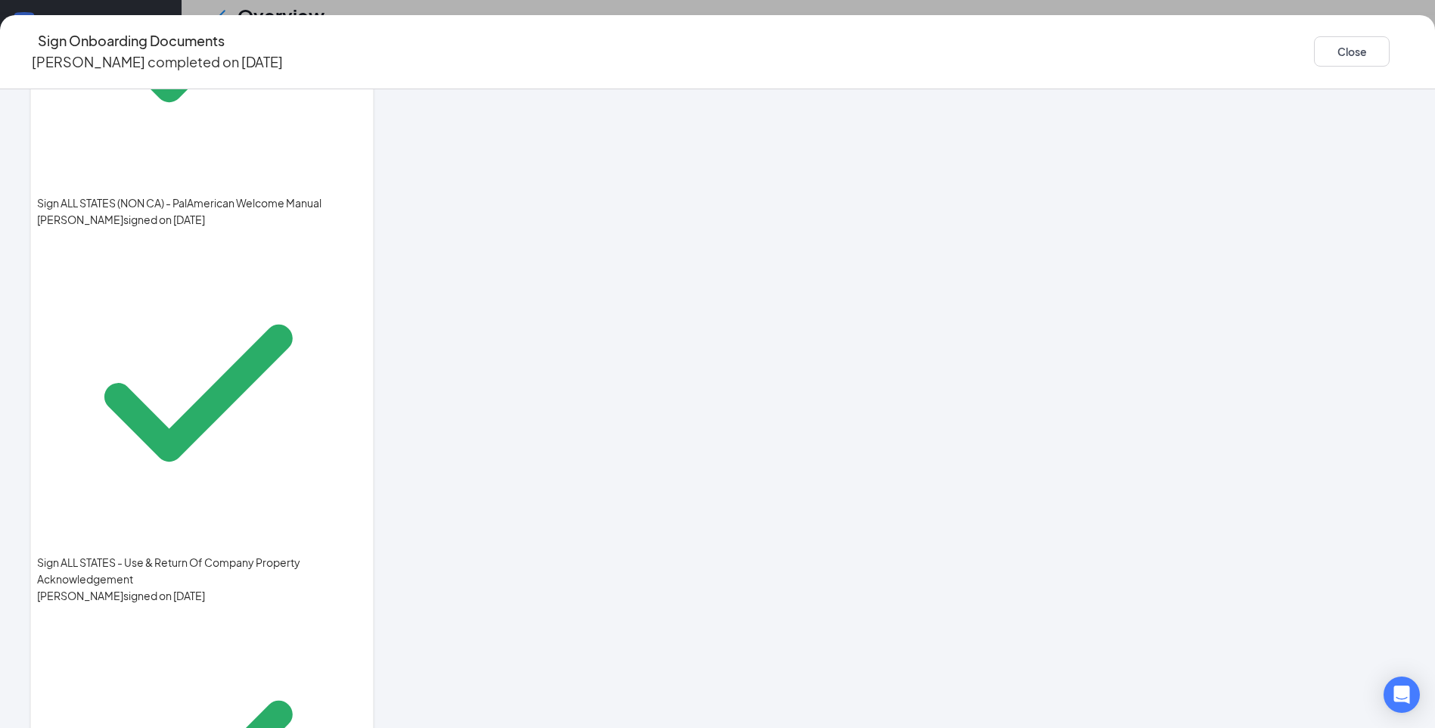
scroll to position [0, 0]
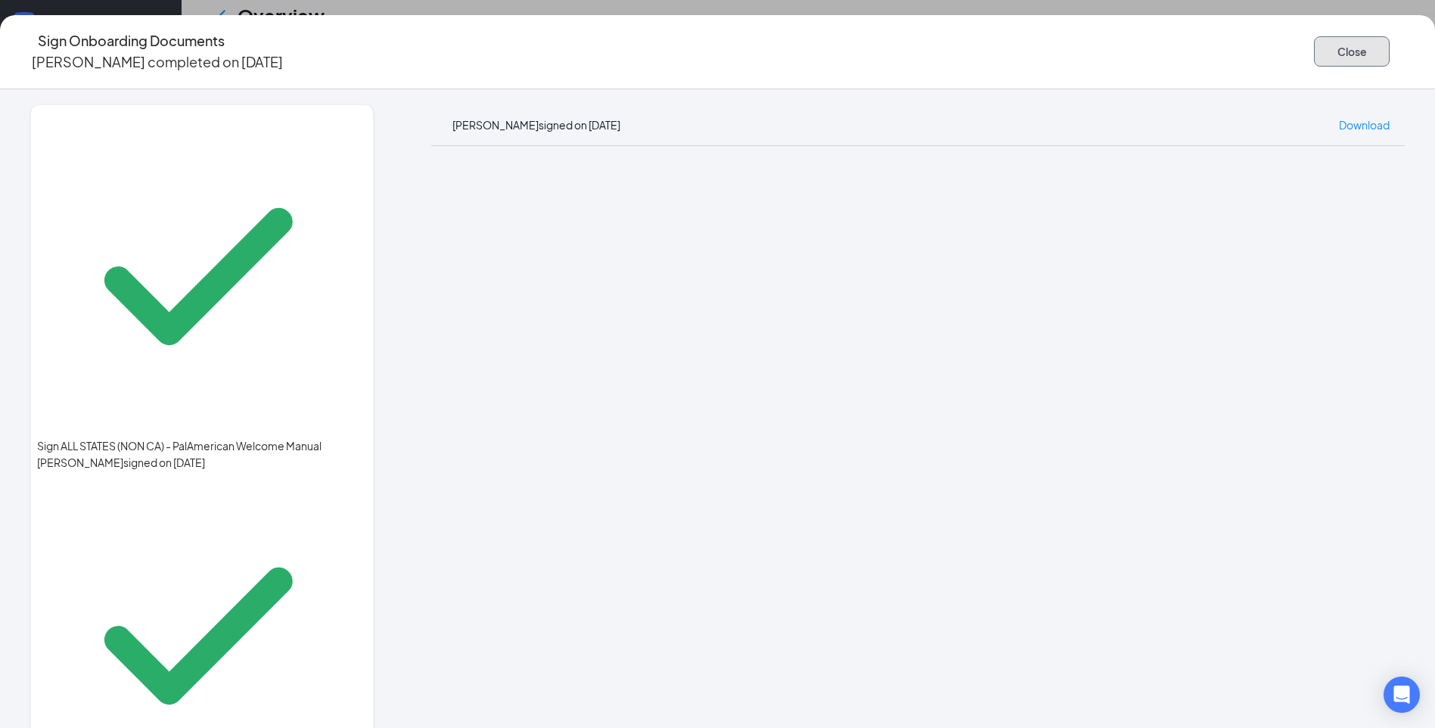
click at [1314, 55] on button "Close" at bounding box center [1352, 51] width 76 height 30
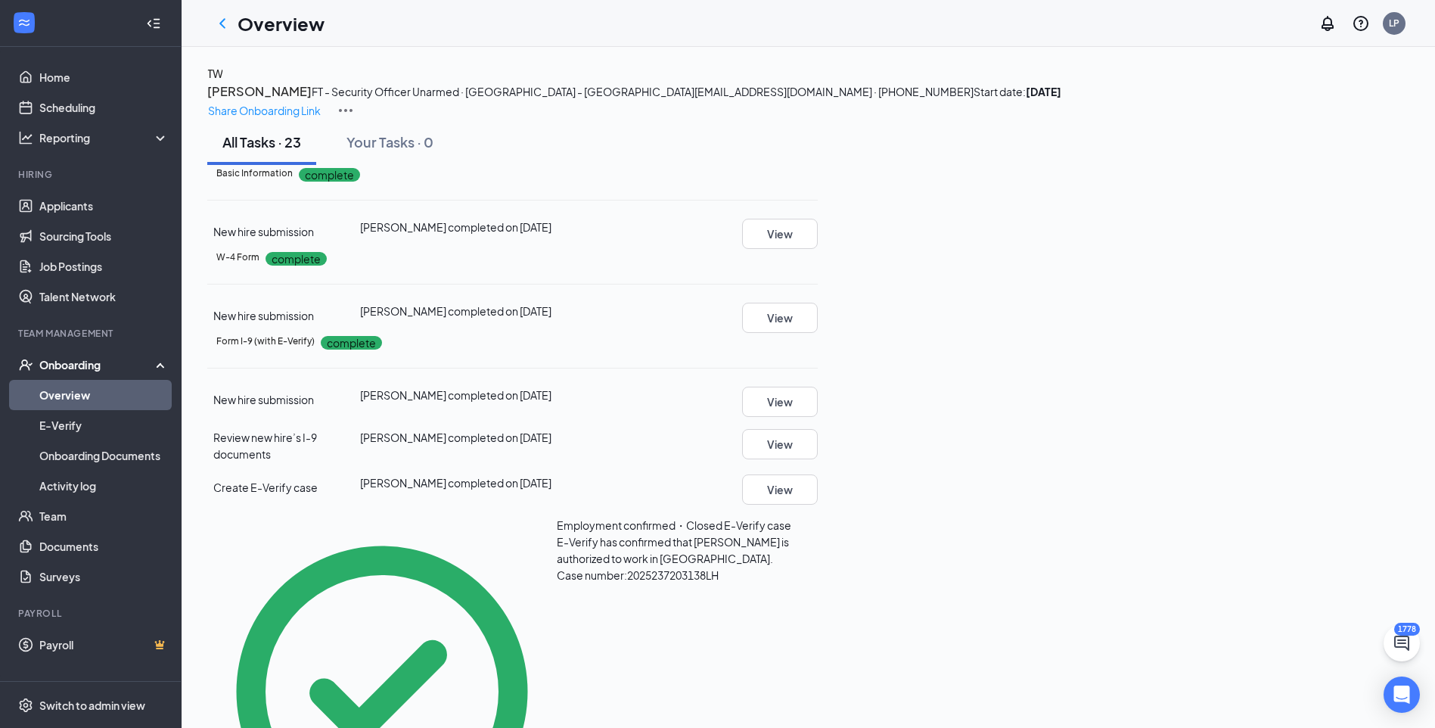
click at [312, 97] on h3 "[PERSON_NAME]" at bounding box center [259, 92] width 104 height 20
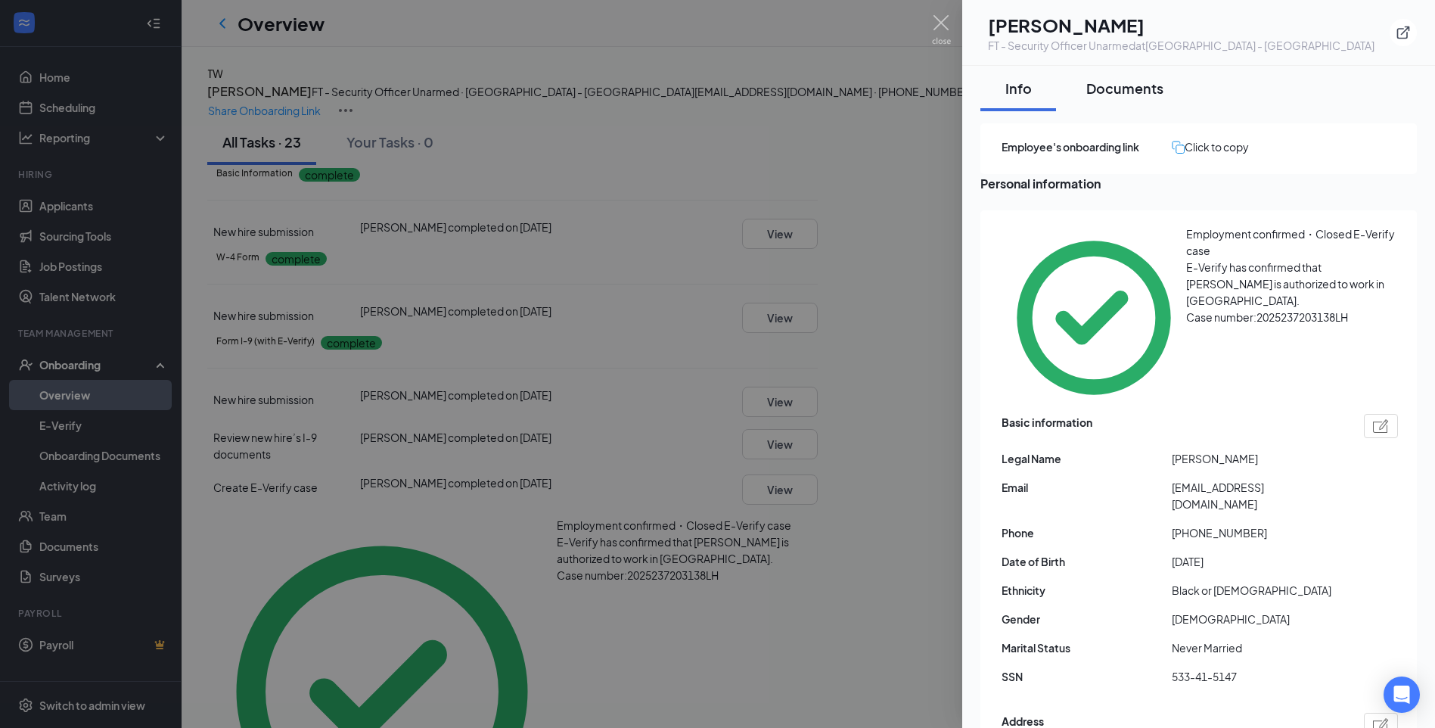
drag, startPoint x: 1147, startPoint y: 81, endPoint x: 1156, endPoint y: 80, distance: 9.1
click at [1147, 83] on div "Documents" at bounding box center [1124, 88] width 77 height 19
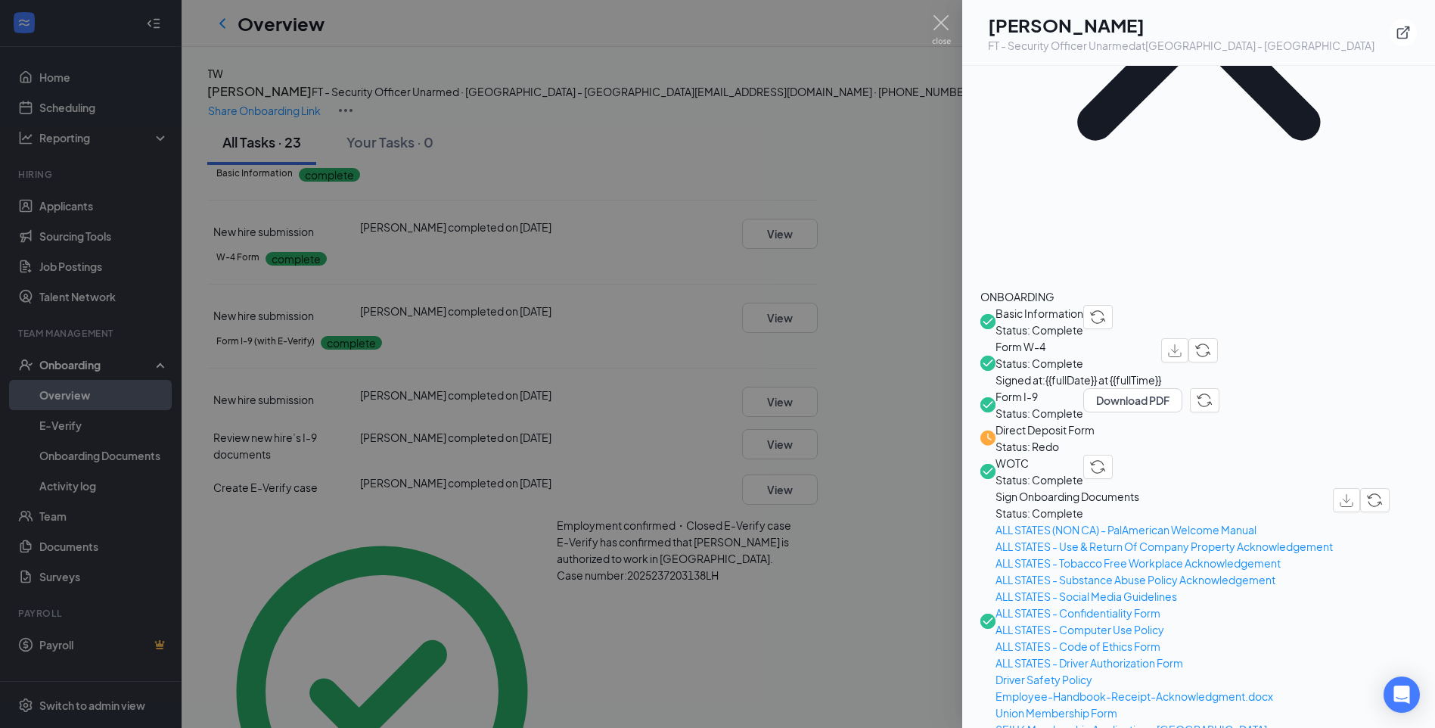
scroll to position [303, 0]
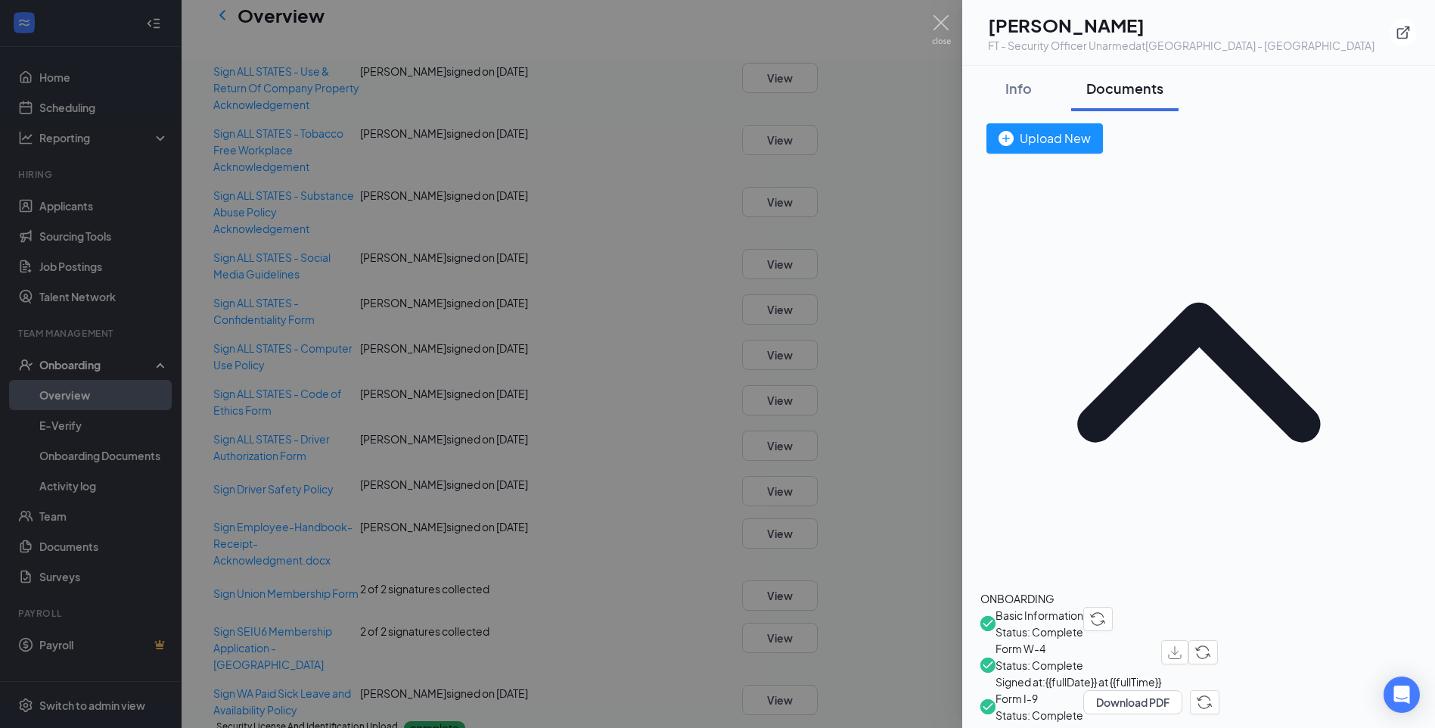
click at [1094, 723] on span "Direct Deposit Form" at bounding box center [1044, 731] width 99 height 17
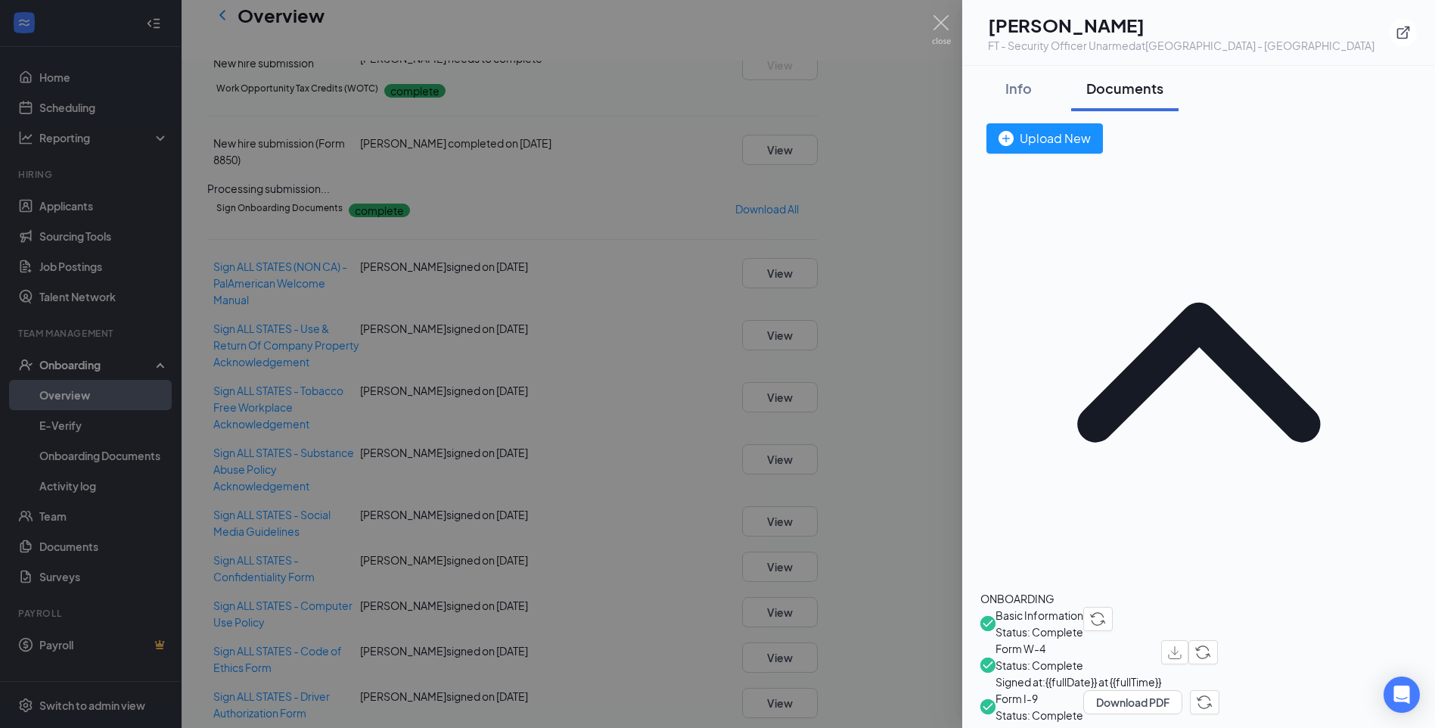
scroll to position [803, 0]
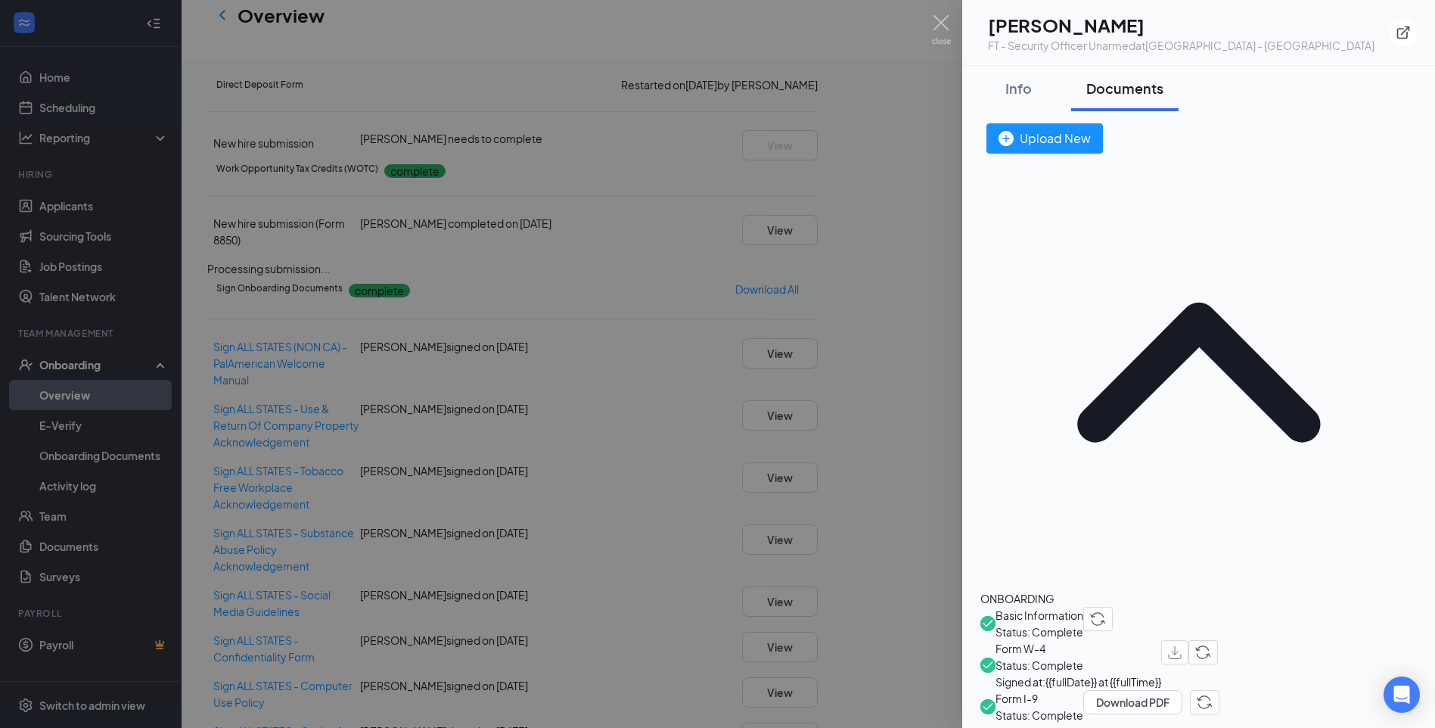
drag, startPoint x: 1014, startPoint y: 86, endPoint x: 946, endPoint y: 163, distance: 102.4
click at [1013, 86] on div "Info" at bounding box center [1017, 88] width 45 height 19
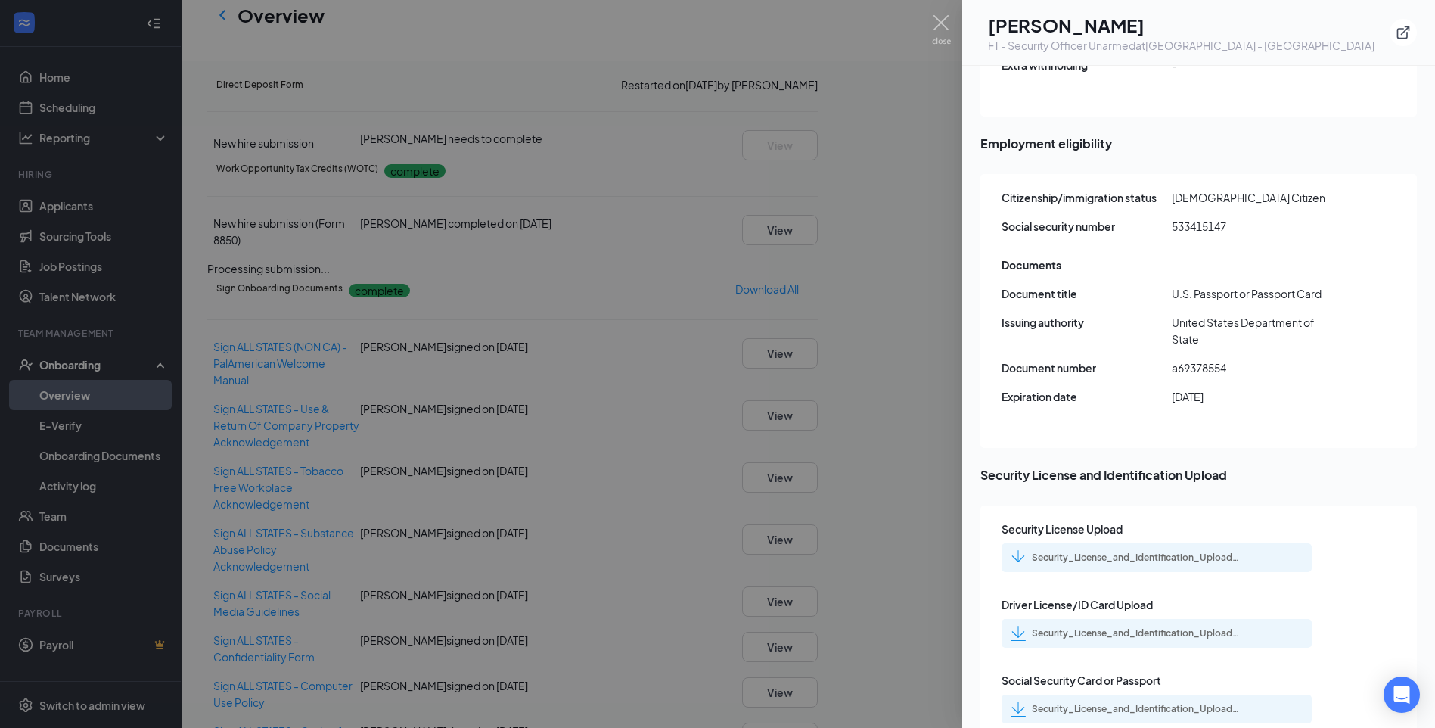
scroll to position [2042, 0]
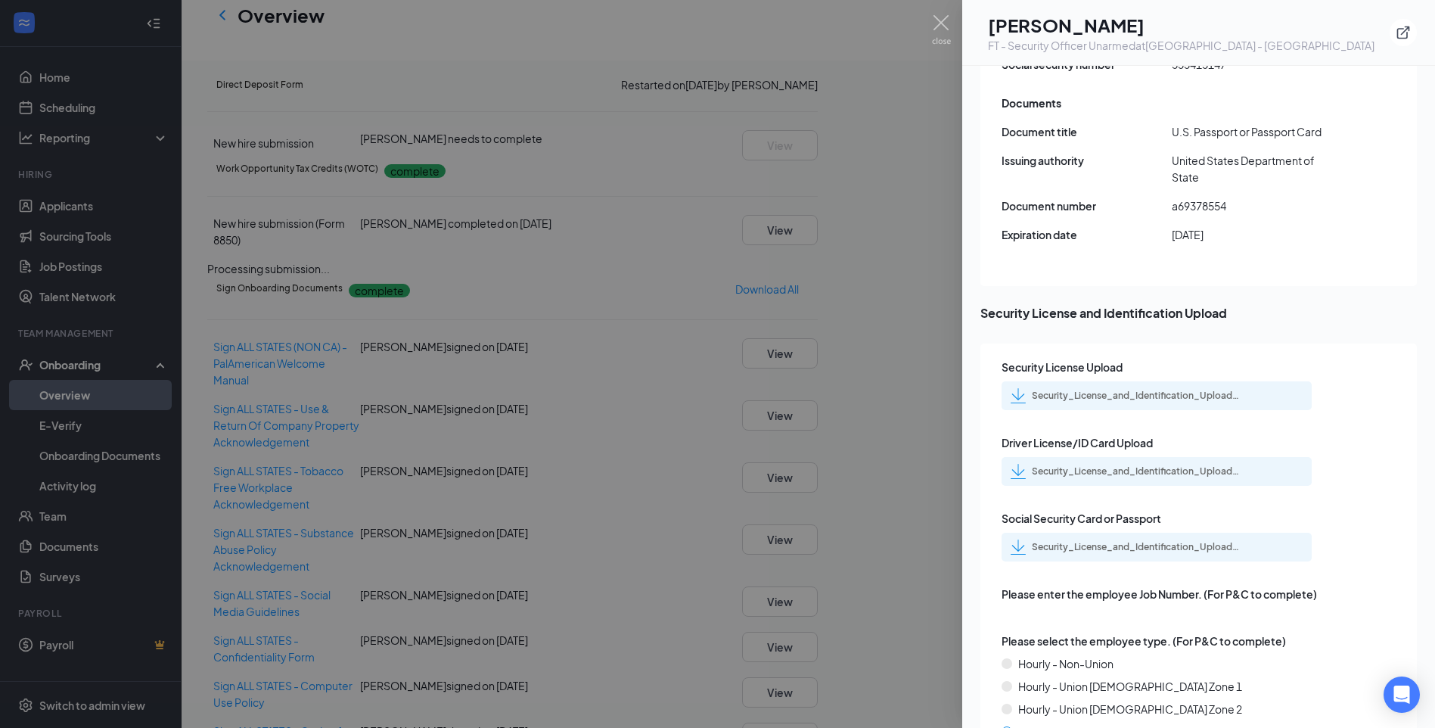
click at [1127, 541] on div "Security_License_and_Identification_Upload_Timeko_D_Williams_jr._uploadedfile_2…" at bounding box center [1138, 547] width 212 height 12
click at [1134, 465] on div "Security_License_and_Identification_Upload_Timeko_D_Williams_jr._uploadedfile_2…" at bounding box center [1138, 471] width 212 height 12
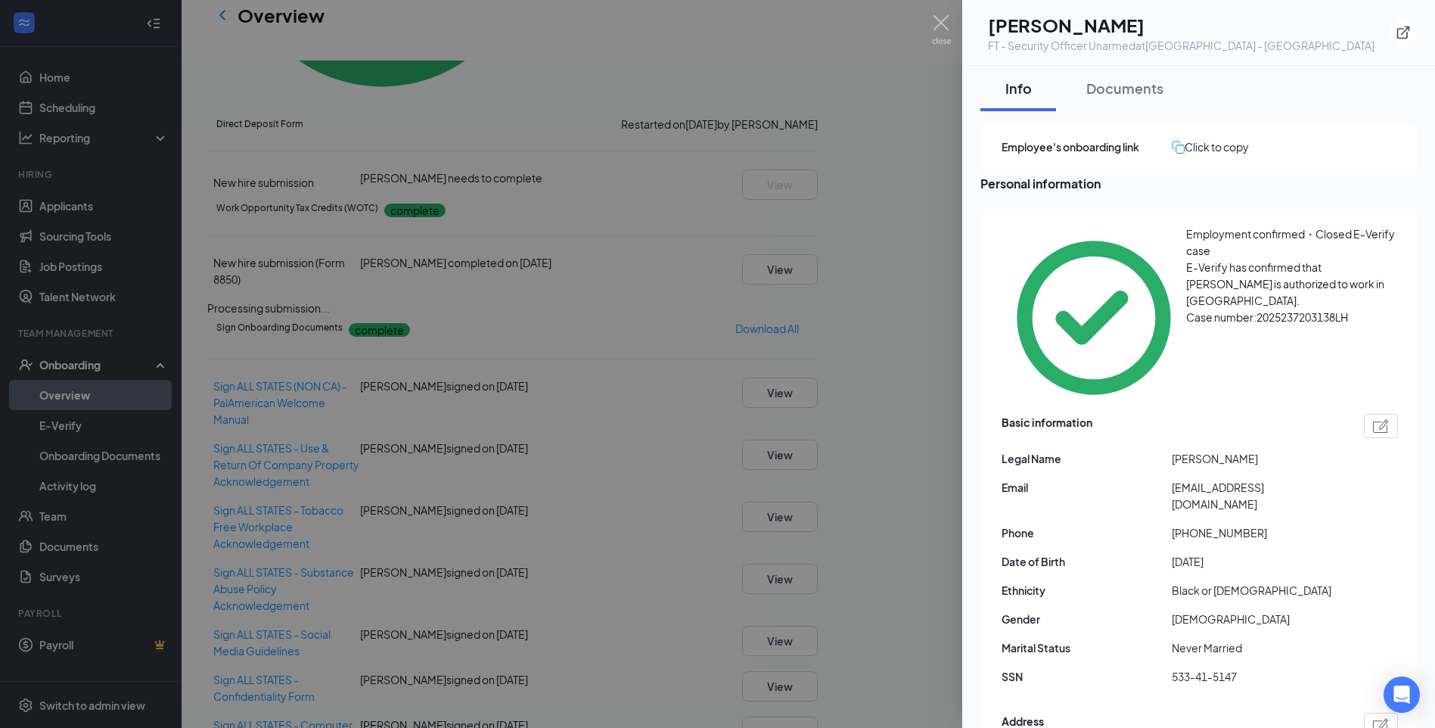
scroll to position [728, 0]
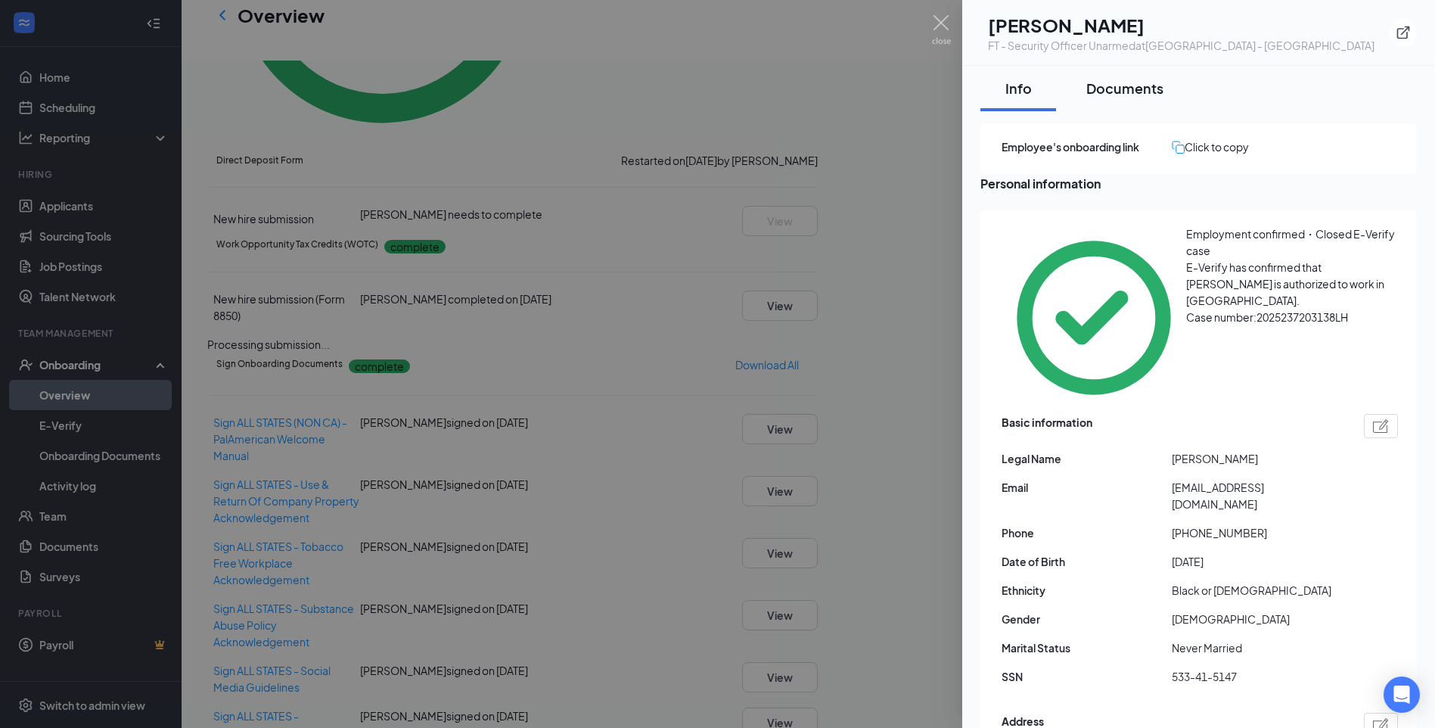
click at [1135, 89] on div "Documents" at bounding box center [1124, 88] width 77 height 19
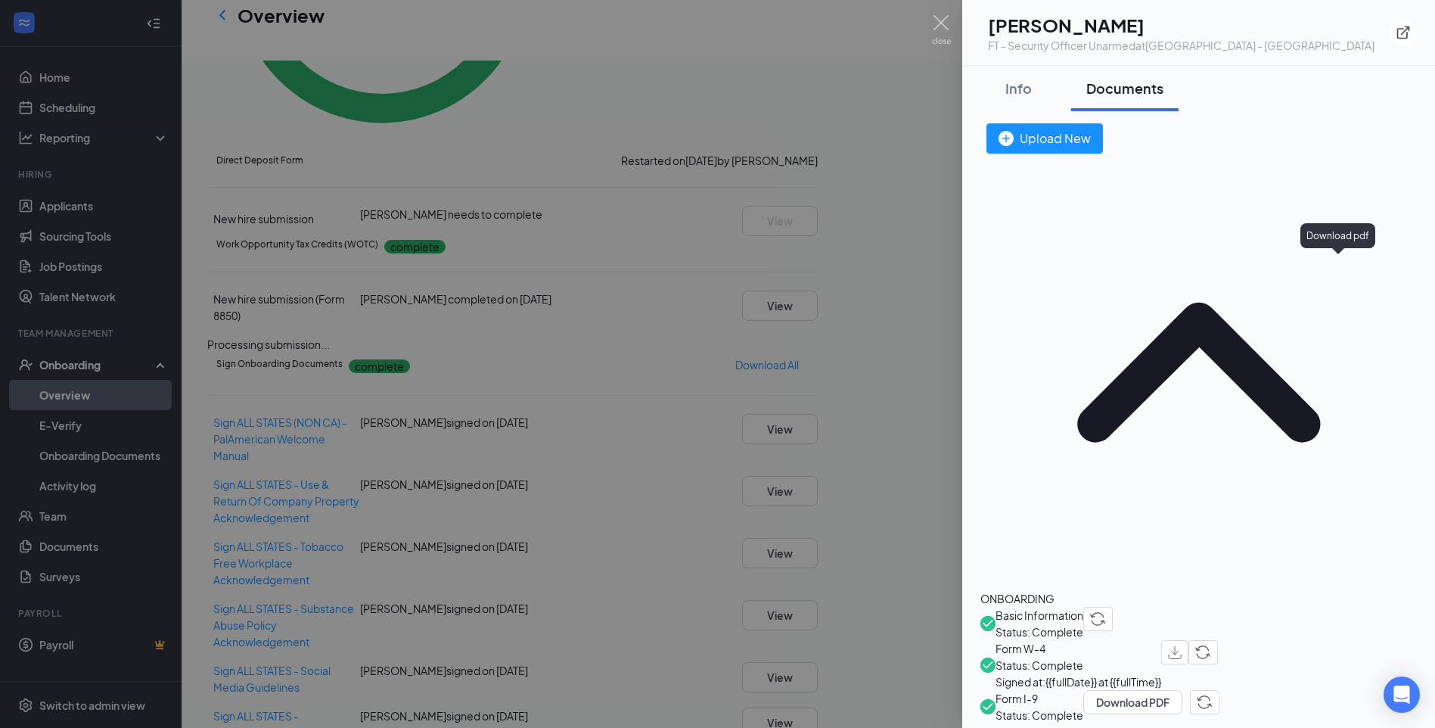
click at [1181, 646] on img "button" at bounding box center [1175, 652] width 14 height 13
click at [1017, 89] on div "Info" at bounding box center [1017, 88] width 45 height 19
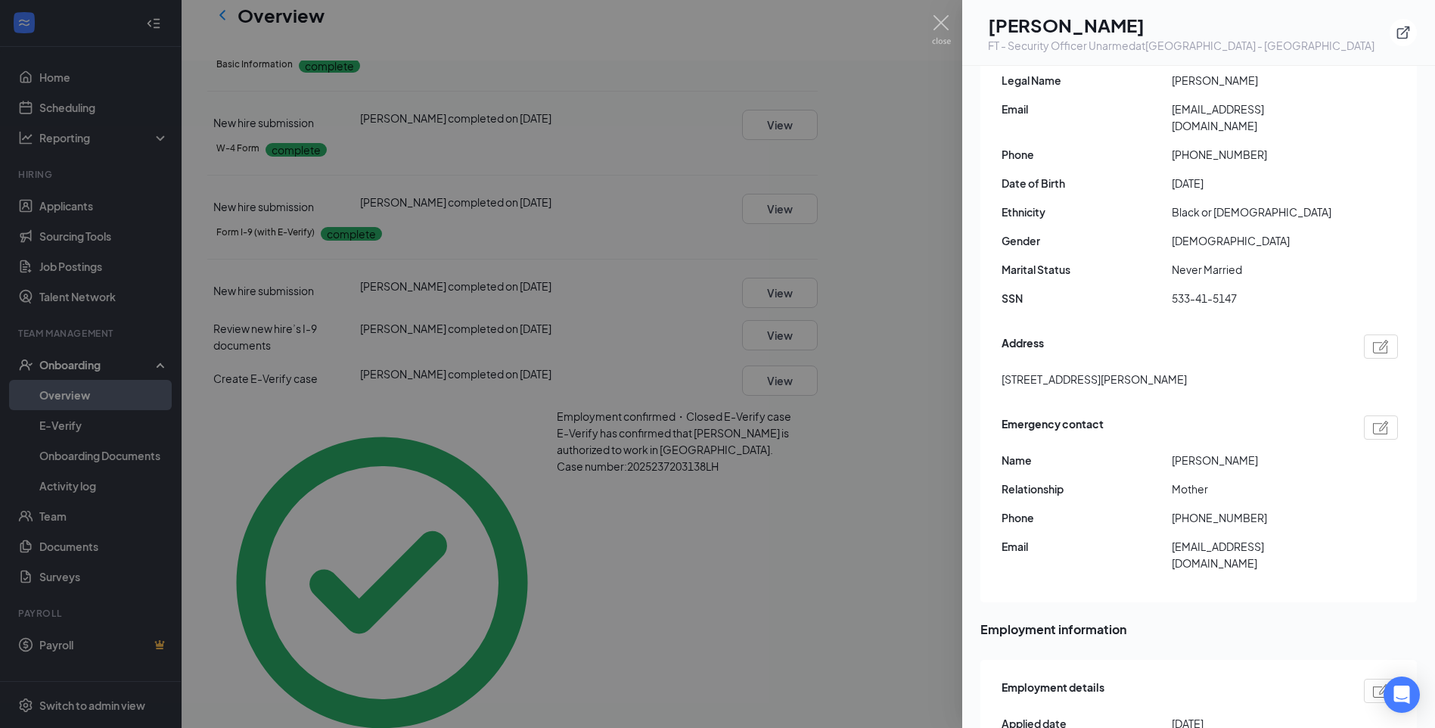
scroll to position [0, 0]
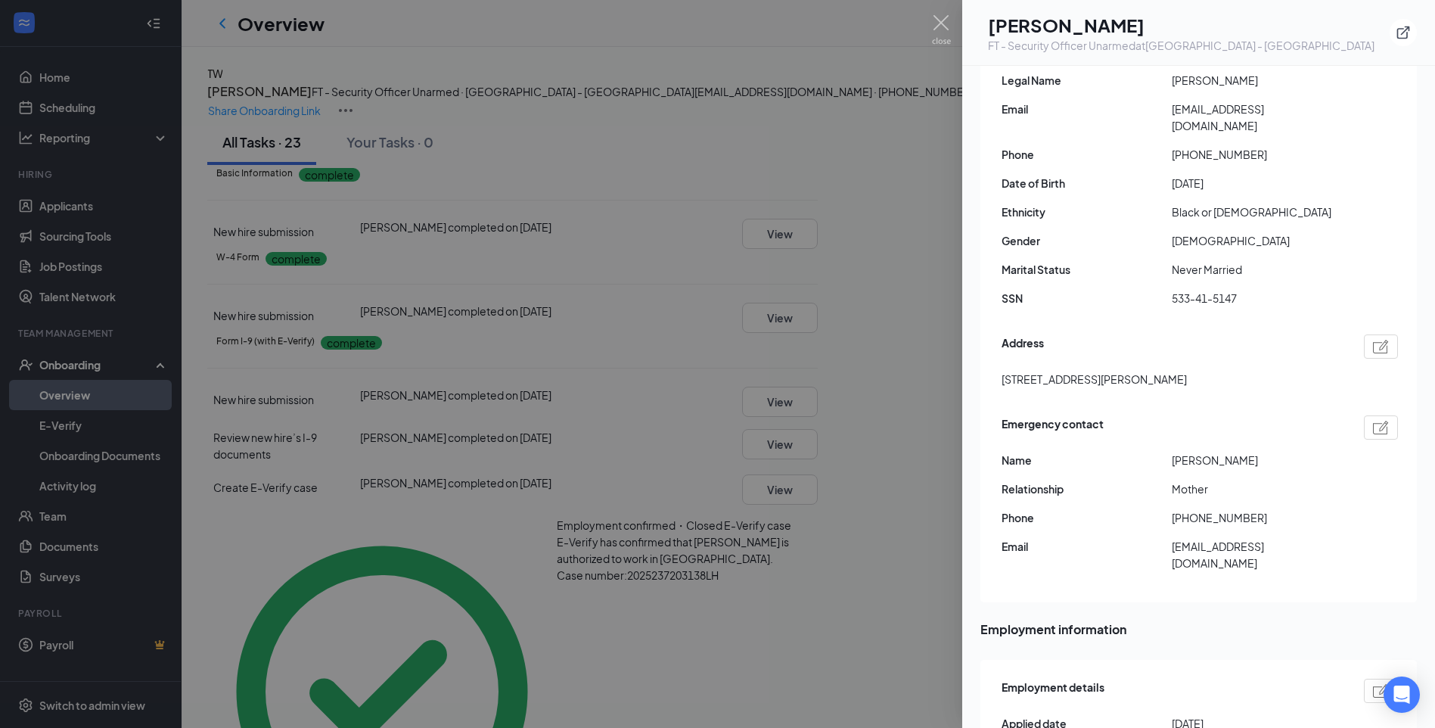
drag, startPoint x: 607, startPoint y: 278, endPoint x: 519, endPoint y: 162, distance: 145.8
click at [607, 277] on div at bounding box center [717, 364] width 1435 height 728
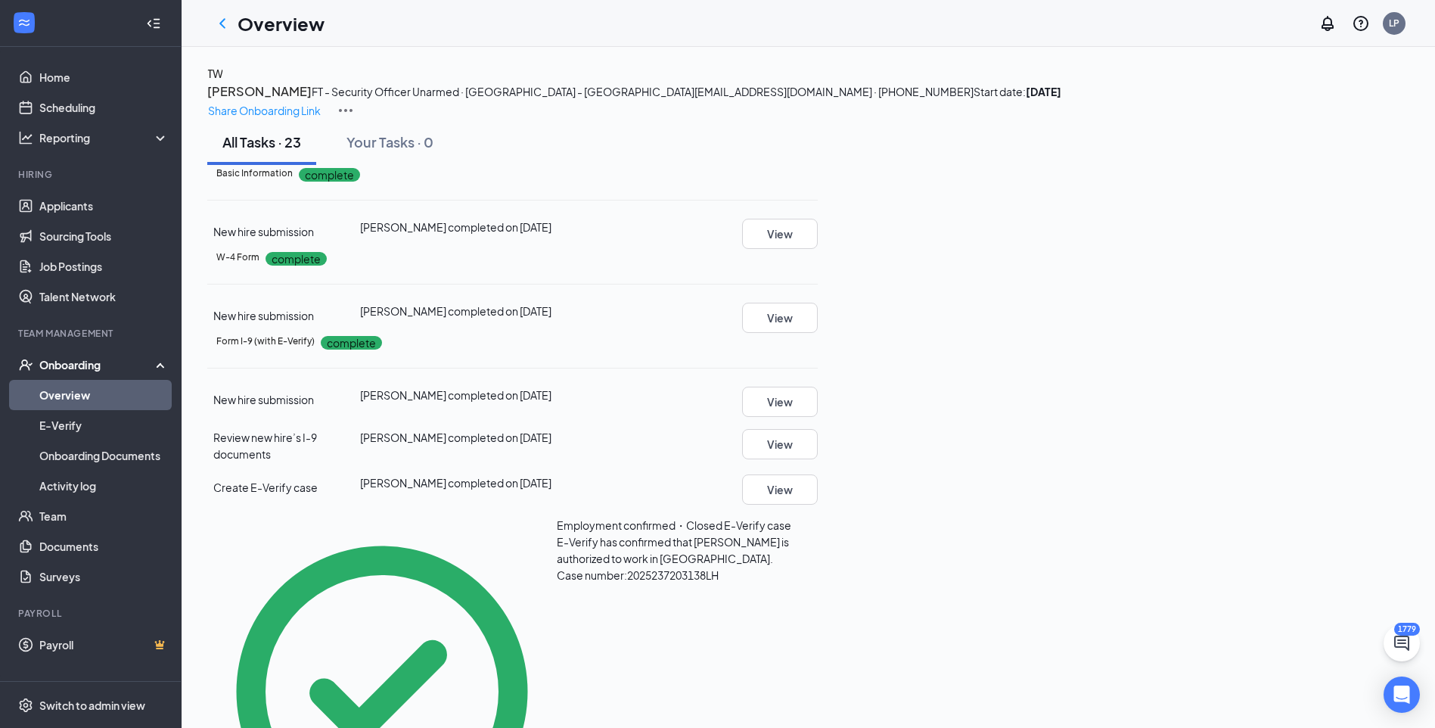
click at [226, 23] on icon "ChevronLeft" at bounding box center [222, 23] width 18 height 18
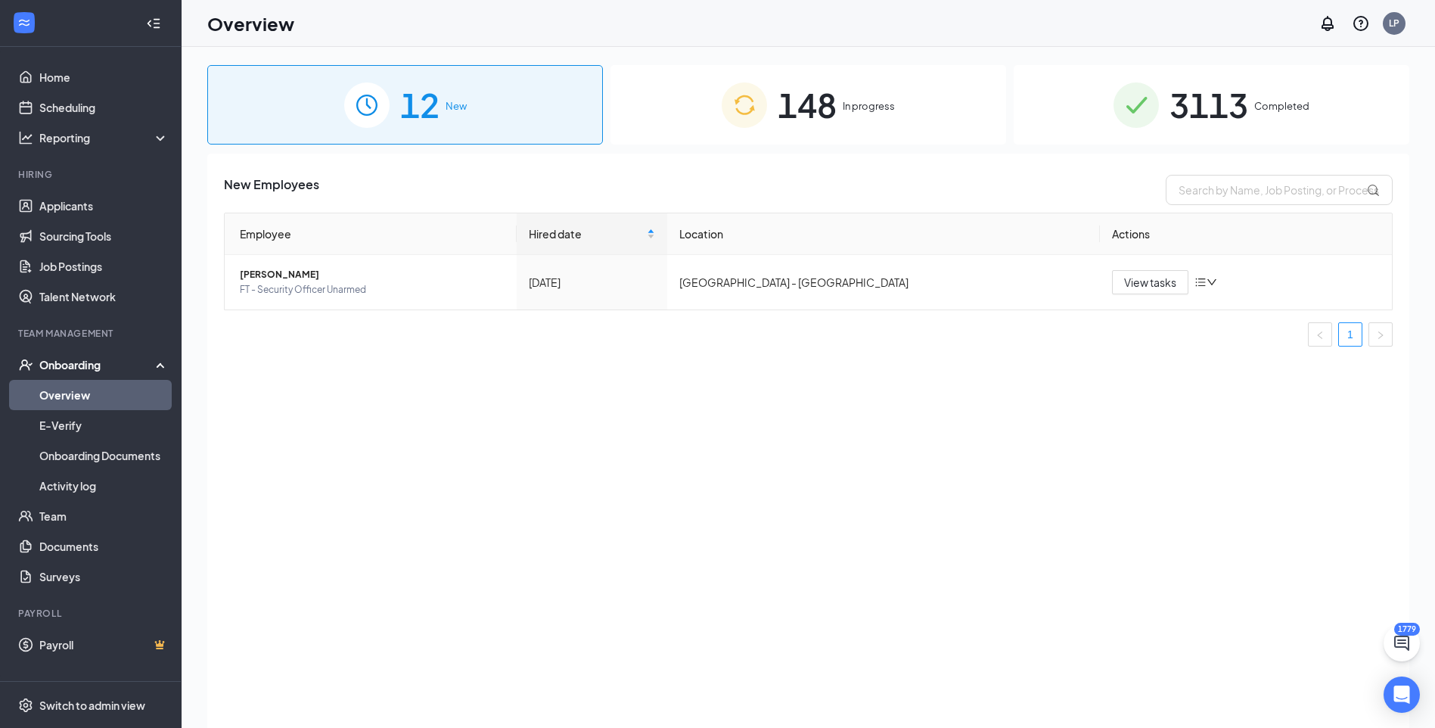
click at [1194, 113] on span "3113" at bounding box center [1208, 105] width 79 height 52
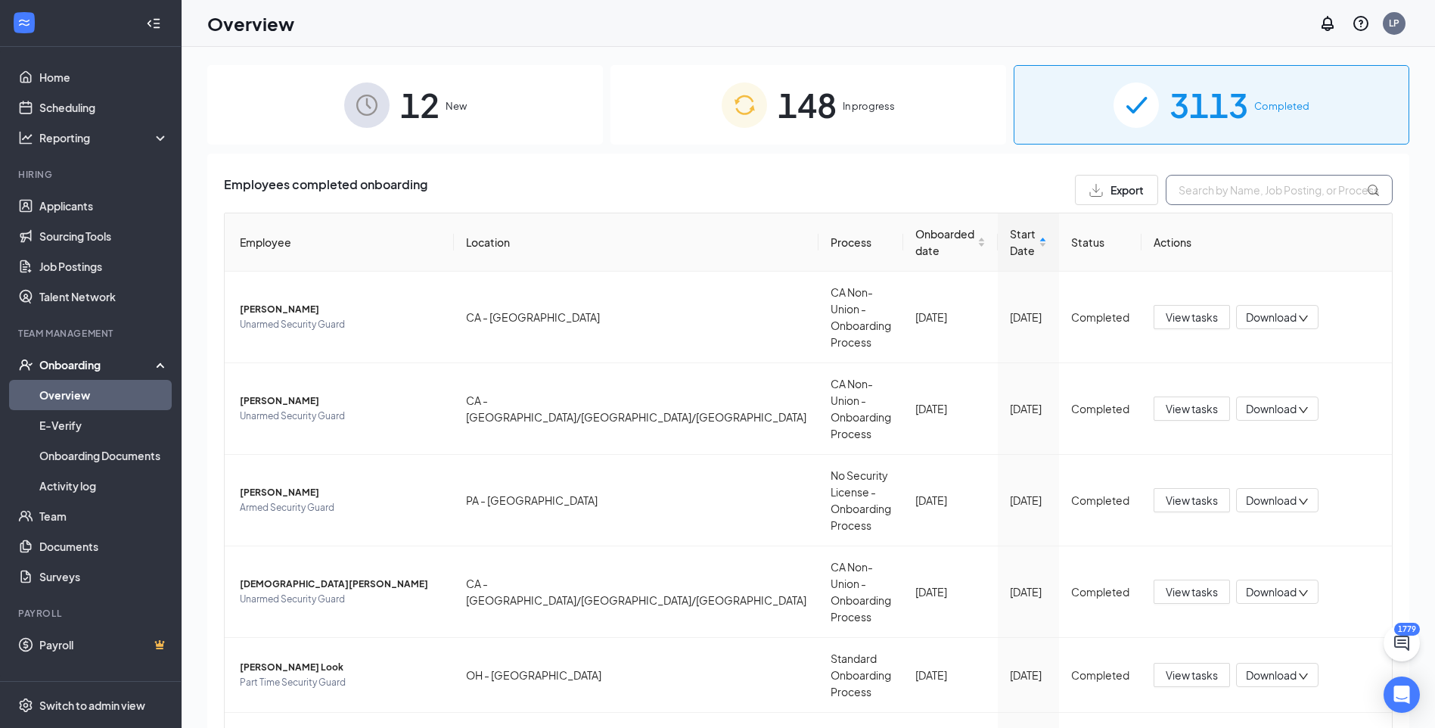
click at [1225, 188] on input "text" at bounding box center [1279, 190] width 227 height 30
paste input "Gebrezgabhier"
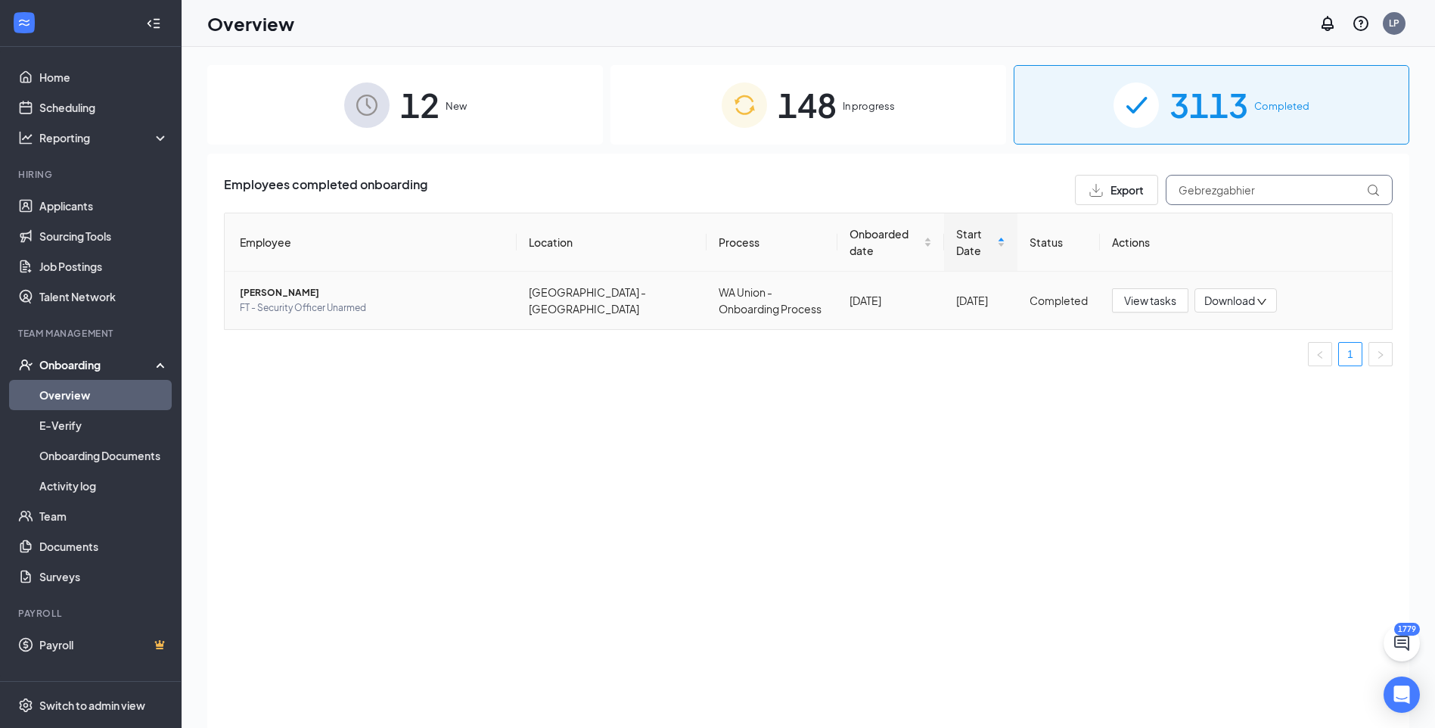
type input "Gebrezgabhier"
click at [320, 285] on span "[PERSON_NAME]" at bounding box center [372, 292] width 265 height 15
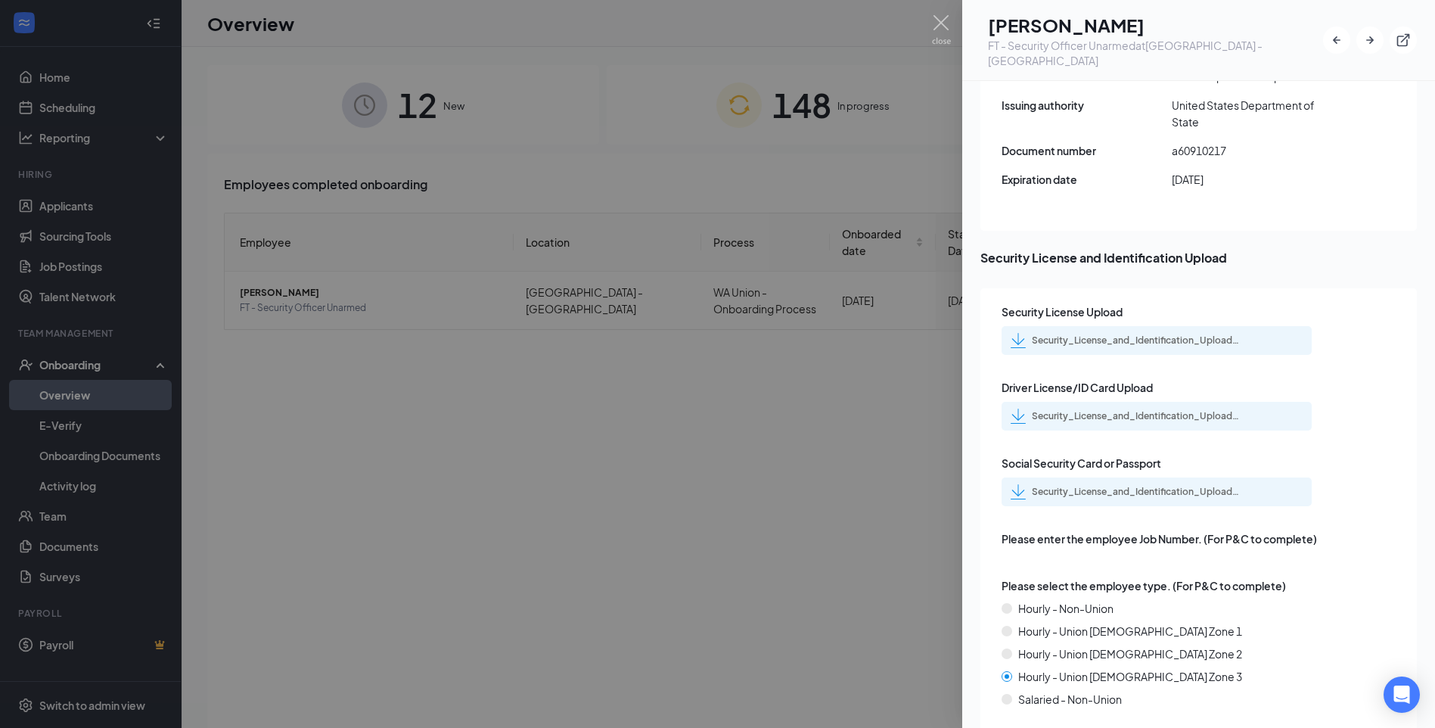
scroll to position [2190, 0]
click at [1147, 486] on div "Security_License_and_Identification_Upload_Yohannes_T_Gebrezgabhier_uploadedfil…" at bounding box center [1138, 492] width 212 height 12
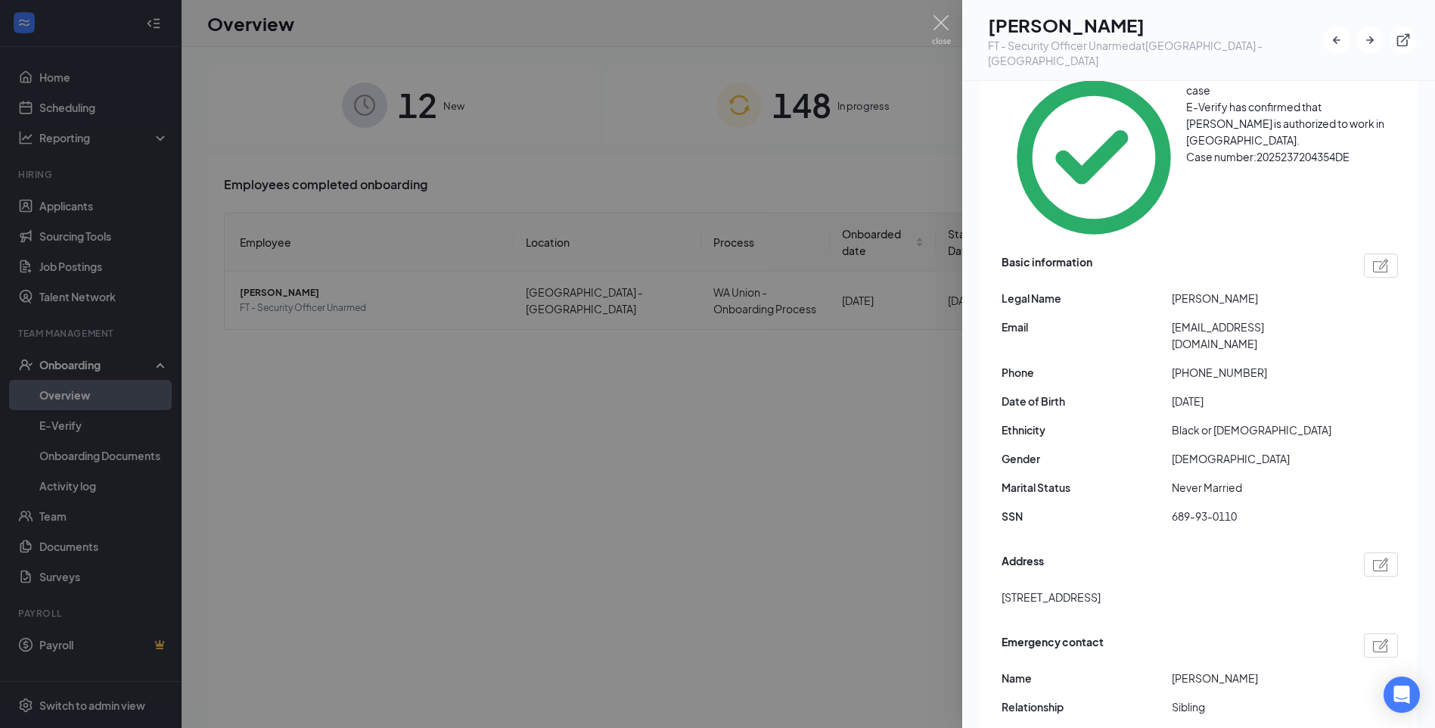
scroll to position [0, 0]
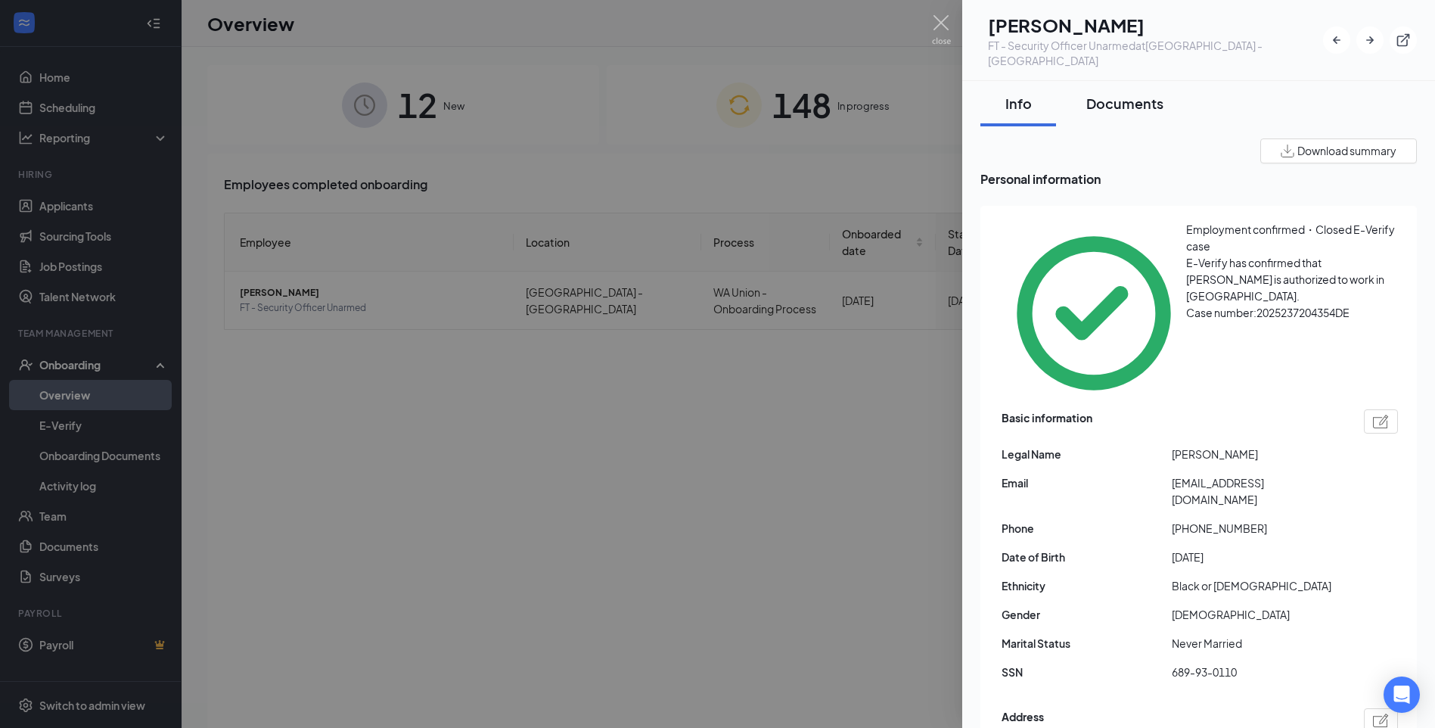
click at [1104, 94] on div "Documents" at bounding box center [1124, 103] width 77 height 19
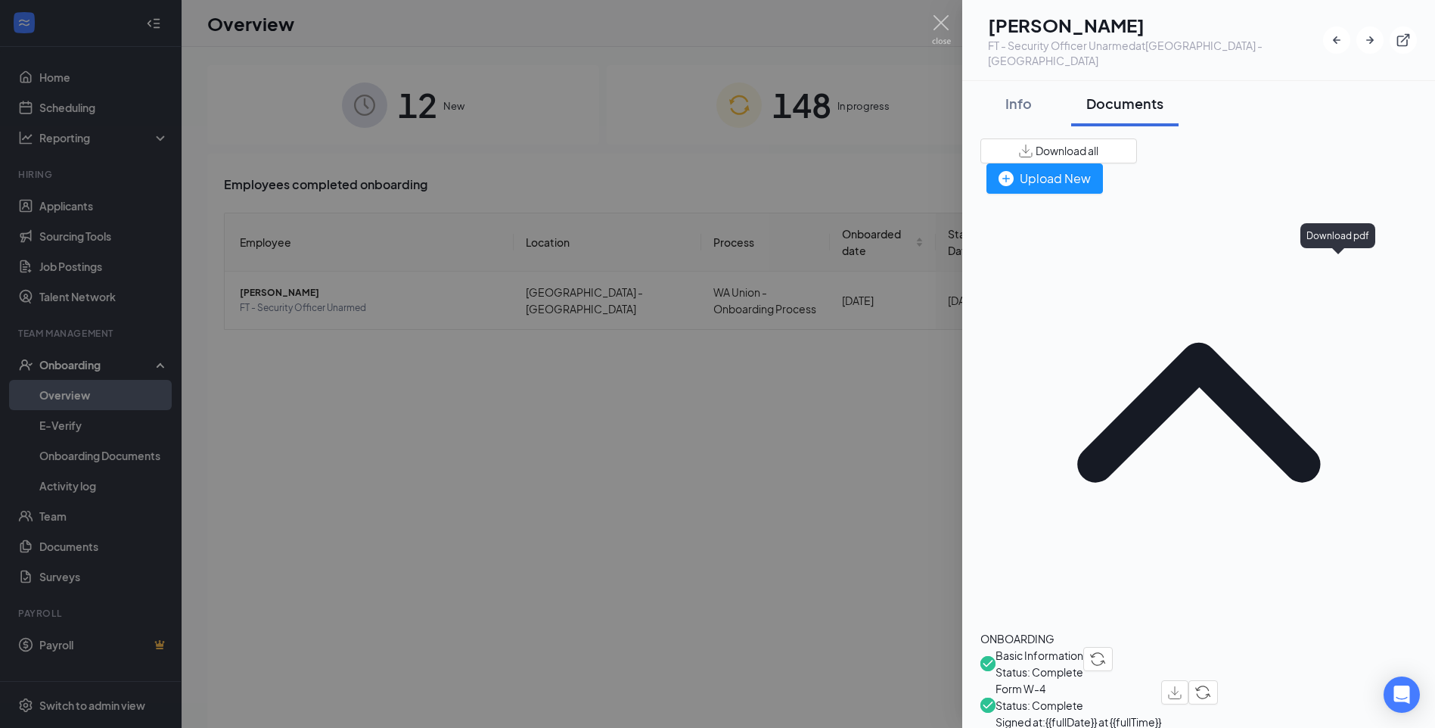
click at [1181, 686] on img "button" at bounding box center [1175, 692] width 14 height 13
